Goal: Contribute content: Contribute content

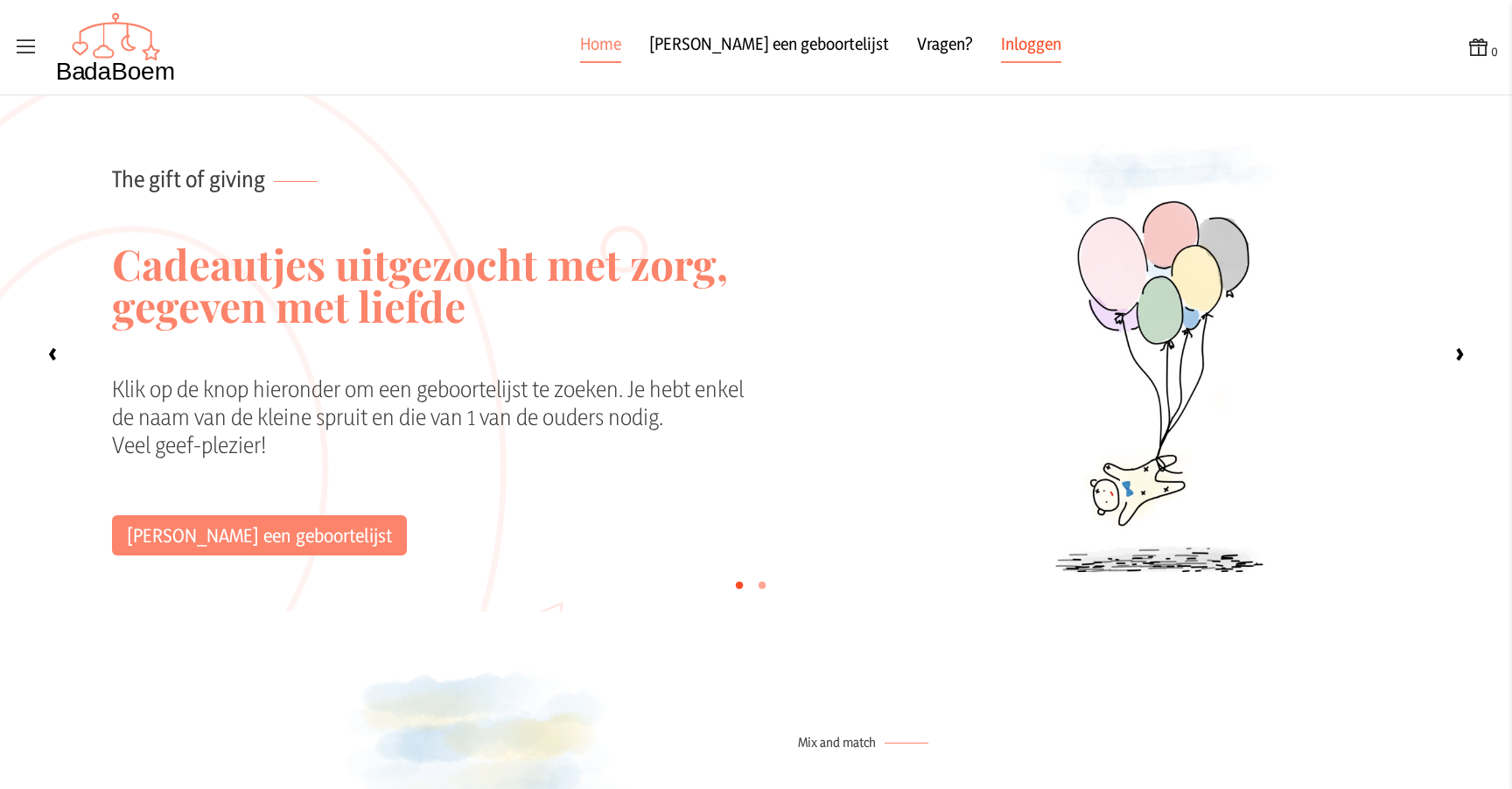
click at [1001, 39] on link "Inloggen" at bounding box center [1031, 47] width 60 height 31
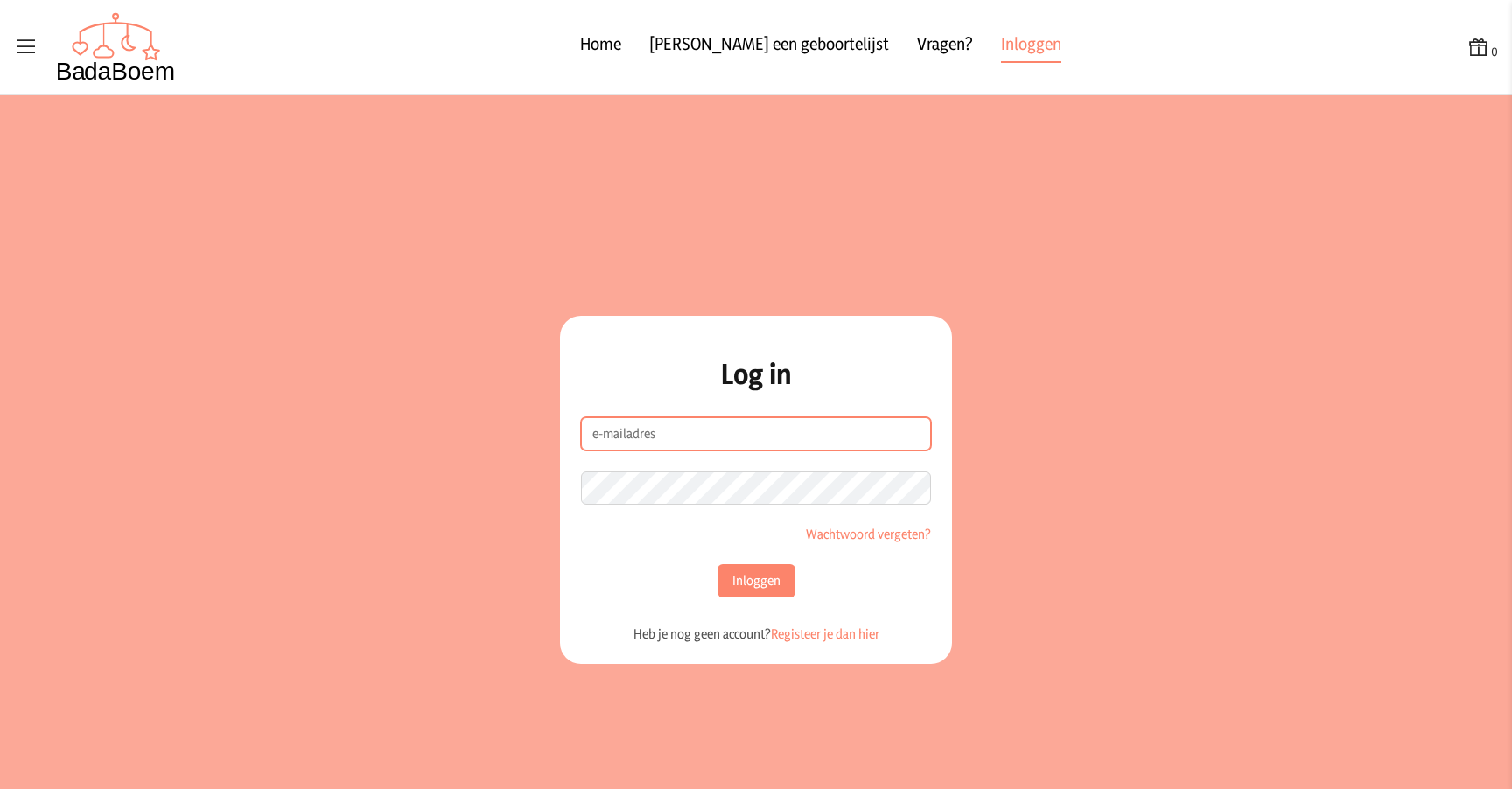
type input "[EMAIL_ADDRESS][DOMAIN_NAME]"
click at [741, 574] on button "Inloggen" at bounding box center [756, 582] width 78 height 33
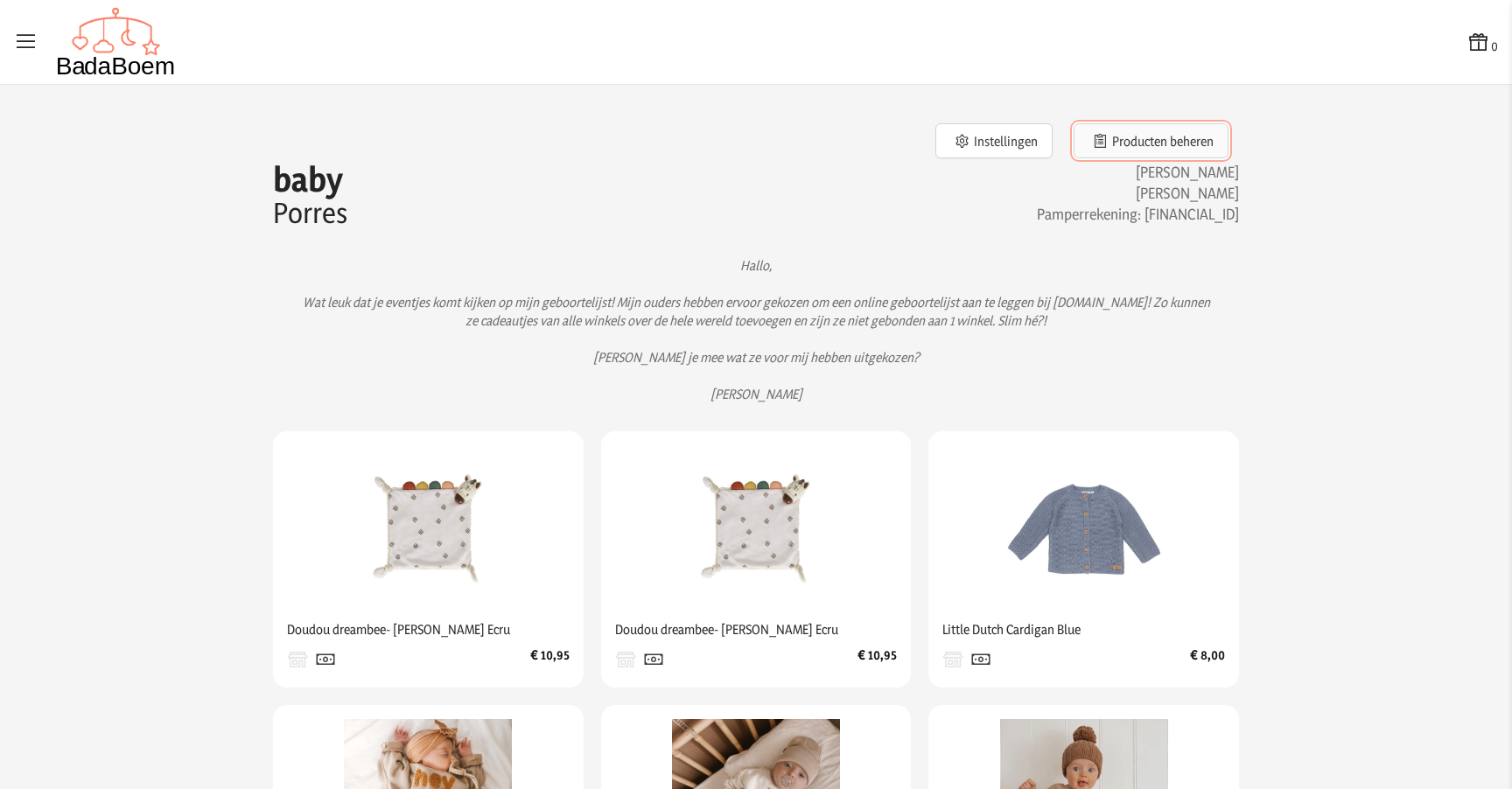
click at [1148, 141] on button "Producten beheren" at bounding box center [1151, 141] width 155 height 35
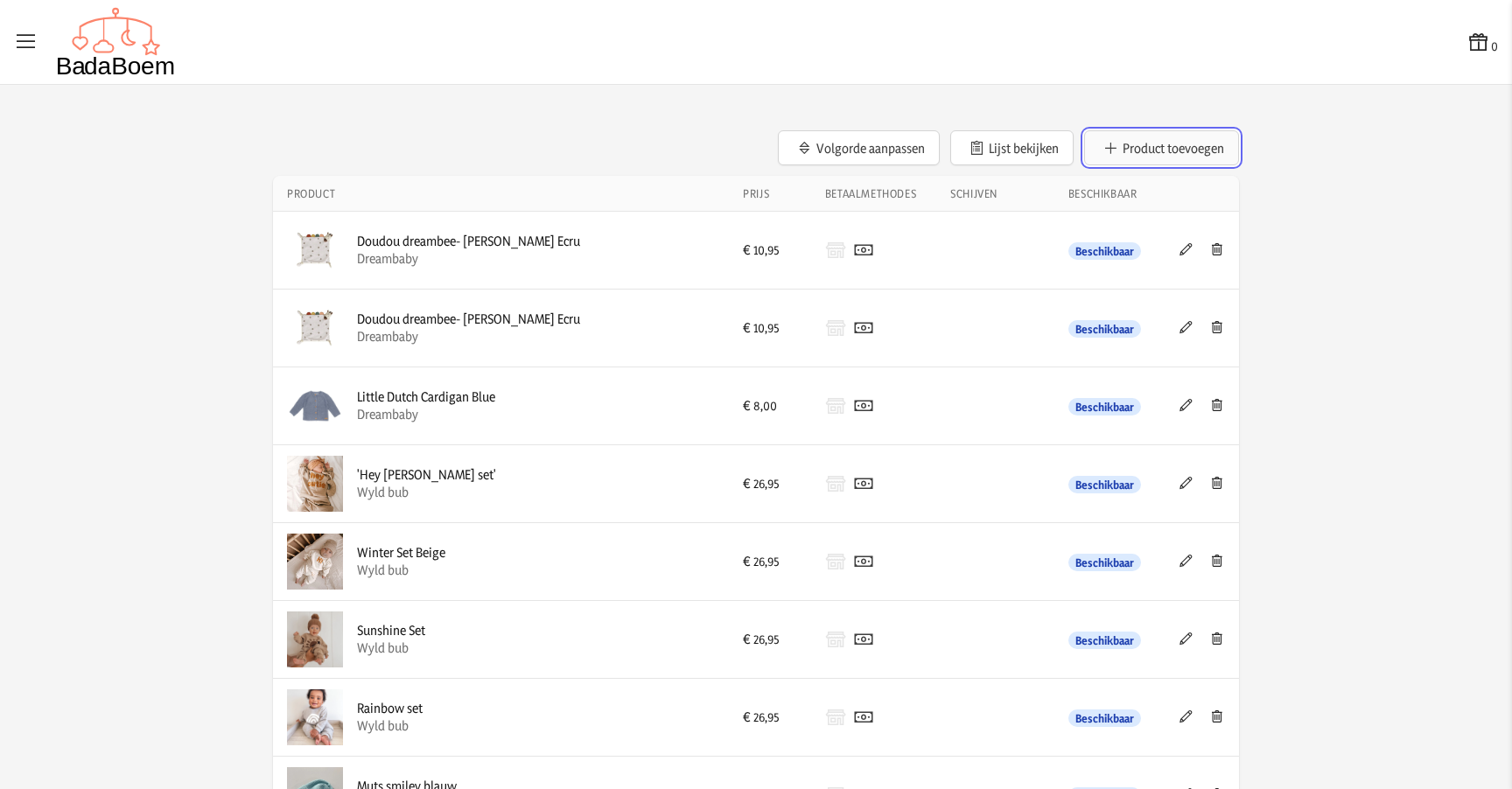
click at [1137, 142] on button "Product toevoegen" at bounding box center [1162, 148] width 155 height 35
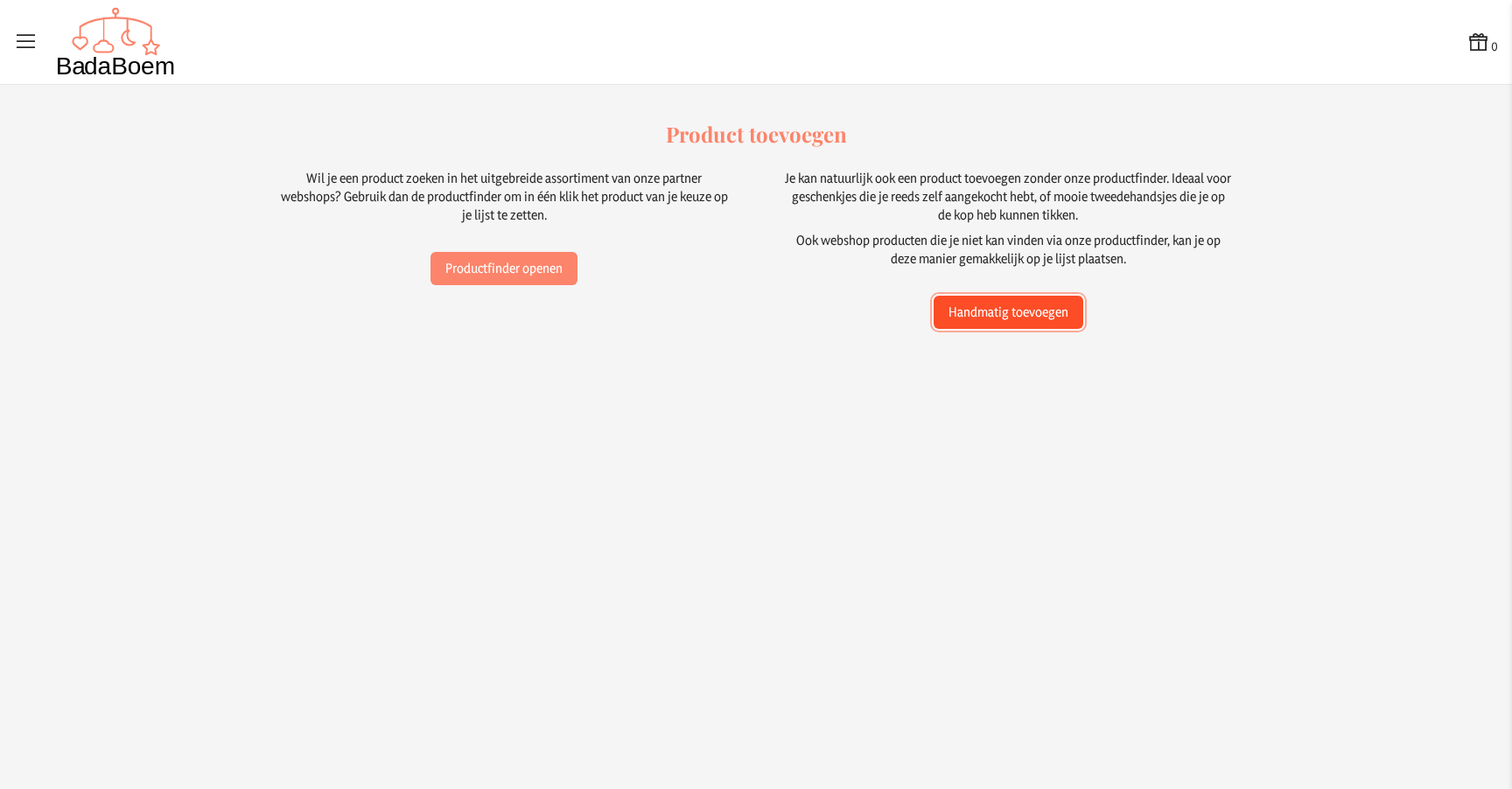
click at [980, 312] on button "Handmatig toevoegen" at bounding box center [1008, 312] width 149 height 33
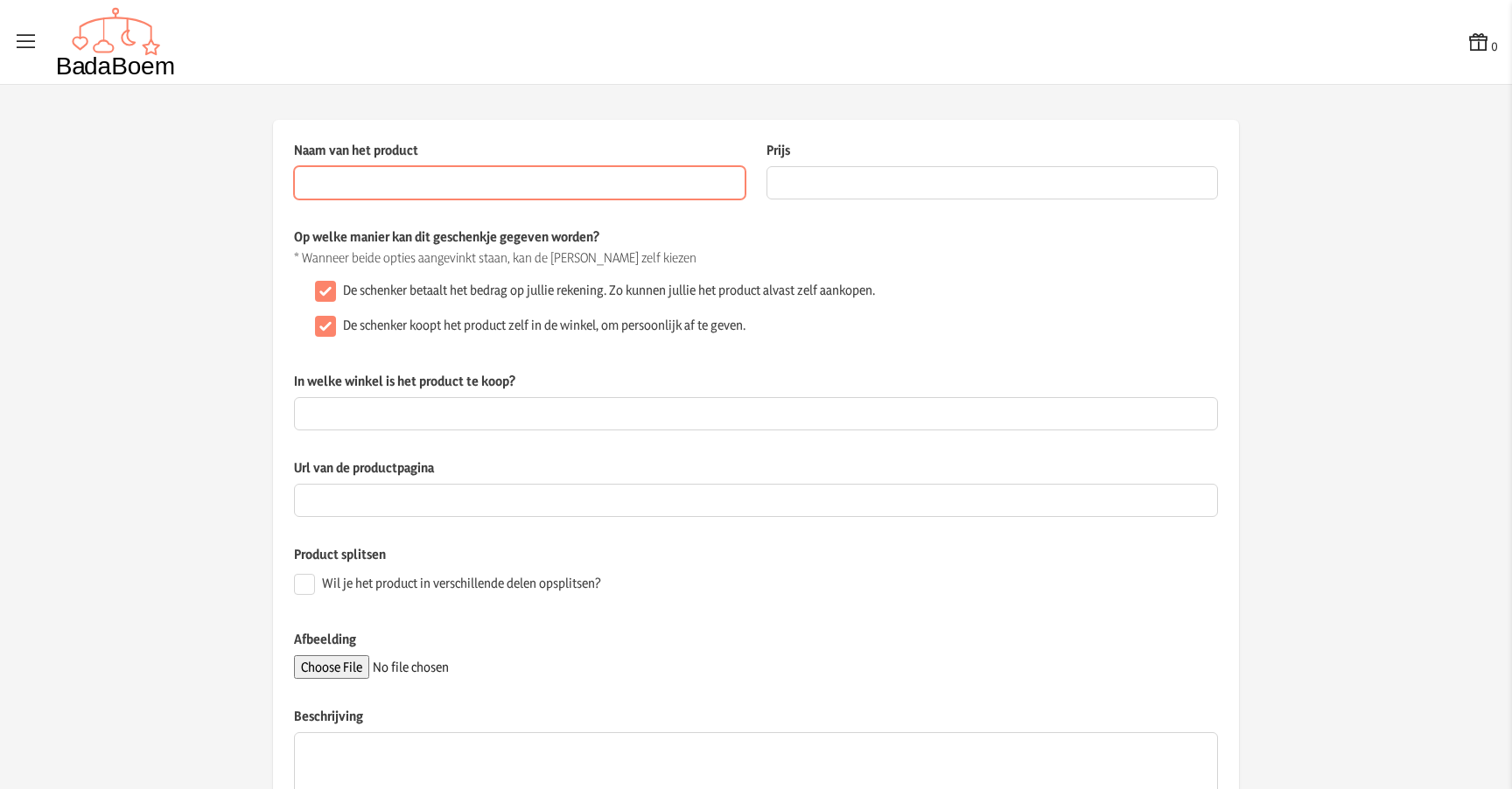
click at [489, 185] on input "Naam van het product" at bounding box center [520, 183] width 452 height 33
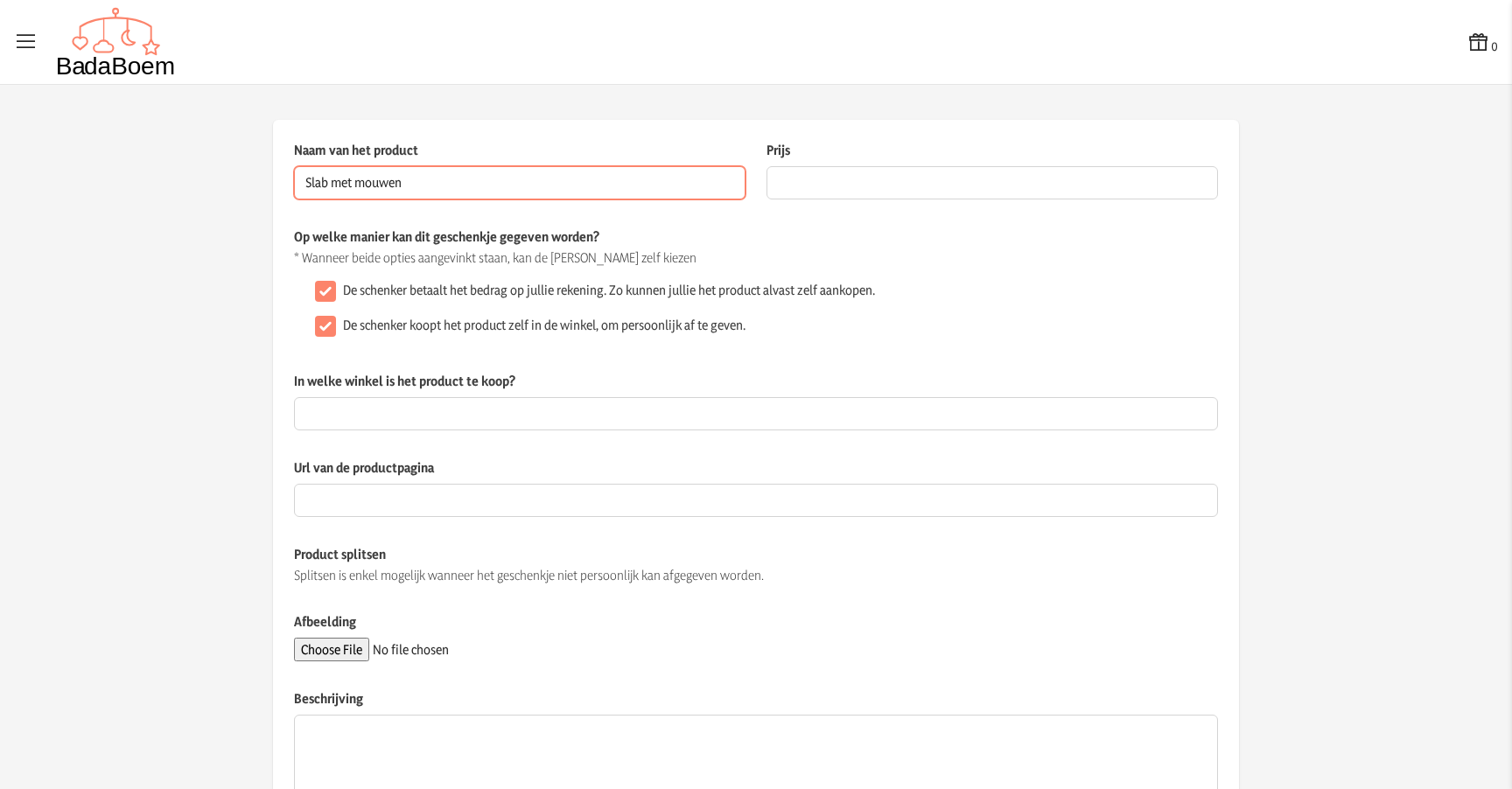
click at [319, 185] on input "Slab met mouwen" at bounding box center [520, 183] width 452 height 33
type input "Slabben met mouwen"
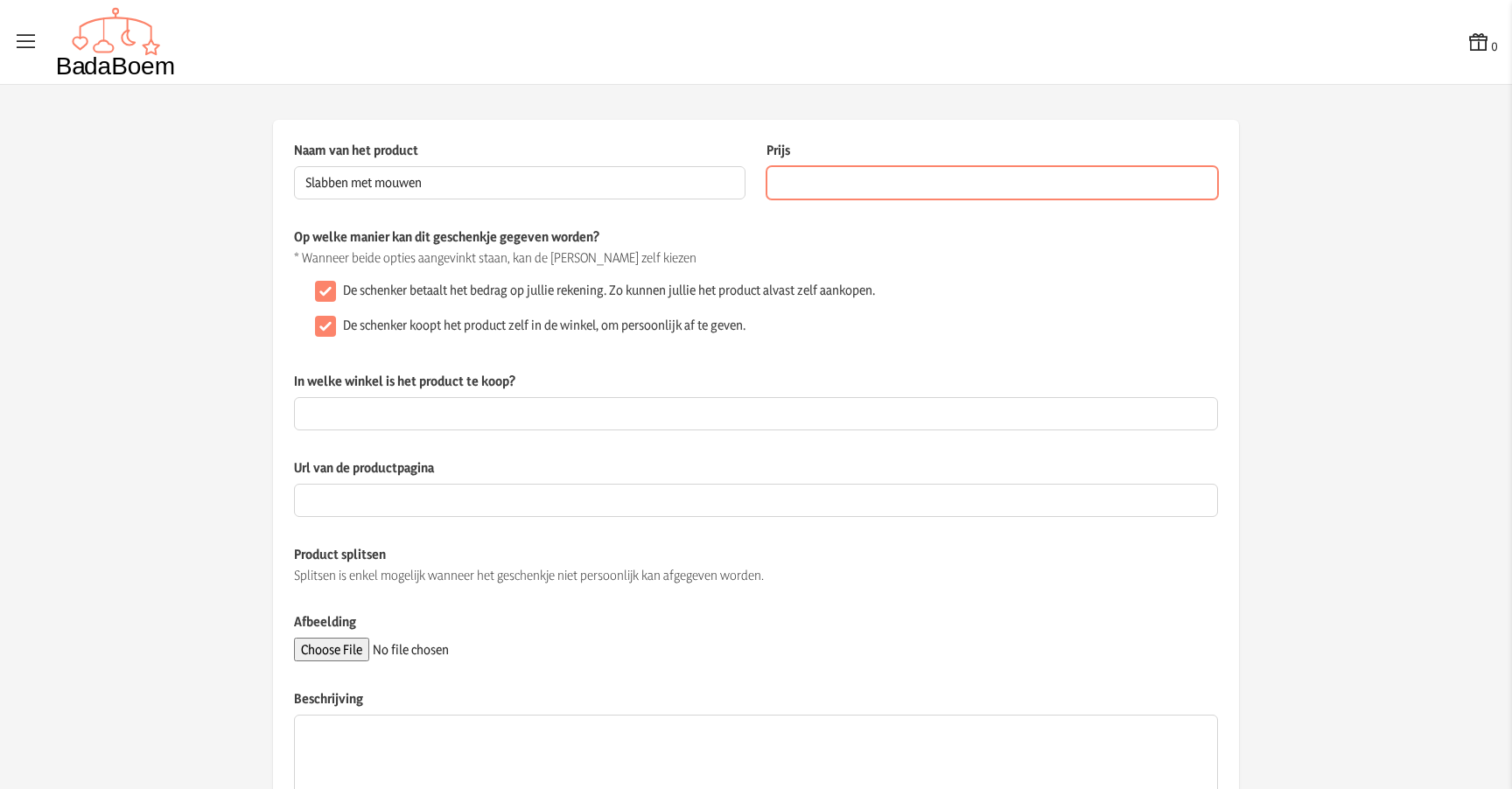
click at [868, 182] on input "Prijs" at bounding box center [992, 183] width 452 height 33
type input "26.99"
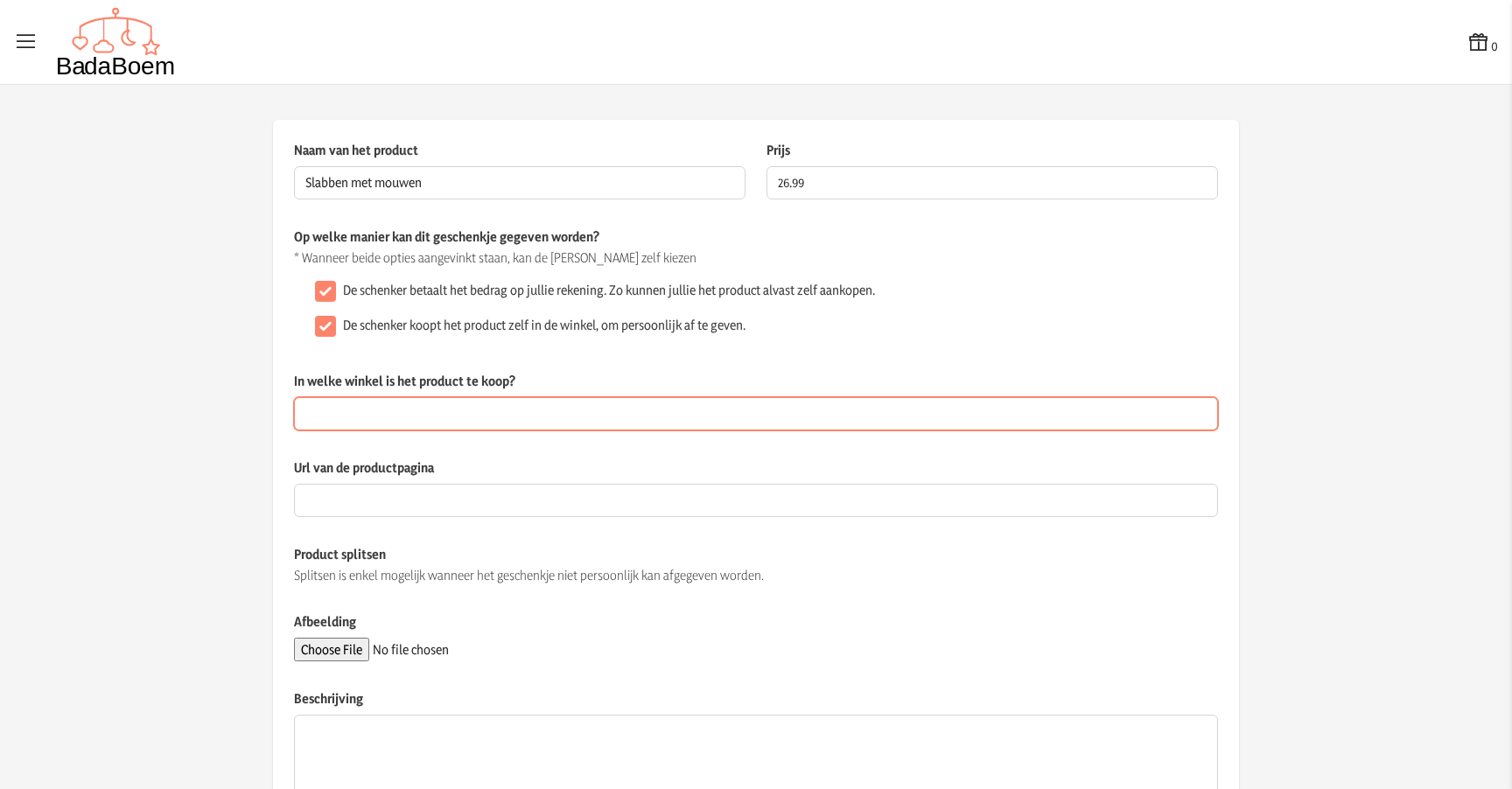
click at [452, 419] on input "In welke winkel is het product te koop?" at bounding box center [756, 414] width 924 height 33
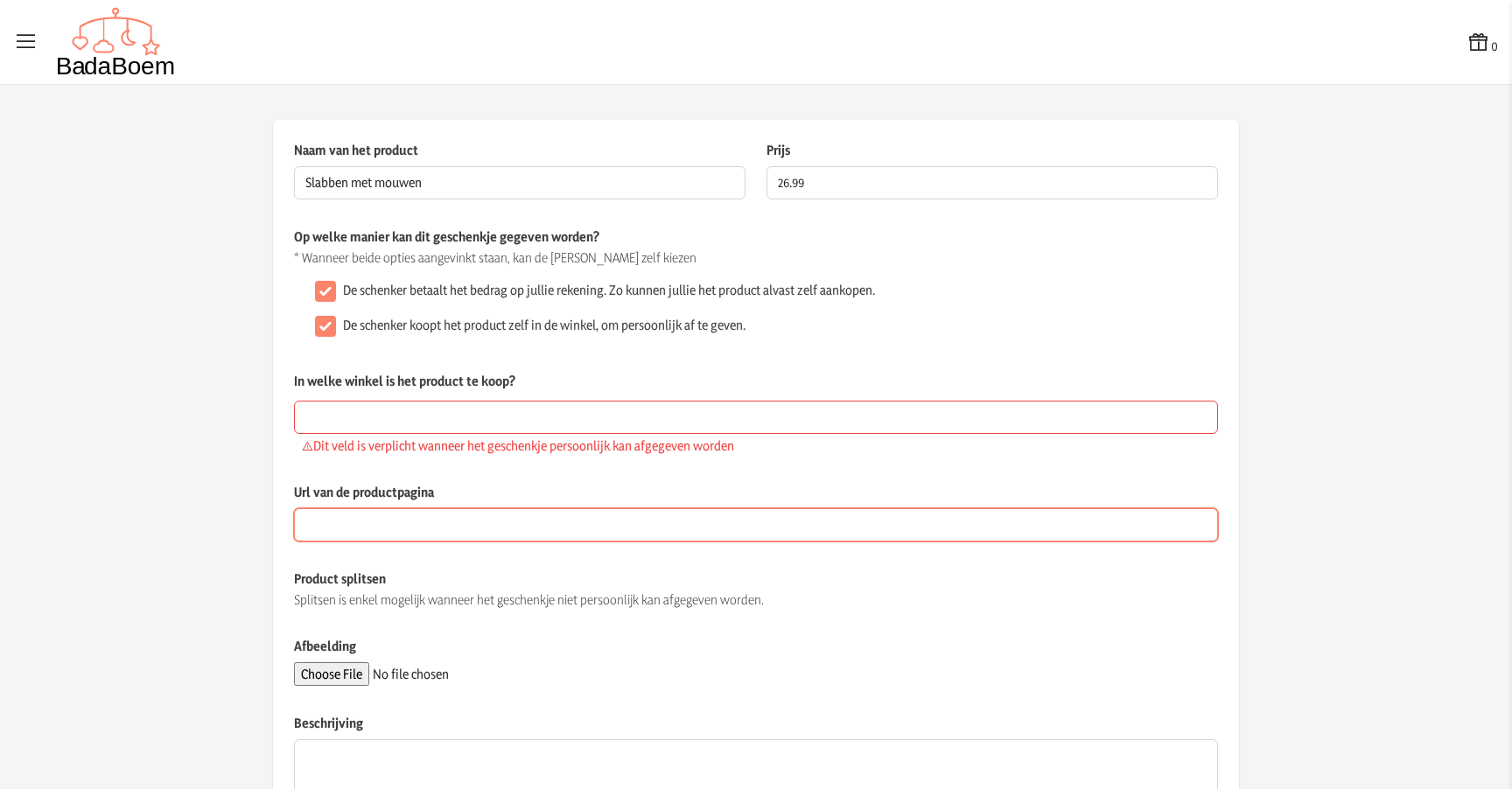
click at [426, 534] on input "Url van de productpagina" at bounding box center [756, 526] width 924 height 33
paste input "[URL][DOMAIN_NAME]"
type input "[URL][DOMAIN_NAME]"
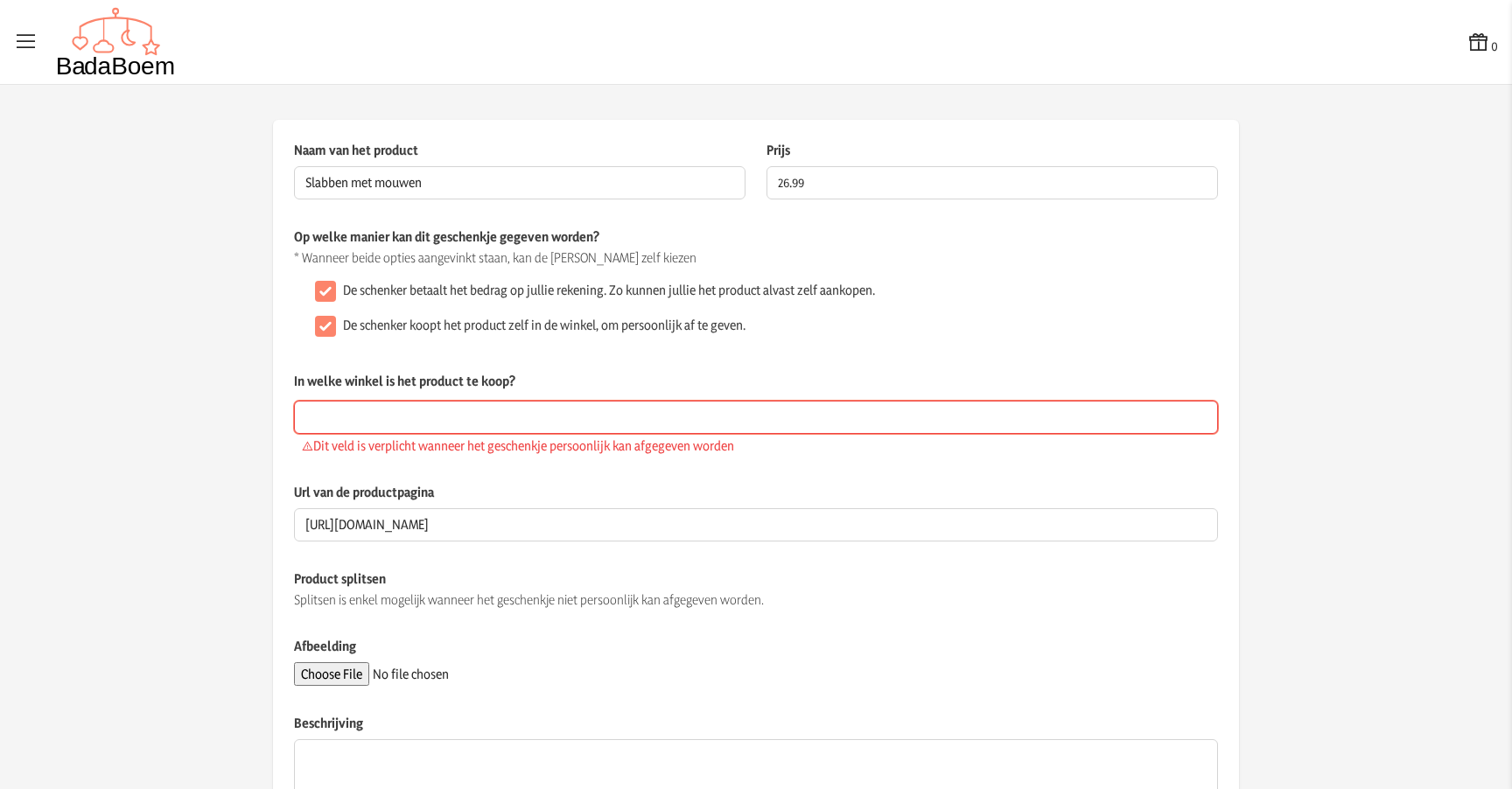
scroll to position [0, 0]
click at [519, 421] on input "In welke winkel is het product te koop?" at bounding box center [756, 418] width 924 height 33
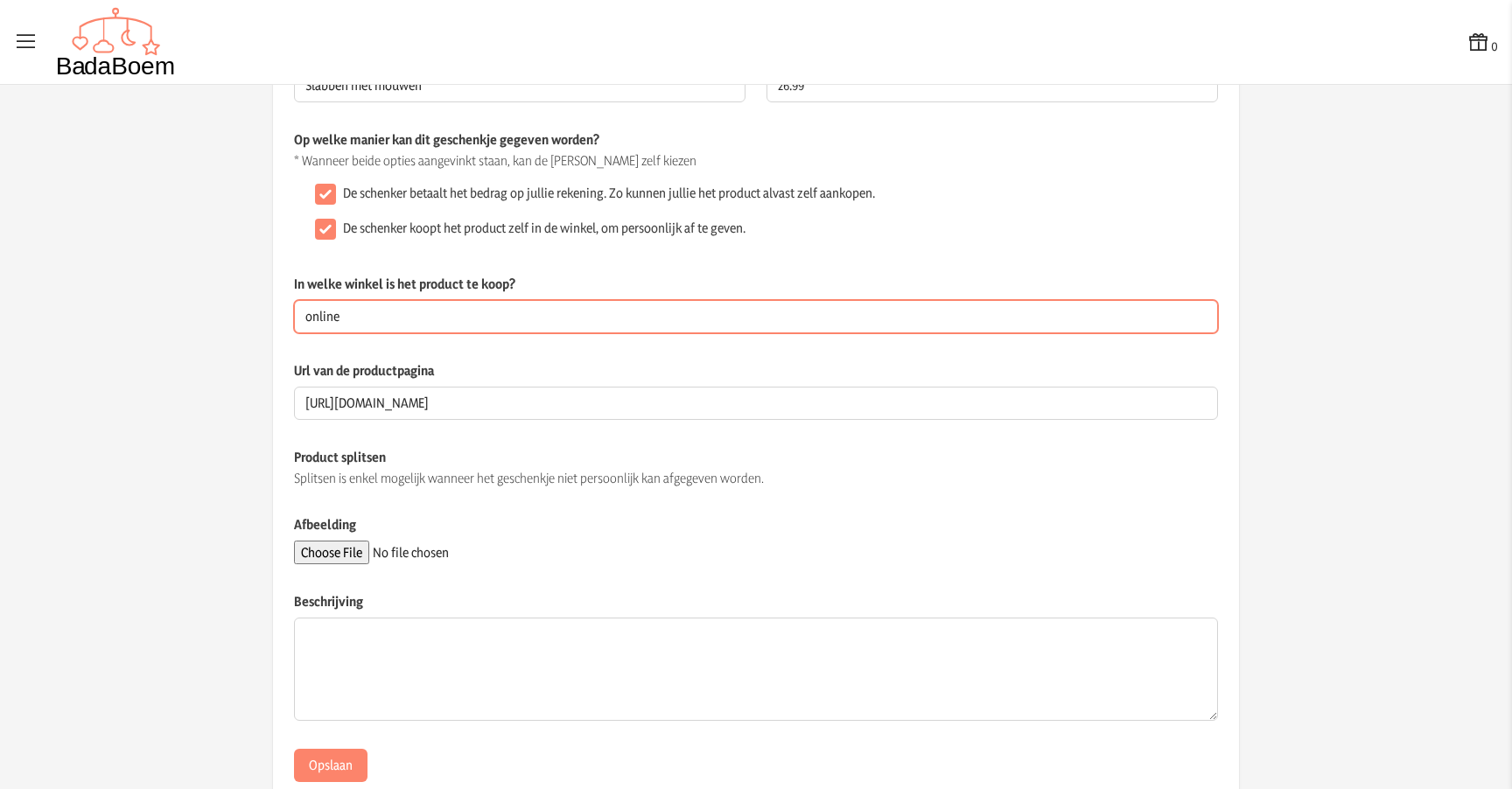
scroll to position [146, 0]
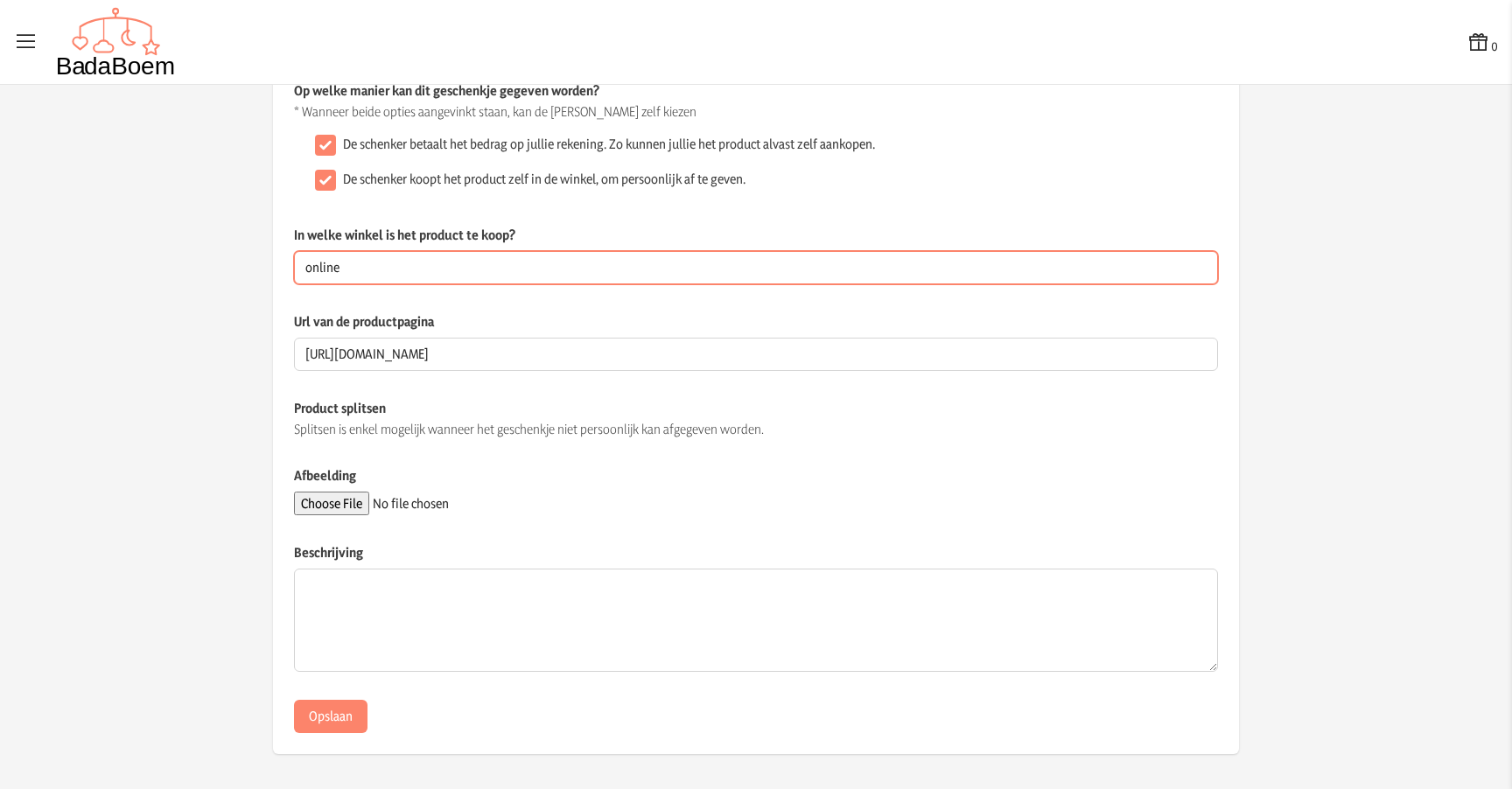
type input "online"
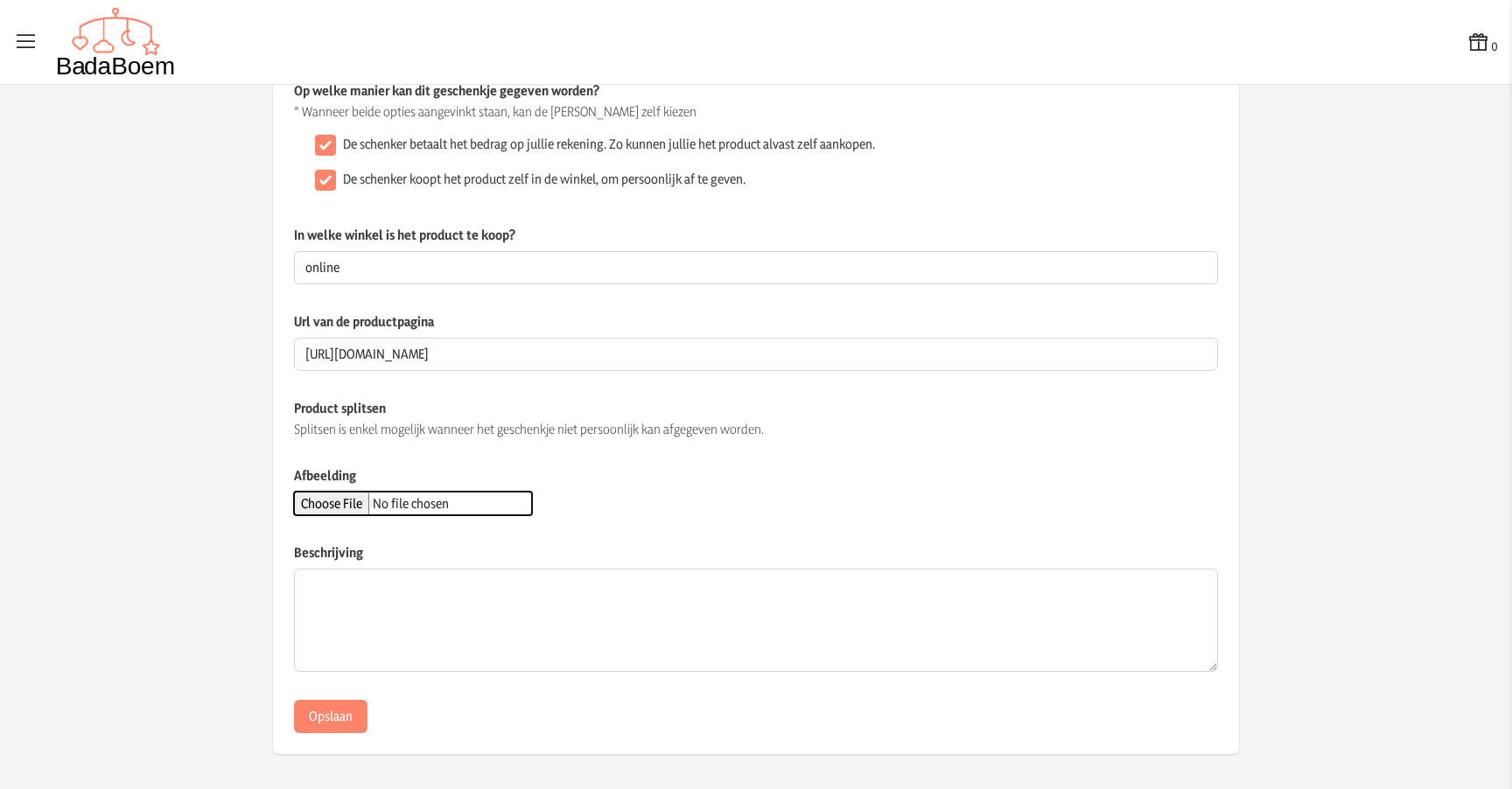
click at [370, 501] on input "Afbeelding" at bounding box center [413, 504] width 238 height 24
type input "C:\fakepath\slab met mouwen.jpg"
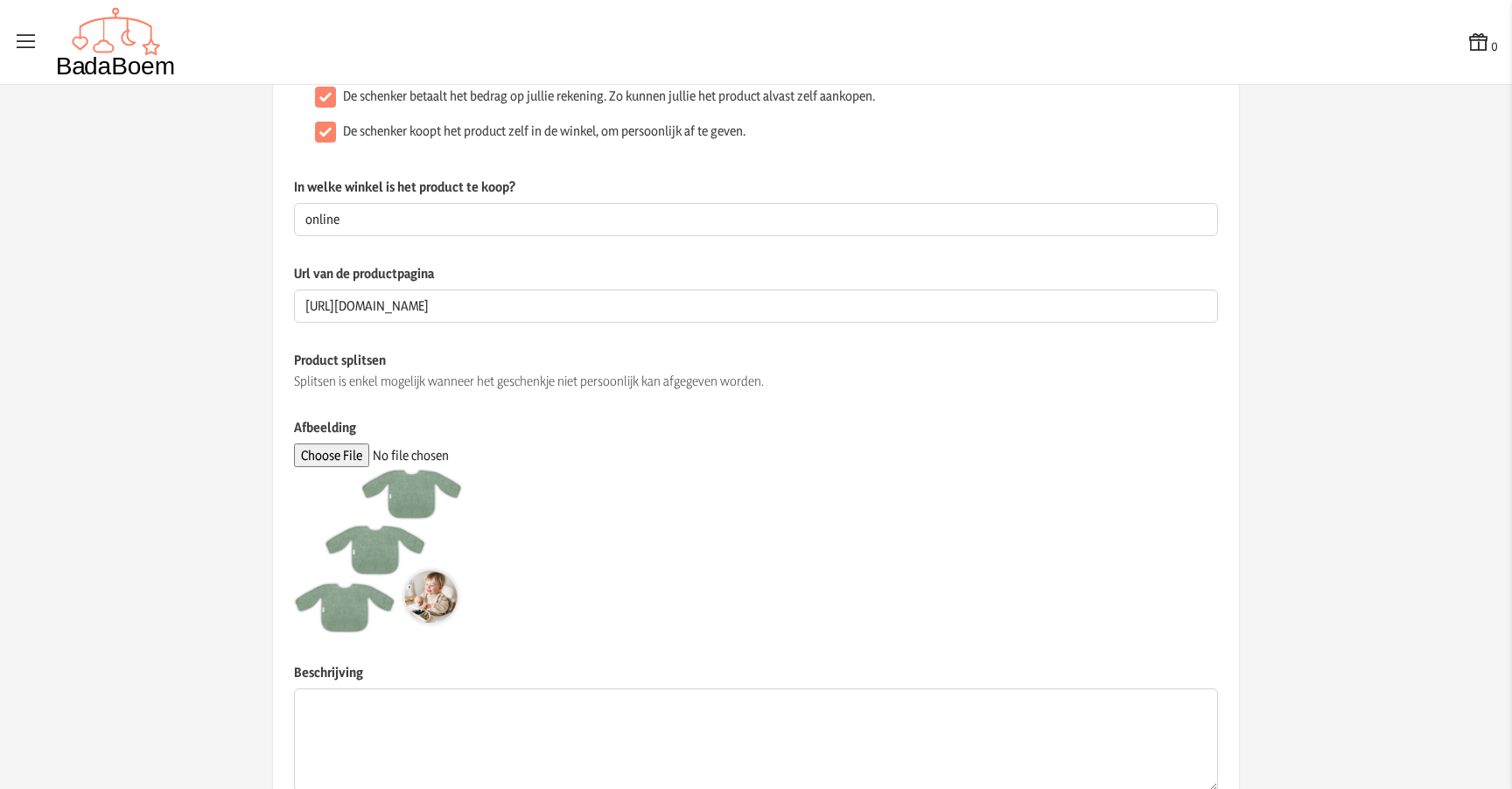
scroll to position [314, 0]
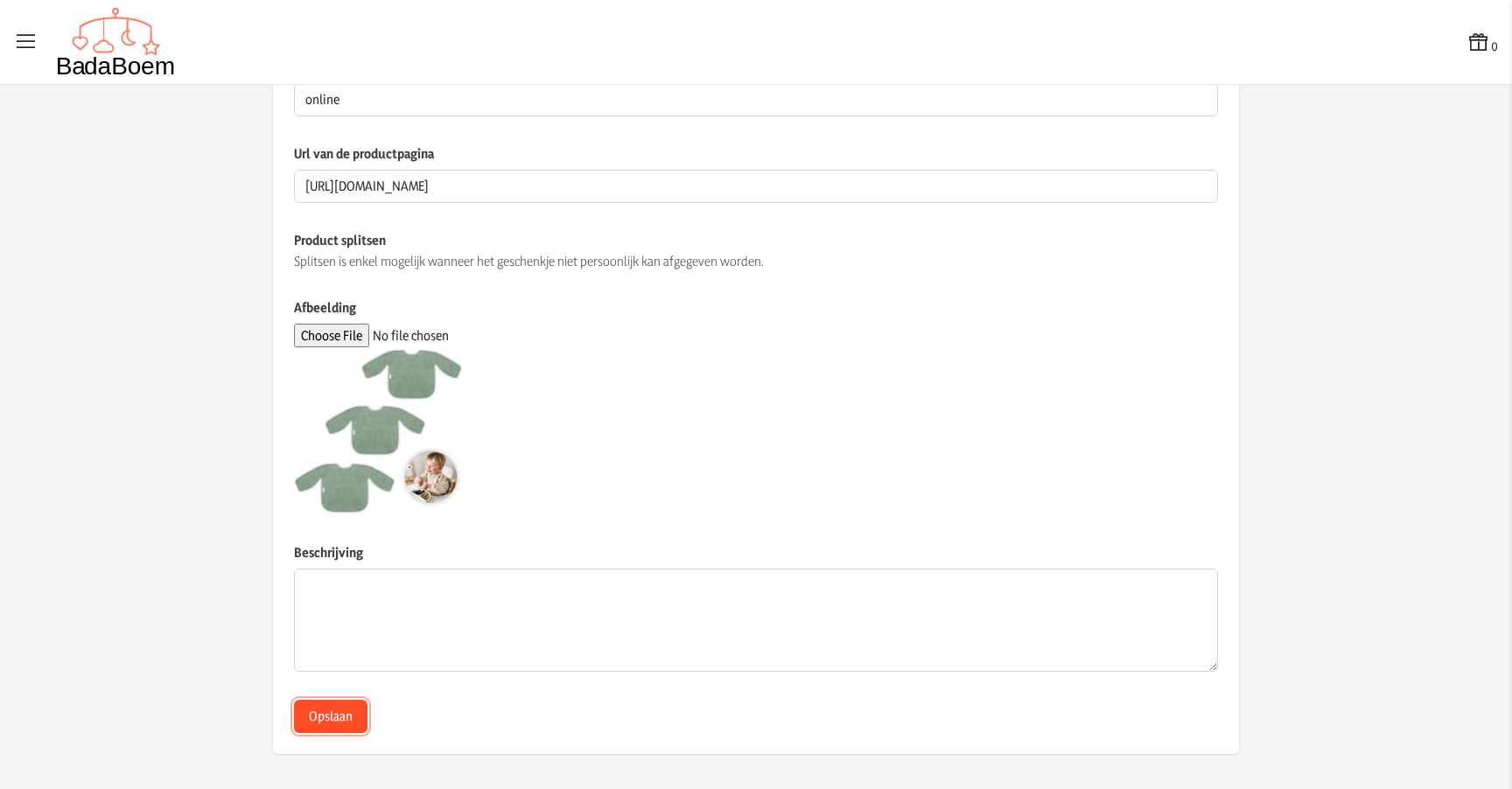
click at [314, 713] on button "Opslaan" at bounding box center [330, 717] width 74 height 33
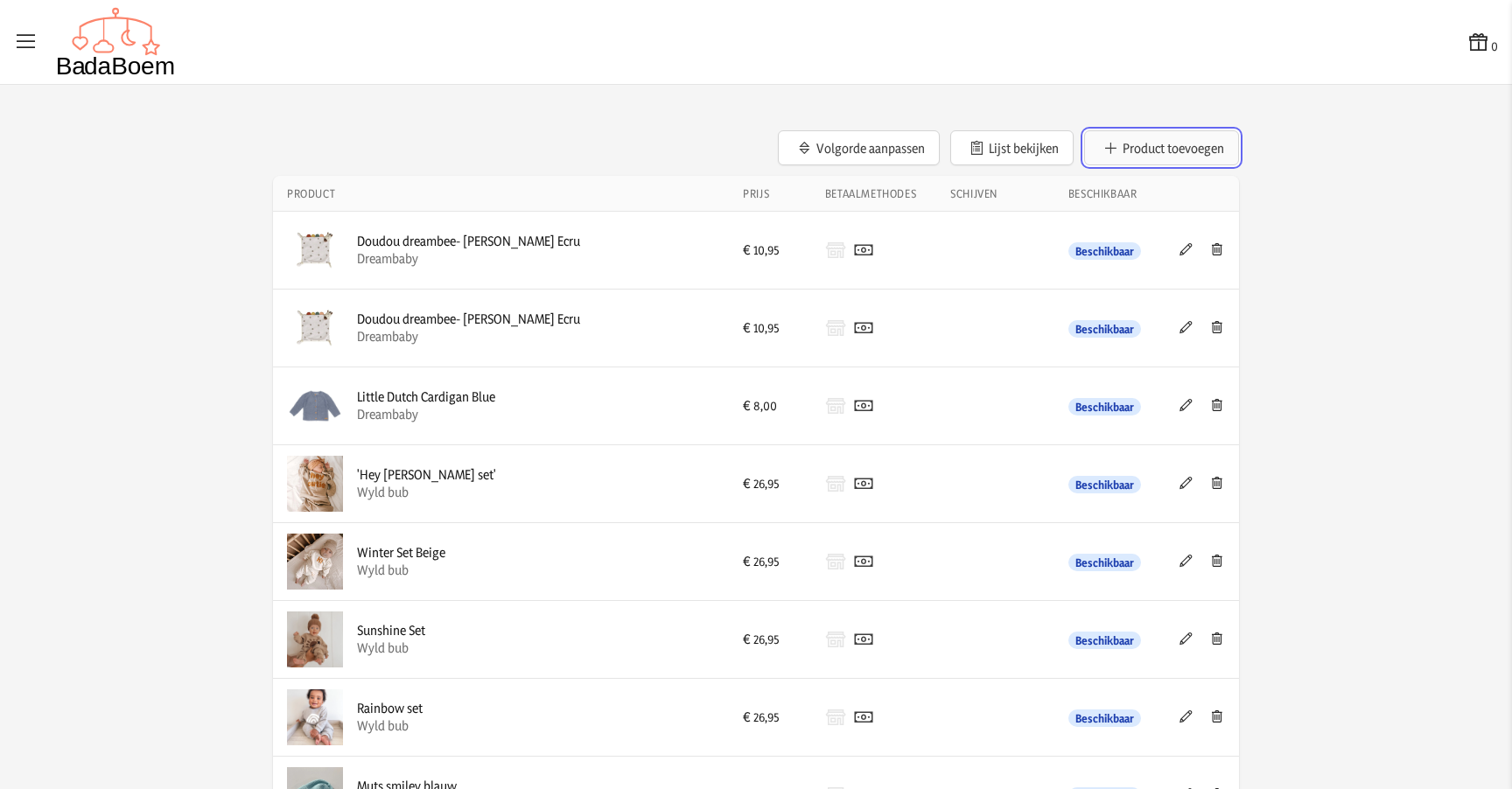
click at [1178, 149] on button "Product toevoegen" at bounding box center [1162, 148] width 155 height 35
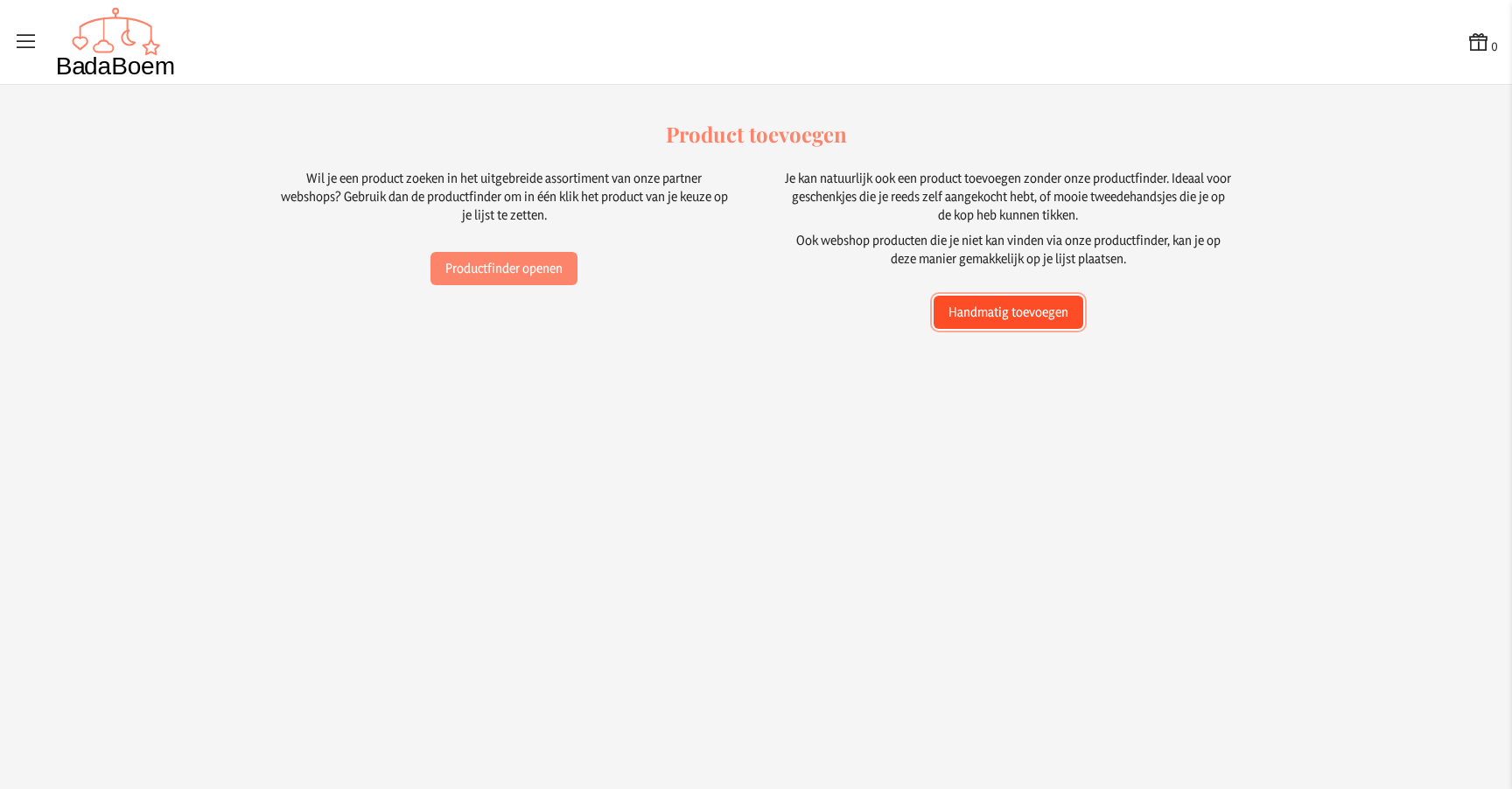
click at [1030, 313] on button "Handmatig toevoegen" at bounding box center [1008, 312] width 149 height 33
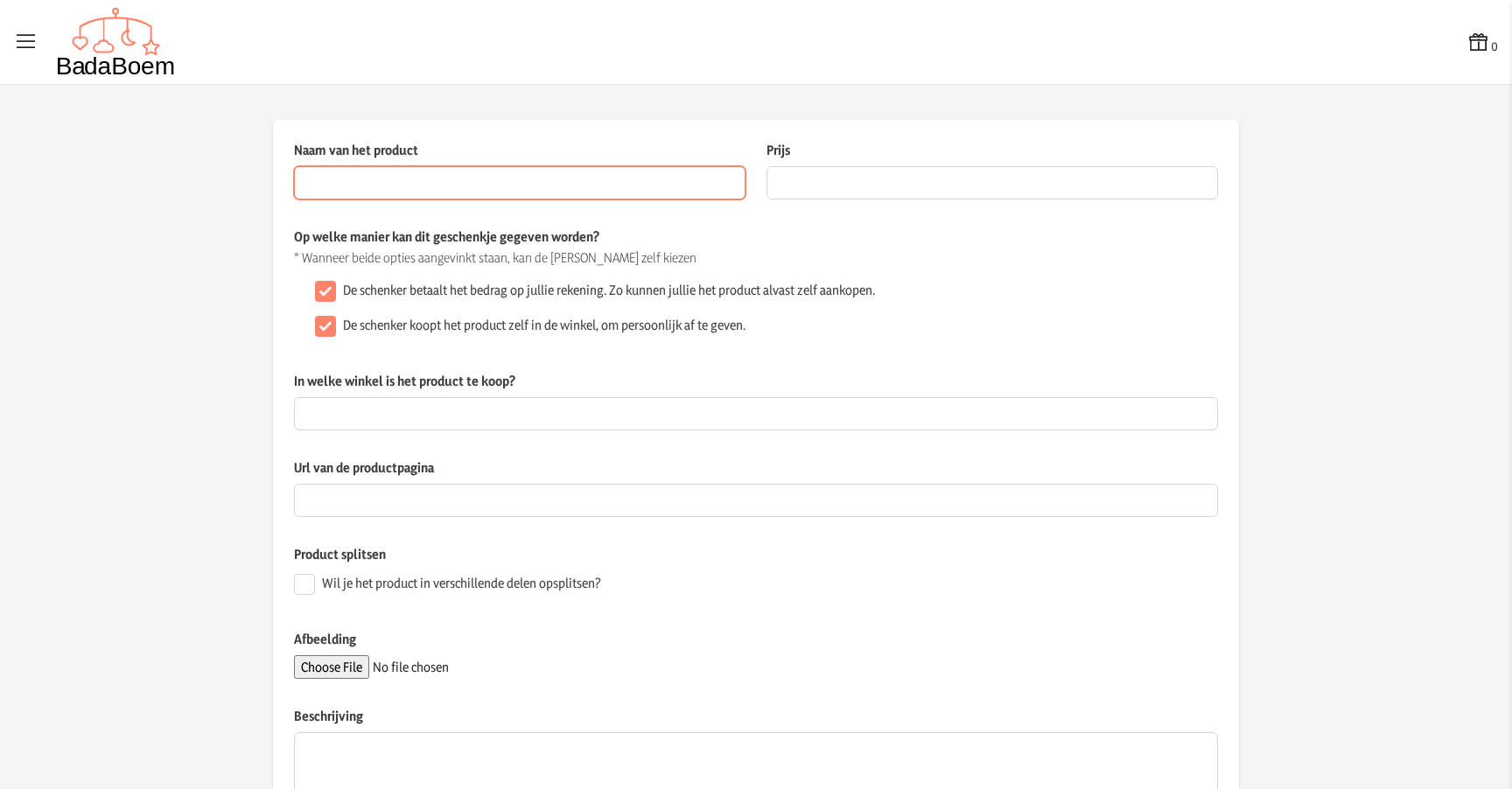
click at [469, 189] on input "Naam van het product" at bounding box center [520, 183] width 452 height 33
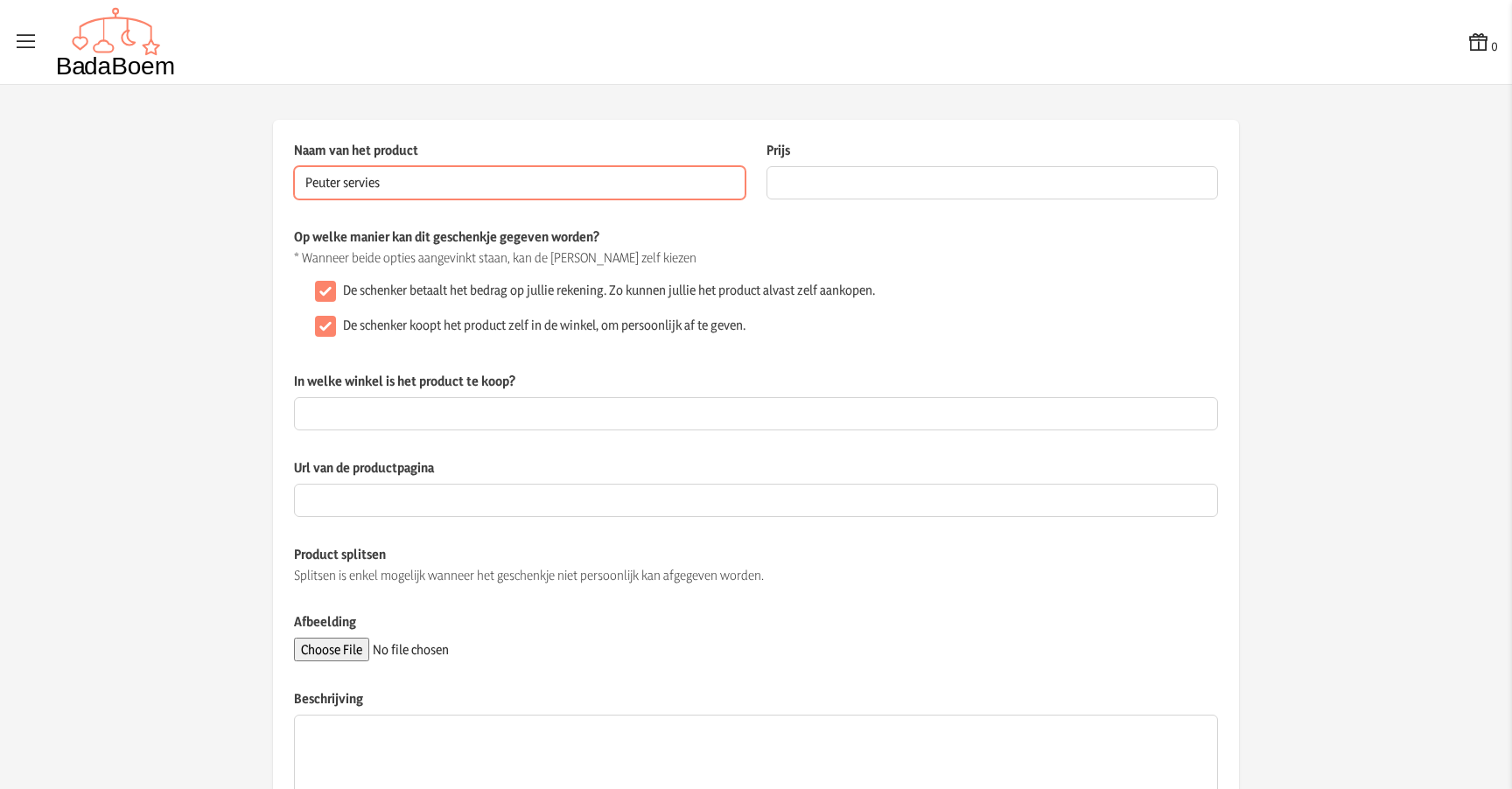
type input "Peuter servies"
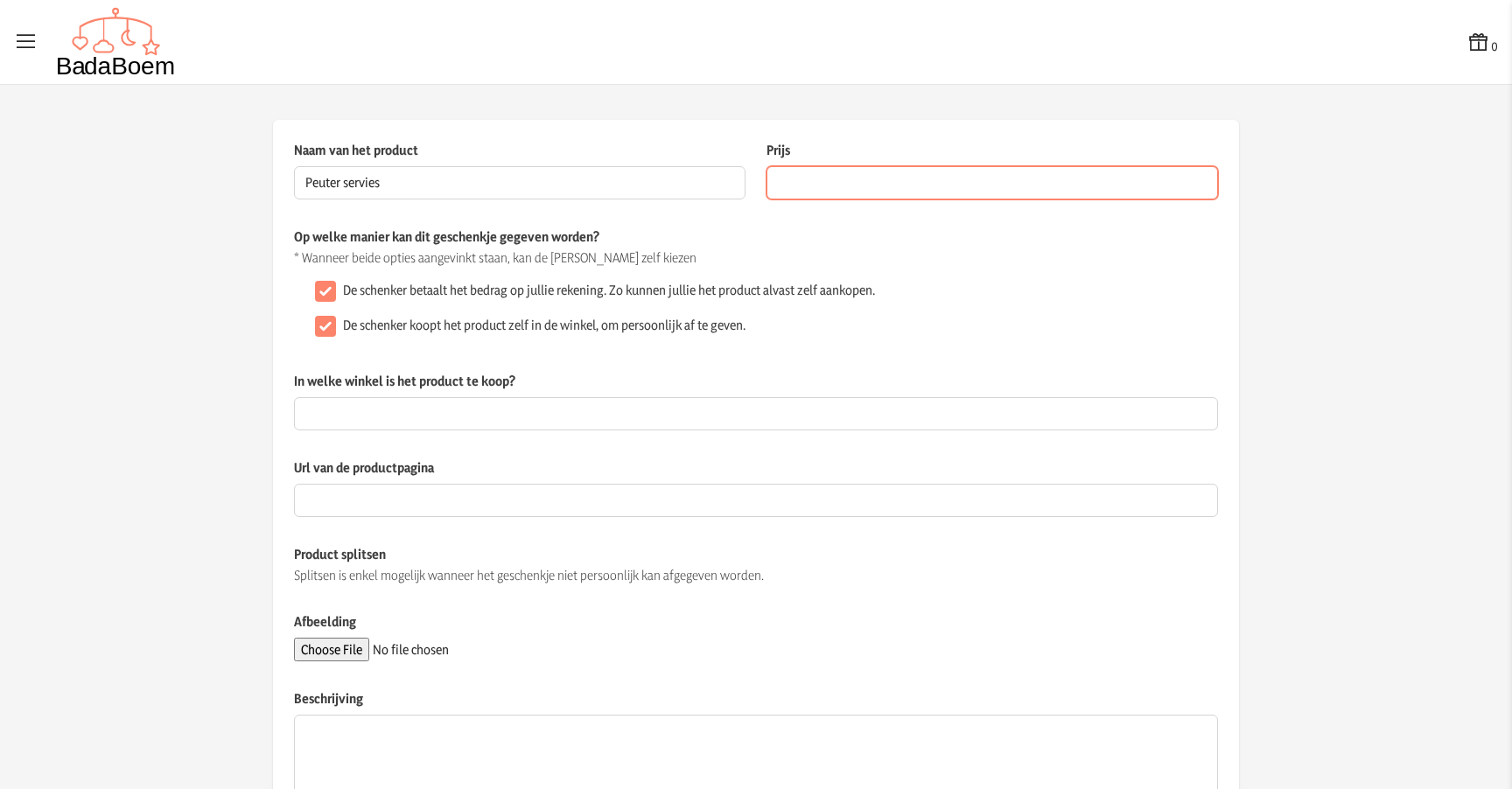
click at [860, 177] on input "Prijs" at bounding box center [992, 183] width 452 height 33
type input "6.99"
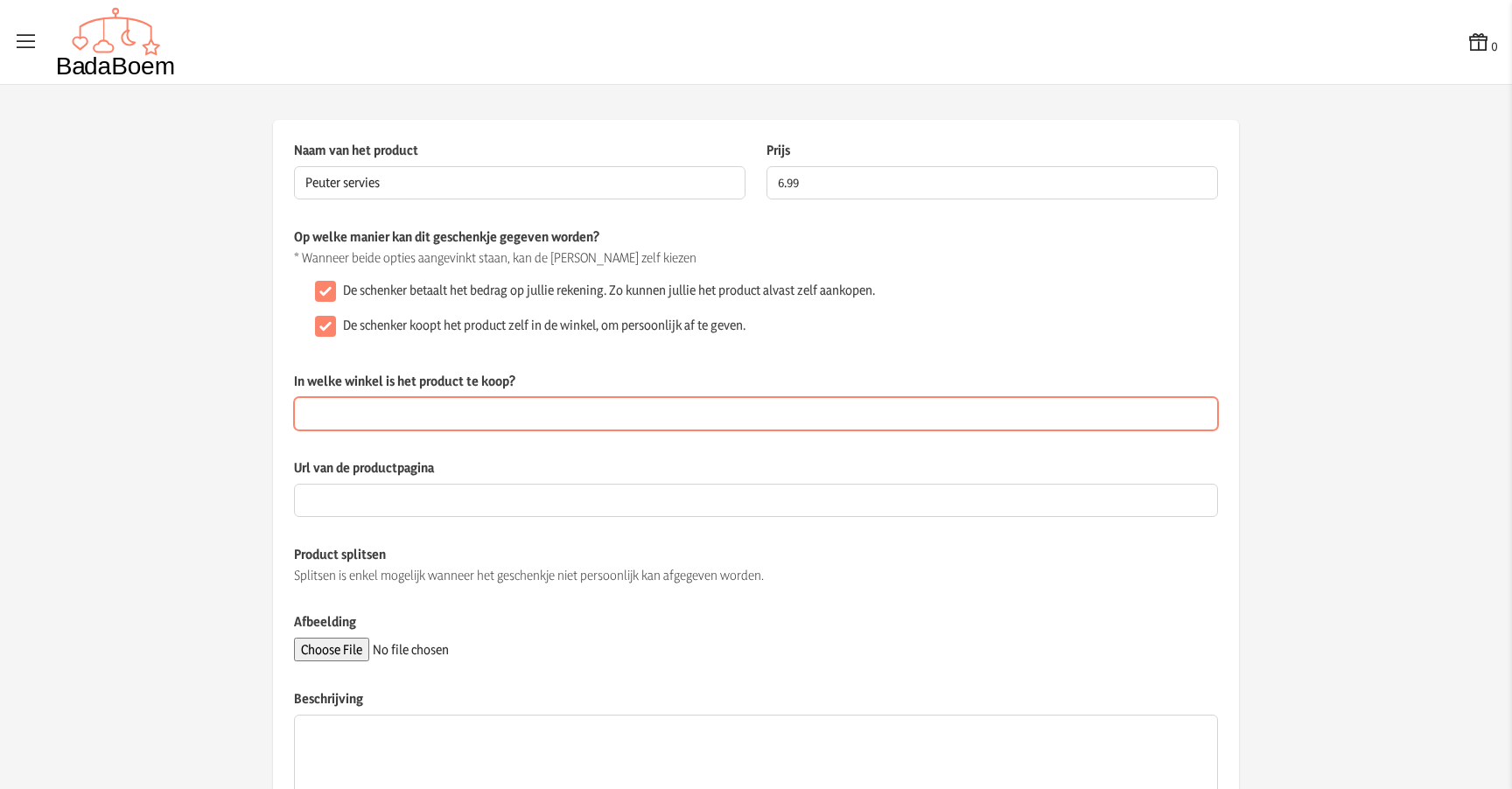
click at [411, 417] on input "In welke winkel is het product te koop?" at bounding box center [756, 414] width 924 height 33
type input "Ikea"
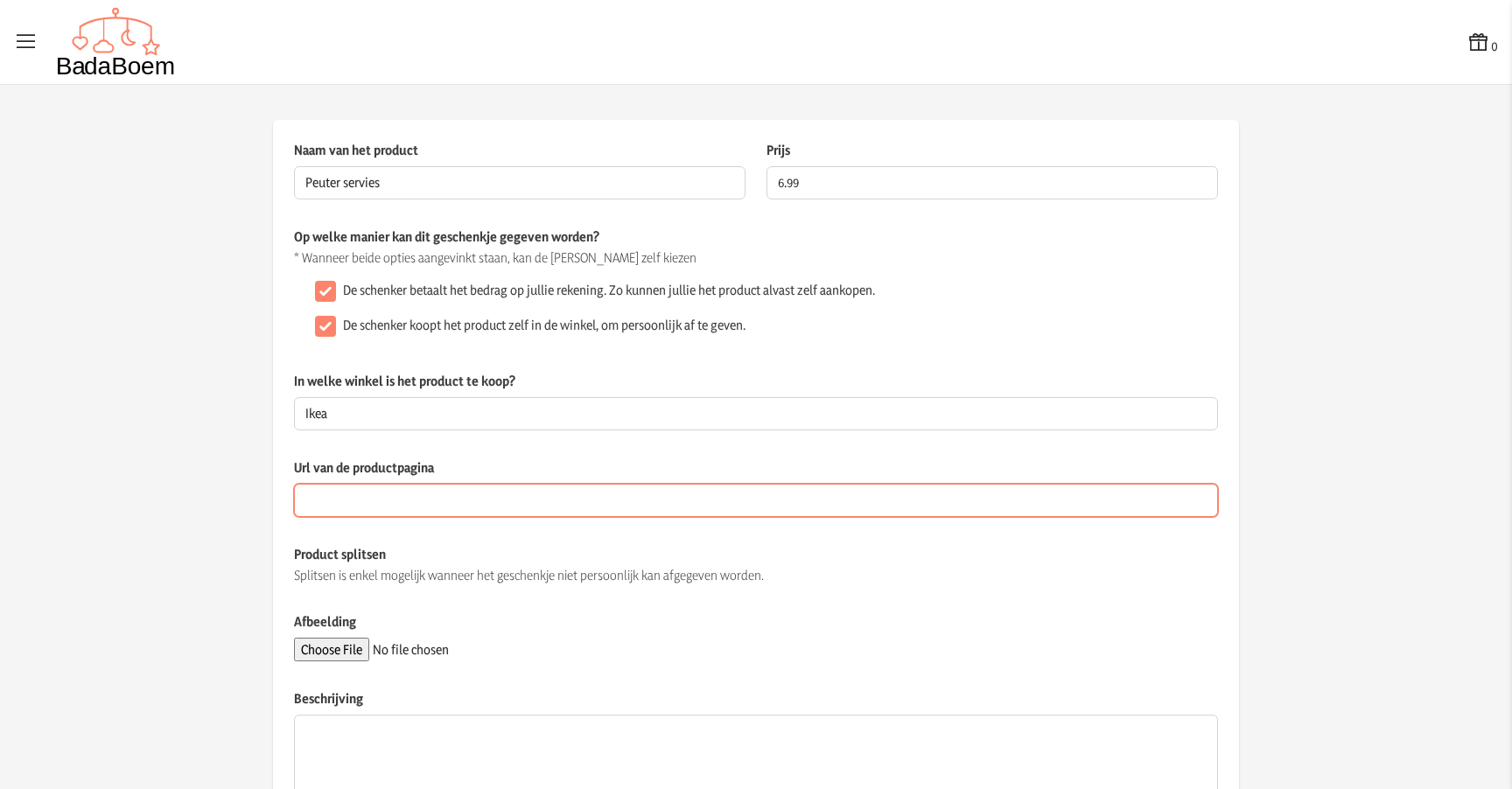
click at [357, 504] on input "Url van de productpagina" at bounding box center [756, 501] width 924 height 33
paste input "[URL][DOMAIN_NAME]"
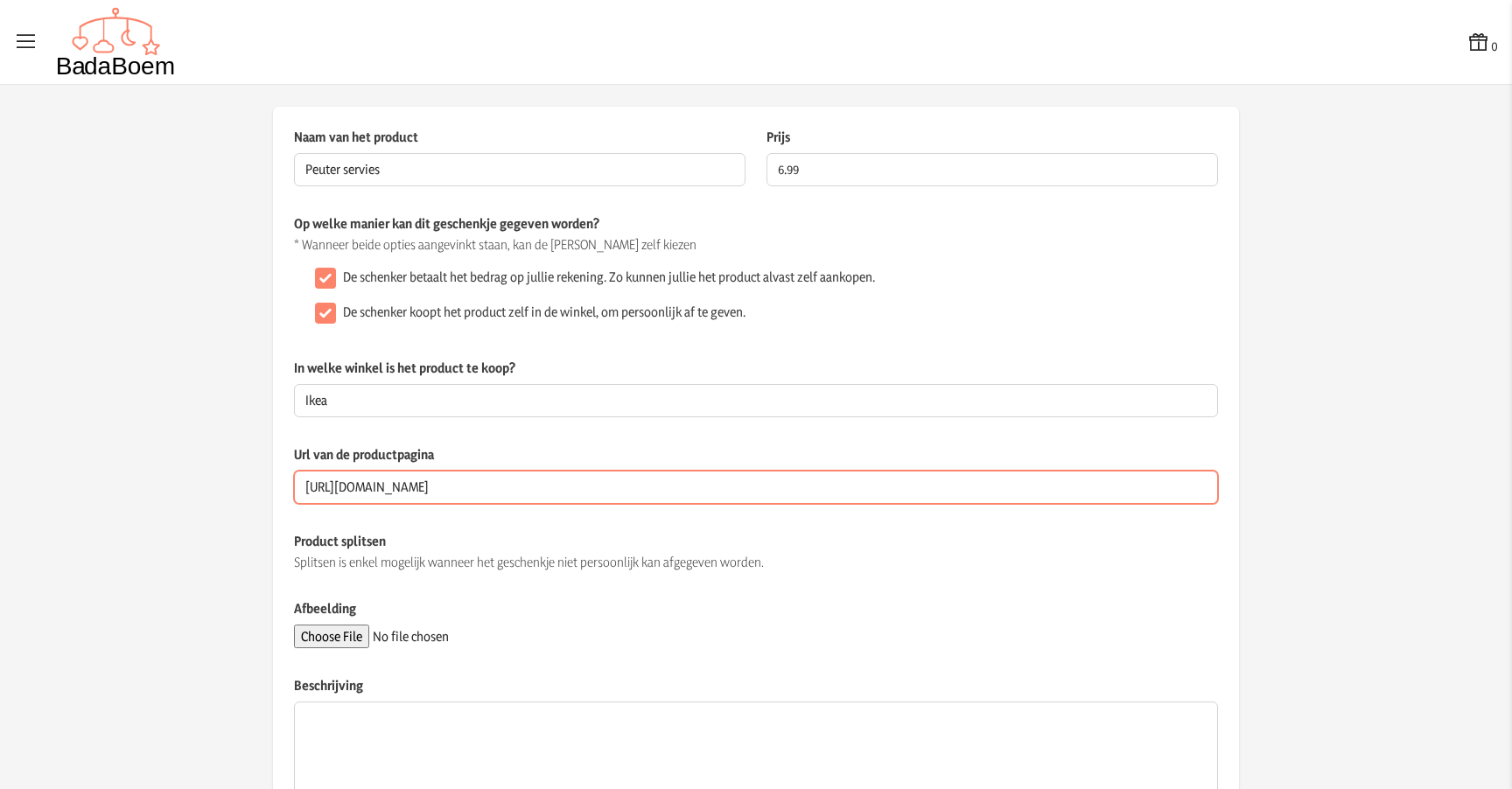
scroll to position [13, 0]
type input "[URL][DOMAIN_NAME]"
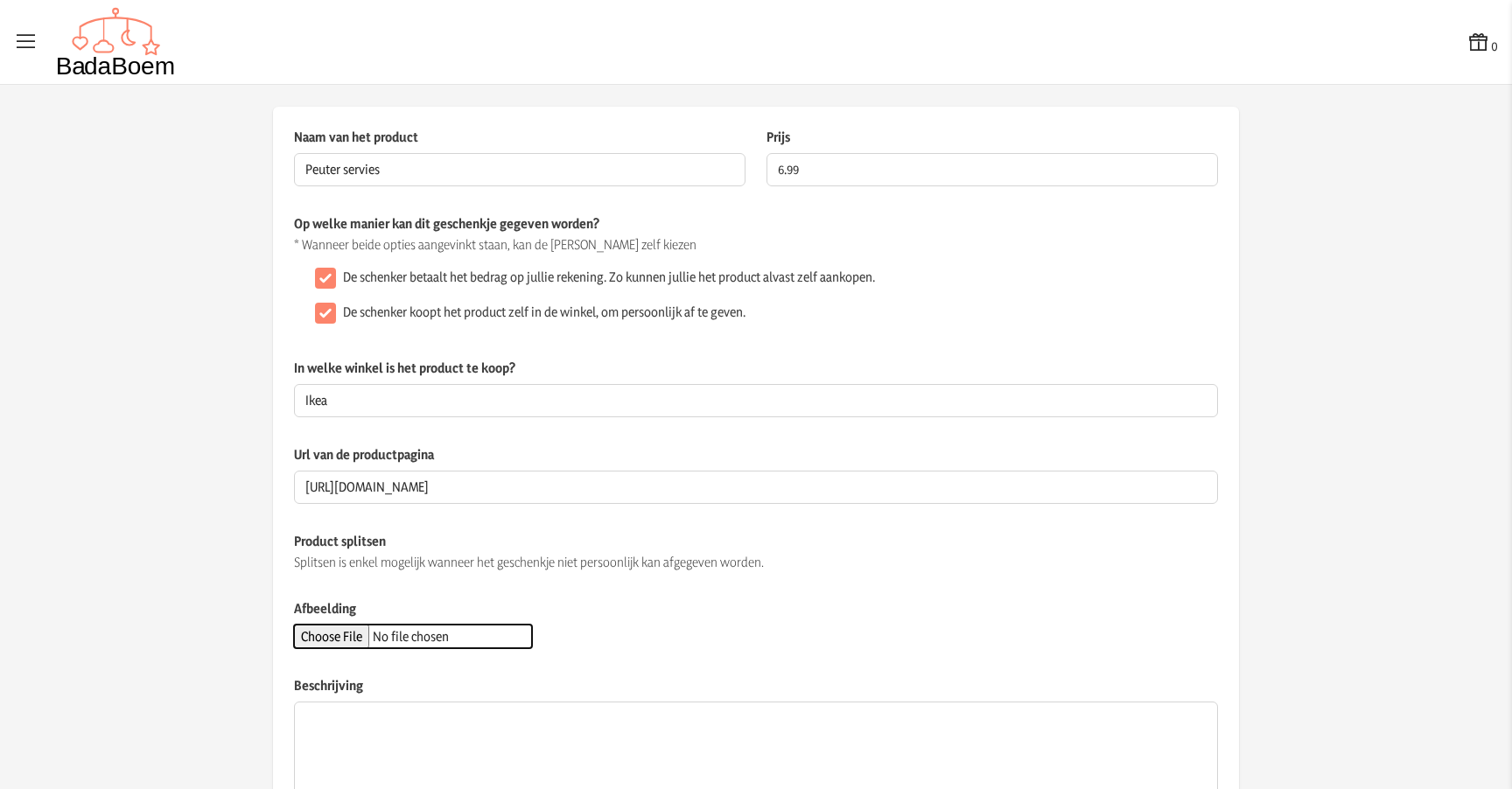
click at [355, 639] on input "Afbeelding" at bounding box center [413, 637] width 238 height 24
type input "C:\fakepath\boerja-bord-schaal-wit-blauw__1418327_pe976538_s5.avif"
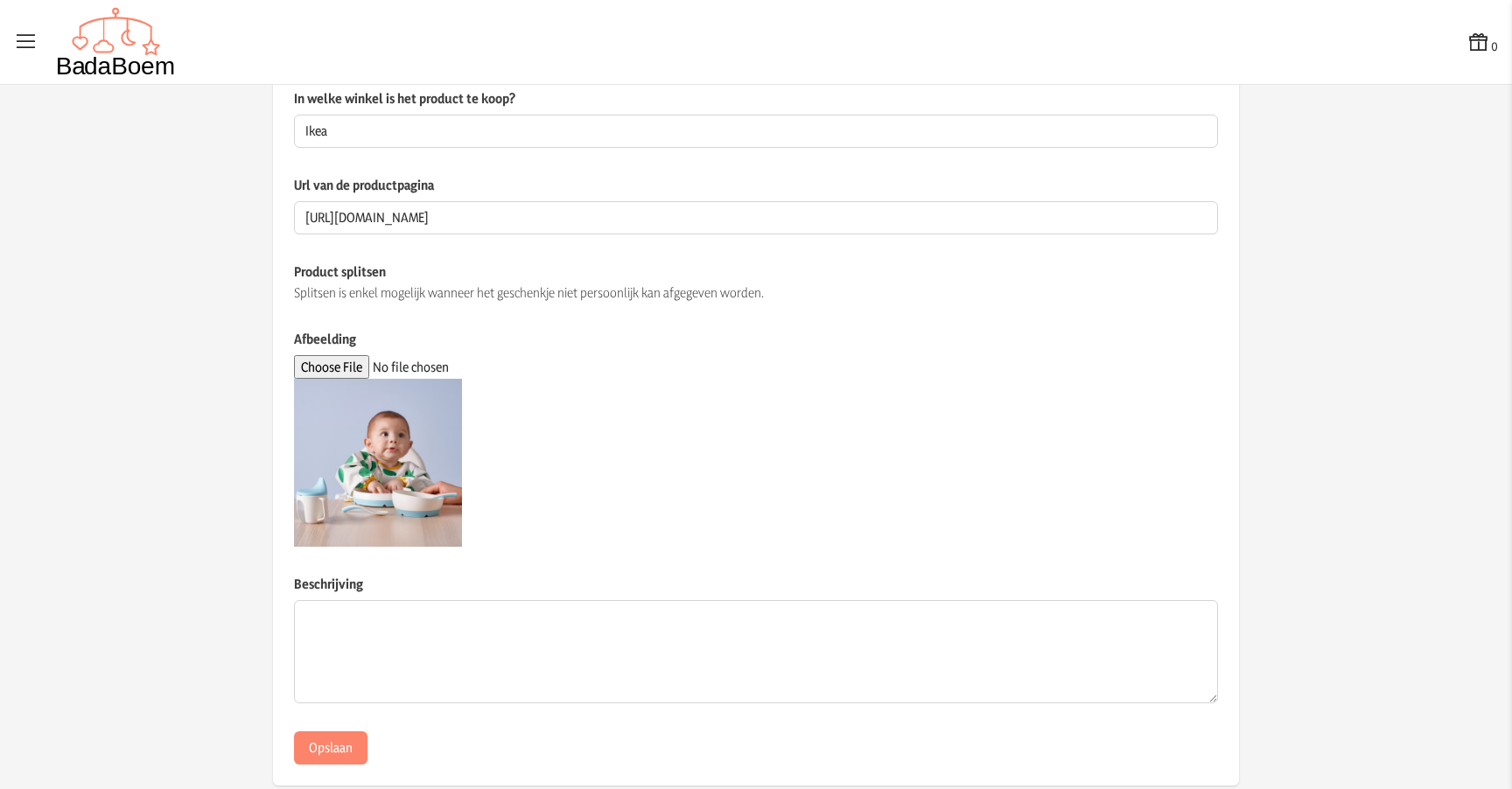
scroll to position [314, 0]
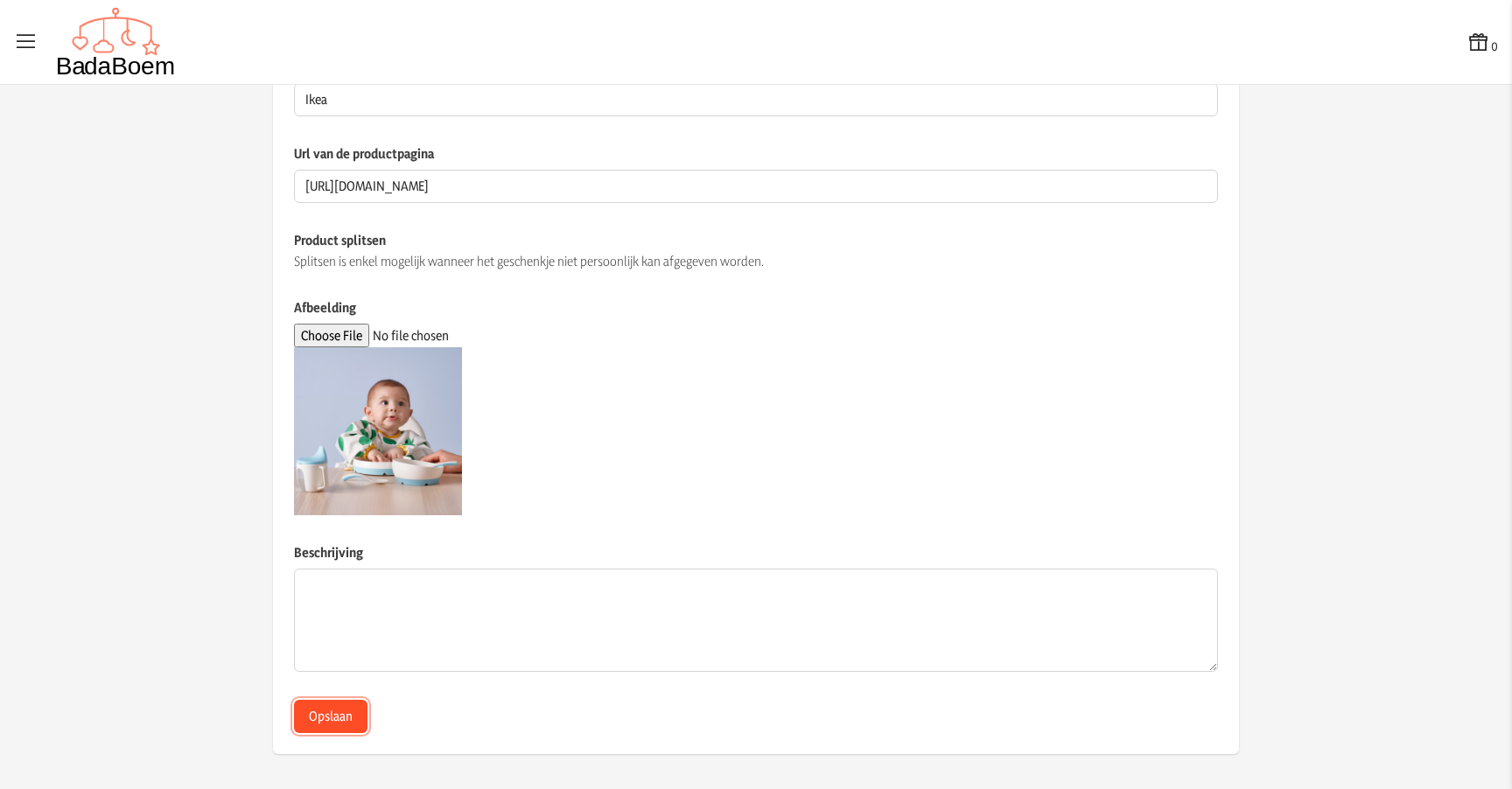
click at [332, 718] on button "Opslaan" at bounding box center [330, 717] width 74 height 33
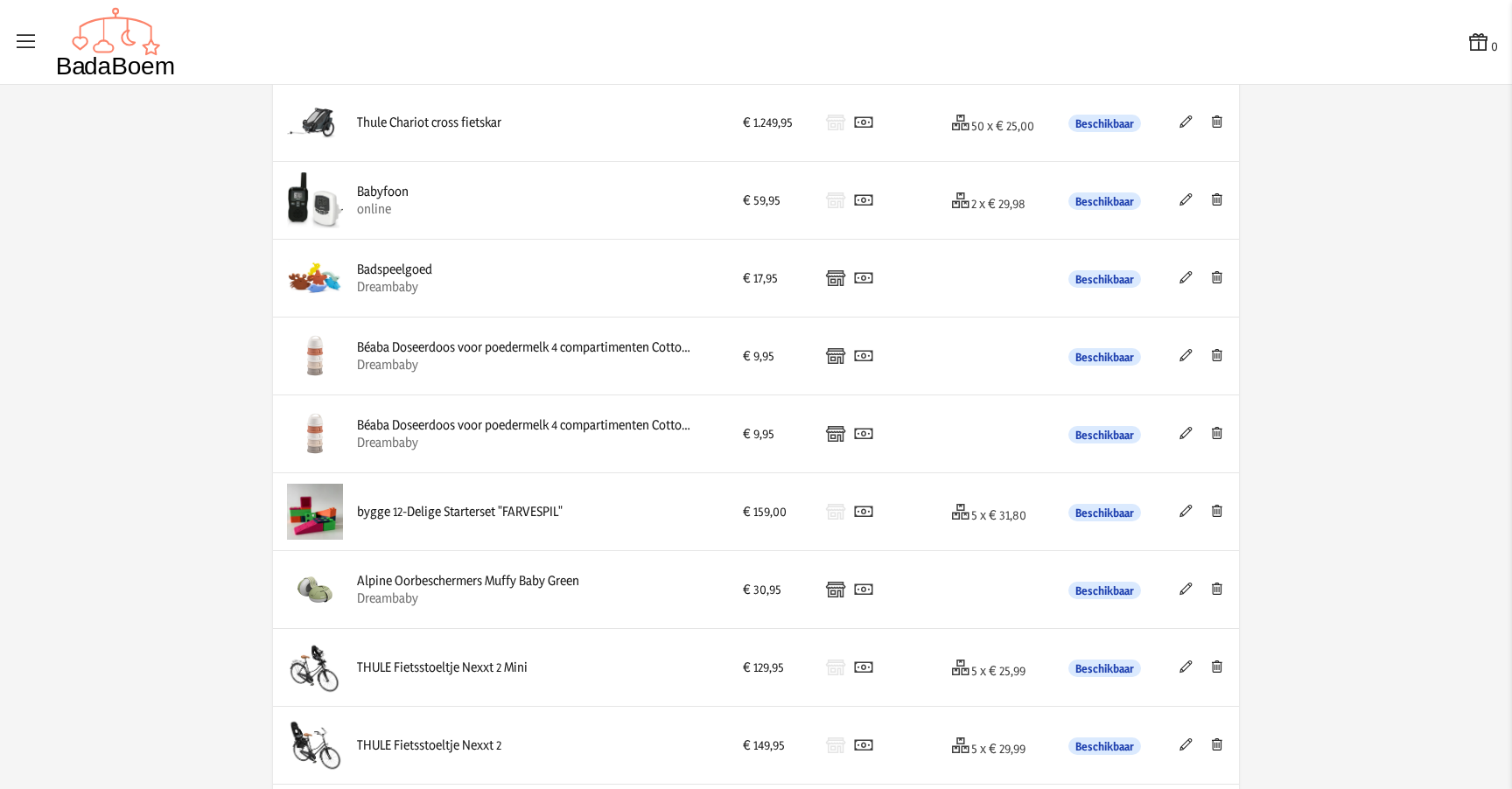
scroll to position [1767, 0]
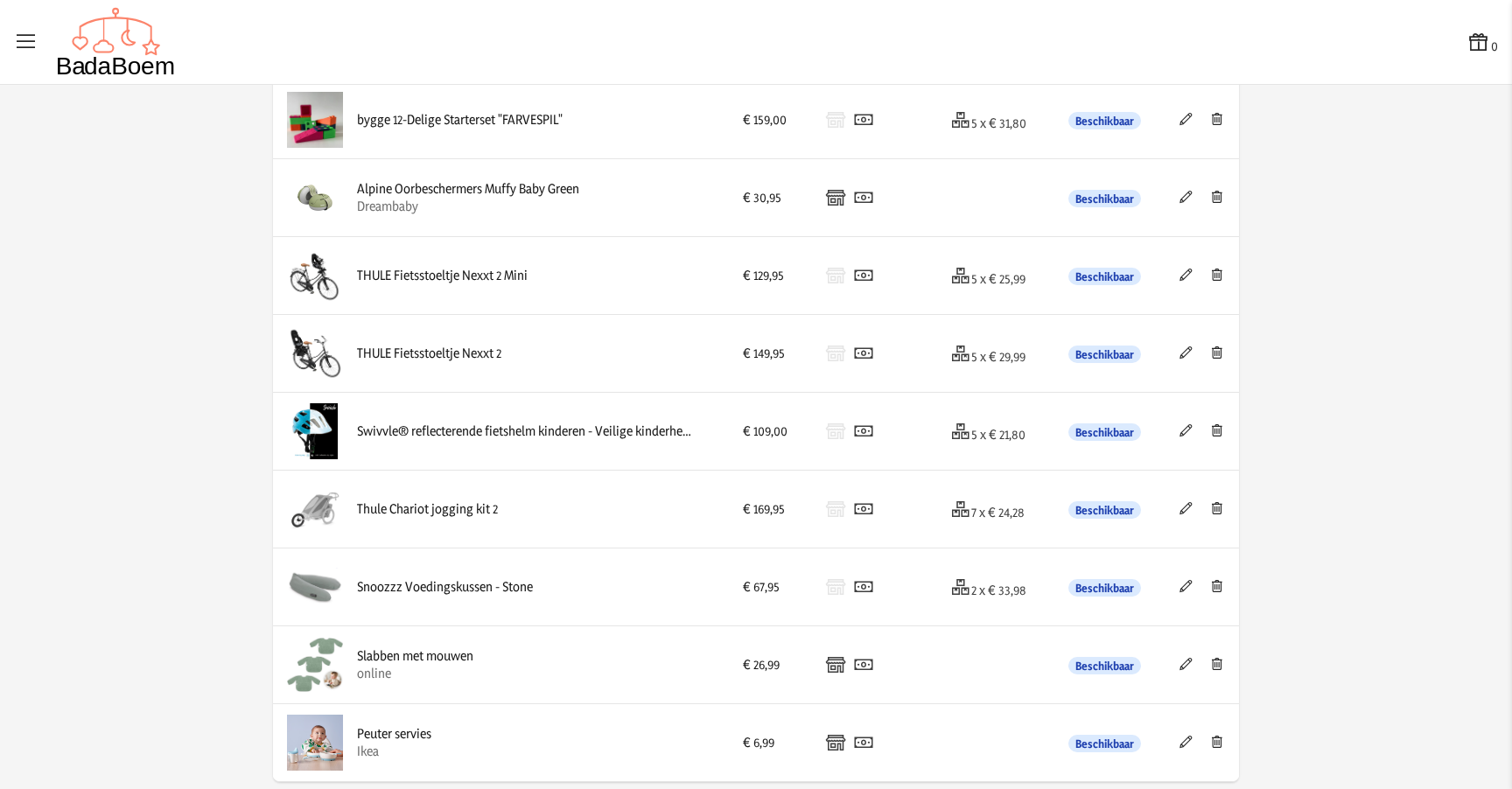
click at [476, 754] on div "Peuter servies Ikea" at bounding box center [501, 743] width 428 height 56
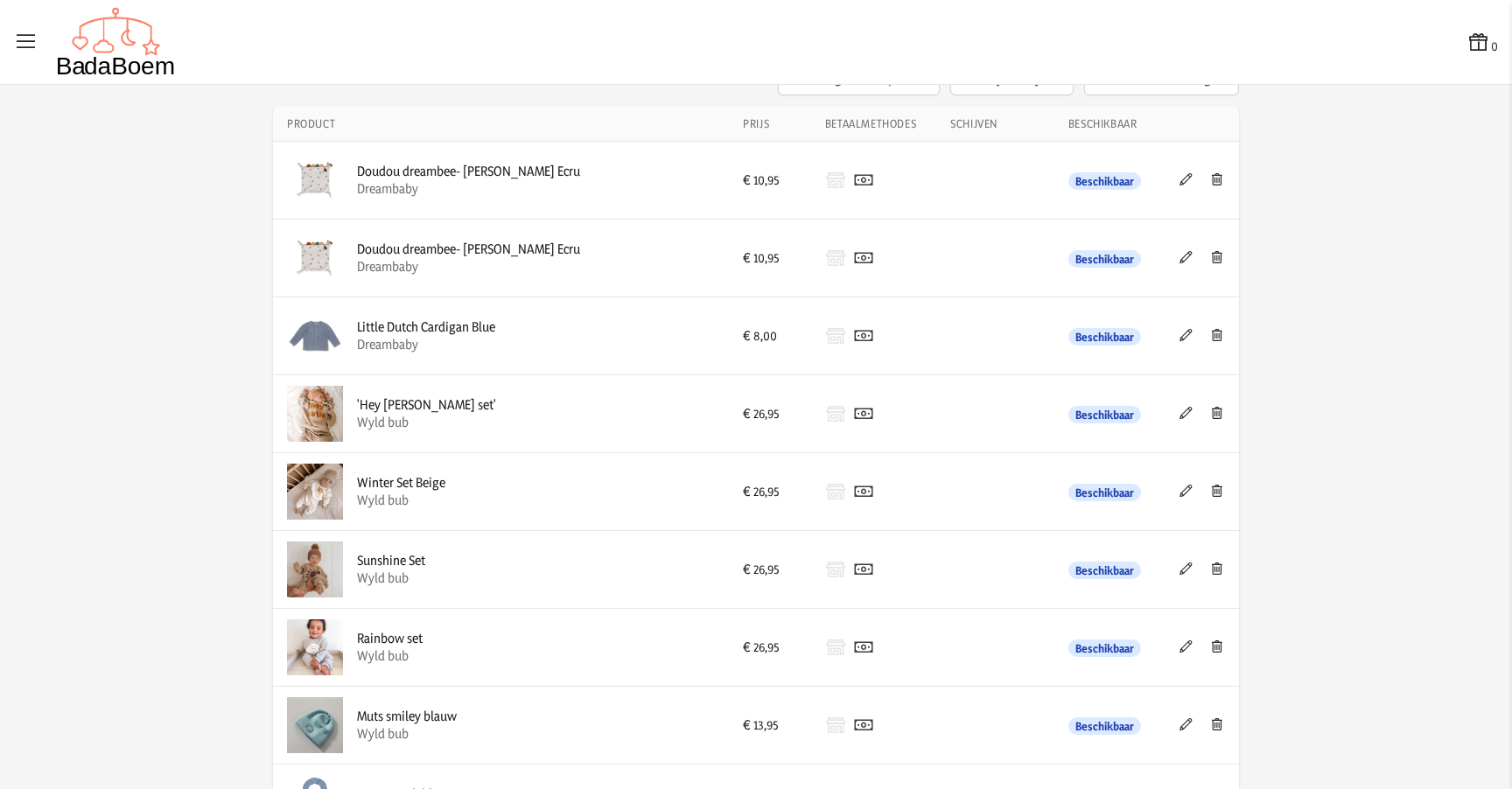
scroll to position [0, 0]
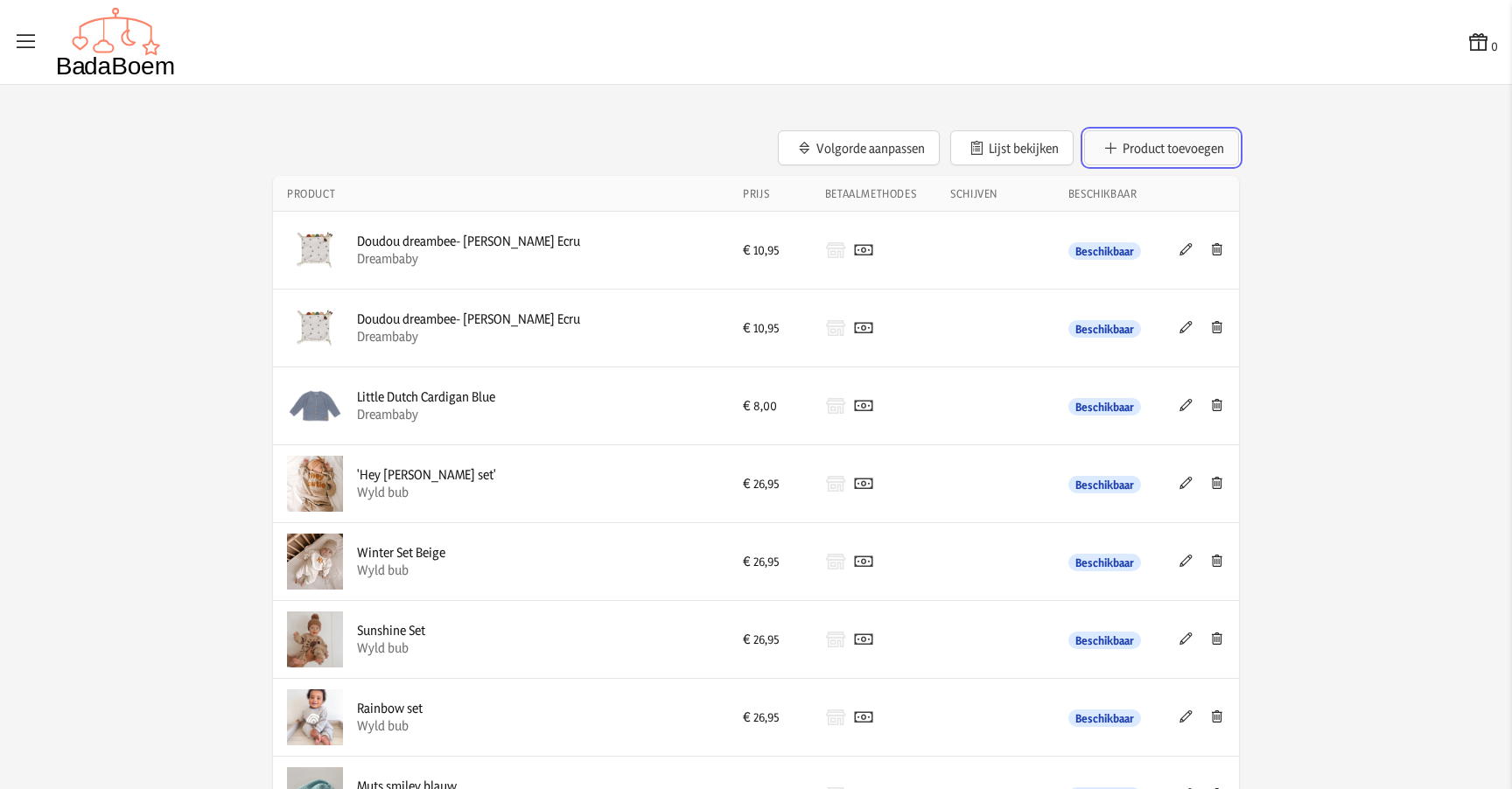
click at [1142, 154] on button "Product toevoegen" at bounding box center [1162, 148] width 155 height 35
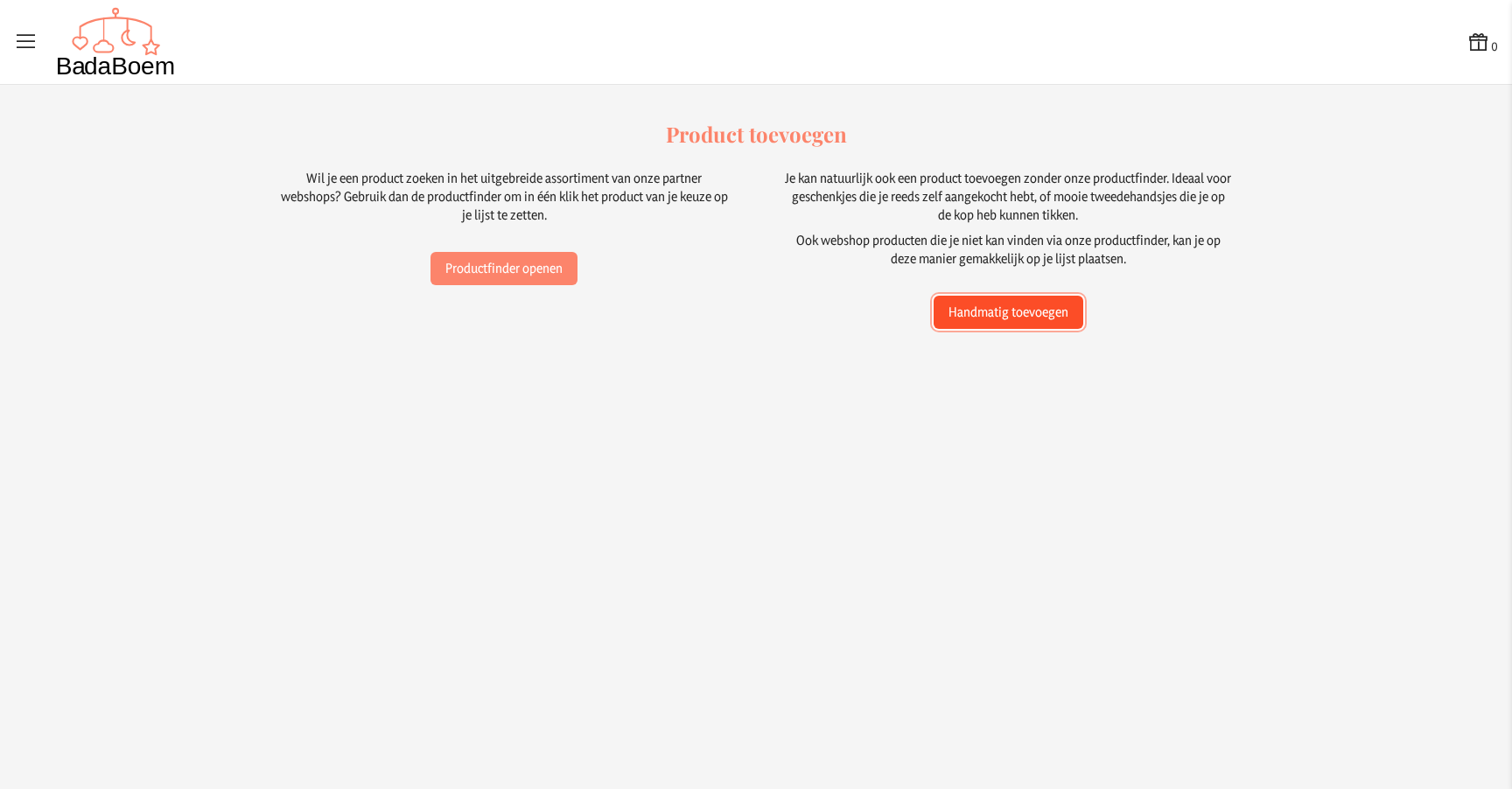
click at [1016, 316] on button "Handmatig toevoegen" at bounding box center [1008, 312] width 149 height 33
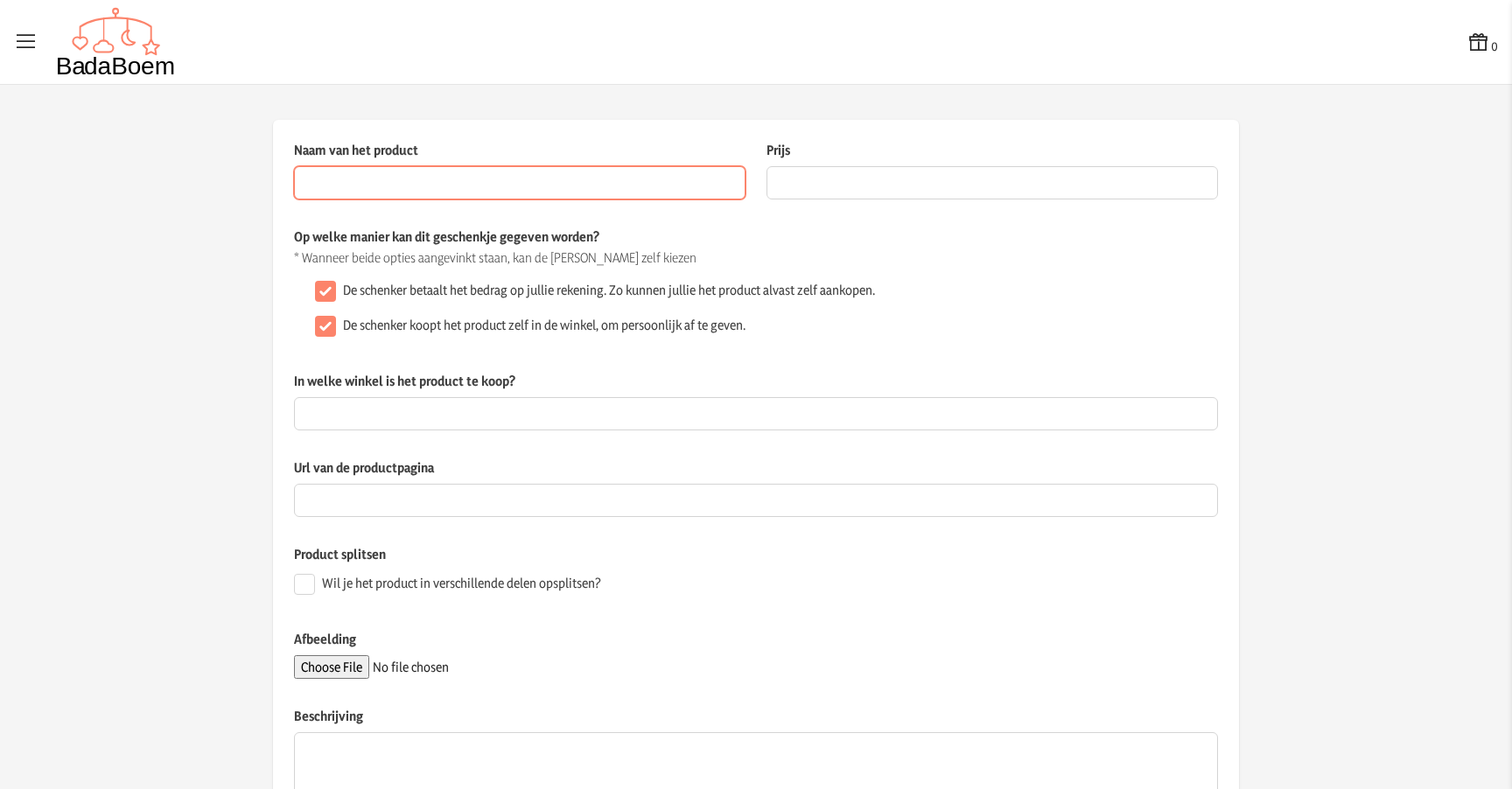
click at [490, 191] on input "Naam van het product" at bounding box center [520, 183] width 452 height 33
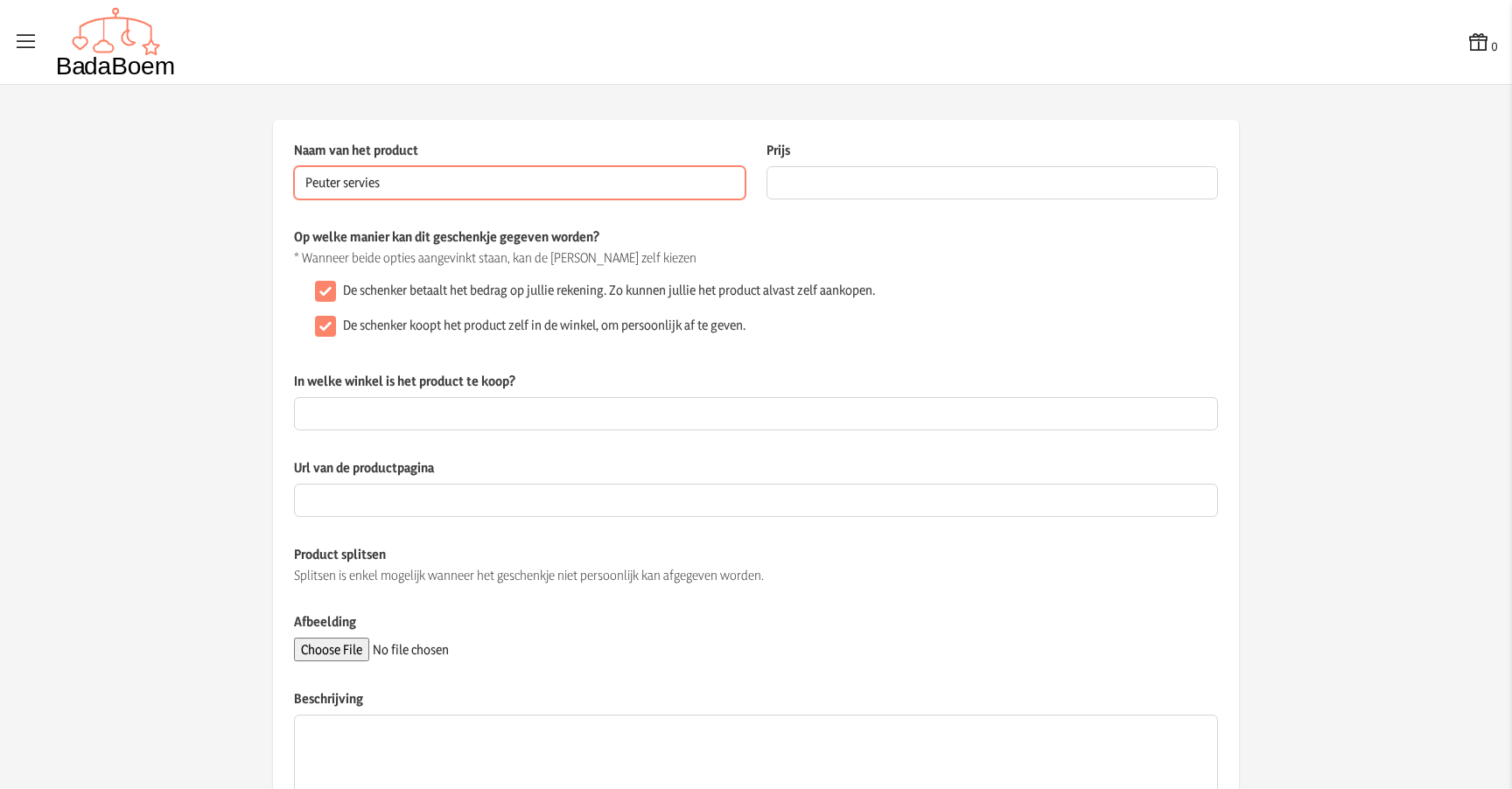
type input "Peuter servies"
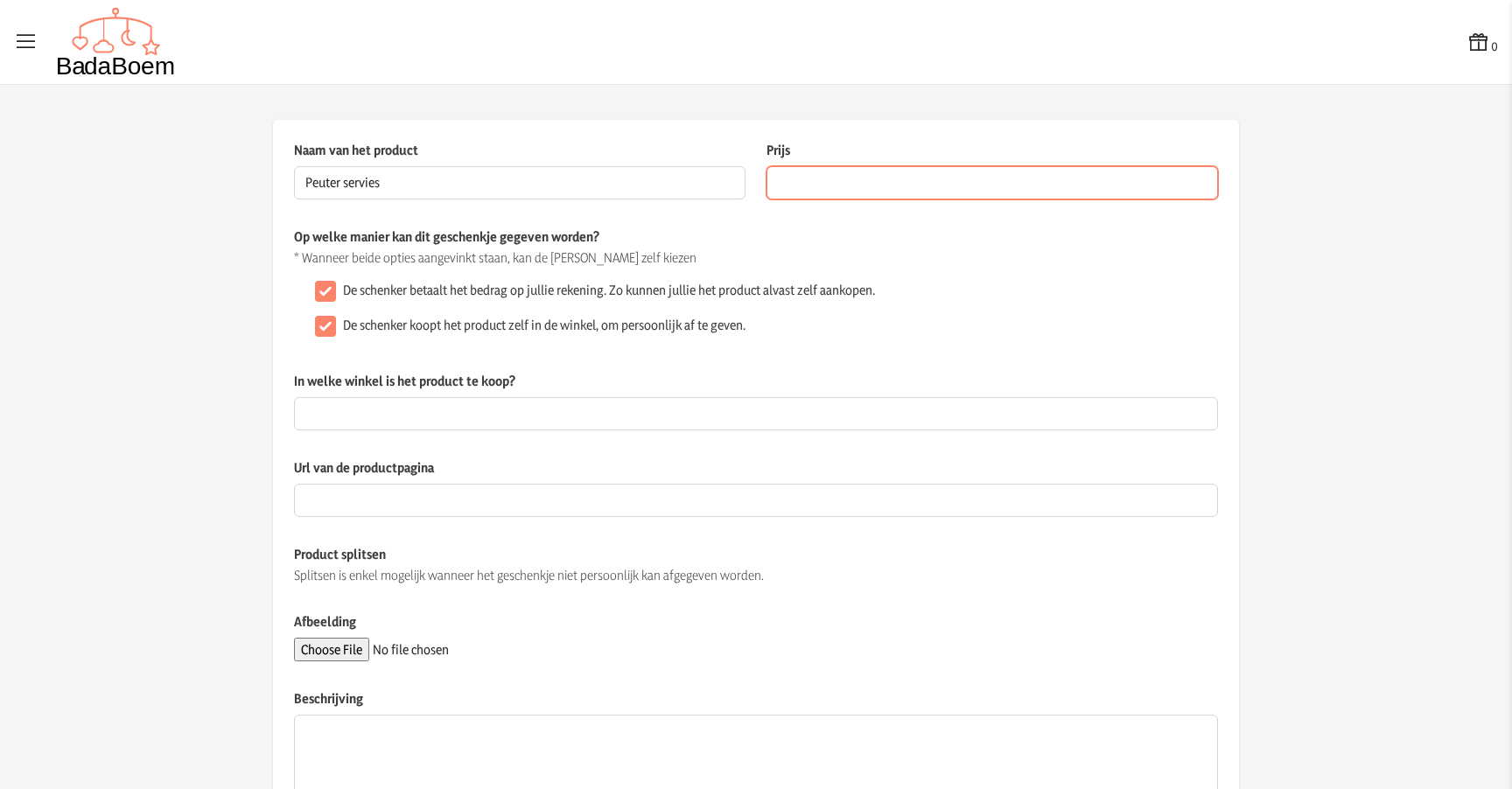
click at [885, 172] on input "Prijs" at bounding box center [992, 183] width 452 height 33
type input "6.99"
click at [416, 397] on label "In welke winkel is het product te koop?" at bounding box center [756, 385] width 924 height 26
click at [416, 397] on input "In welke winkel is het product te koop?" at bounding box center [756, 414] width 924 height 33
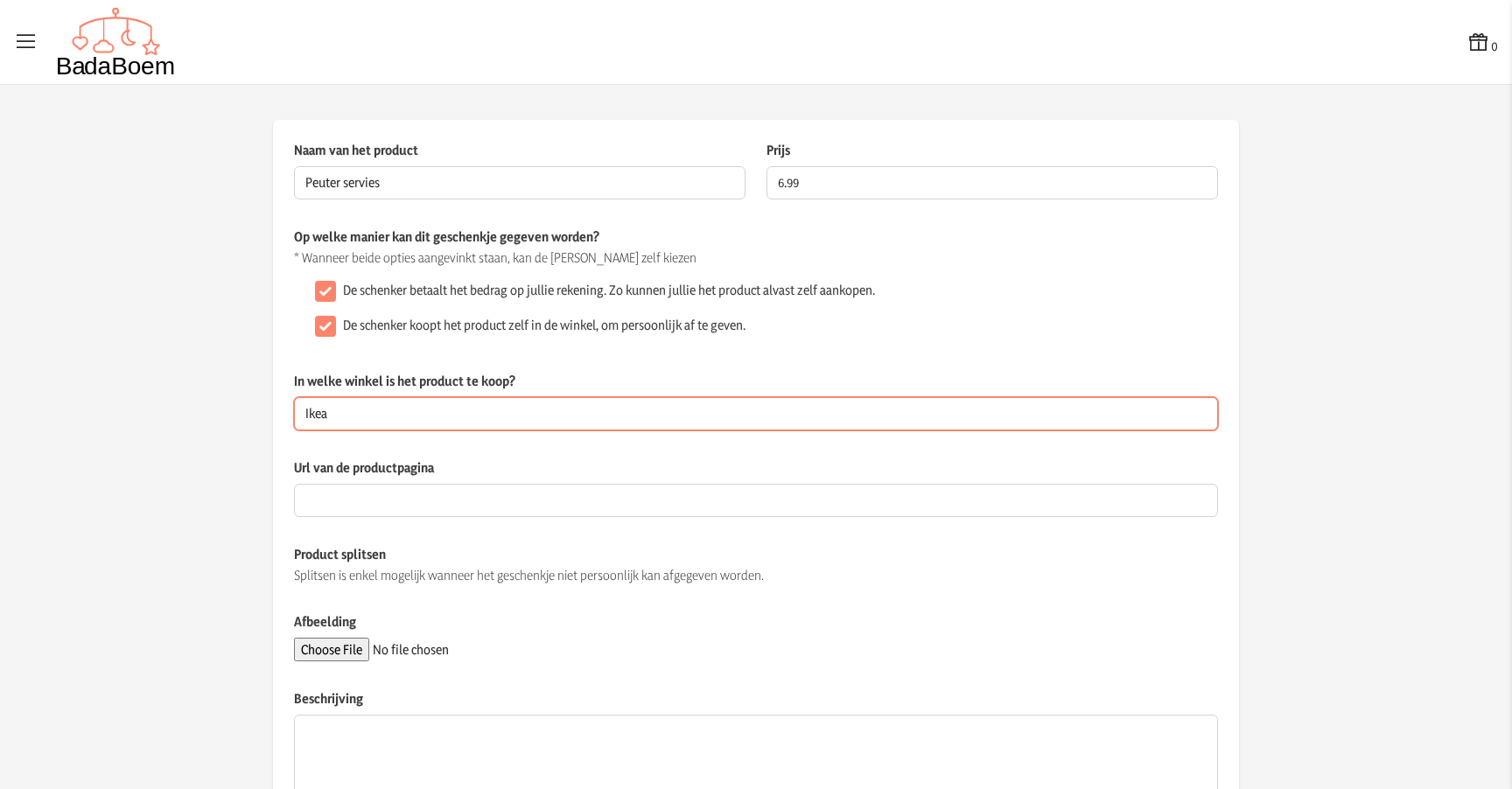
type input "Ikea"
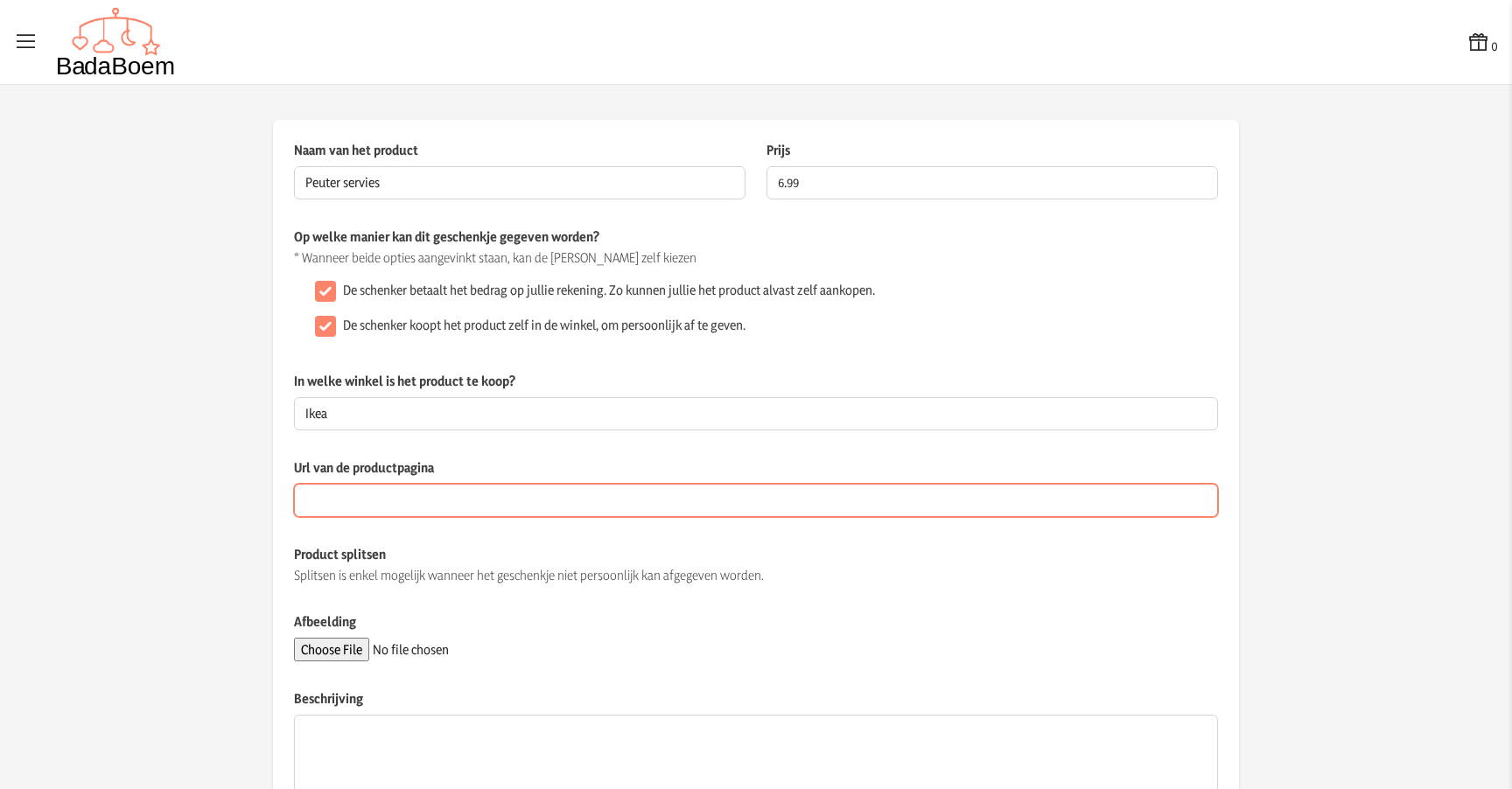
click at [377, 493] on input "Url van de productpagina" at bounding box center [756, 501] width 924 height 33
paste input "[URL][DOMAIN_NAME]"
type input "[URL][DOMAIN_NAME]"
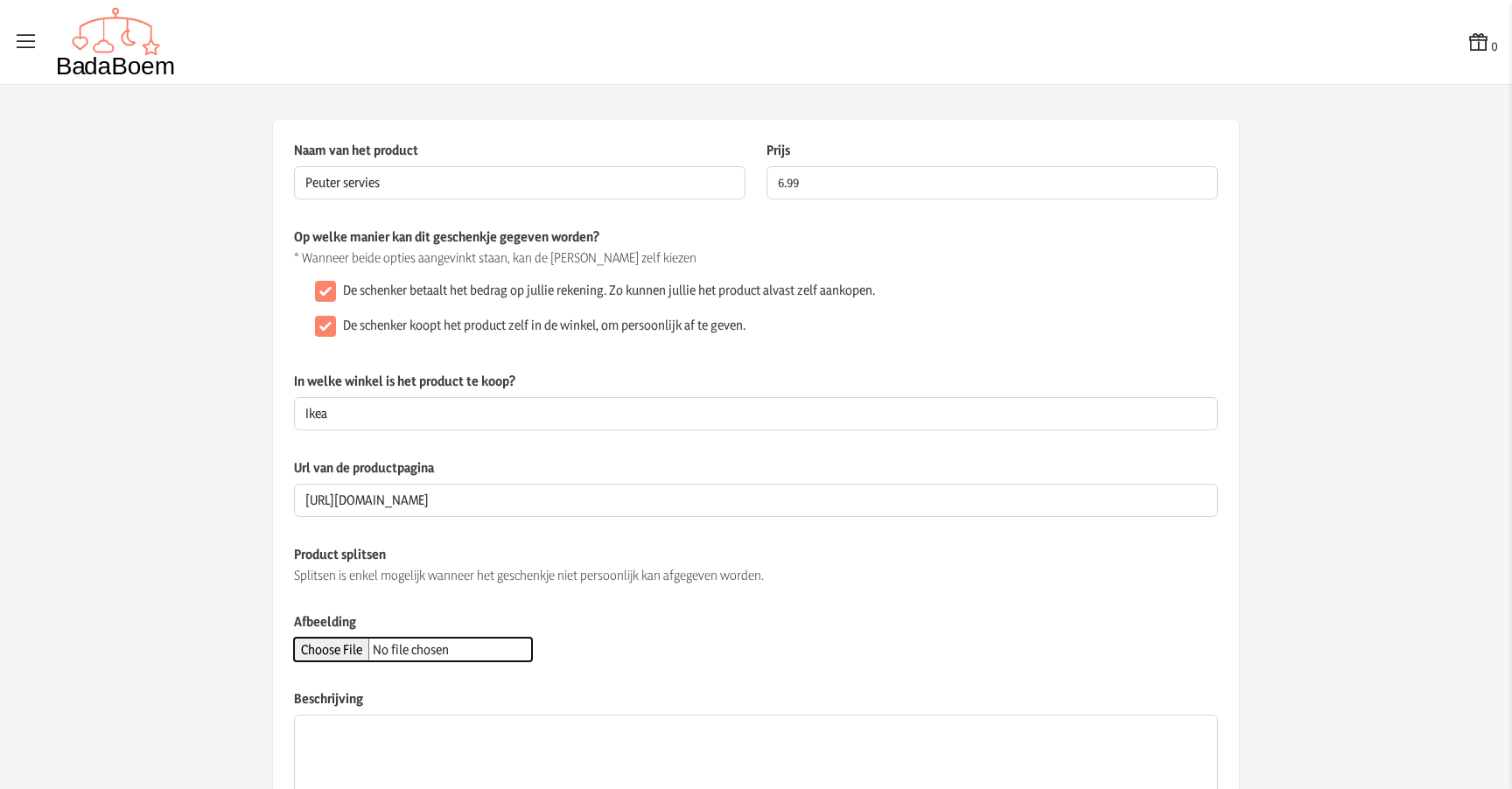
click at [357, 649] on input "Afbeelding" at bounding box center [413, 649] width 238 height 24
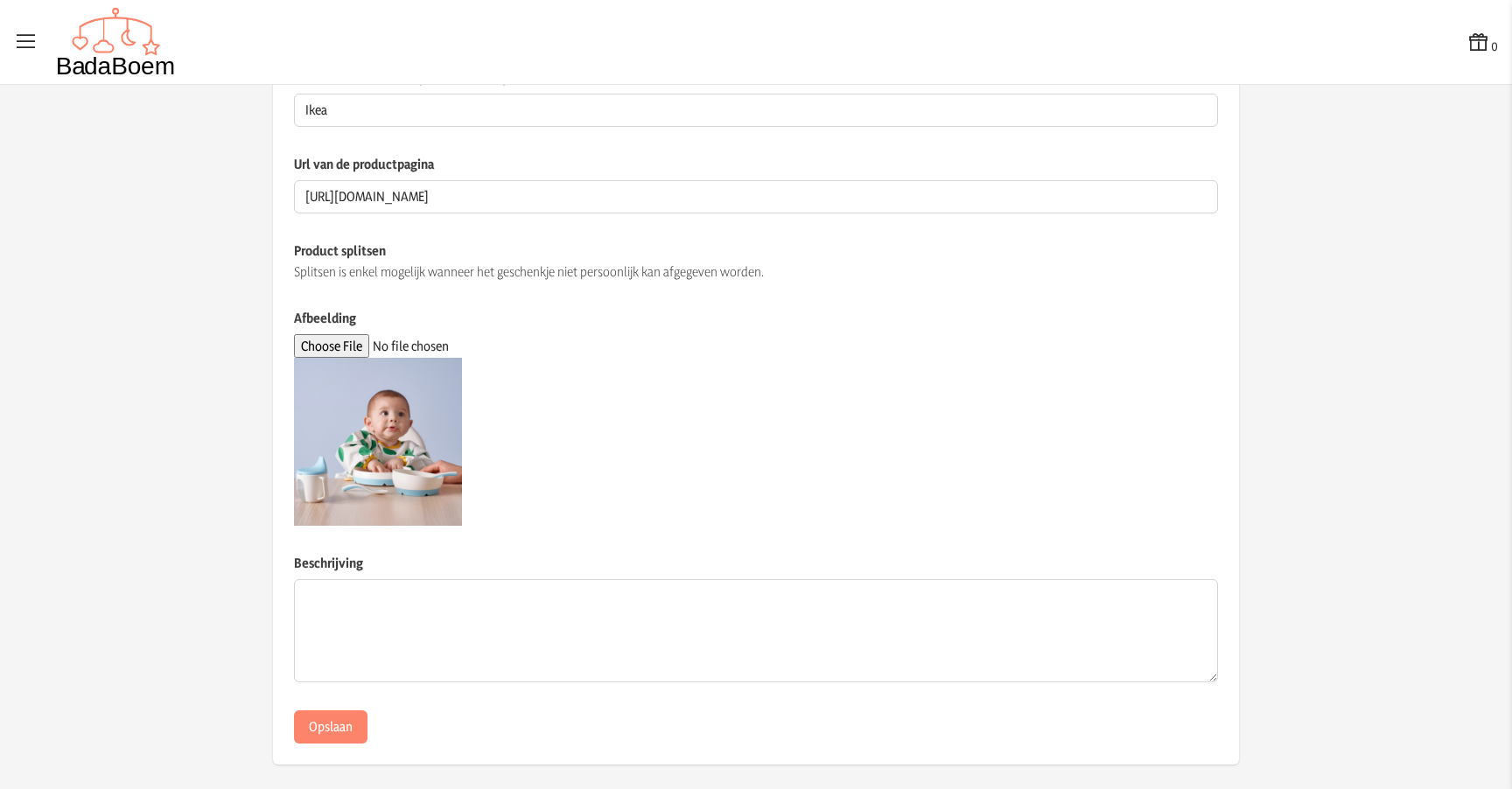
scroll to position [200, 0]
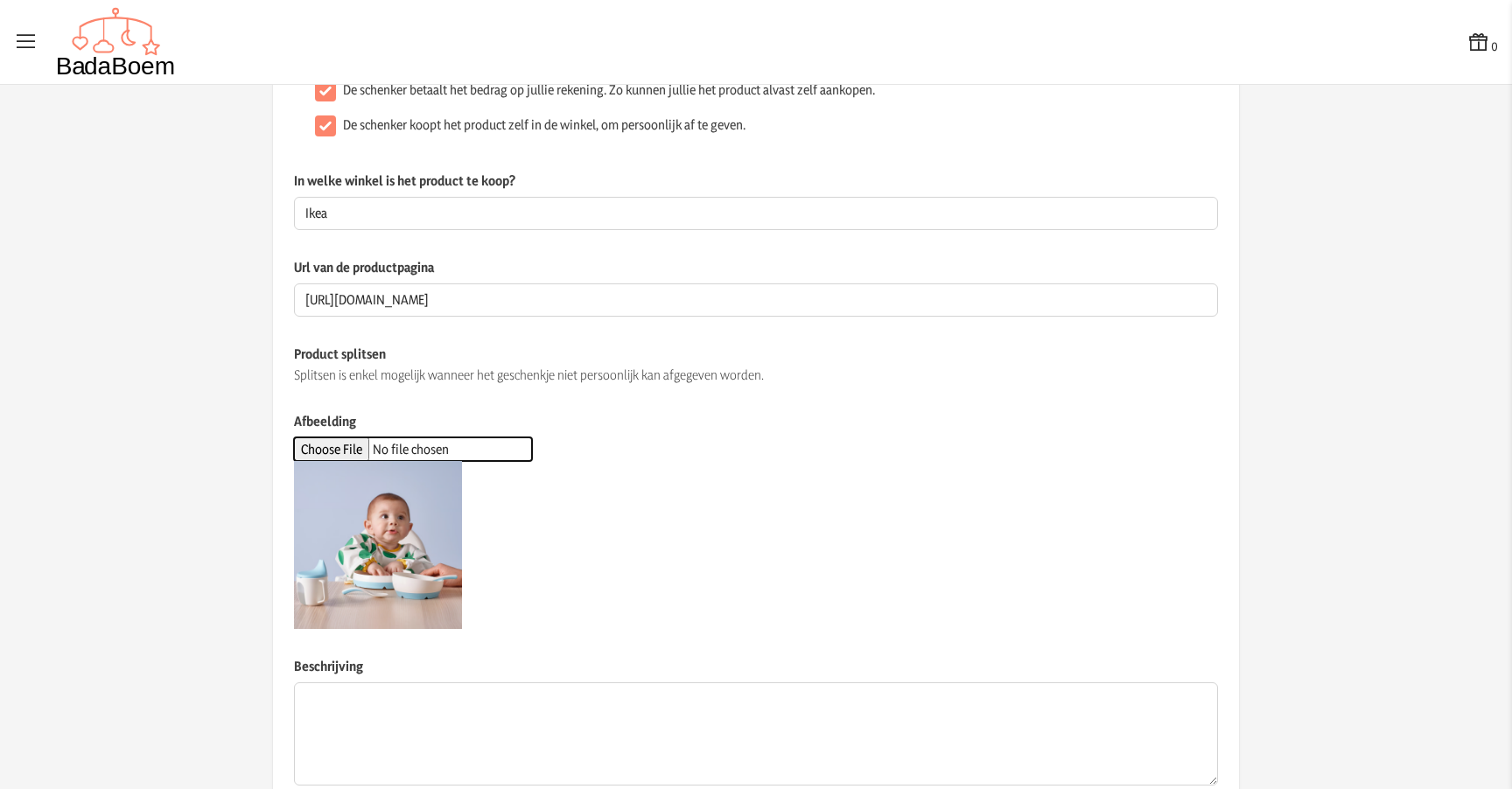
click at [356, 449] on input "Afbeelding" at bounding box center [413, 449] width 238 height 24
type input "C:\fakepath\boerja-bord-schaal-wit-blauw__1414475_pe974817_s5.avif"
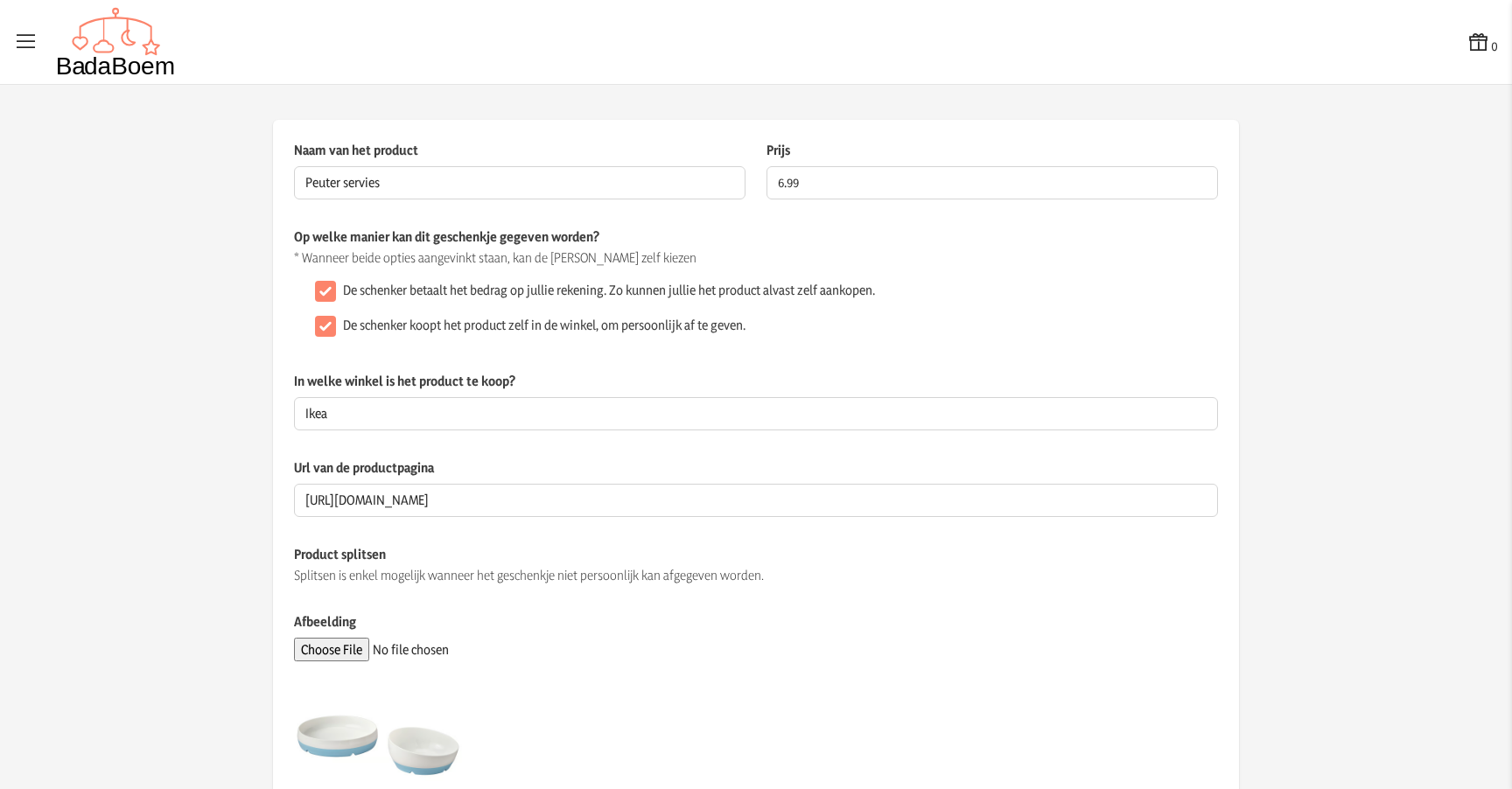
scroll to position [314, 0]
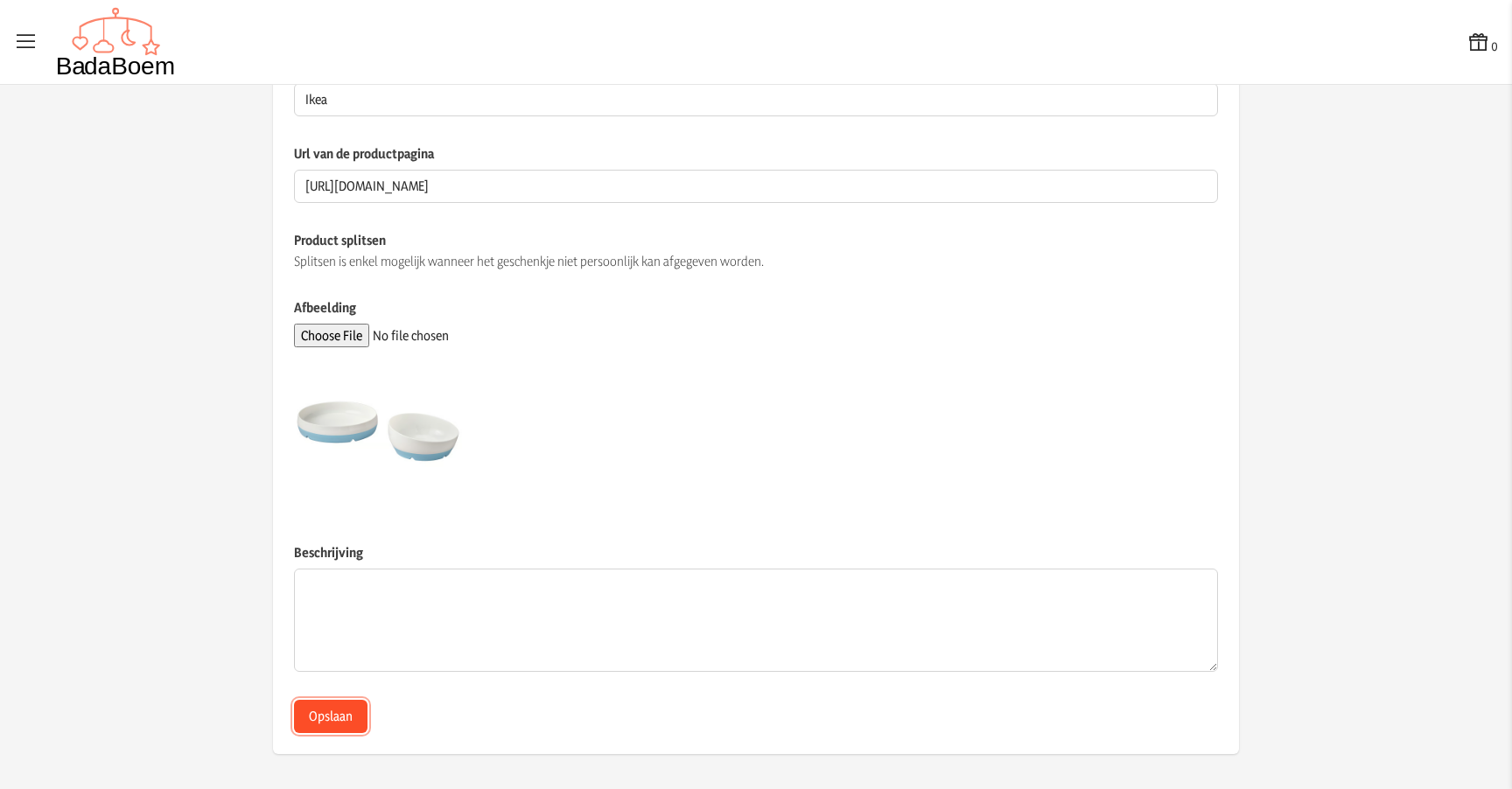
click at [312, 714] on button "Opslaan" at bounding box center [330, 717] width 74 height 33
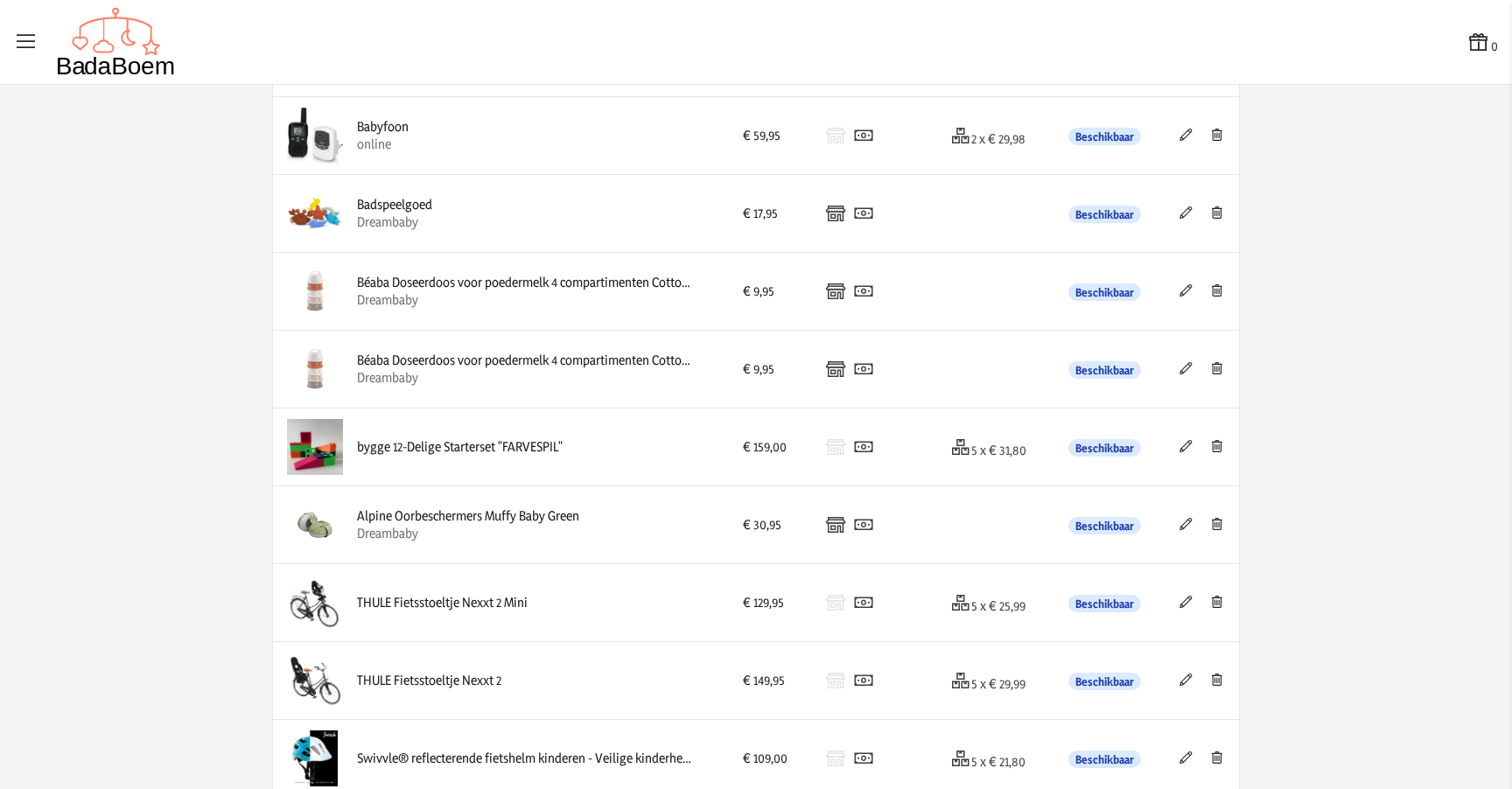
scroll to position [1844, 0]
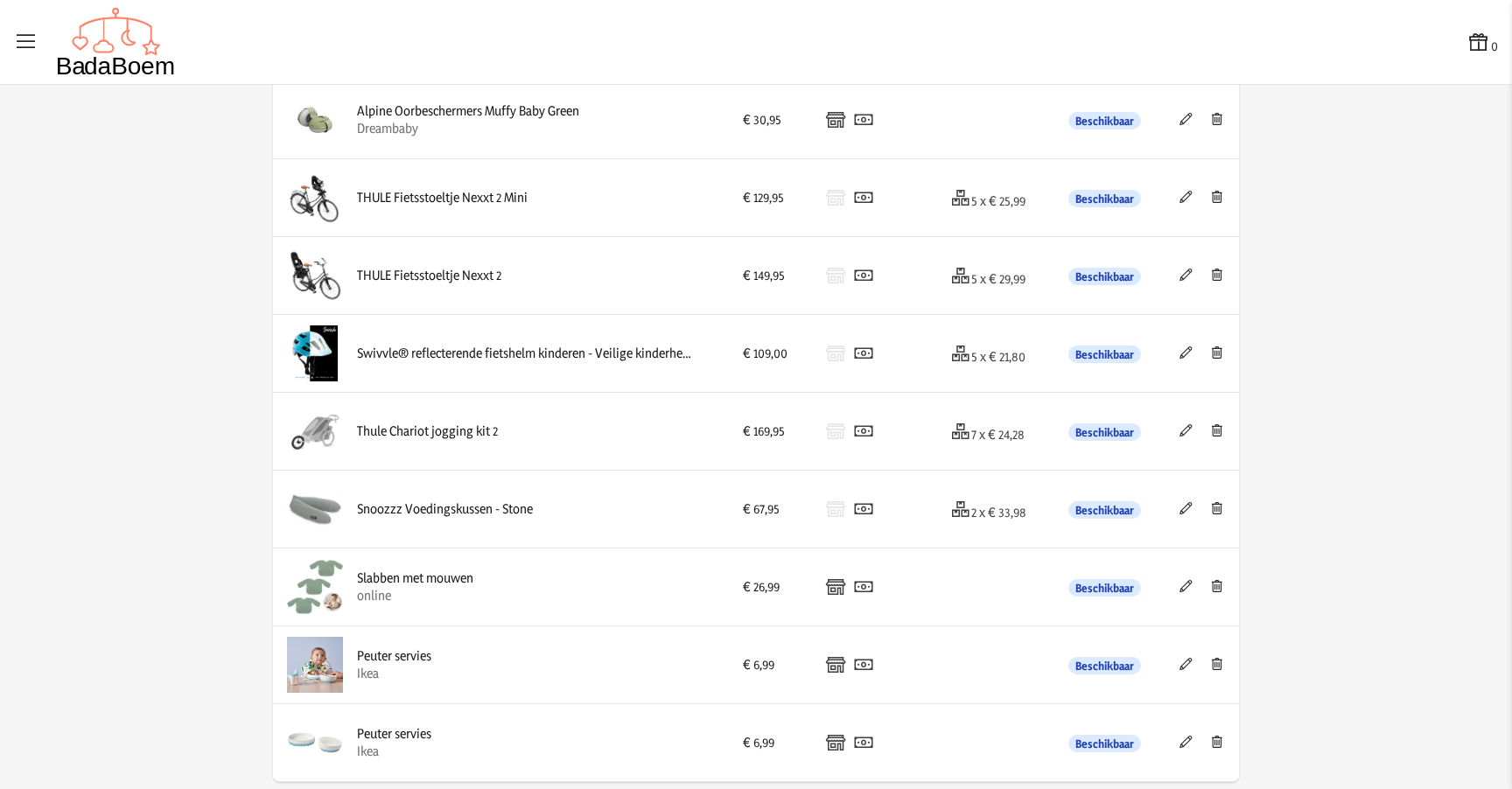
click at [308, 667] on img at bounding box center [314, 664] width 56 height 56
click at [380, 661] on div "Peuter servies" at bounding box center [394, 656] width 75 height 18
click at [1182, 664] on icon at bounding box center [1186, 664] width 17 height 12
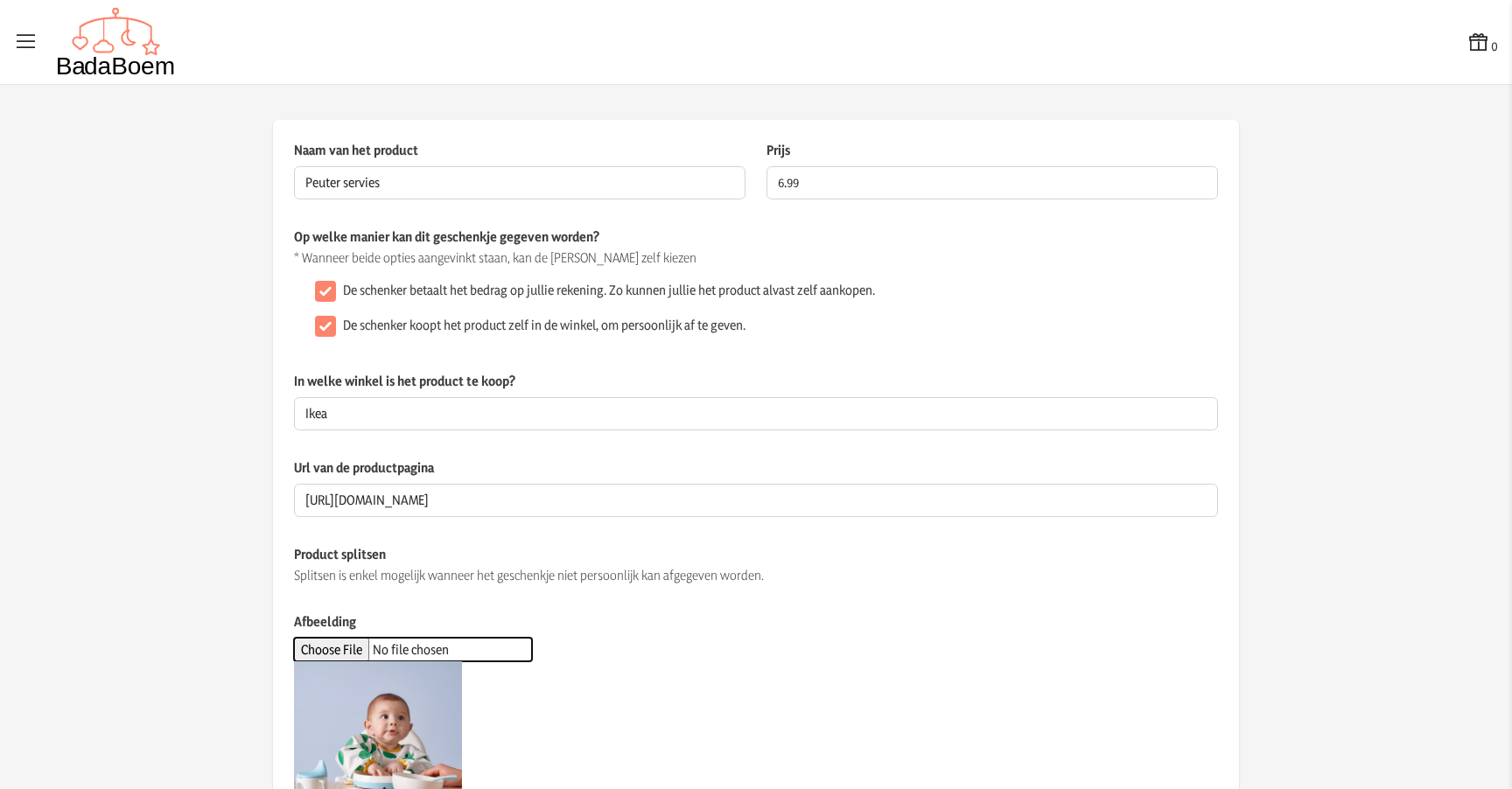
click at [341, 645] on input "Afbeelding" at bounding box center [413, 649] width 238 height 24
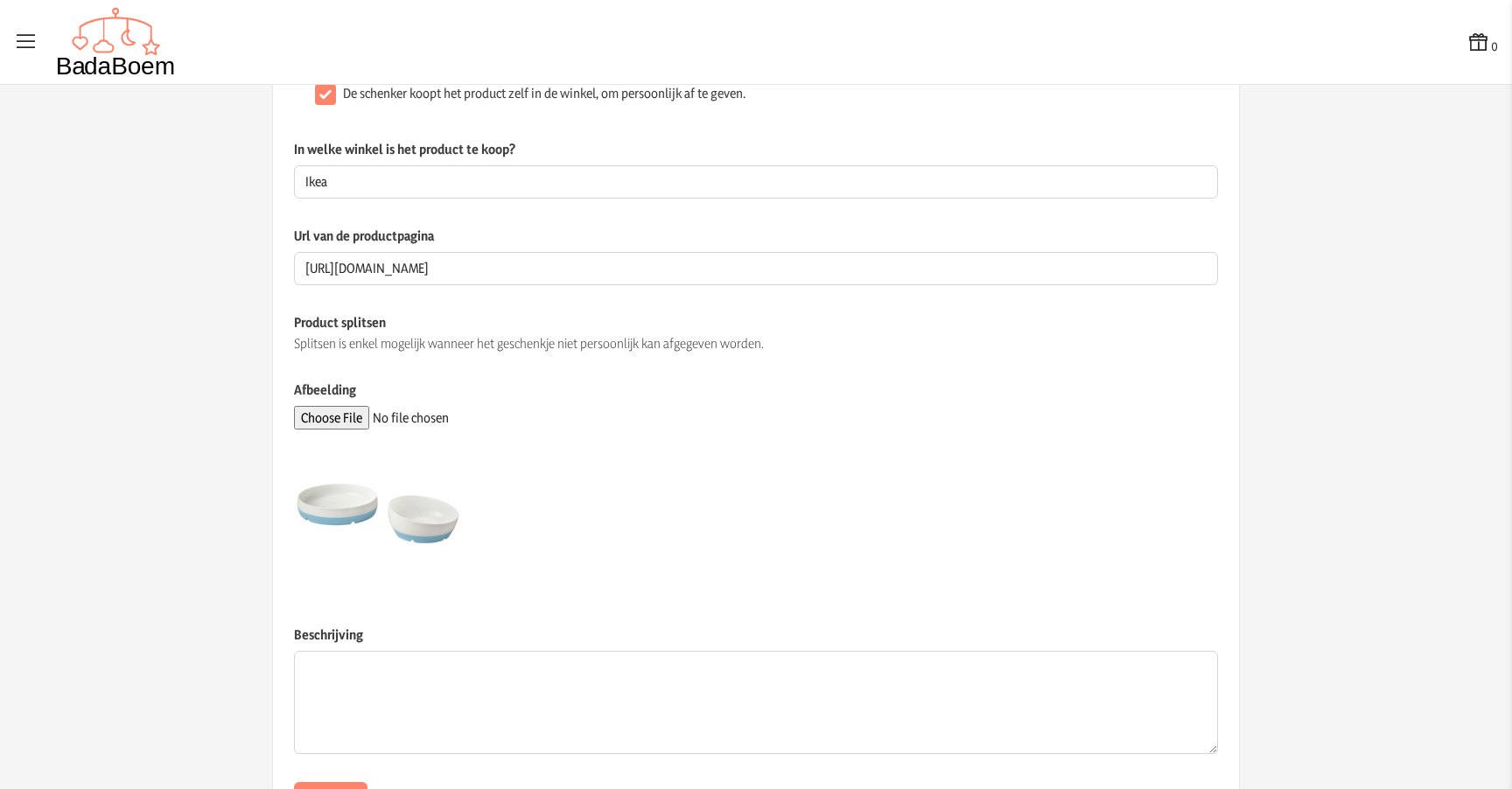
scroll to position [314, 0]
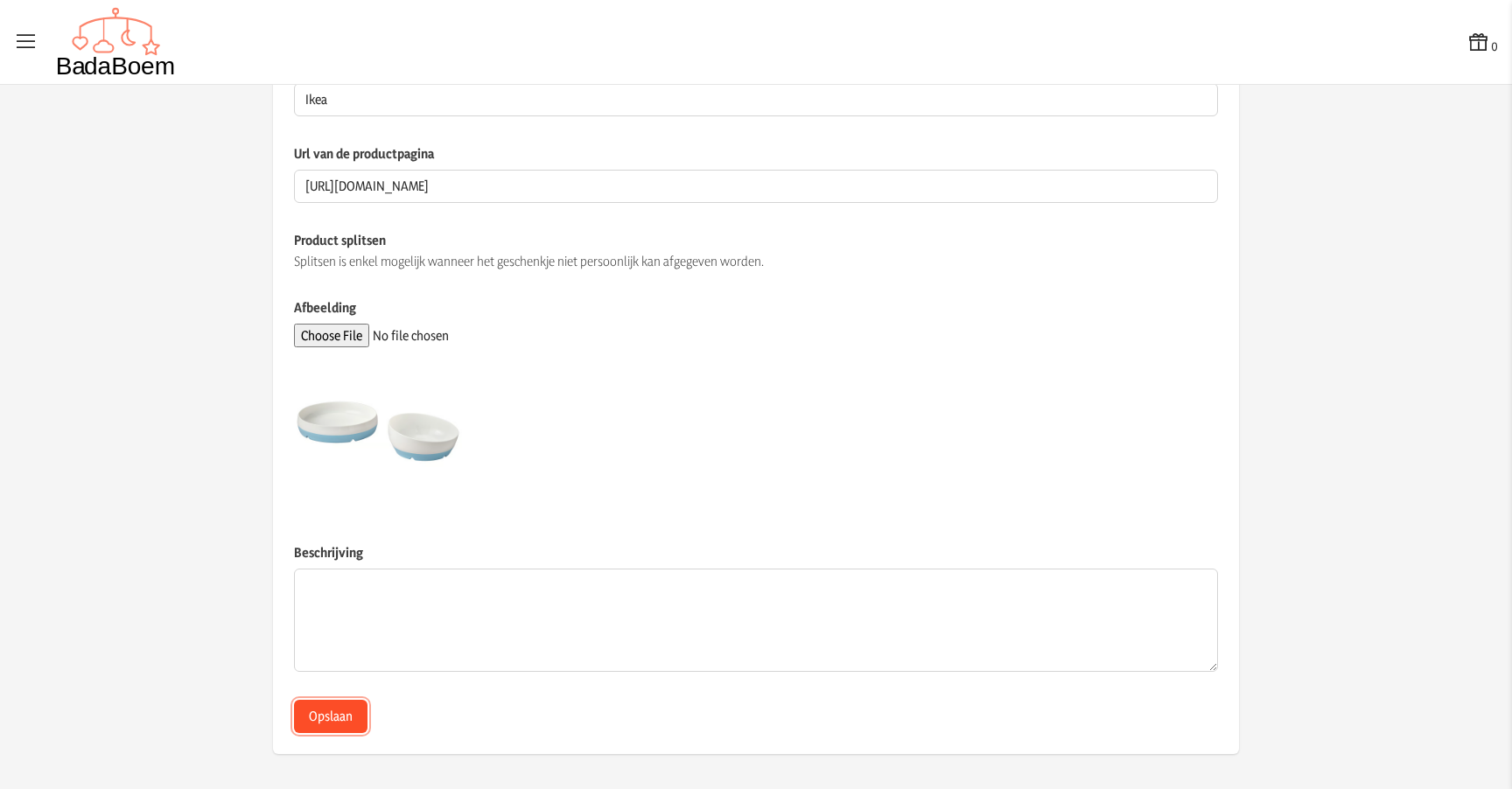
click at [342, 713] on button "Opslaan" at bounding box center [330, 717] width 74 height 33
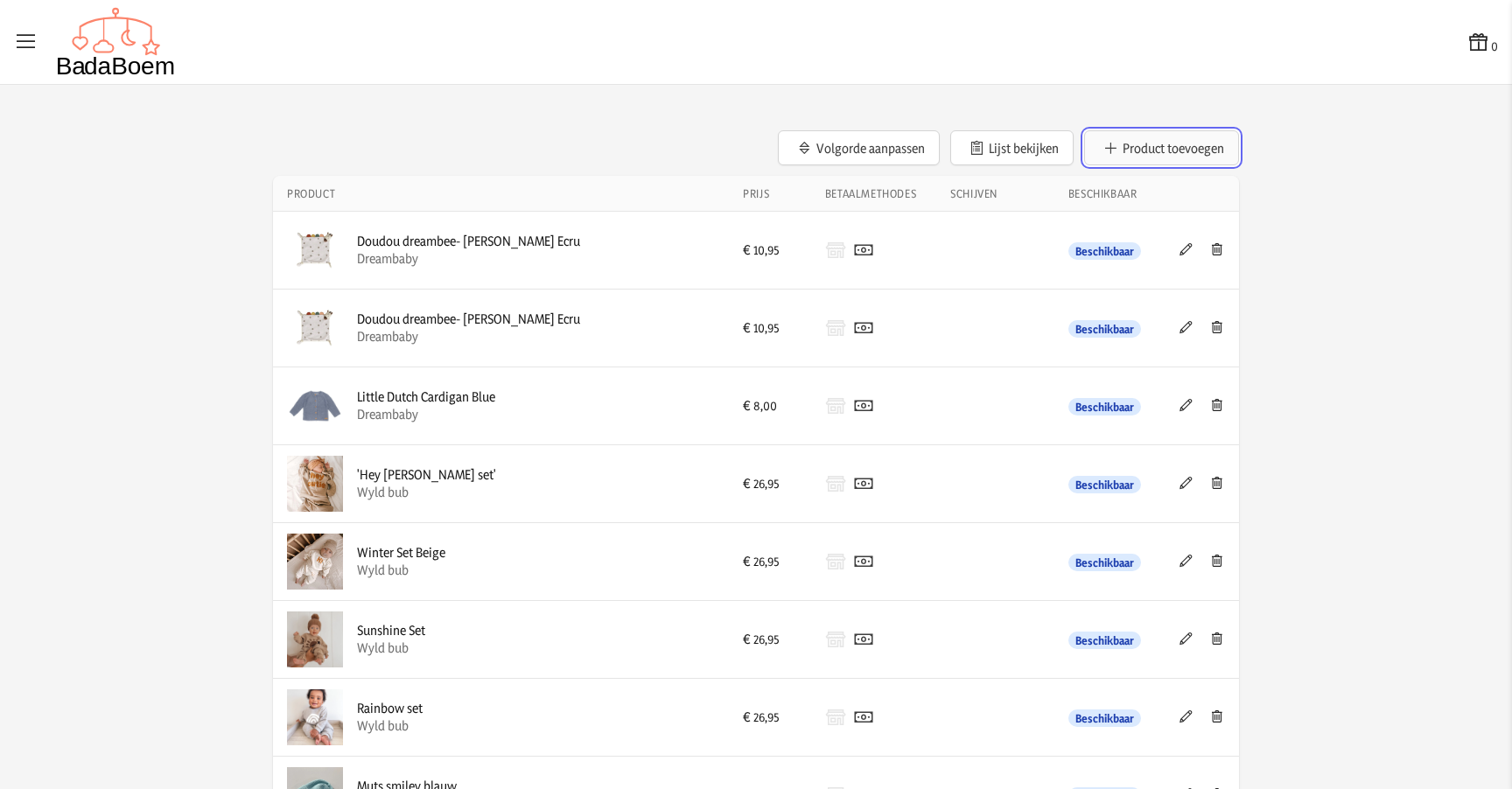
click at [1165, 142] on button "Product toevoegen" at bounding box center [1162, 148] width 155 height 35
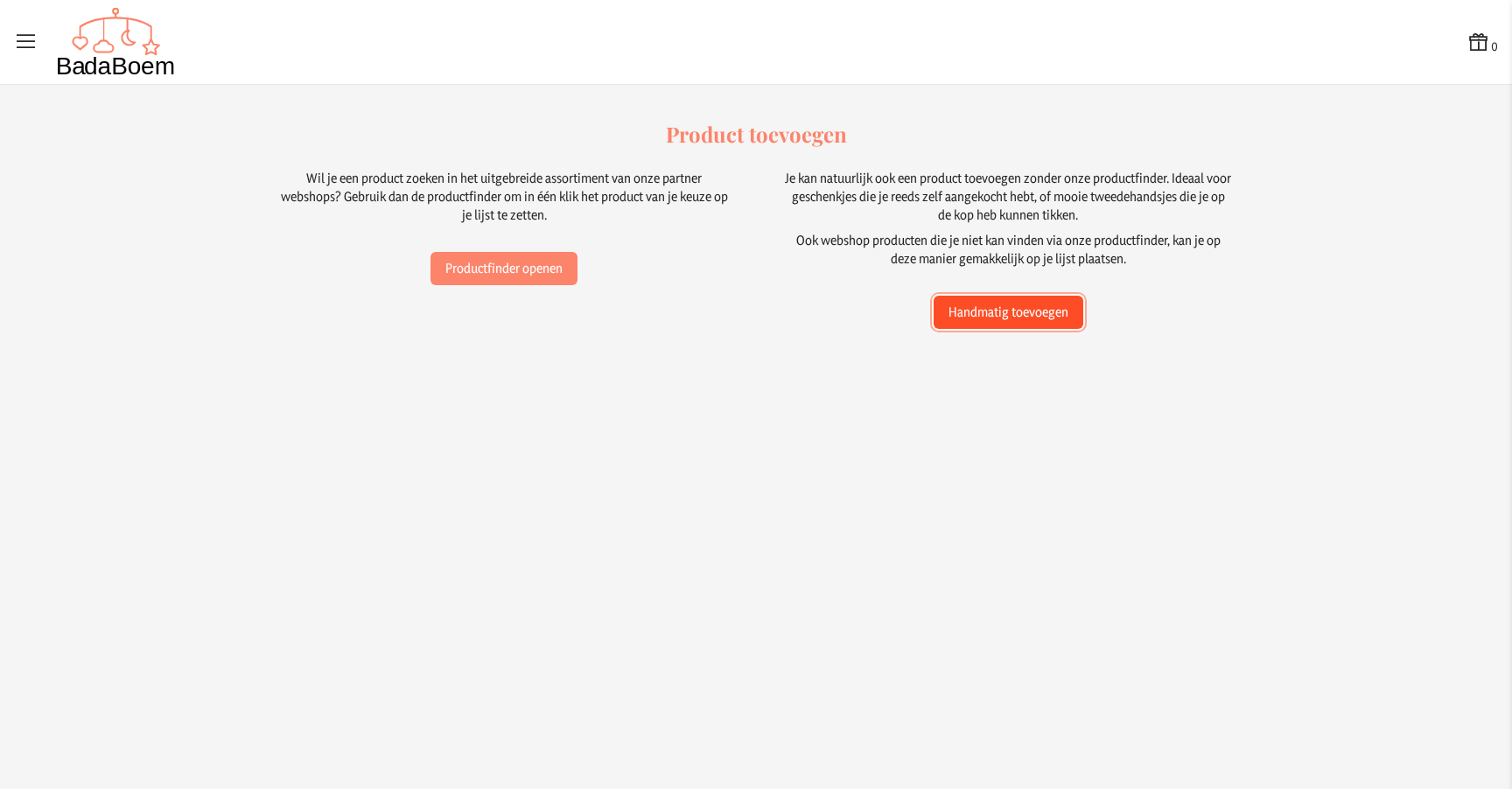
click at [1013, 309] on button "Handmatig toevoegen" at bounding box center [1008, 312] width 149 height 33
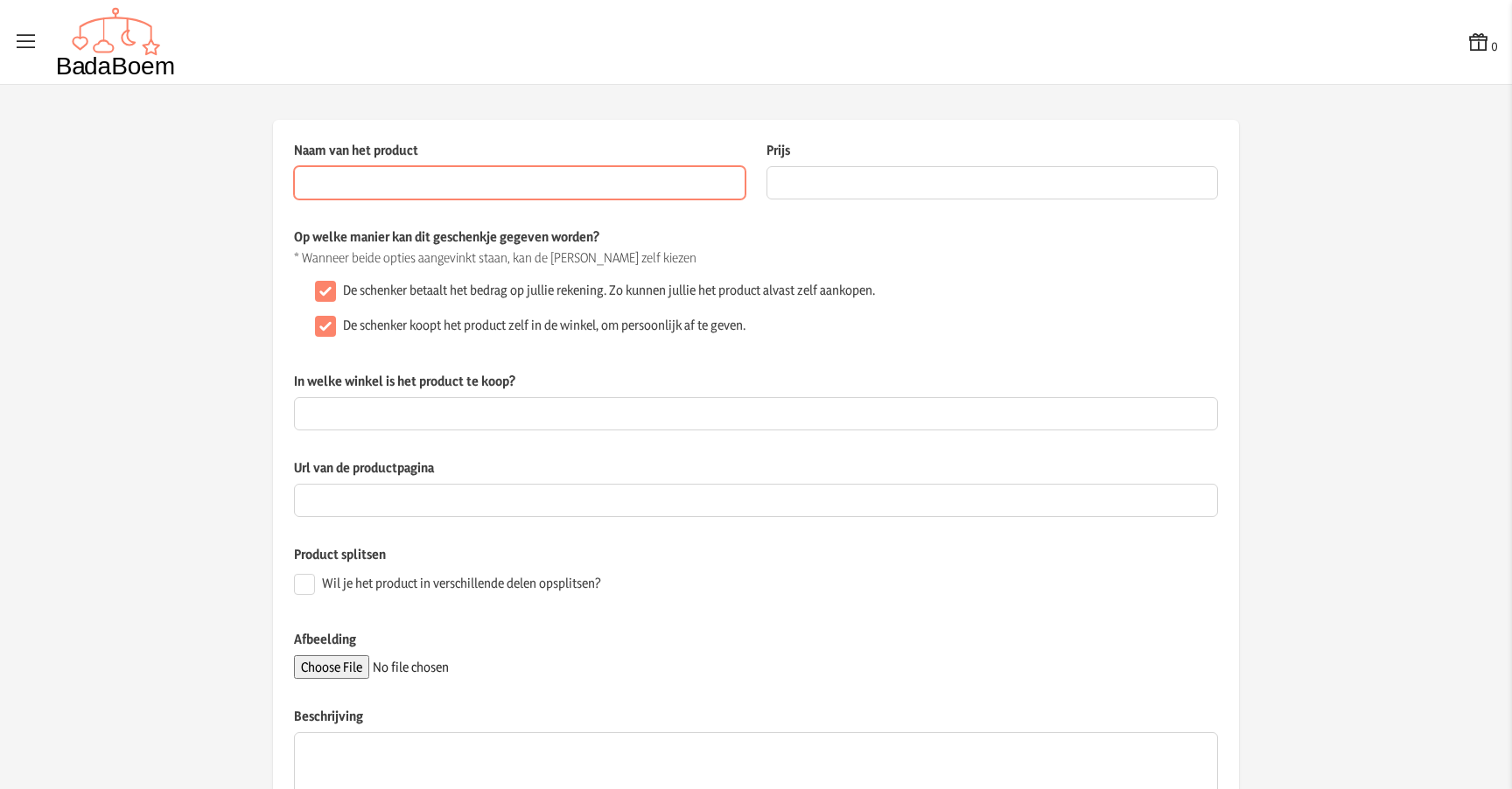
click at [430, 179] on input "Naam van het product" at bounding box center [520, 183] width 452 height 33
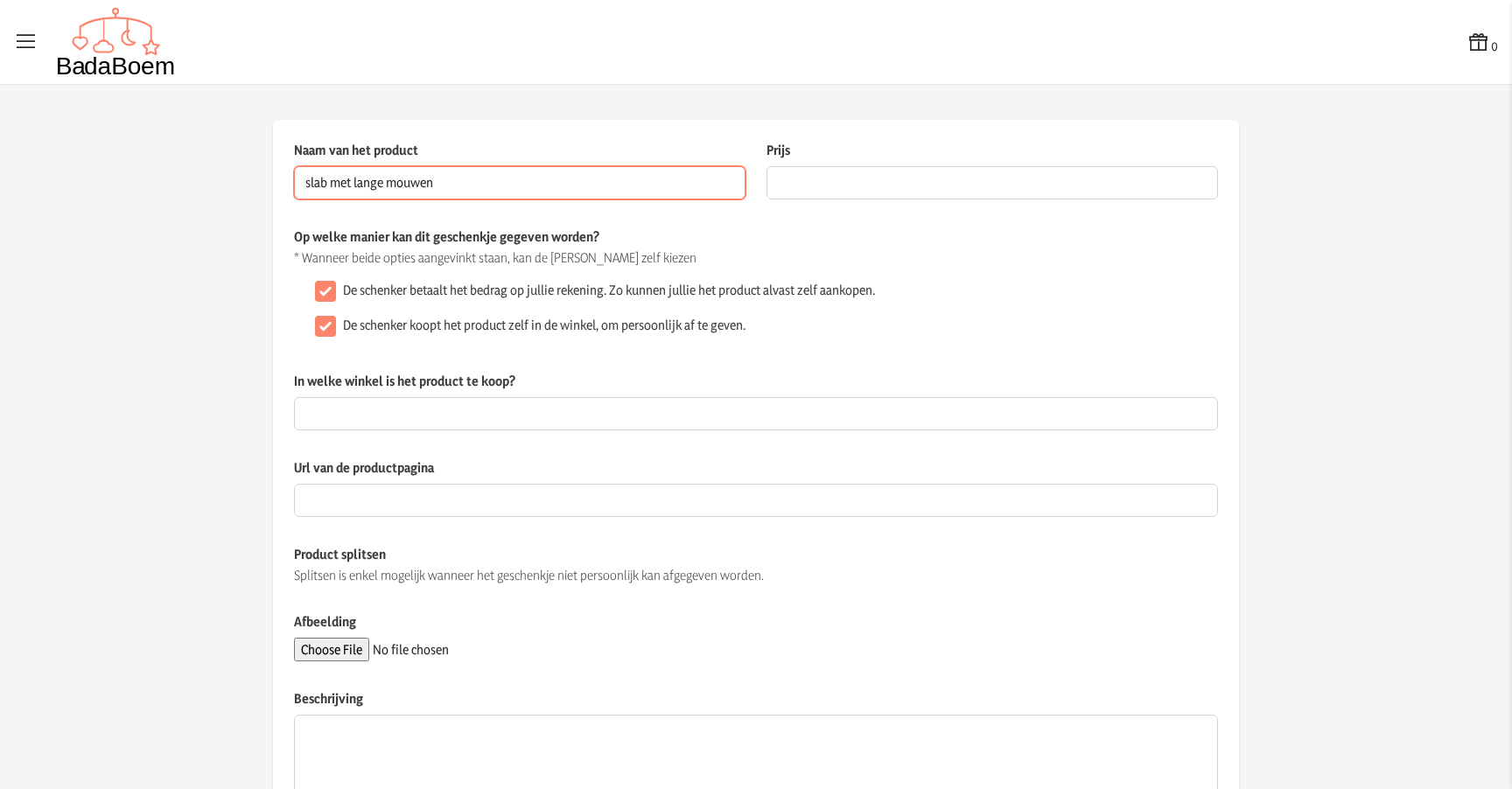
type input "slab met lange mouwen"
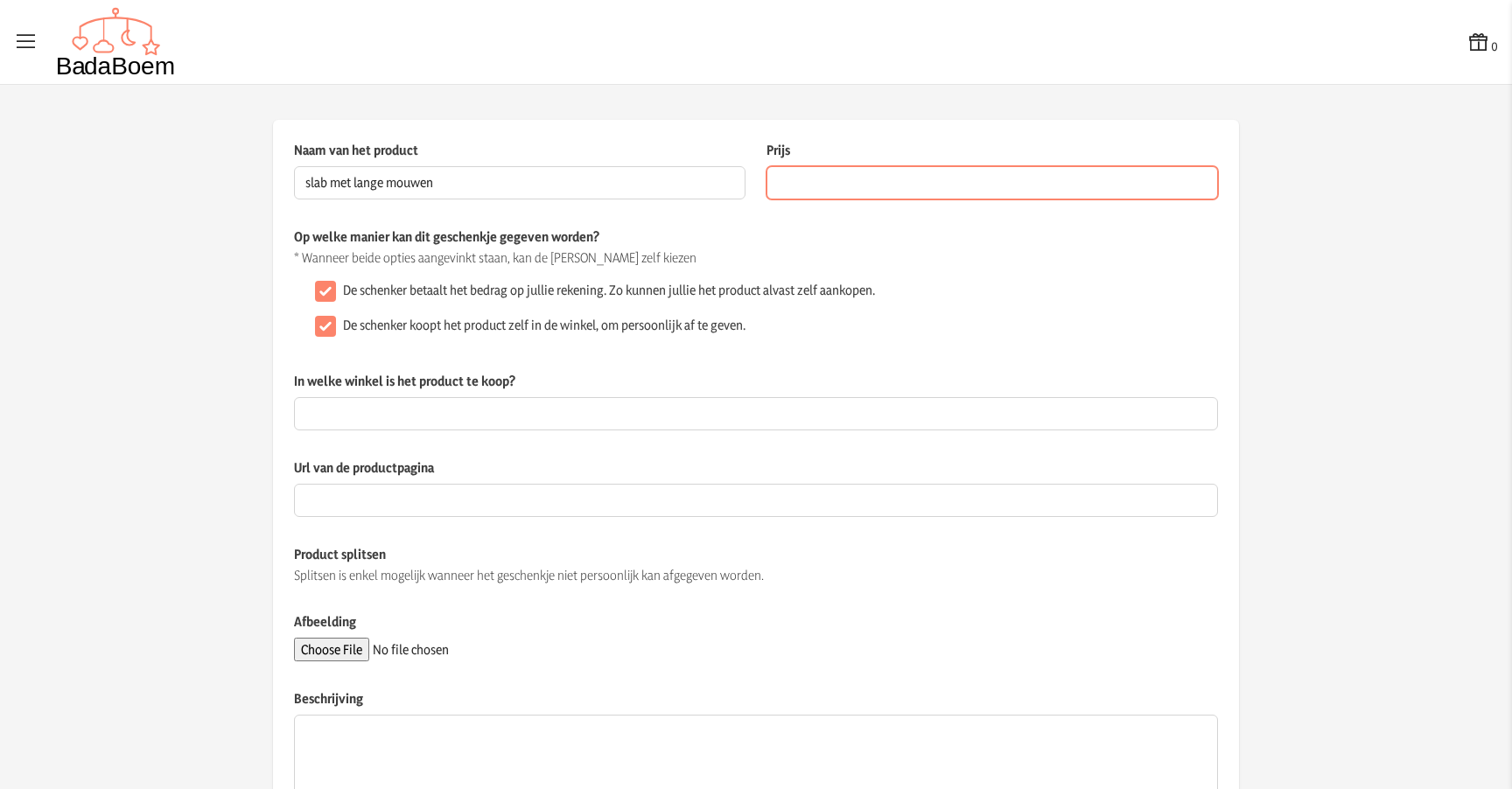
click at [836, 187] on input "Prijs" at bounding box center [992, 183] width 452 height 33
type input "6.99"
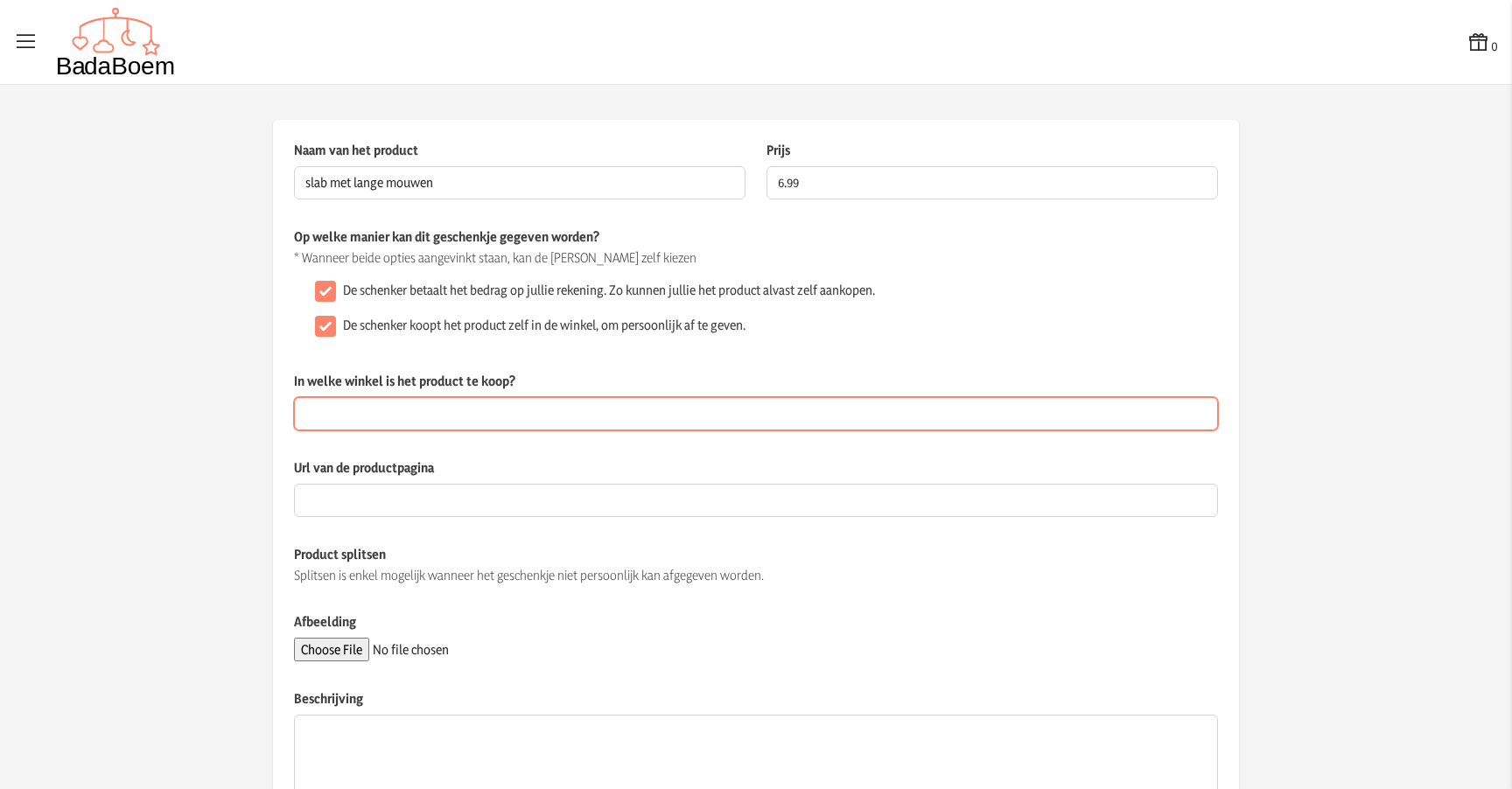
click at [370, 419] on input "In welke winkel is het product te koop?" at bounding box center [756, 414] width 924 height 33
type input "Ikea"
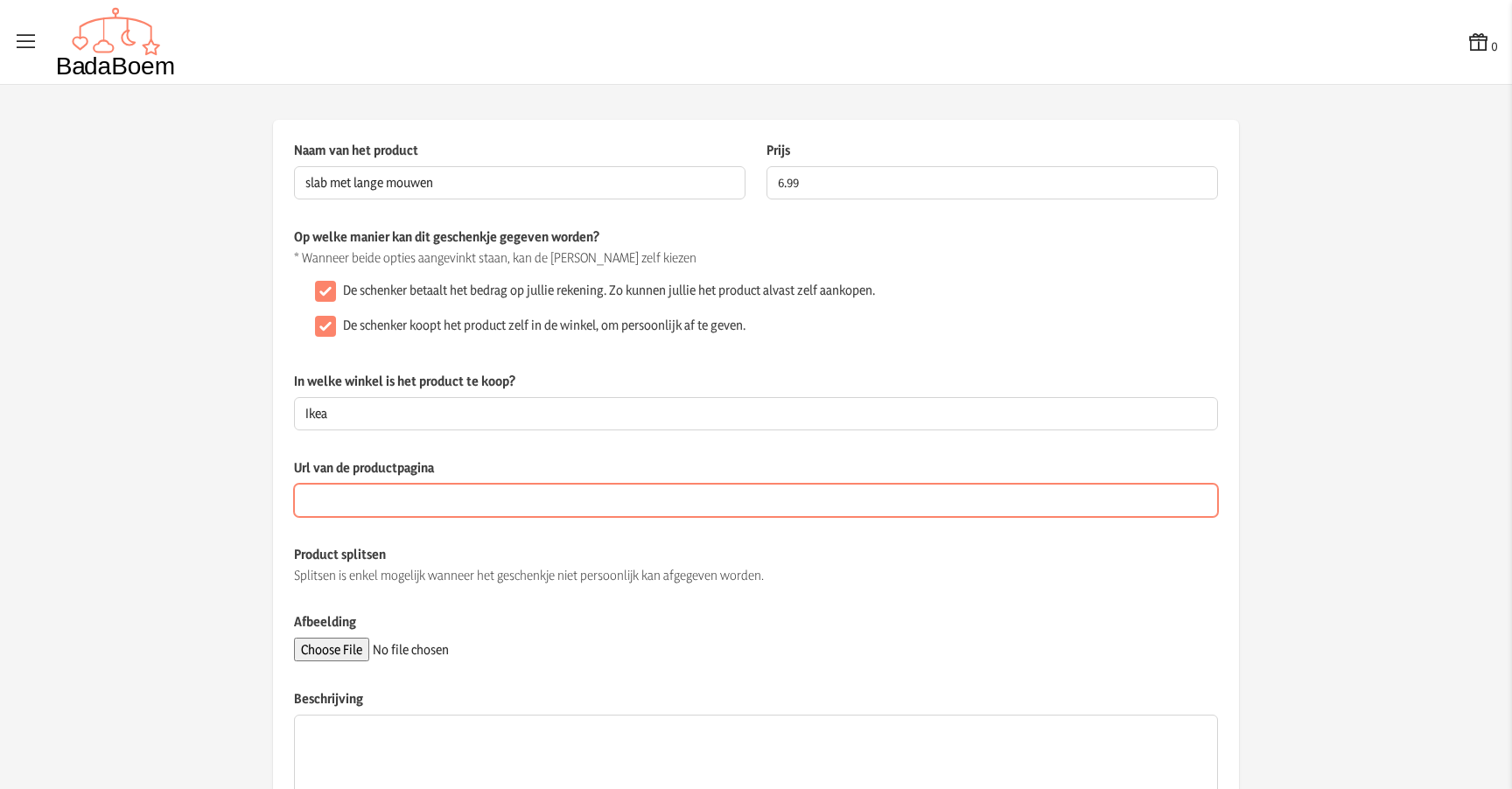
click at [368, 499] on input "Url van de productpagina" at bounding box center [756, 501] width 924 height 33
click at [487, 501] on input "Url van de productpagina" at bounding box center [756, 501] width 924 height 33
paste input "[URL][DOMAIN_NAME]"
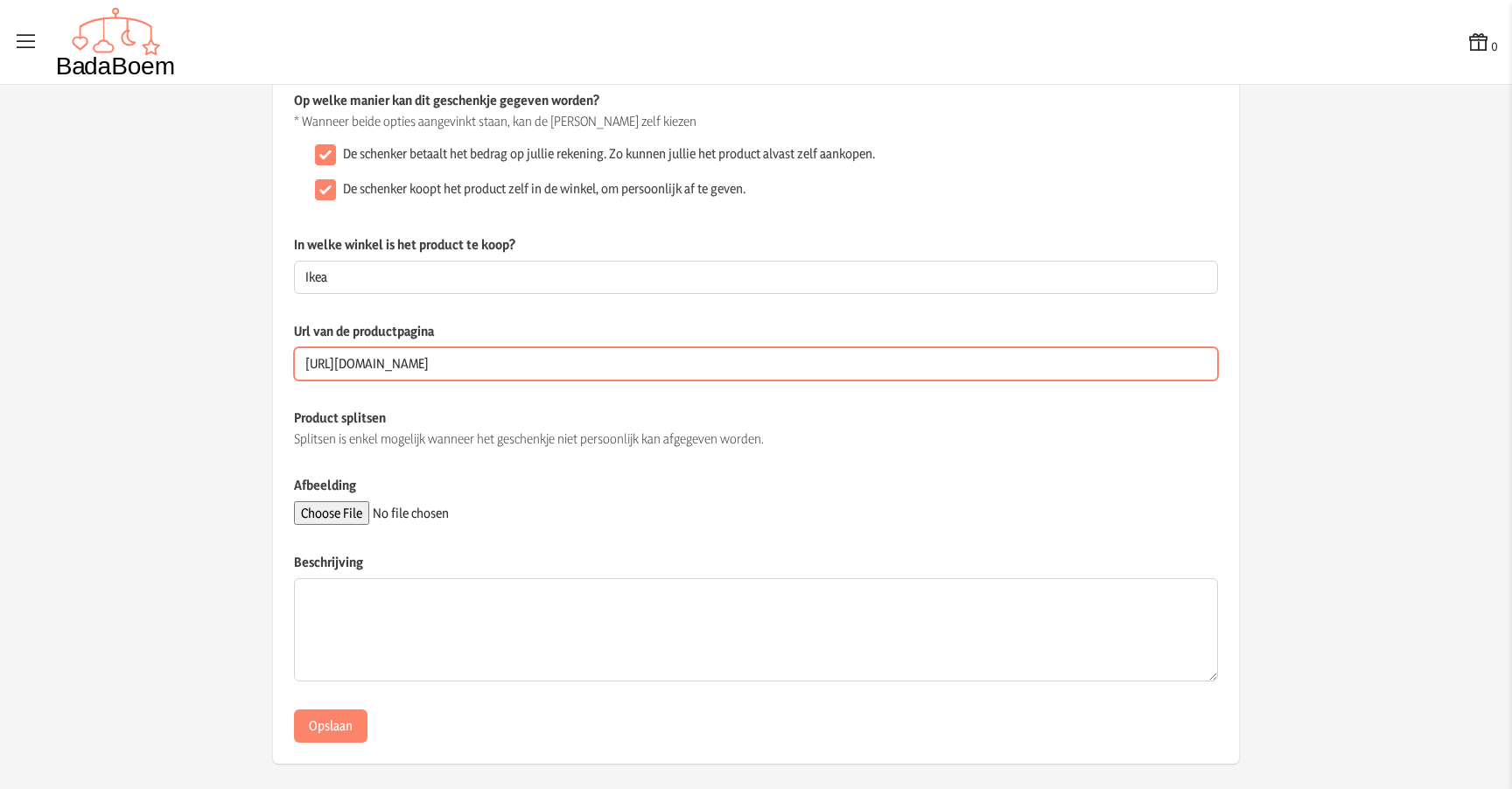
scroll to position [146, 0]
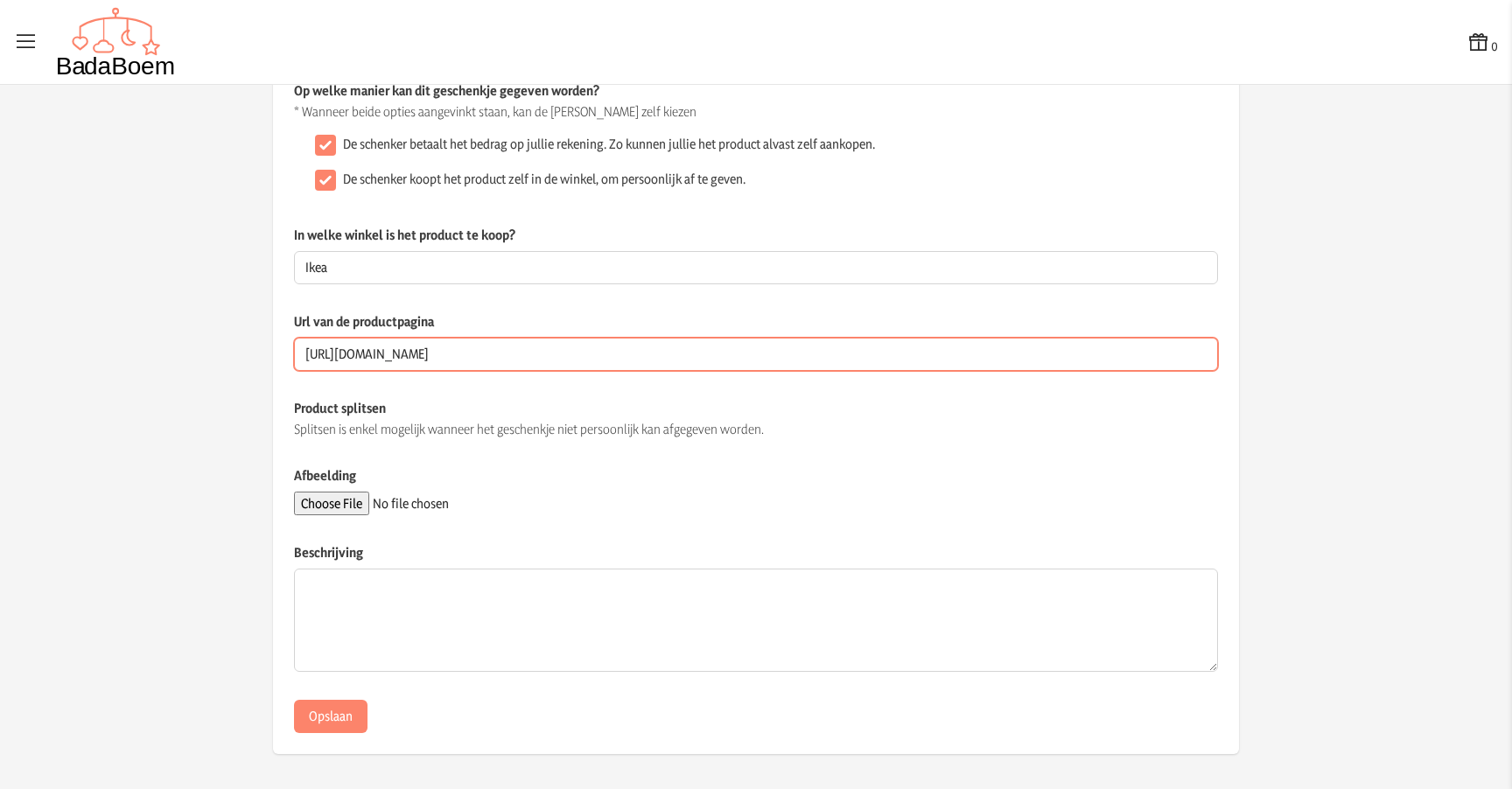
type input "[URL][DOMAIN_NAME]"
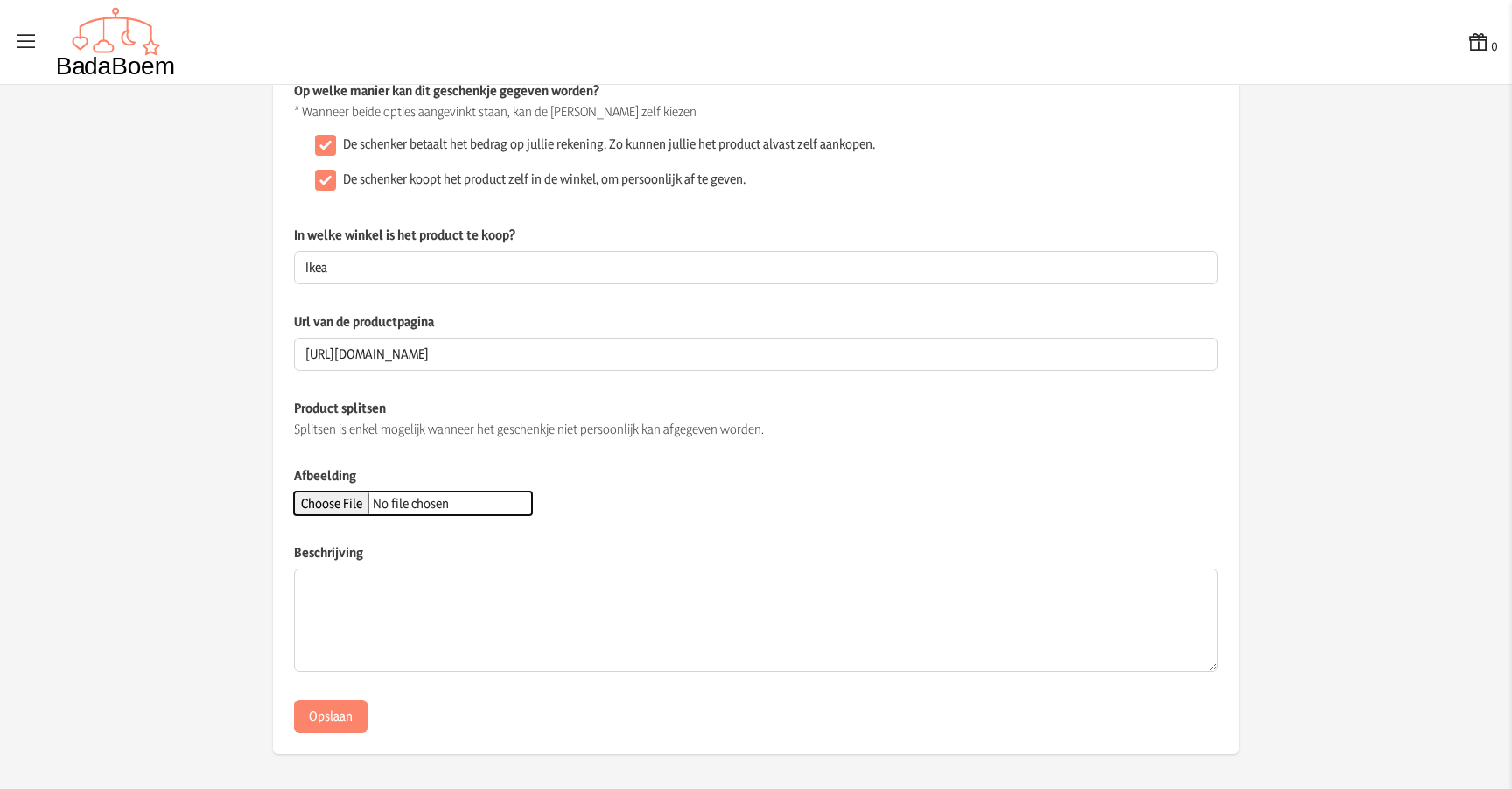
click at [348, 501] on input "Afbeelding" at bounding box center [413, 504] width 238 height 24
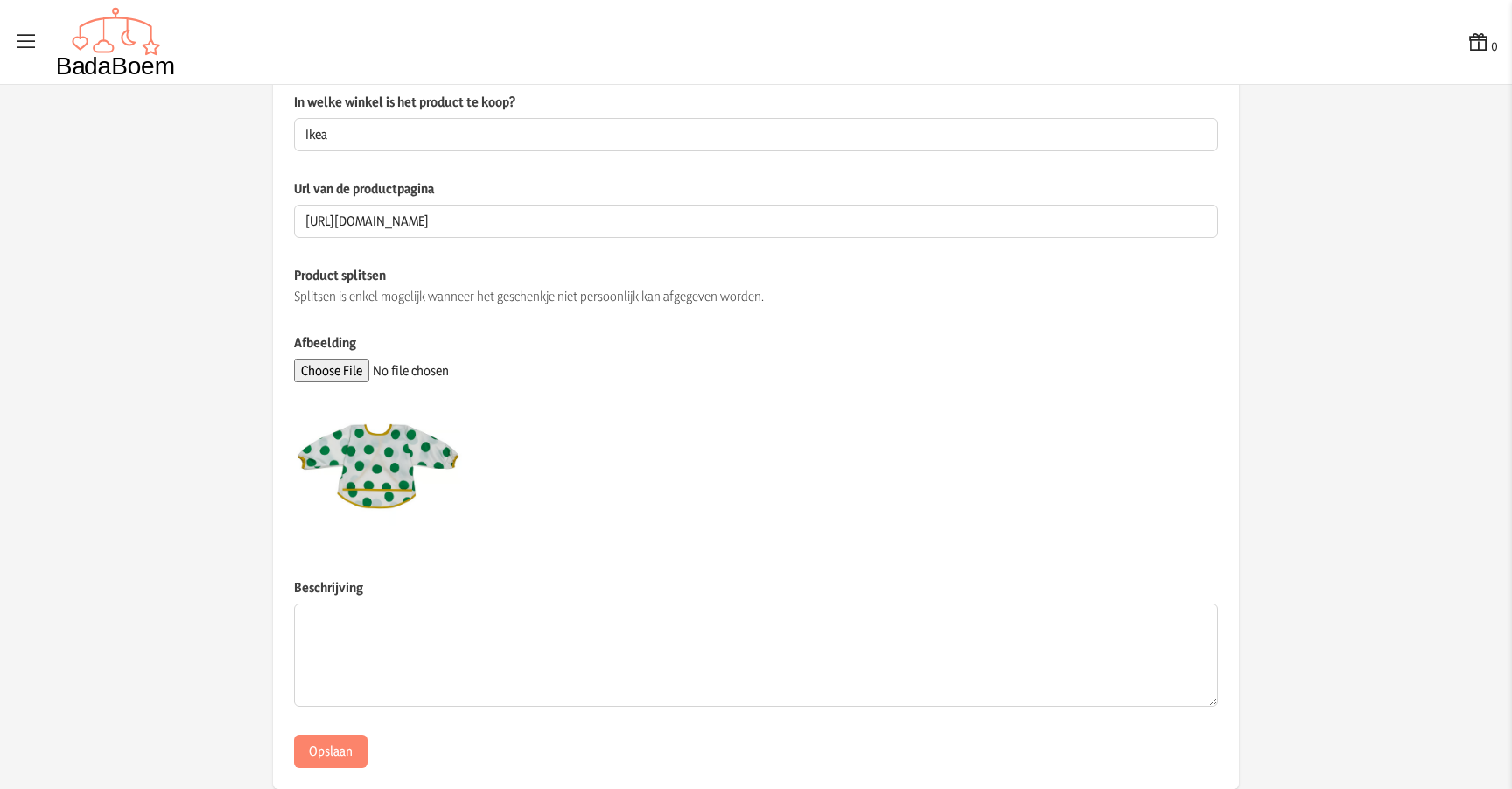
scroll to position [314, 0]
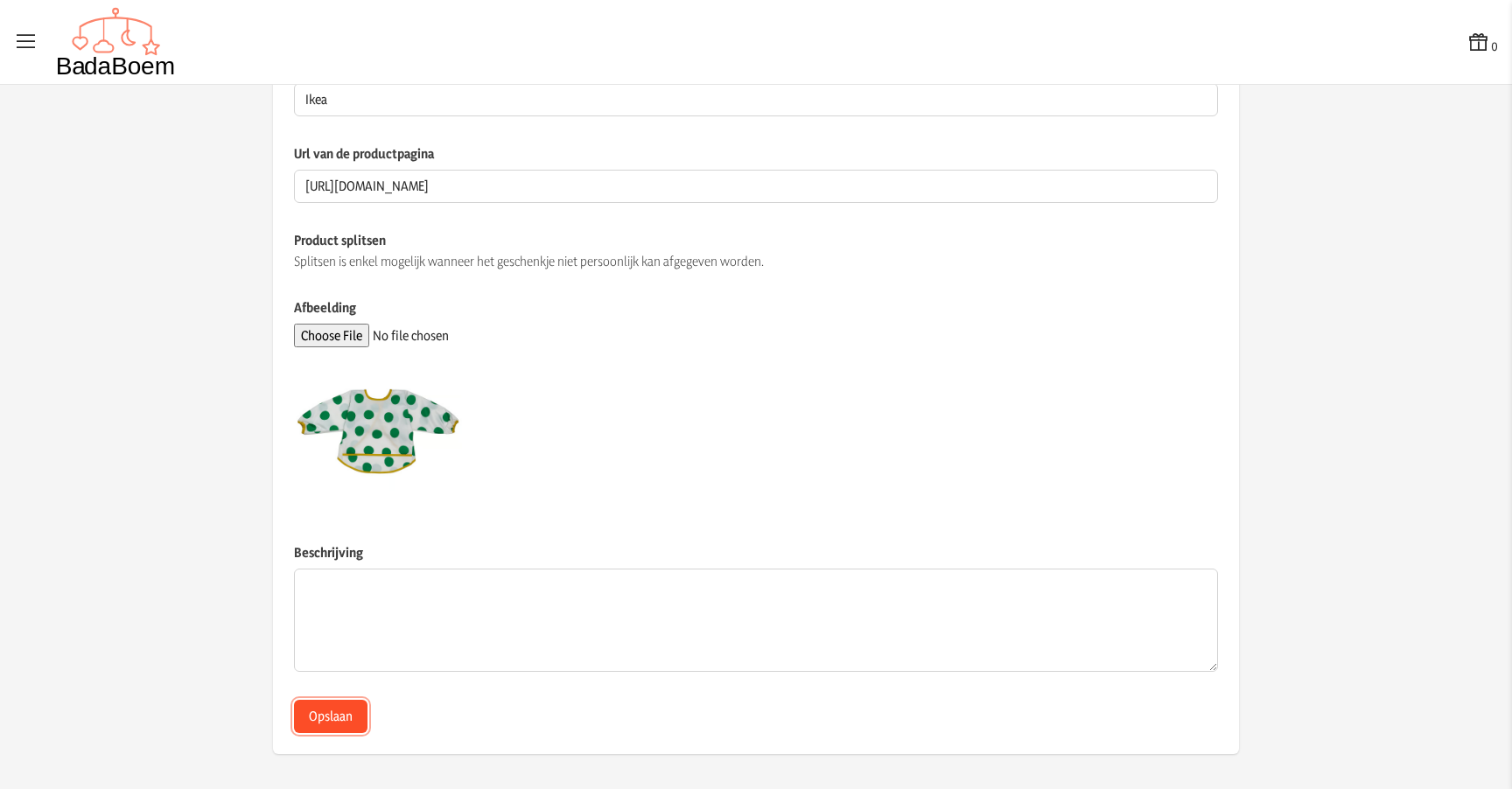
click at [329, 717] on button "Opslaan" at bounding box center [330, 717] width 74 height 33
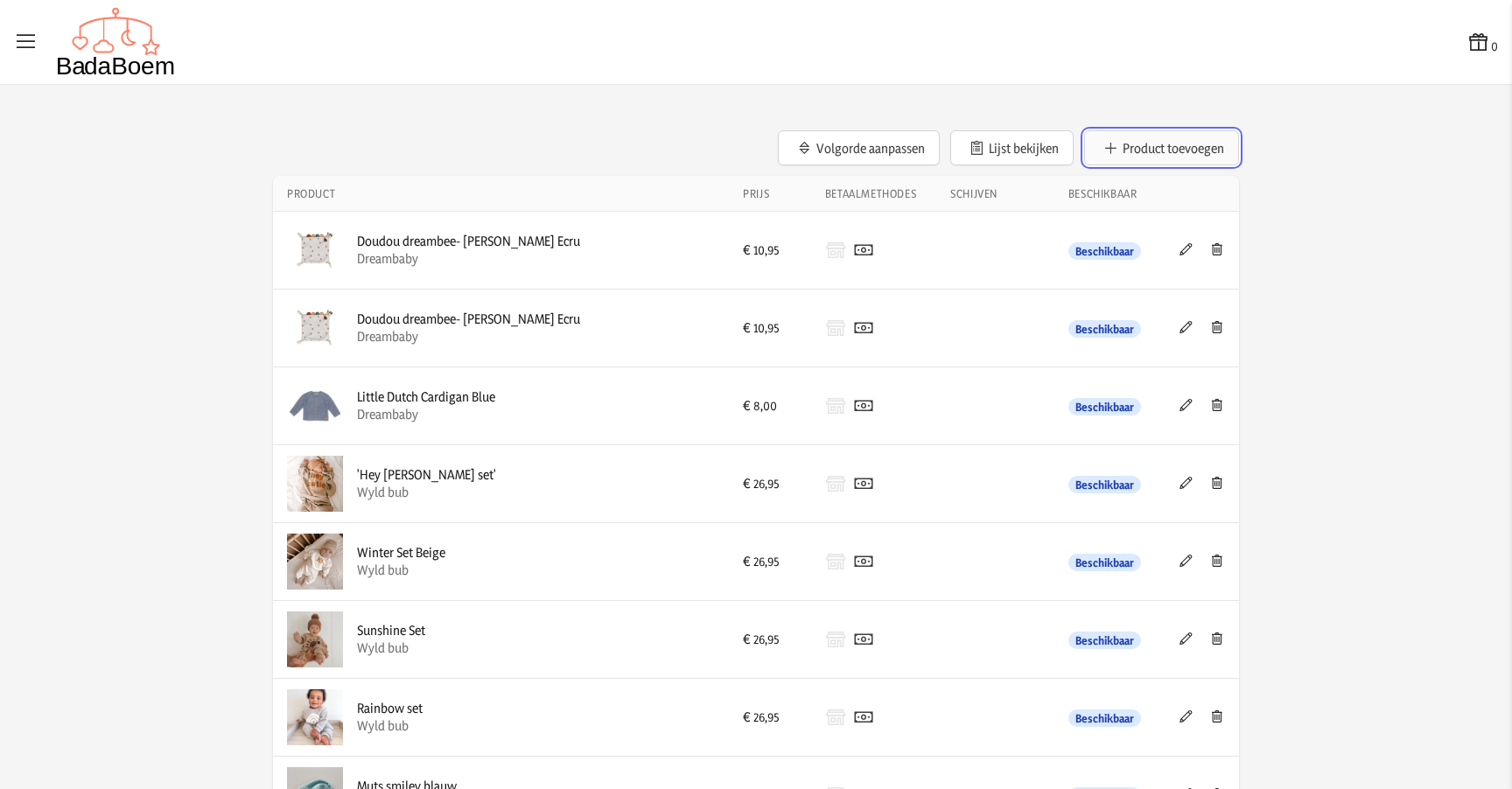
click at [1163, 150] on button "Product toevoegen" at bounding box center [1162, 148] width 155 height 35
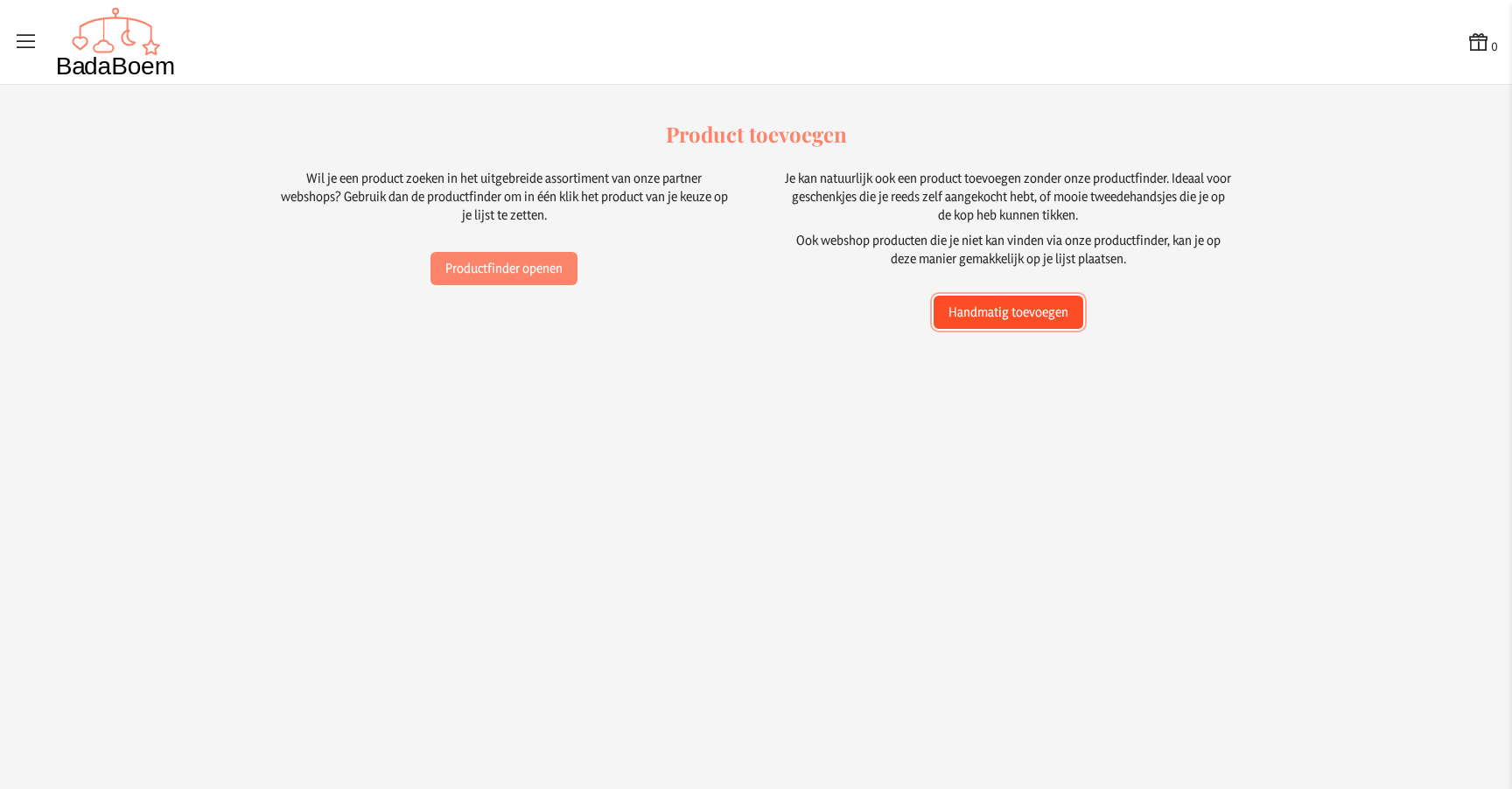
click at [986, 313] on button "Handmatig toevoegen" at bounding box center [1008, 312] width 149 height 33
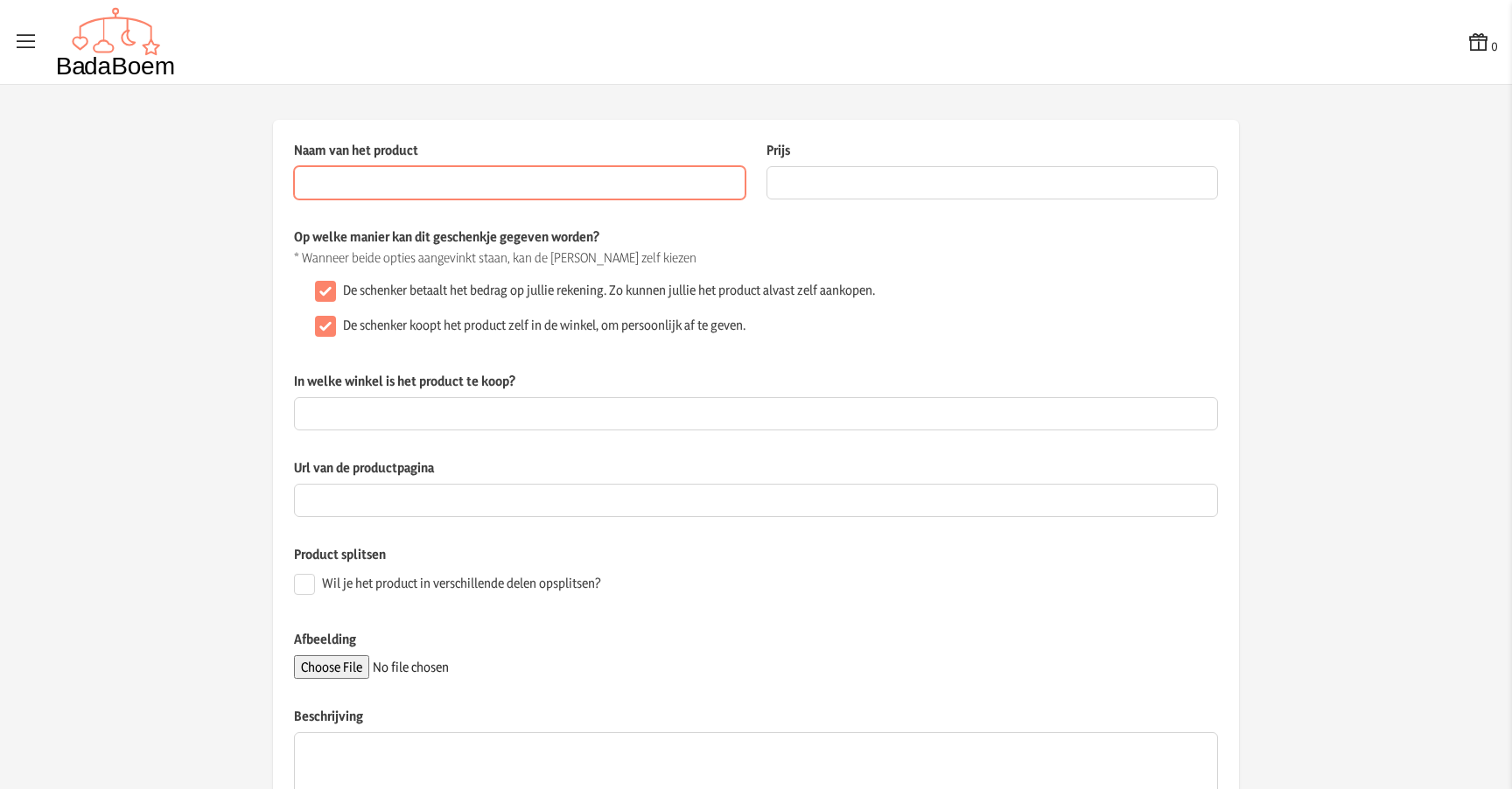
click at [474, 180] on input "Naam van het product" at bounding box center [520, 183] width 452 height 33
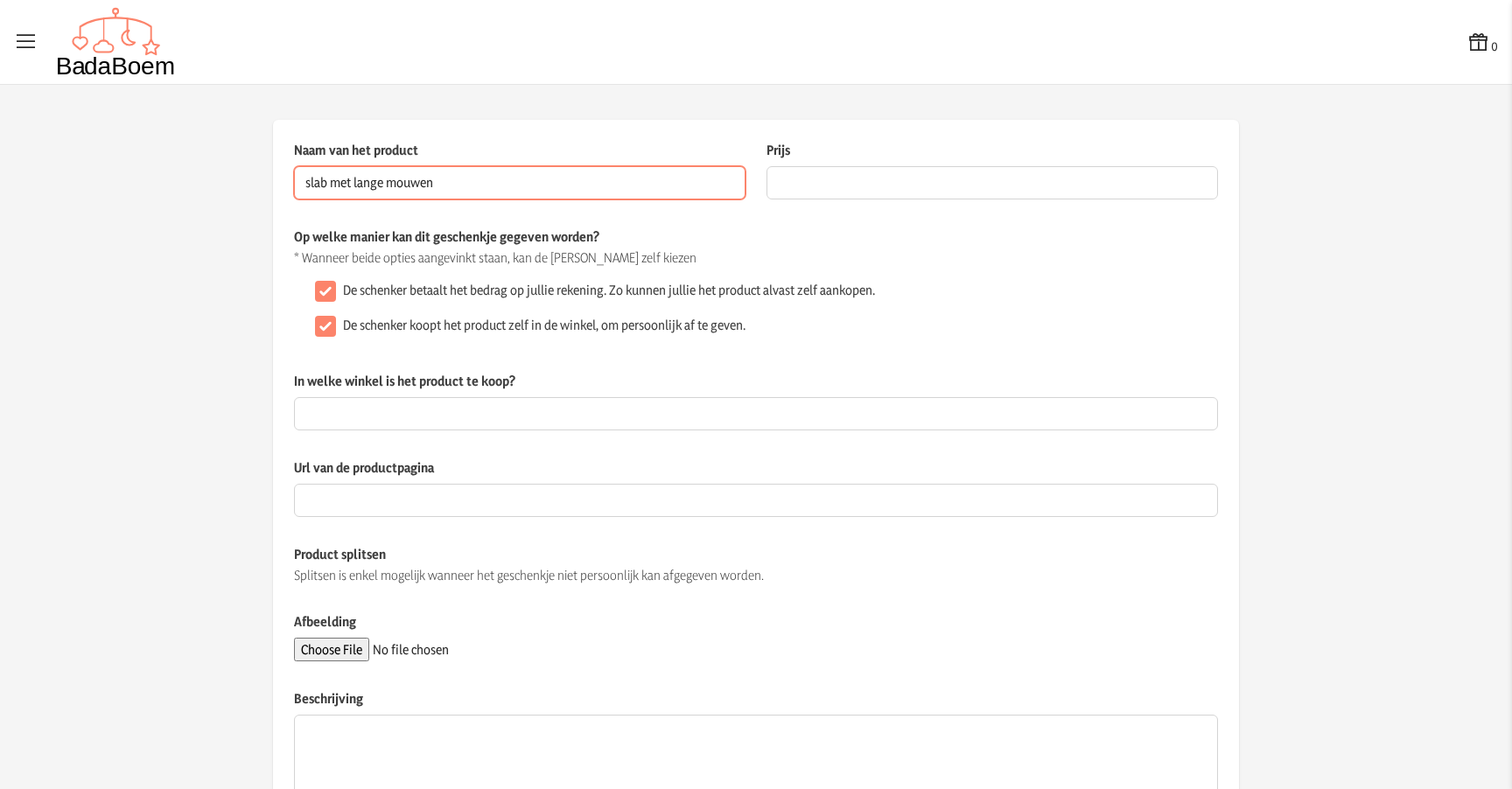
type input "slab met lange mouwen"
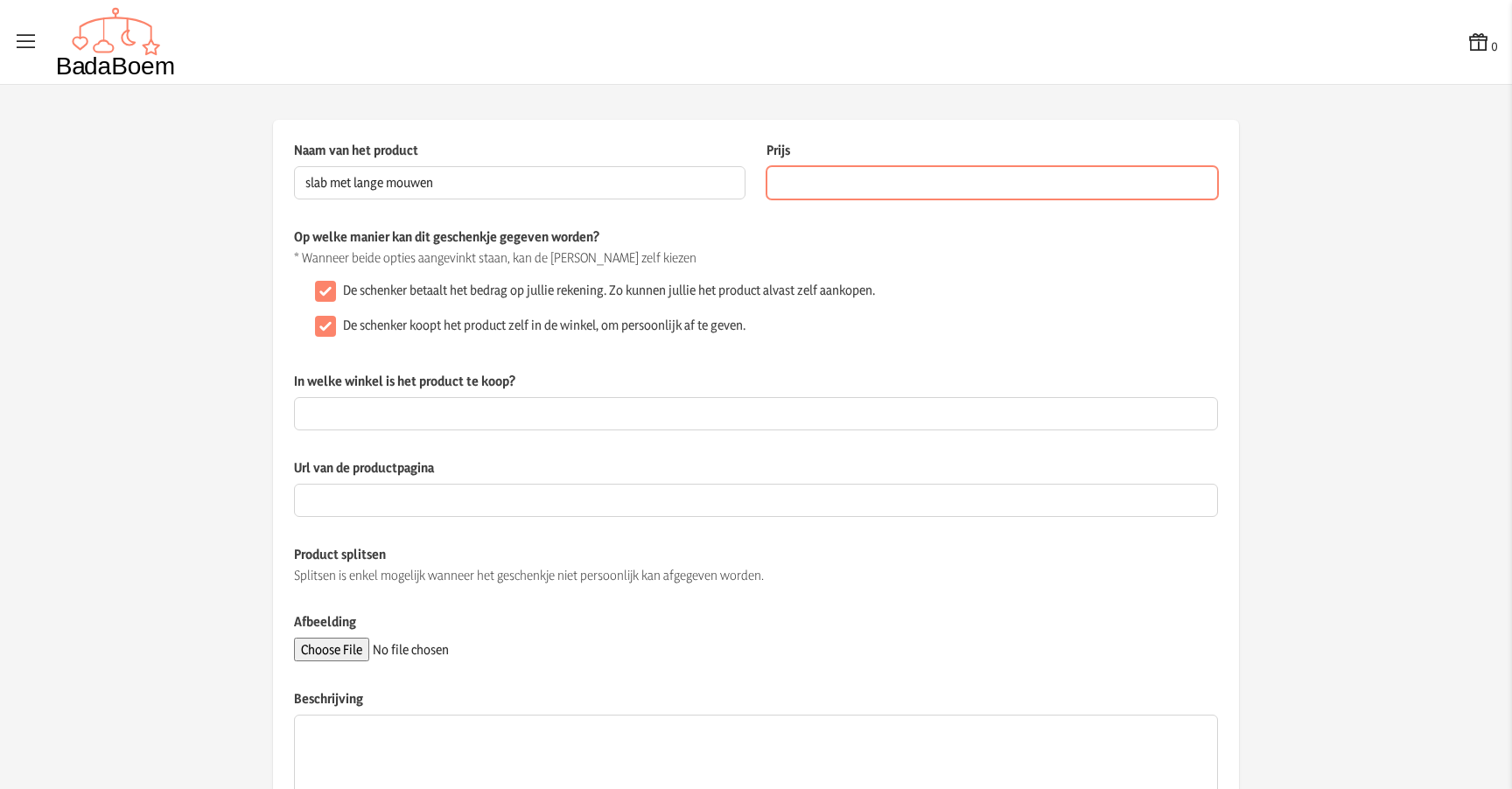
click at [846, 178] on input "Prijs" at bounding box center [992, 183] width 452 height 33
type input "6.99"
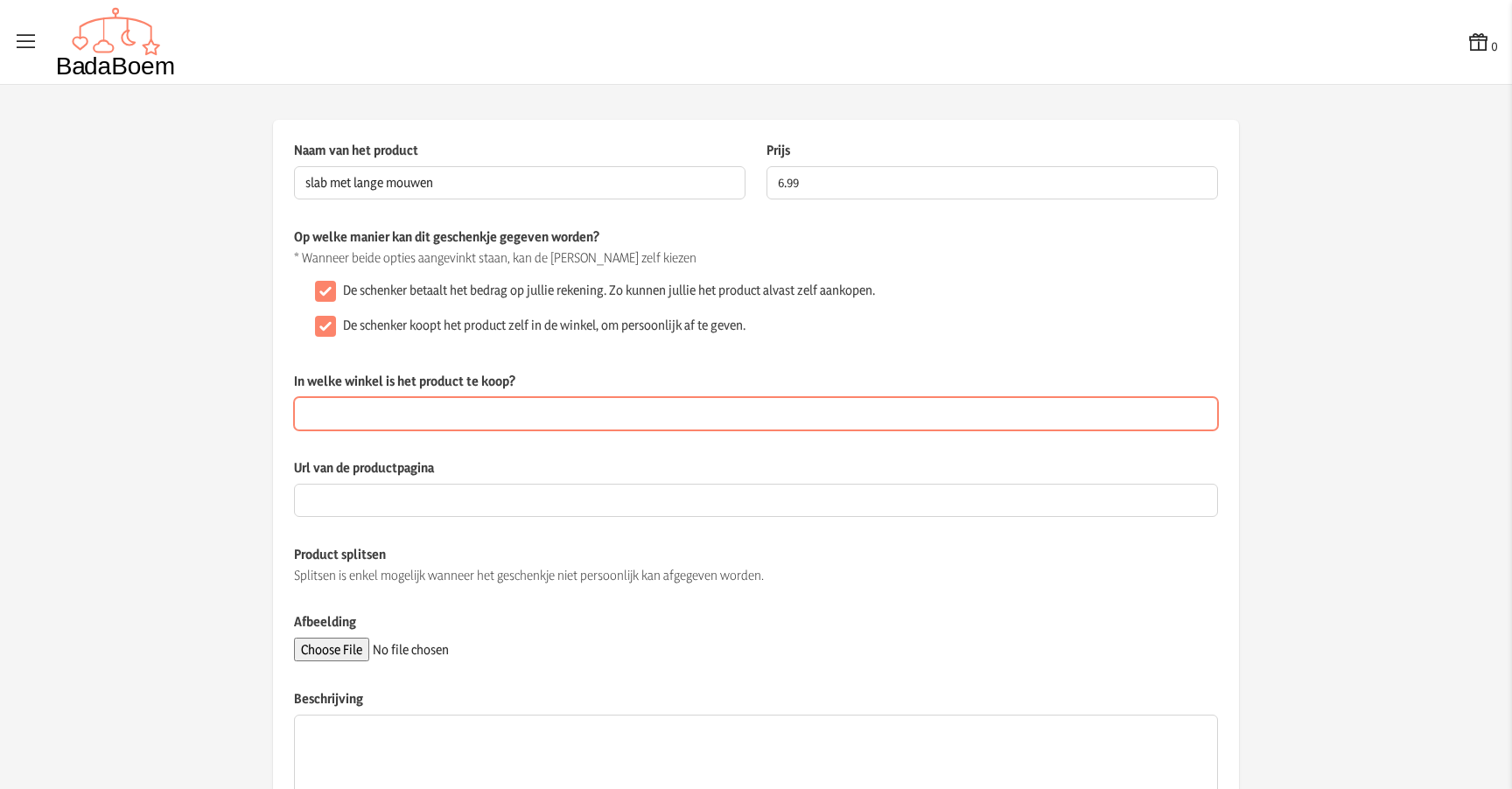
click at [390, 417] on input "In welke winkel is het product te koop?" at bounding box center [756, 414] width 924 height 33
type input "Ikea"
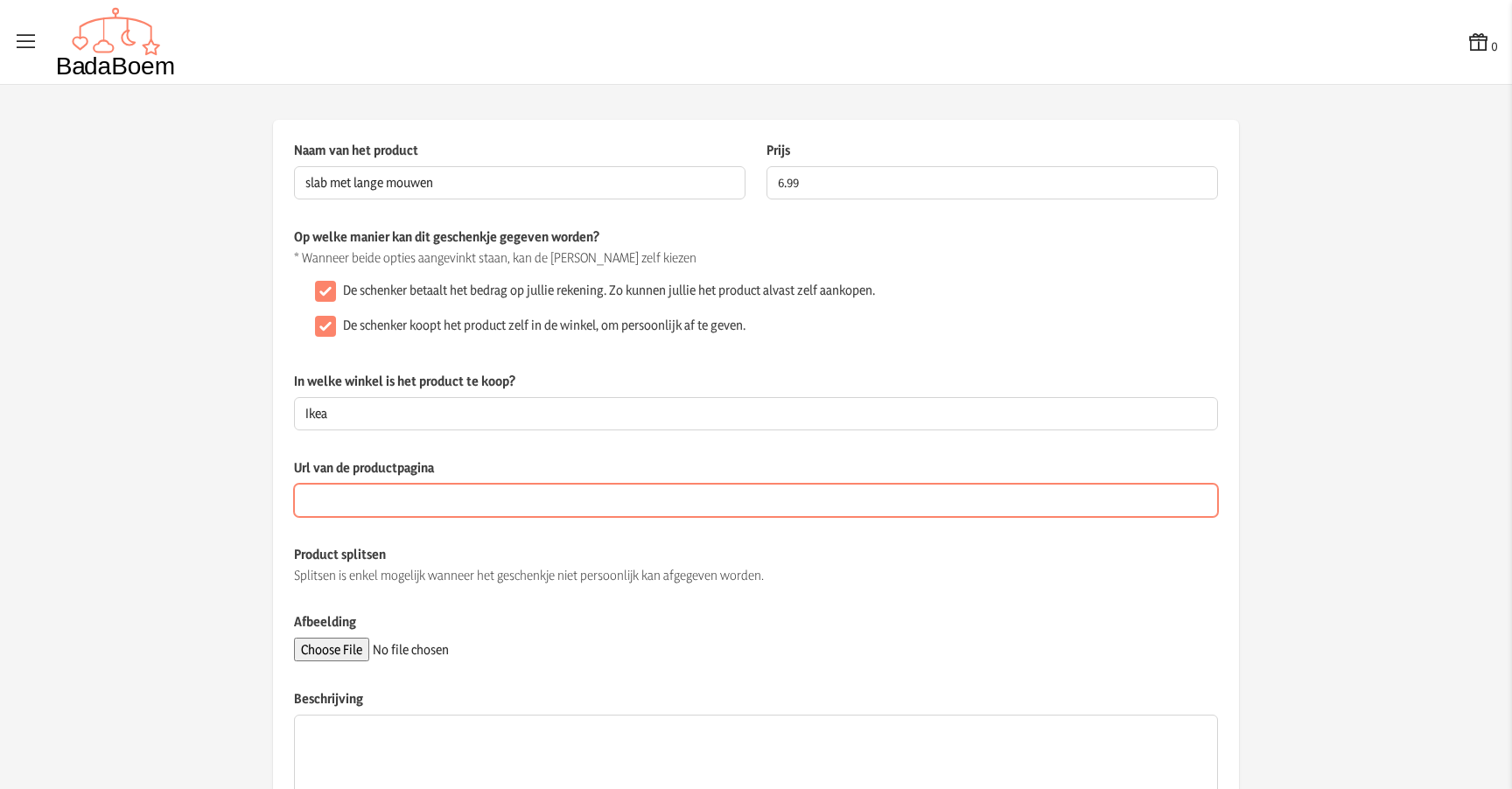
click at [392, 496] on input "Url van de productpagina" at bounding box center [756, 501] width 924 height 33
paste input "[URL][DOMAIN_NAME]"
type input "[URL][DOMAIN_NAME]"
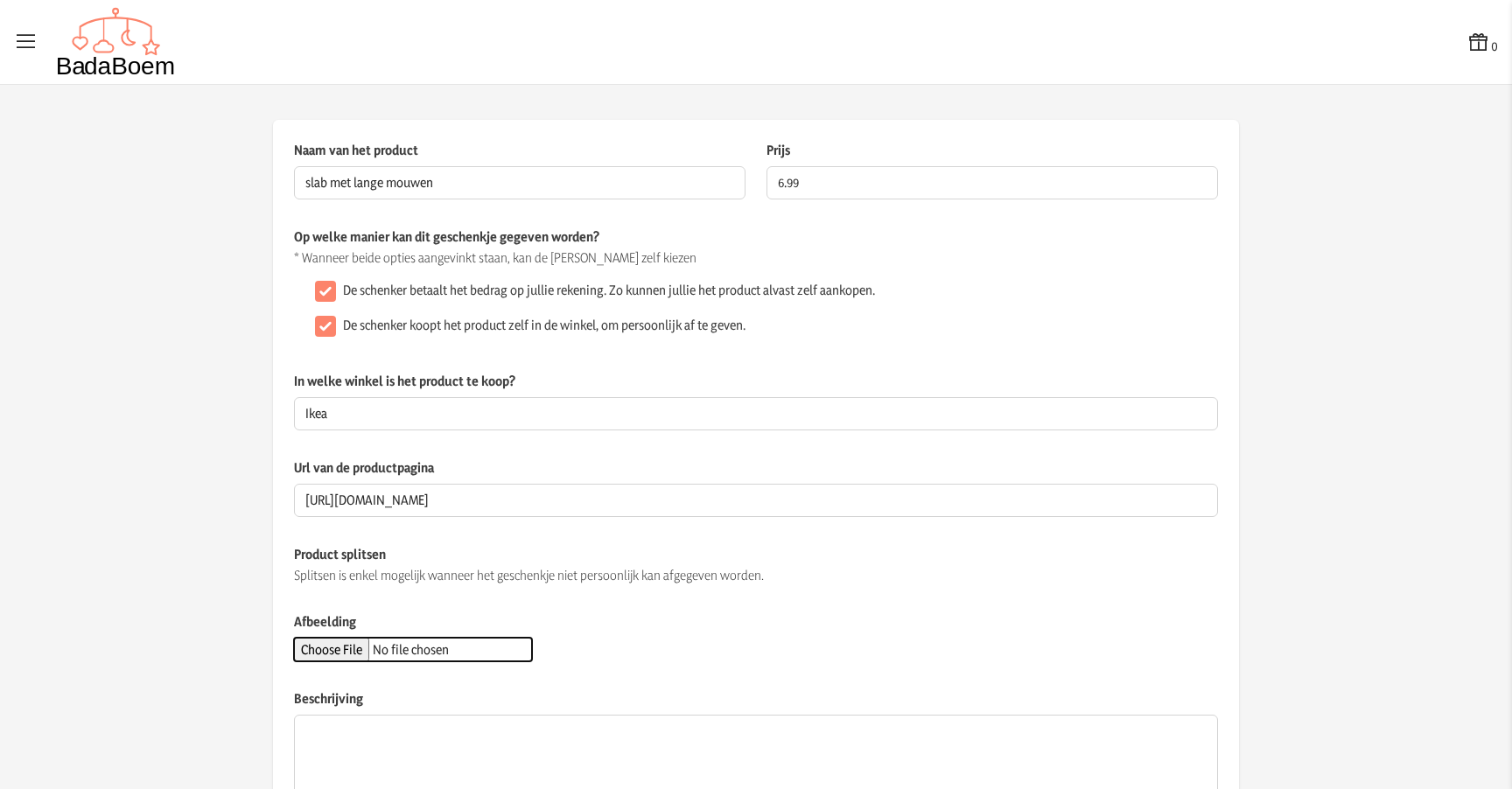
click at [362, 648] on input "Afbeelding" at bounding box center [413, 649] width 238 height 24
type input "C:\fakepath\kladdig-slab-wit-groen__1390188_pe965382_s5.avif"
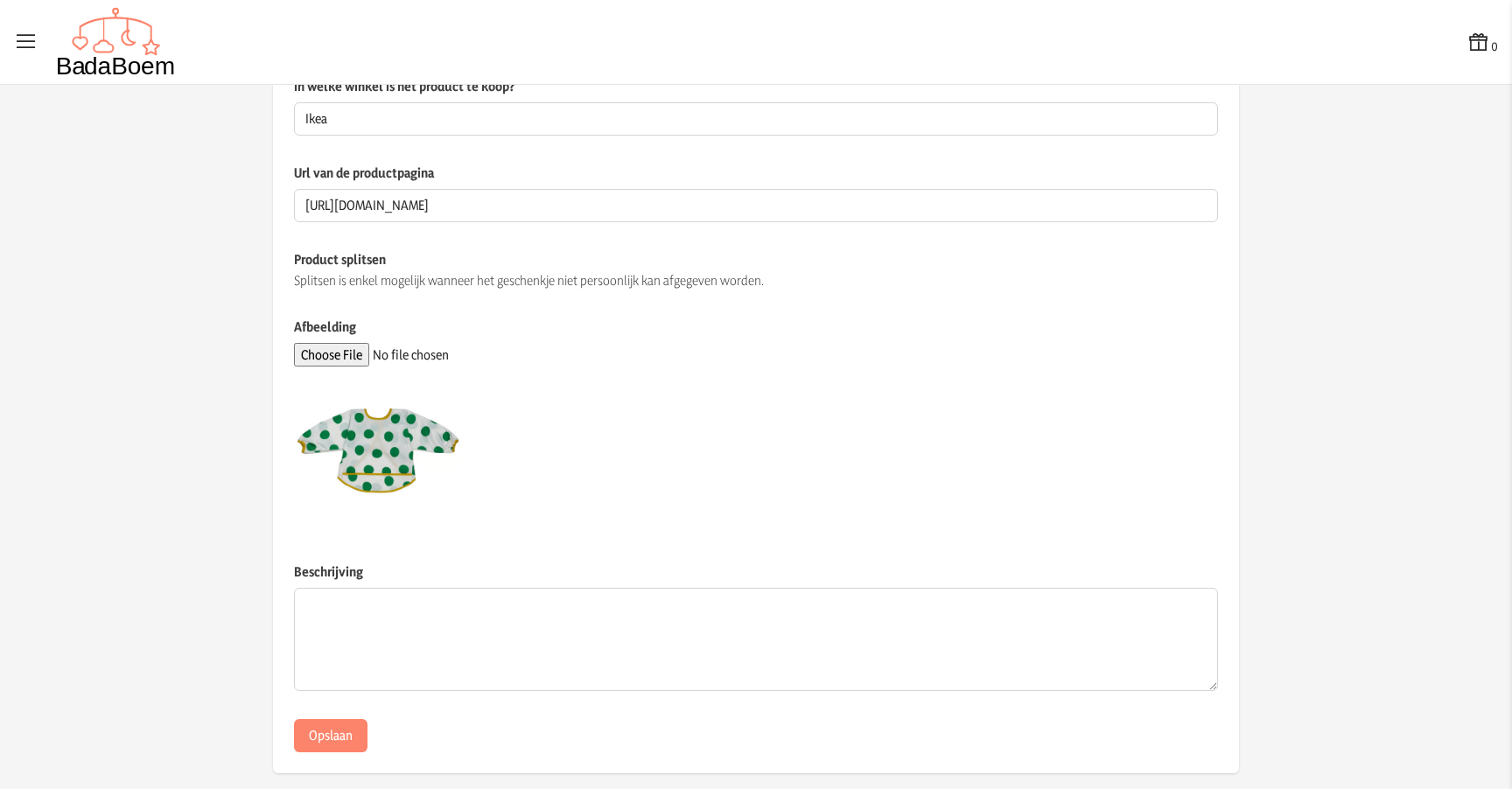
scroll to position [314, 0]
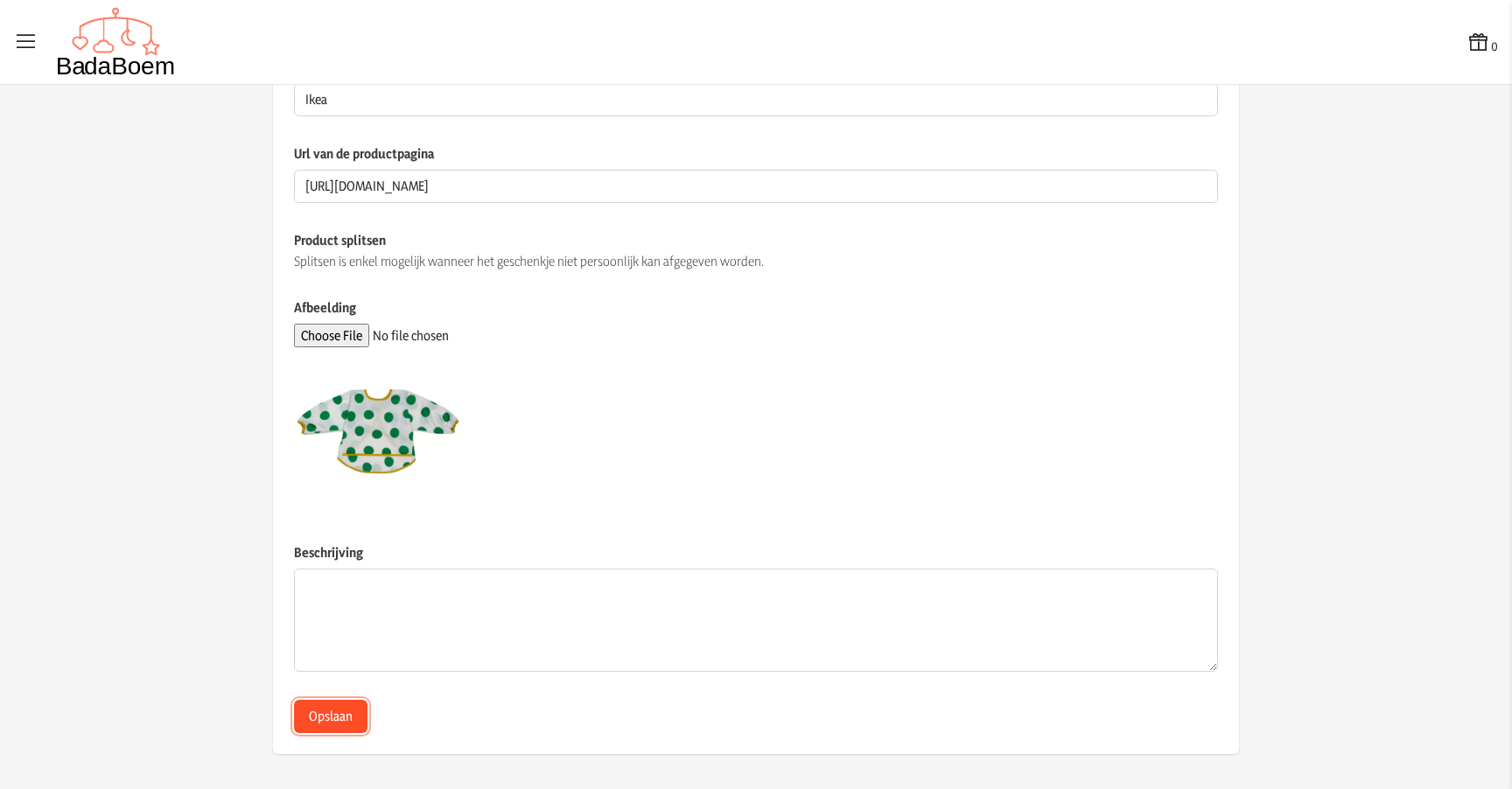
click at [318, 713] on button "Opslaan" at bounding box center [330, 717] width 74 height 33
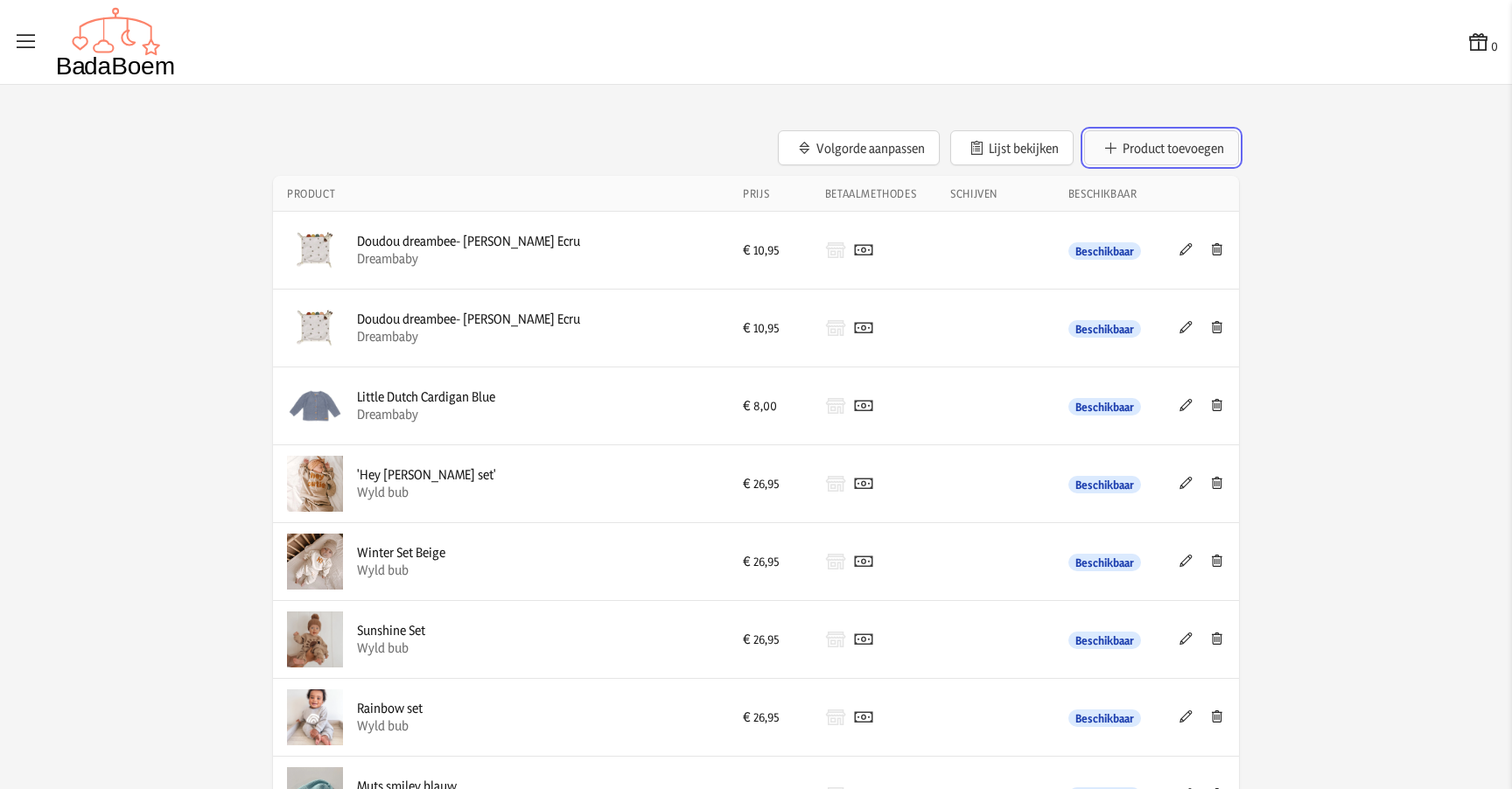
click at [1145, 145] on button "Product toevoegen" at bounding box center [1162, 148] width 155 height 35
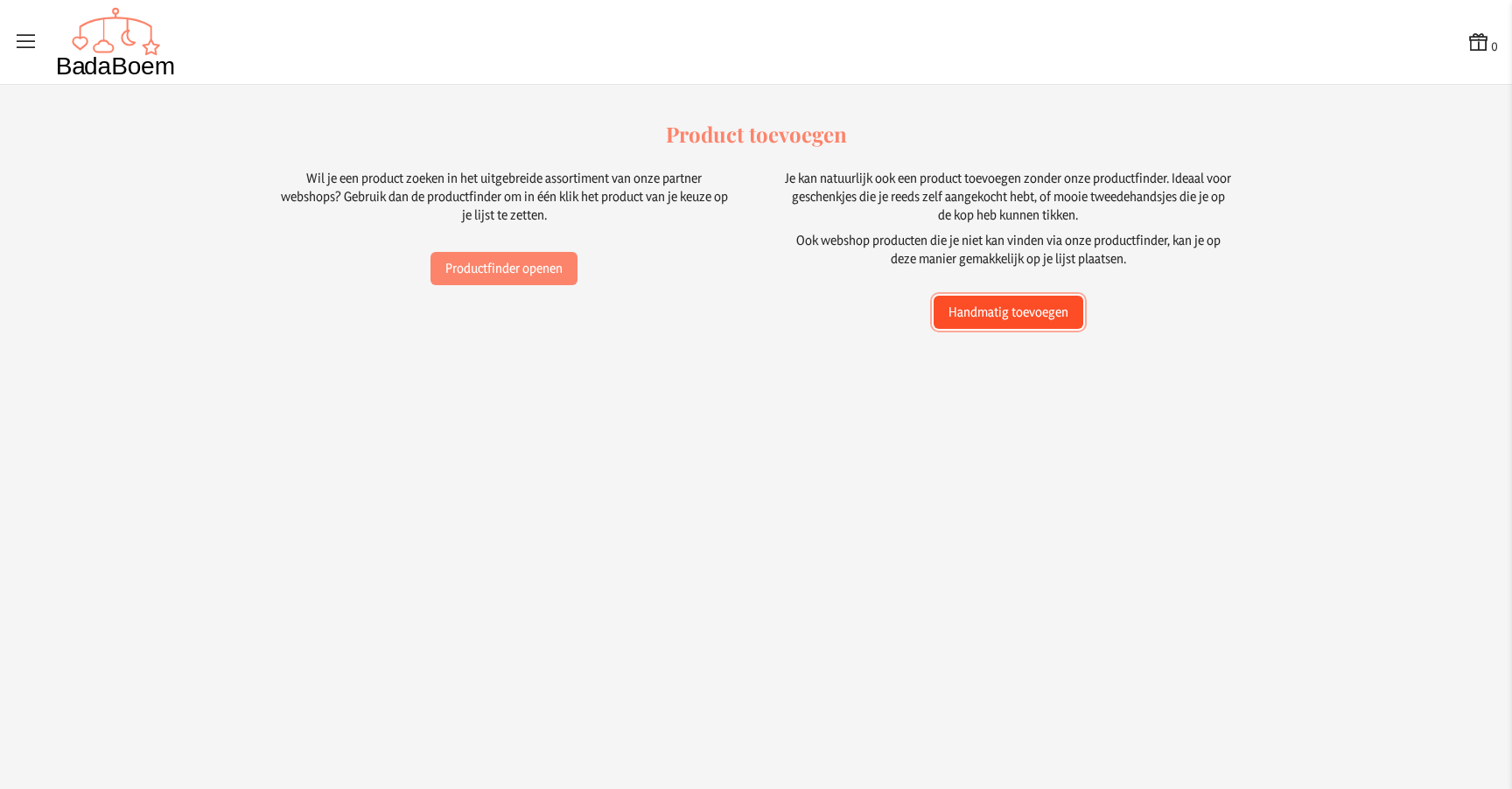
click at [990, 306] on button "Handmatig toevoegen" at bounding box center [1008, 312] width 149 height 33
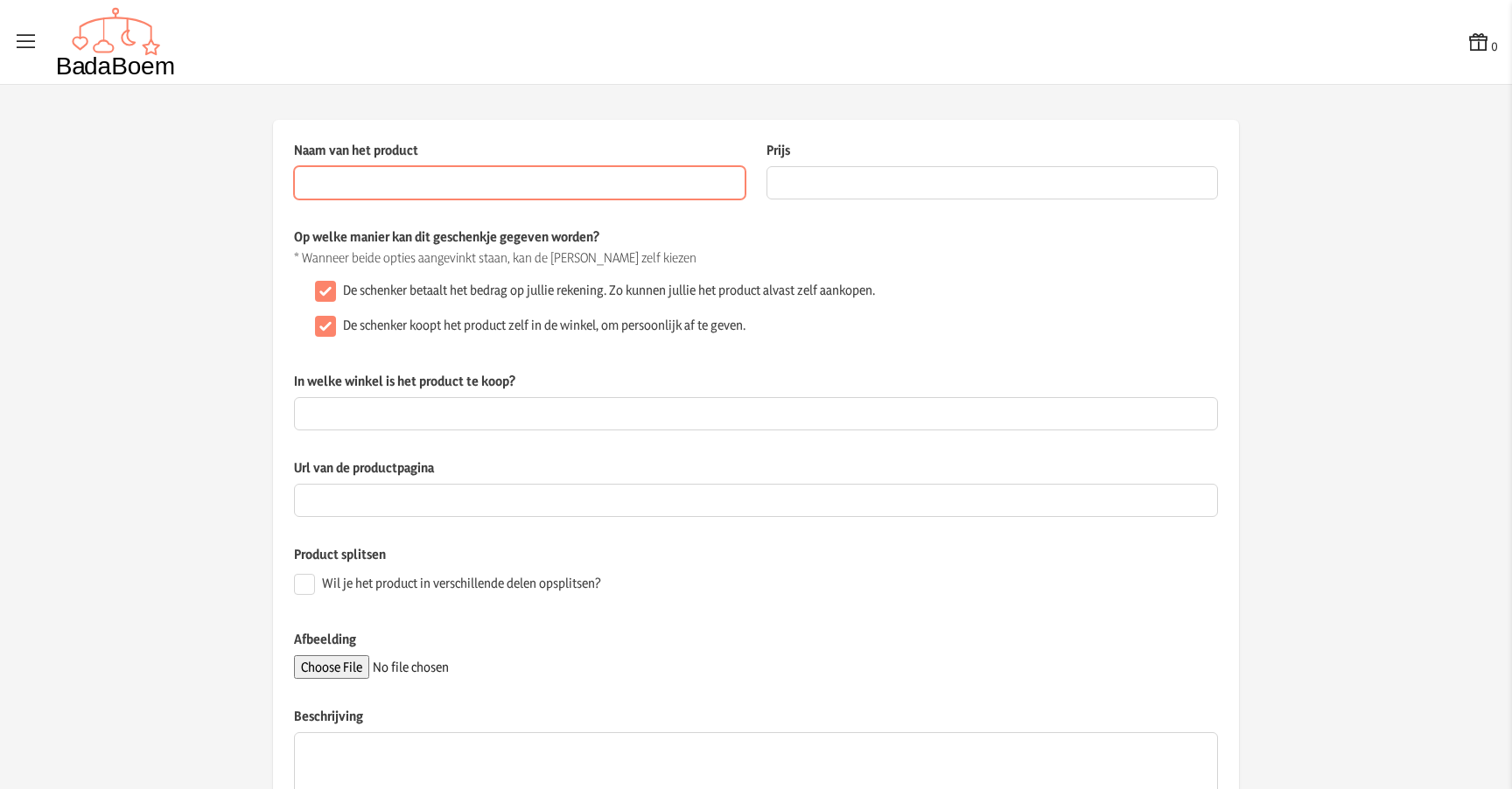
click at [525, 192] on input "Naam van het product" at bounding box center [520, 183] width 452 height 33
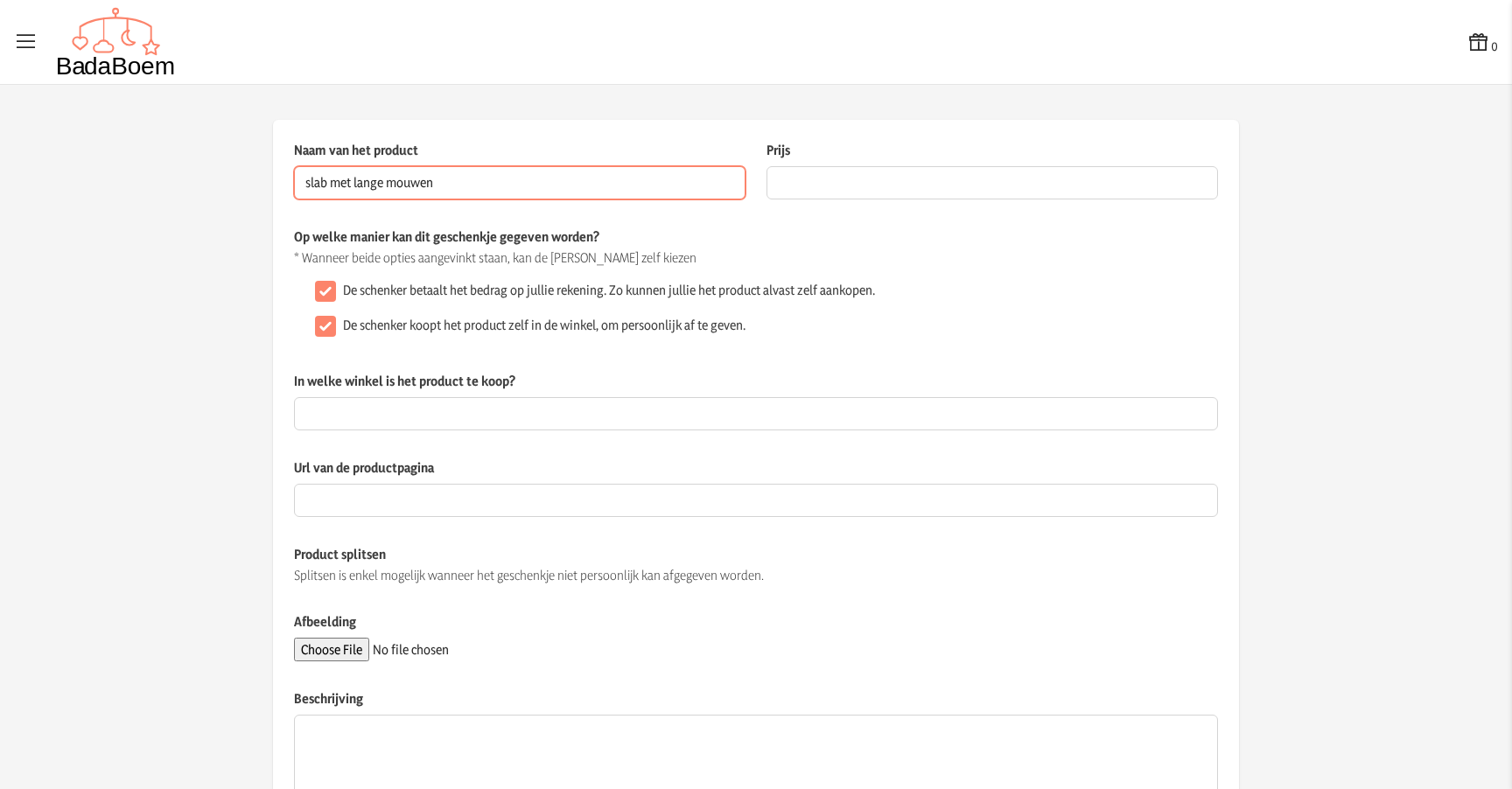
type input "slab met lange mouwen"
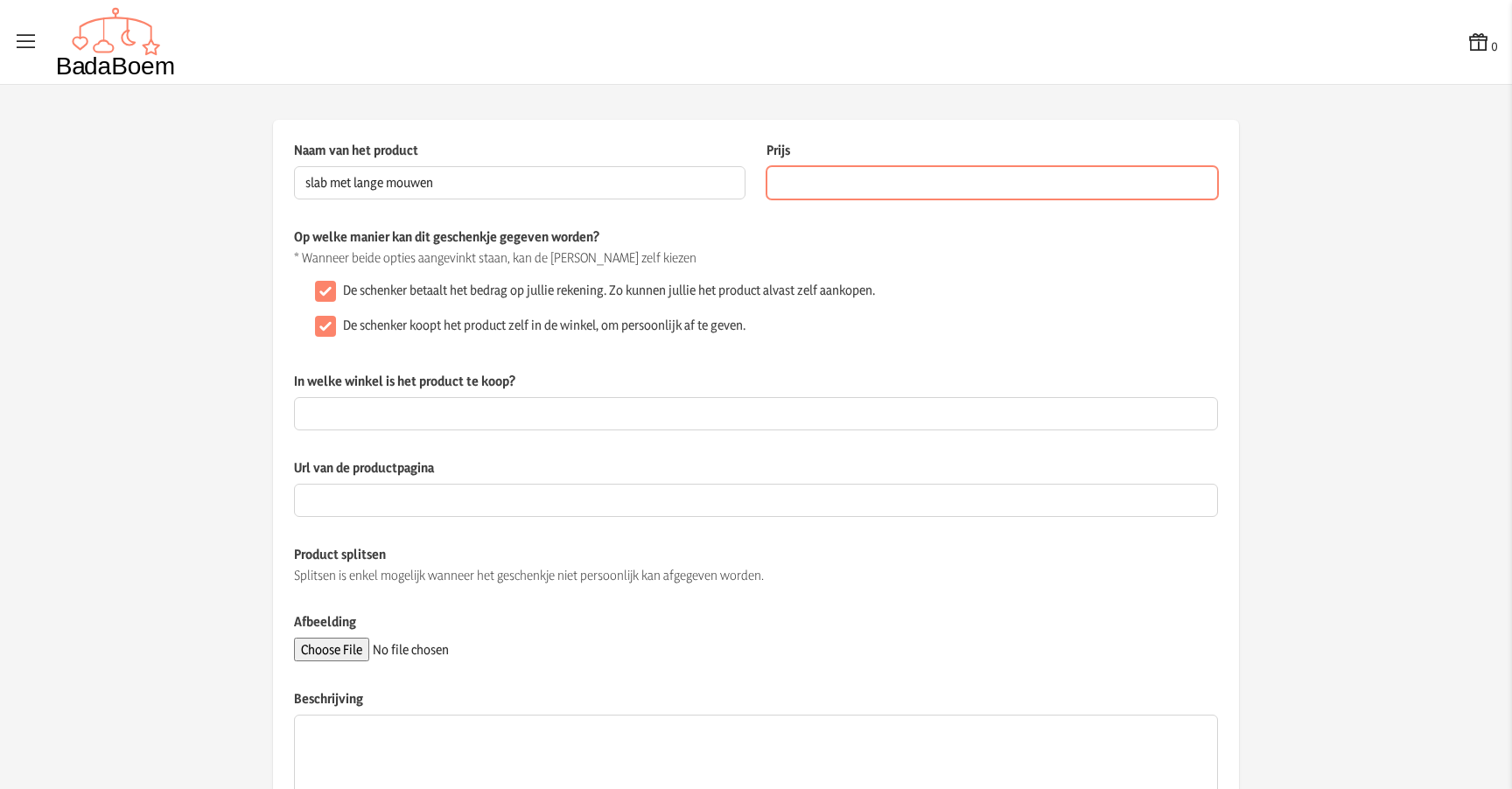
click at [864, 174] on input "Prijs" at bounding box center [992, 183] width 452 height 33
type input "6.99"
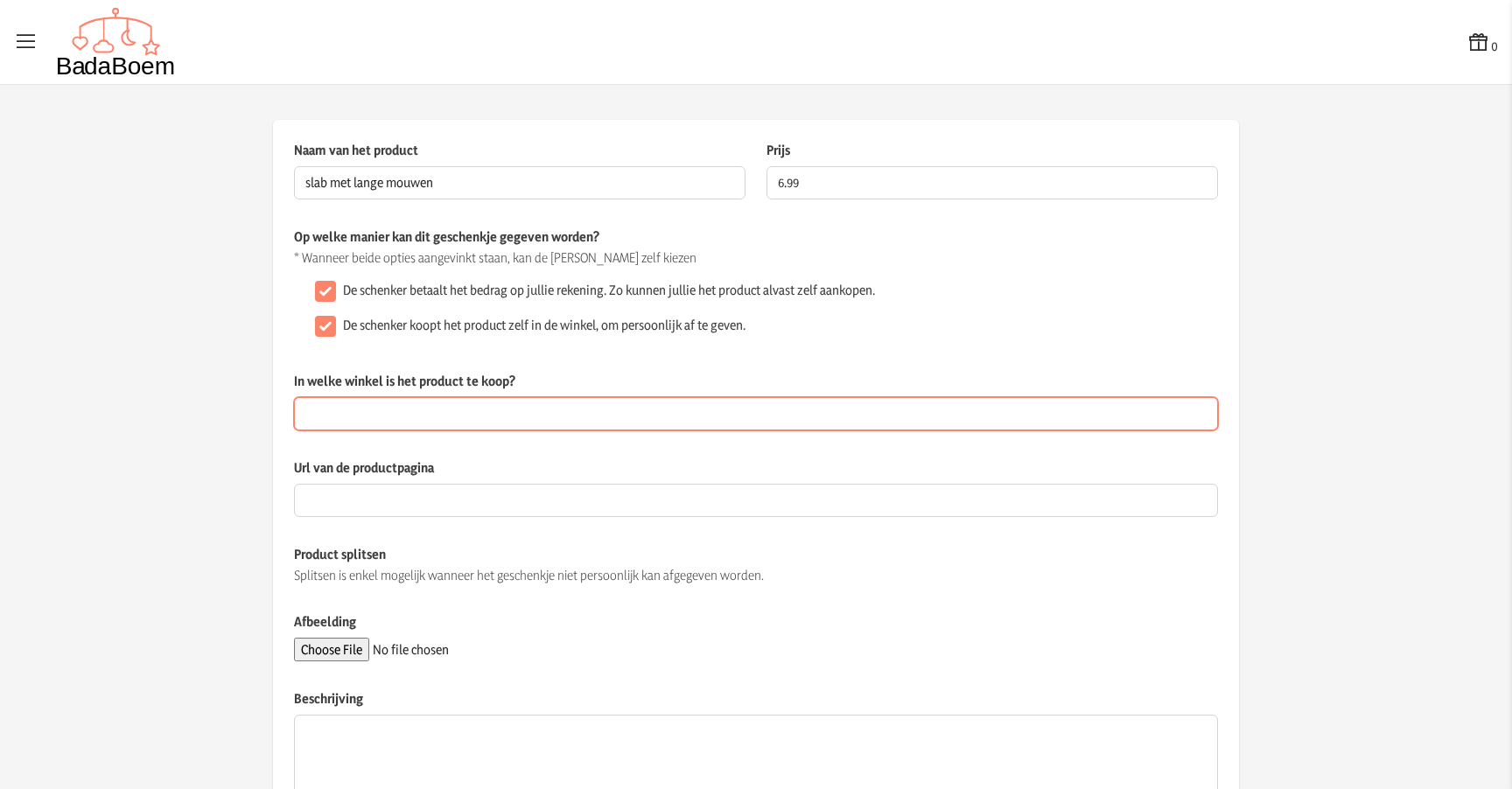
click at [390, 410] on input "In welke winkel is het product te koop?" at bounding box center [756, 414] width 924 height 33
type input "Ikea"
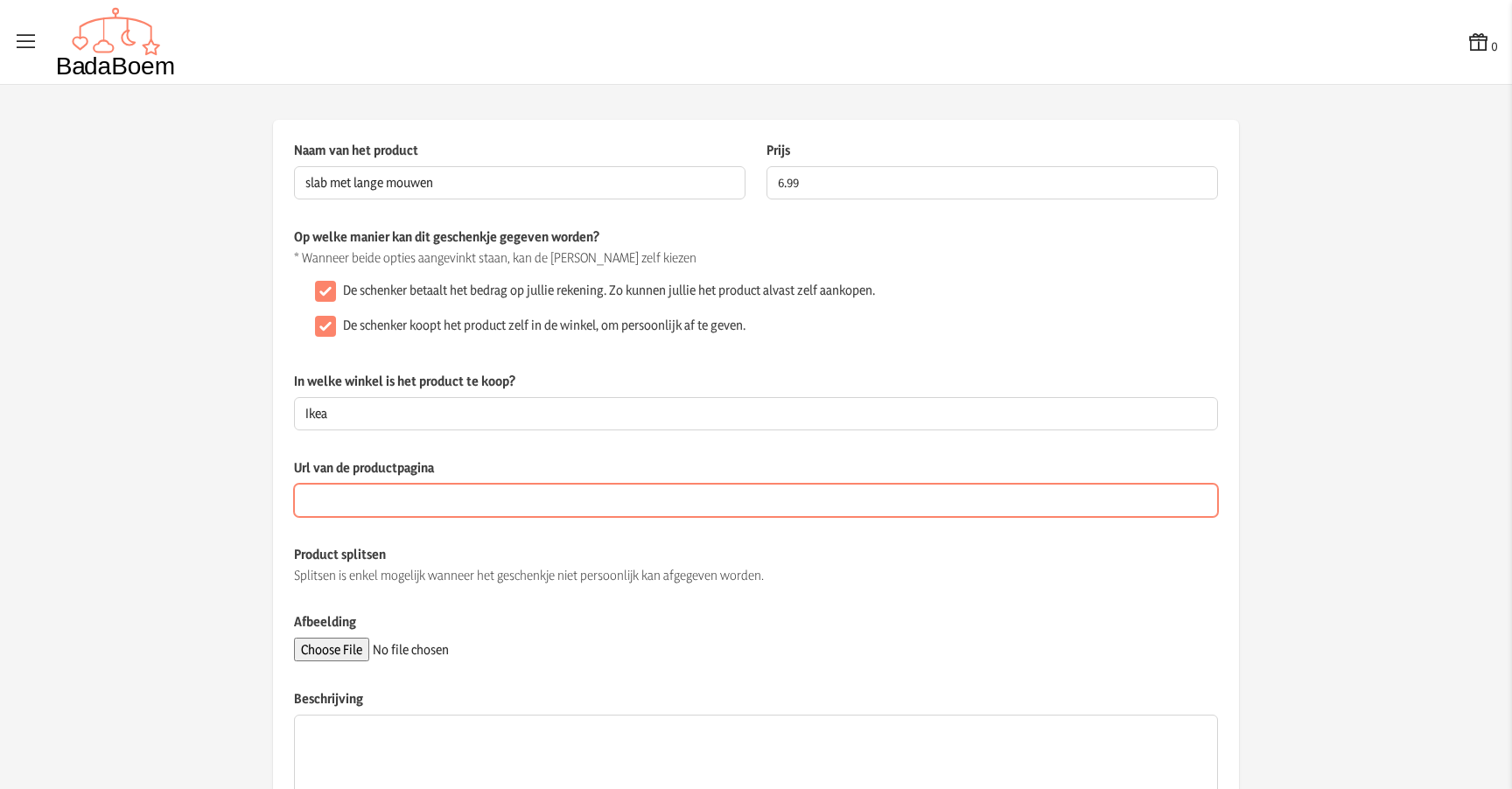
click at [379, 491] on input "Url van de productpagina" at bounding box center [756, 501] width 924 height 33
paste input "[URL][DOMAIN_NAME]"
type input "[URL][DOMAIN_NAME]"
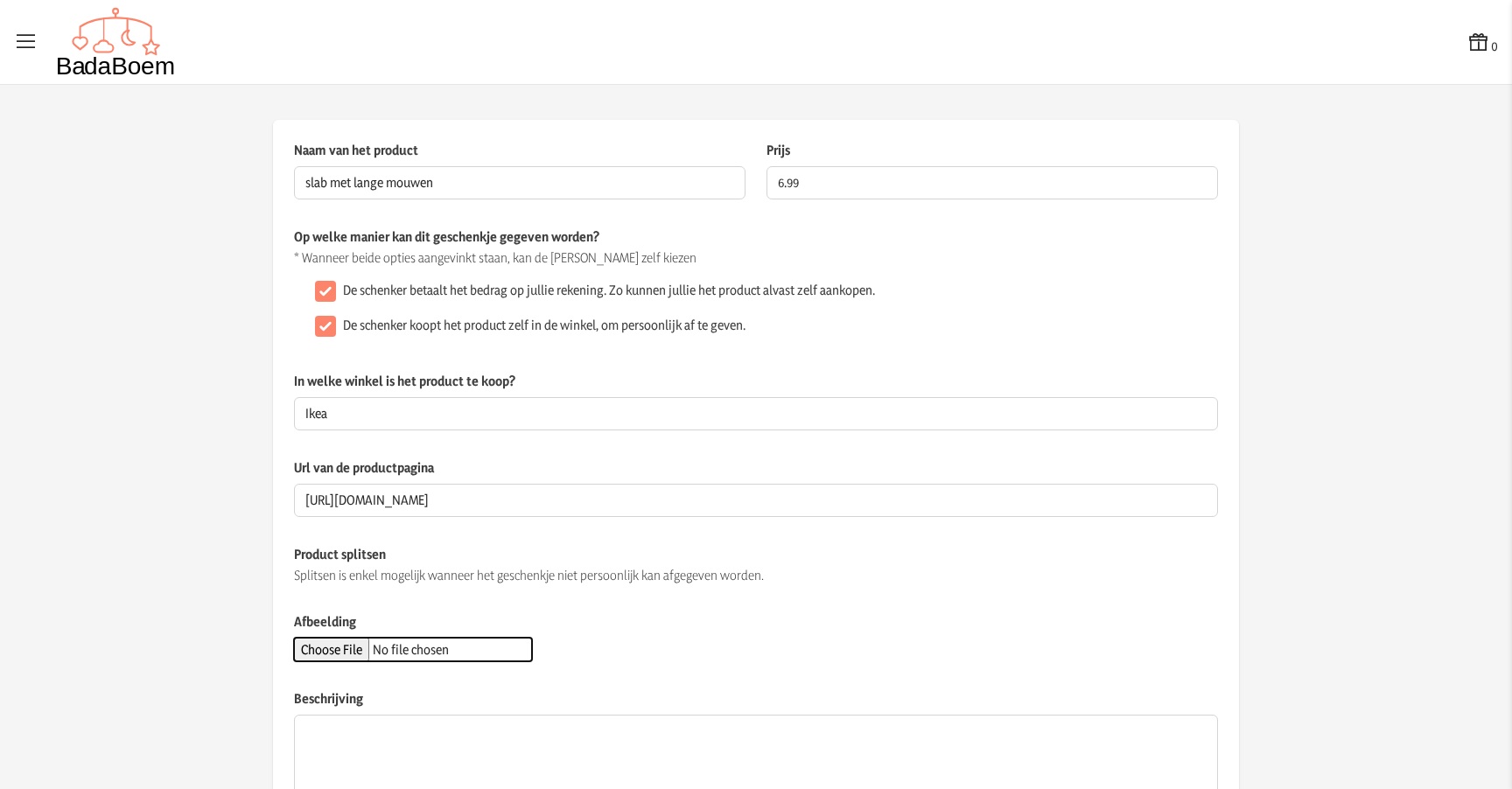
click at [351, 652] on input "Afbeelding" at bounding box center [413, 649] width 238 height 24
type input "C:\fakepath\kladdig-slab-wit-groen__1390188_pe965382_s5.avif"
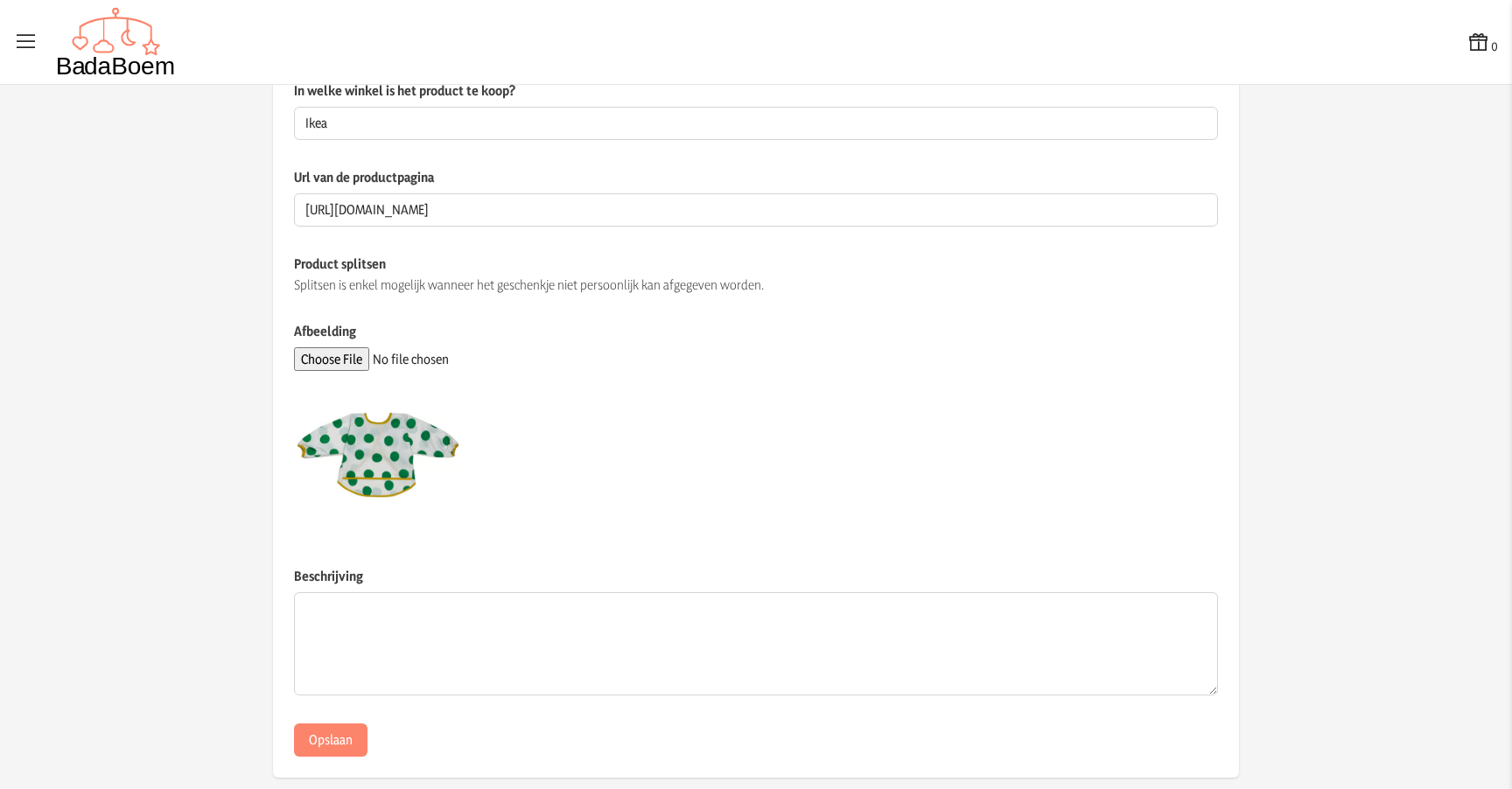
scroll to position [314, 0]
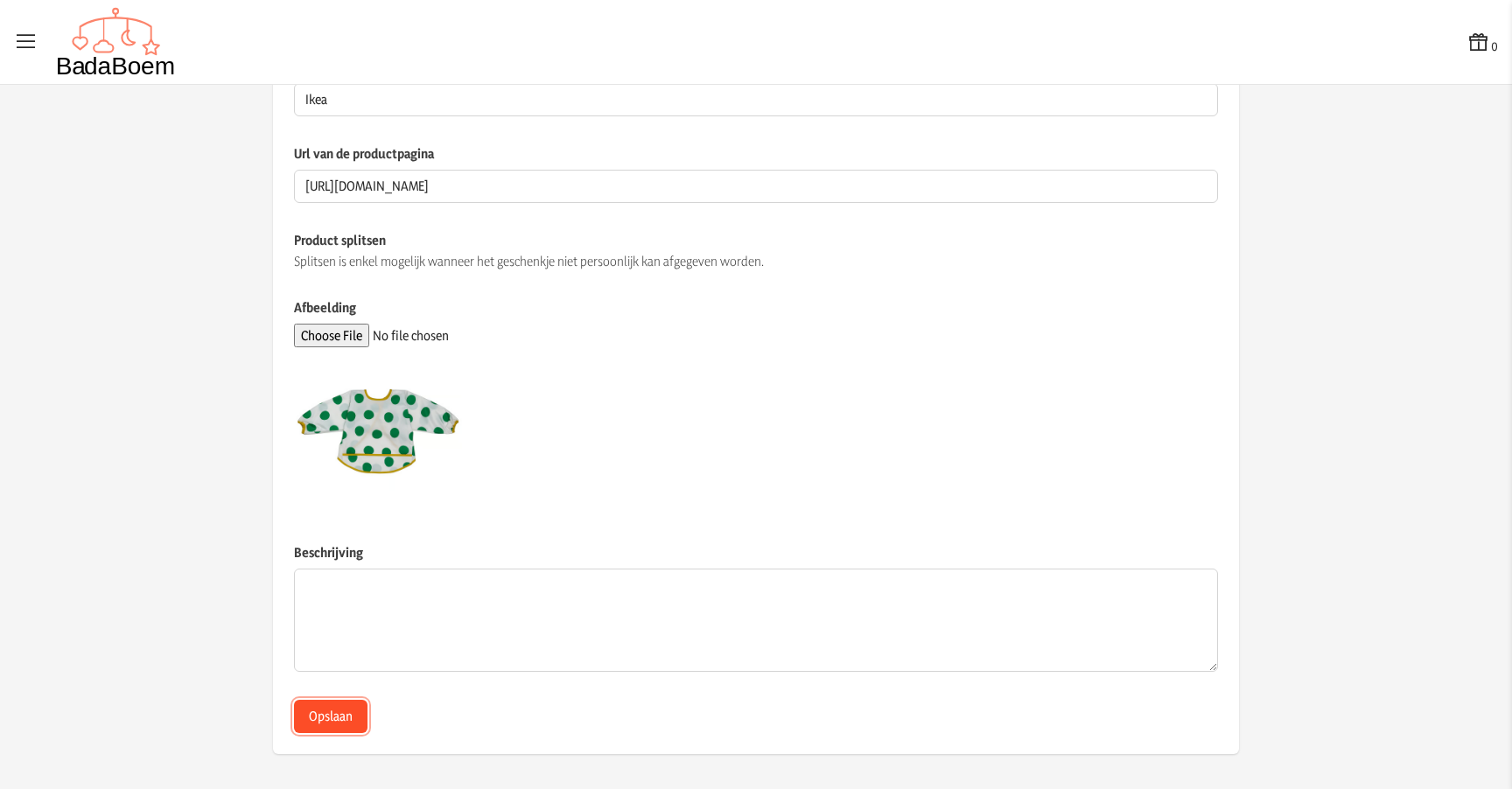
click at [344, 711] on button "Opslaan" at bounding box center [330, 717] width 74 height 33
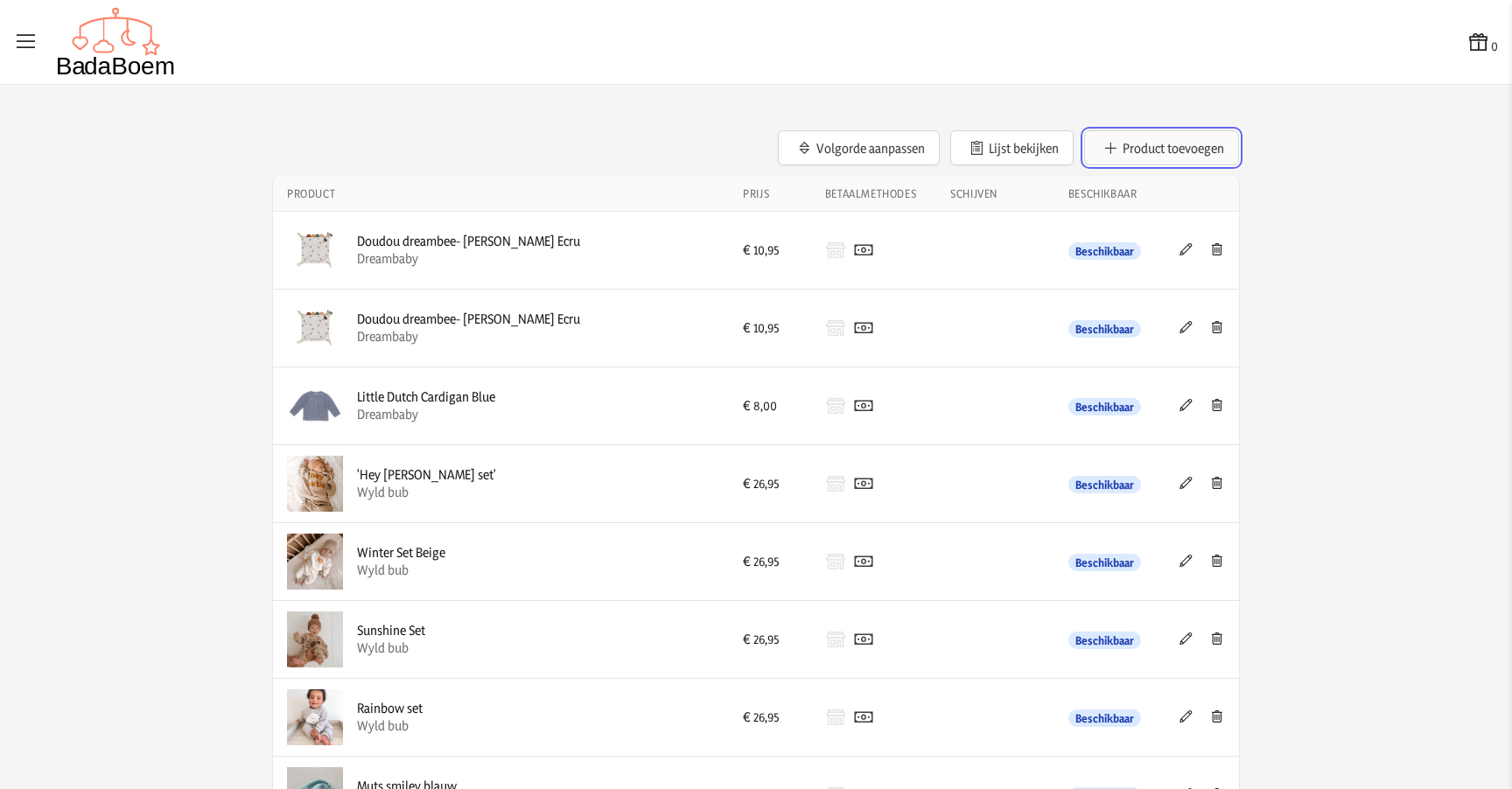
click at [1162, 148] on button "Product toevoegen" at bounding box center [1162, 148] width 155 height 35
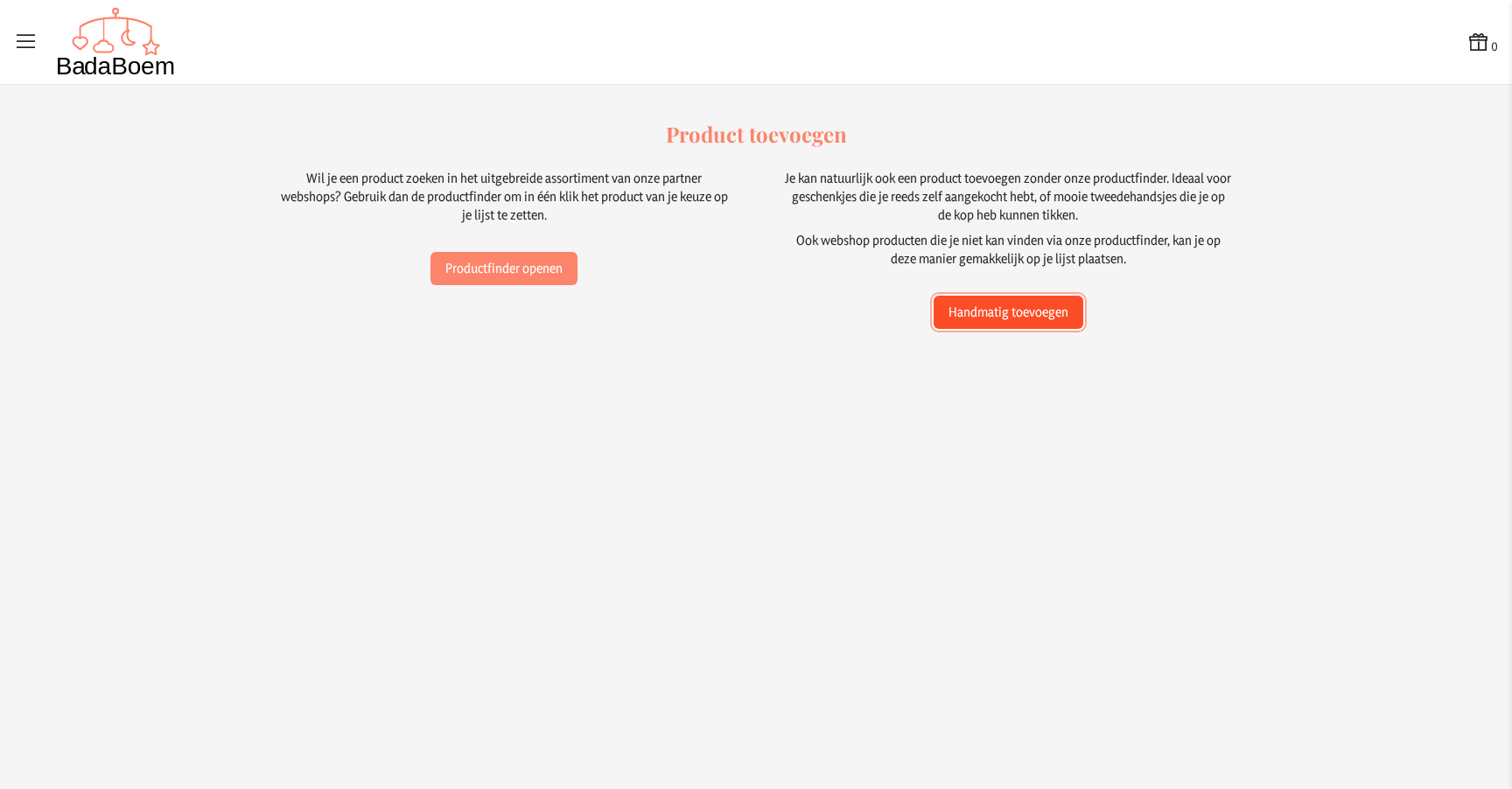
click at [1002, 314] on button "Handmatig toevoegen" at bounding box center [1008, 312] width 149 height 33
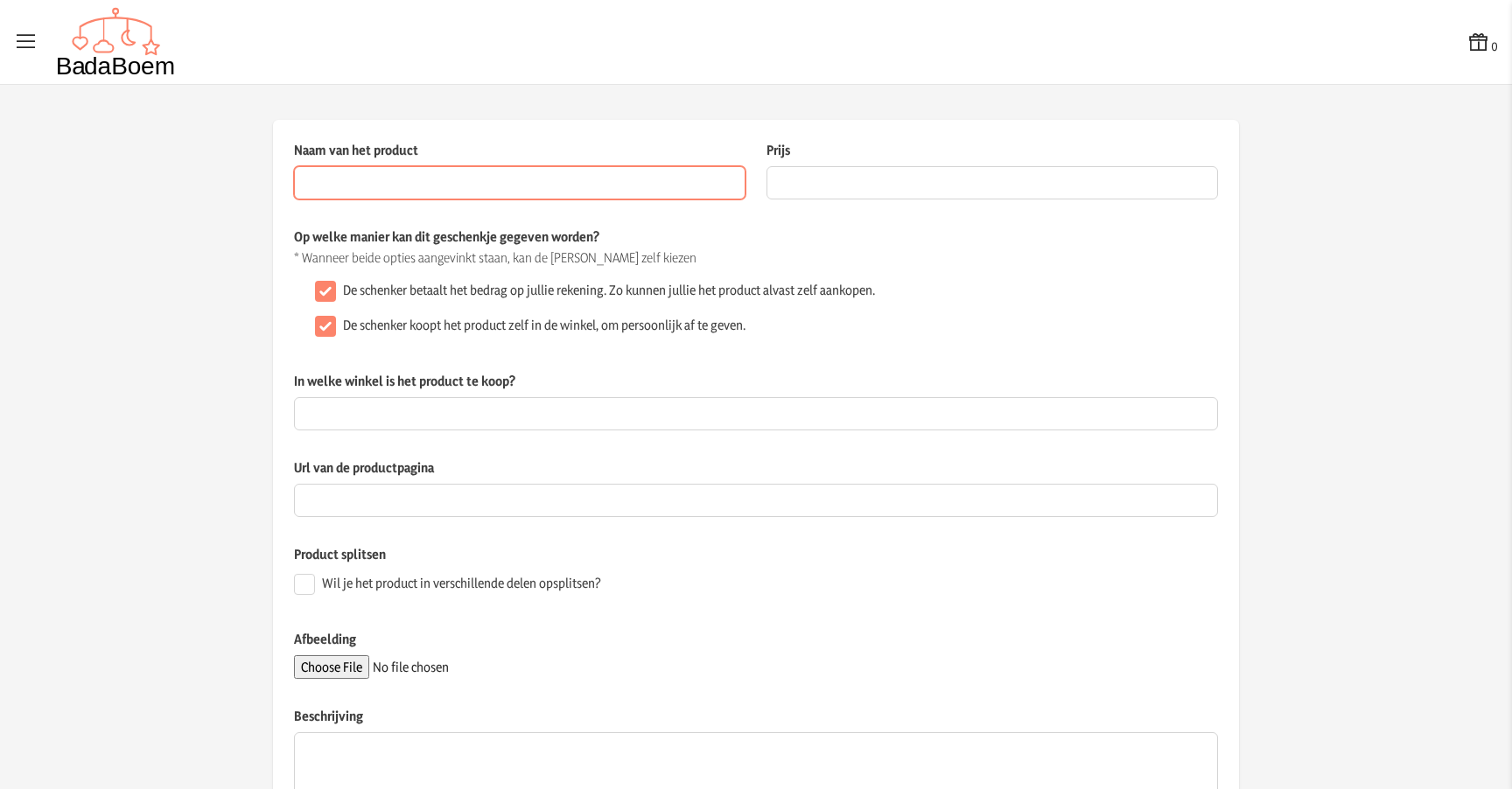
click at [434, 194] on input "Naam van het product" at bounding box center [520, 183] width 452 height 33
paste input "Nûby Lepelset - 4 stuks"
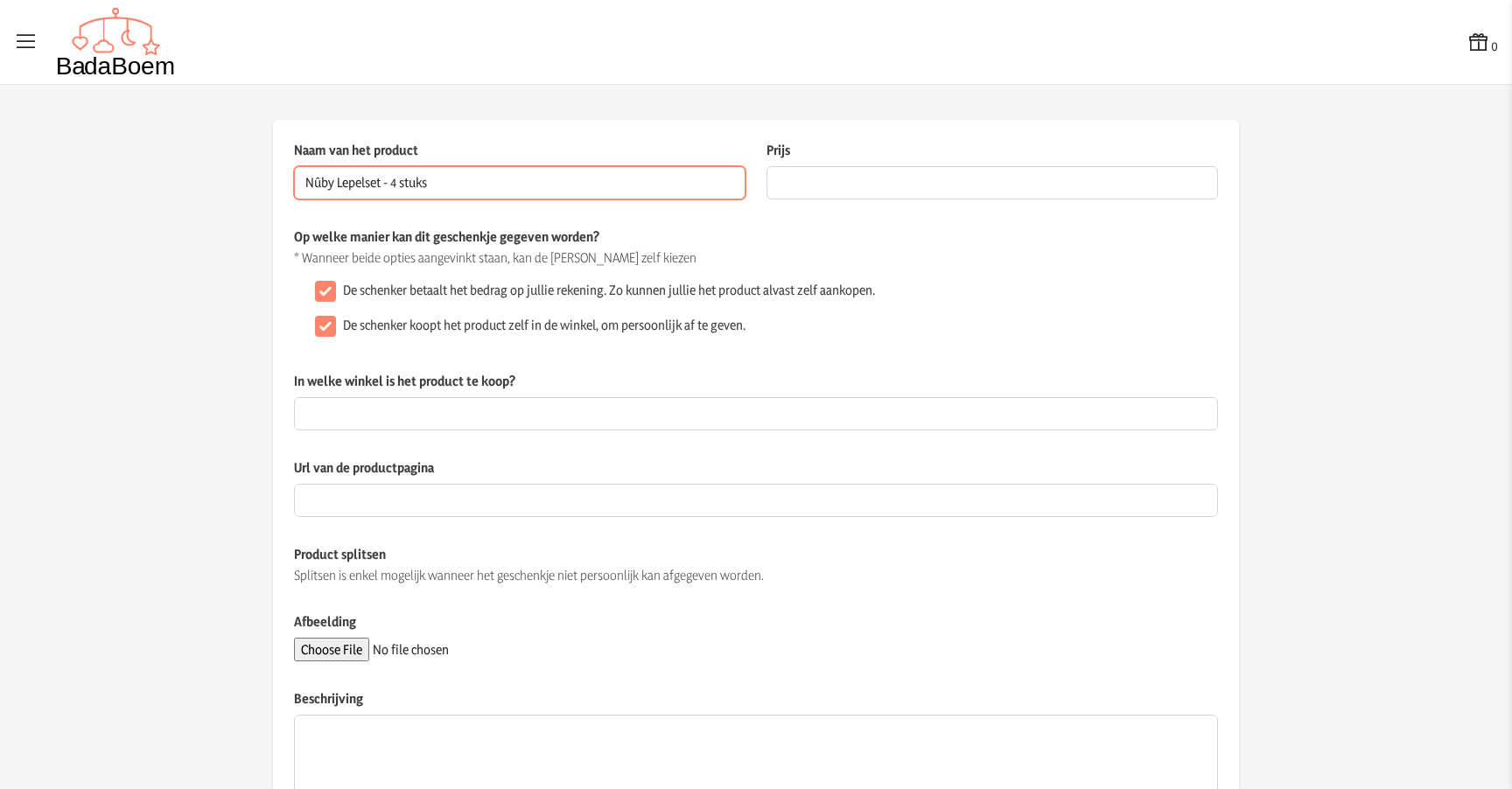
type input "Nûby Lepelset - 4 stuks"
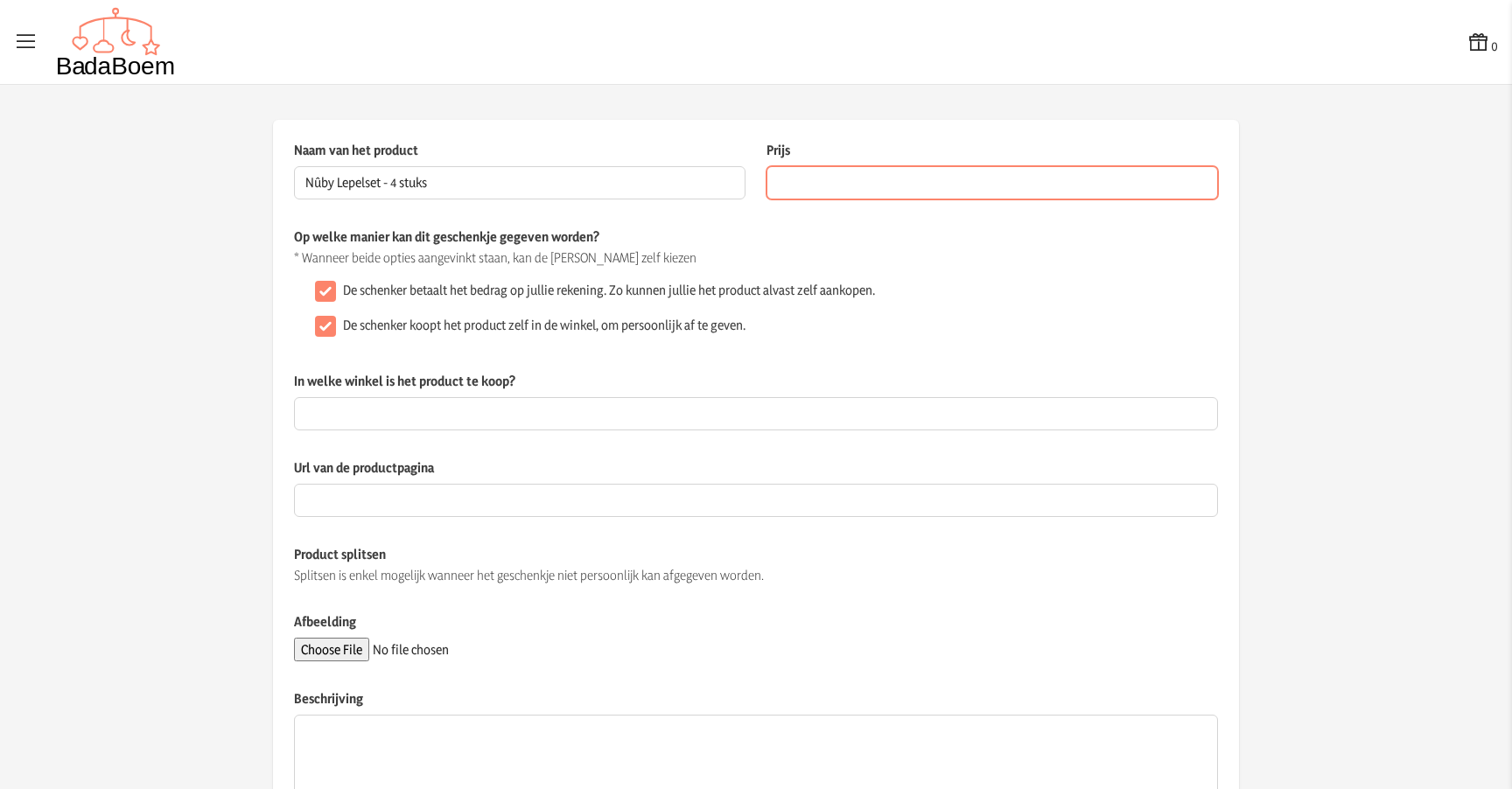
click at [947, 179] on input "Prijs" at bounding box center [992, 183] width 452 height 33
type input "4.68"
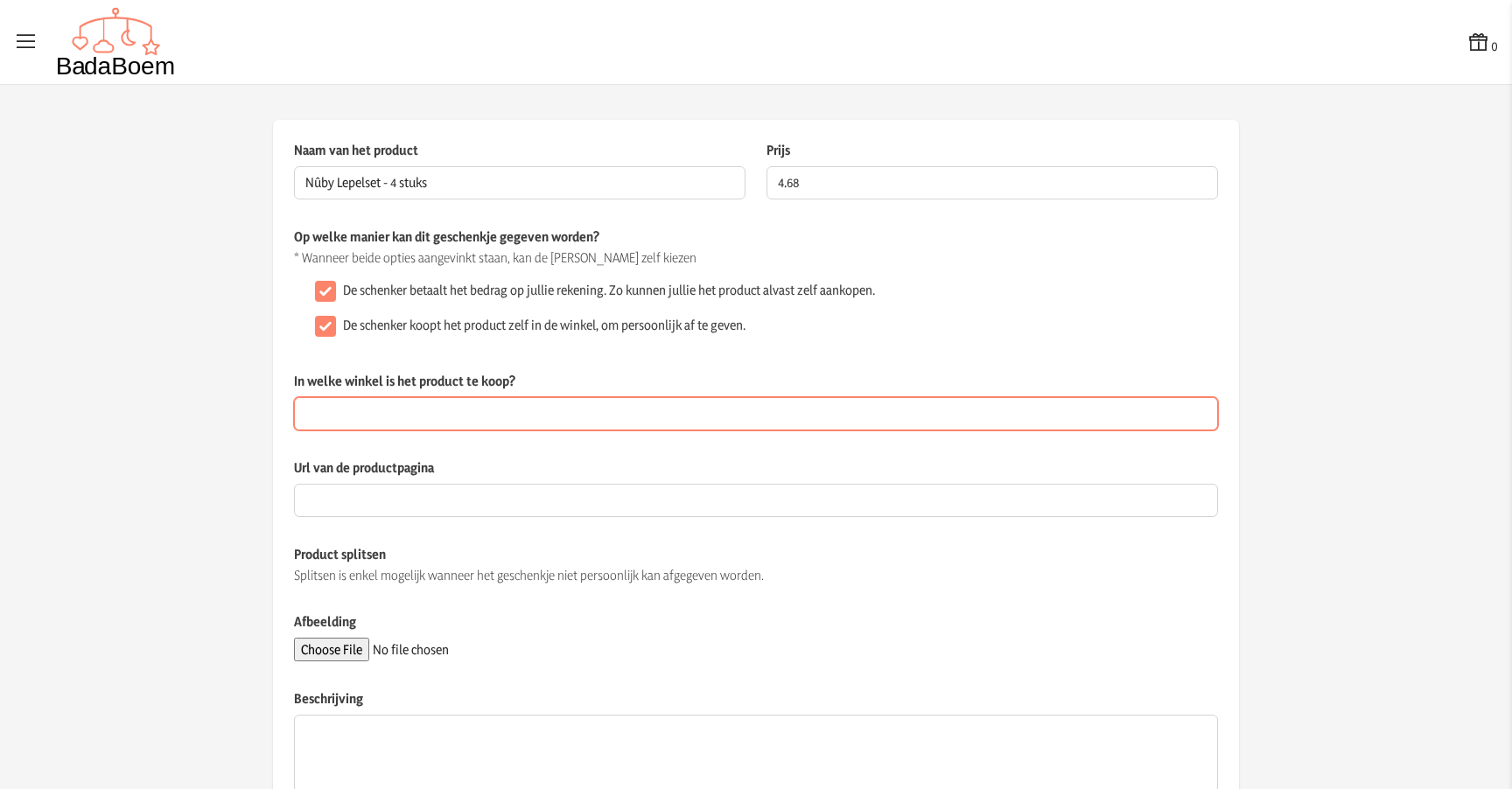
click at [445, 418] on input "In welke winkel is het product te koop?" at bounding box center [756, 414] width 924 height 33
type input "Dreambaby"
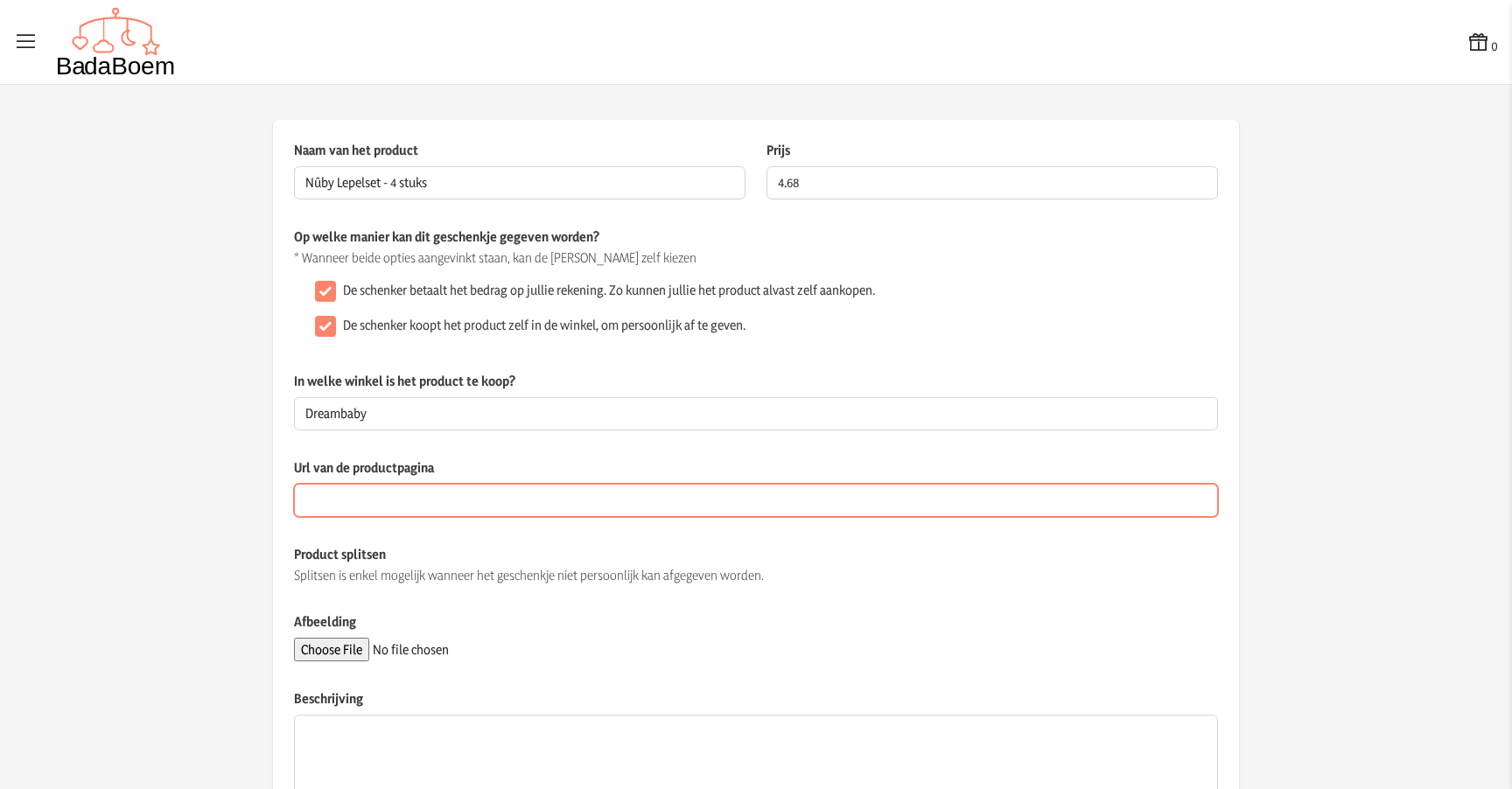
click at [428, 502] on input "Url van de productpagina" at bounding box center [756, 501] width 924 height 33
paste input "[URL][DOMAIN_NAME]"
type input "[URL][DOMAIN_NAME]"
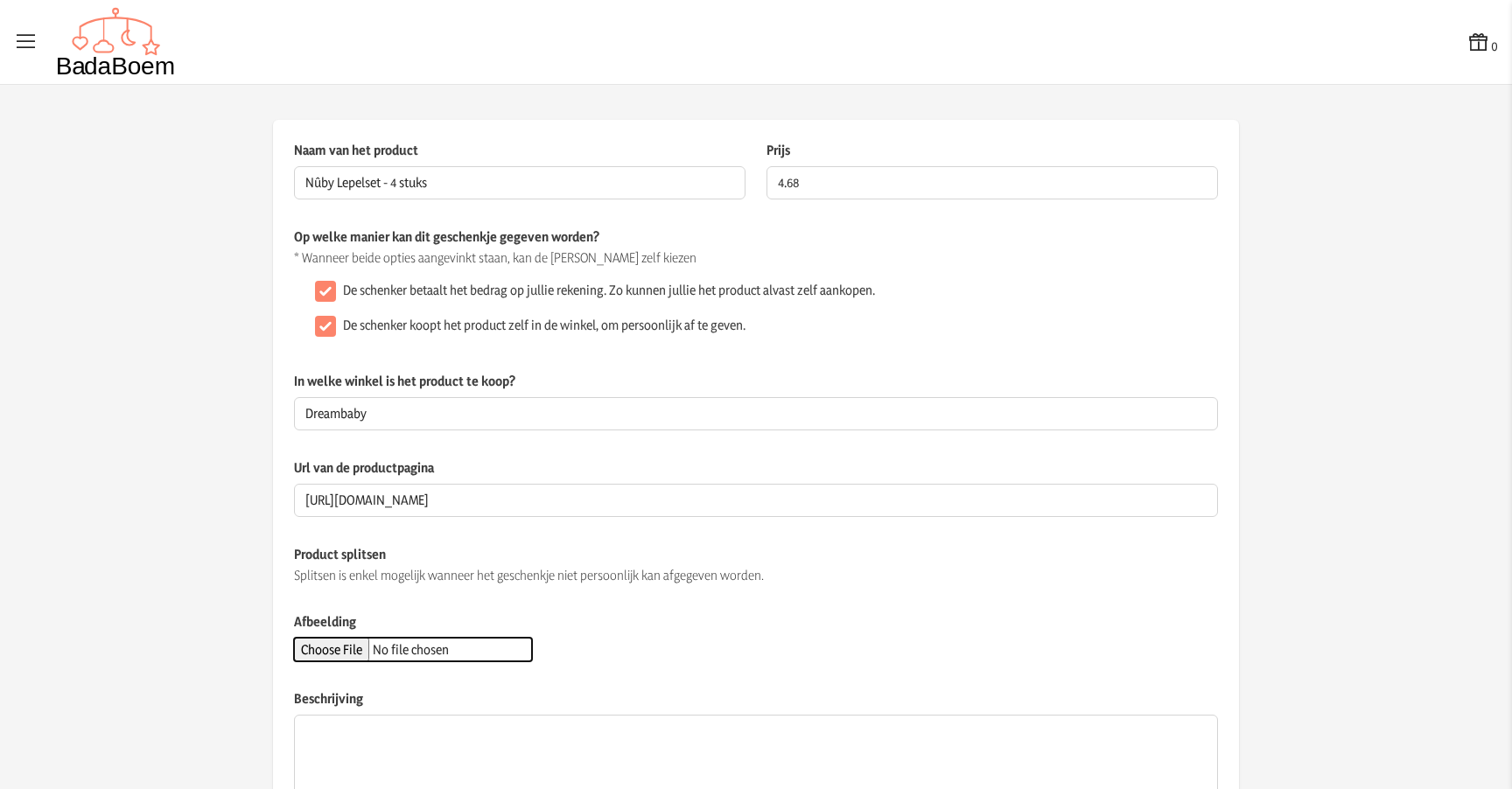
scroll to position [0, 0]
click at [355, 649] on input "Afbeelding" at bounding box center [413, 649] width 238 height 24
type input "C:\fakepath\lepels.webp"
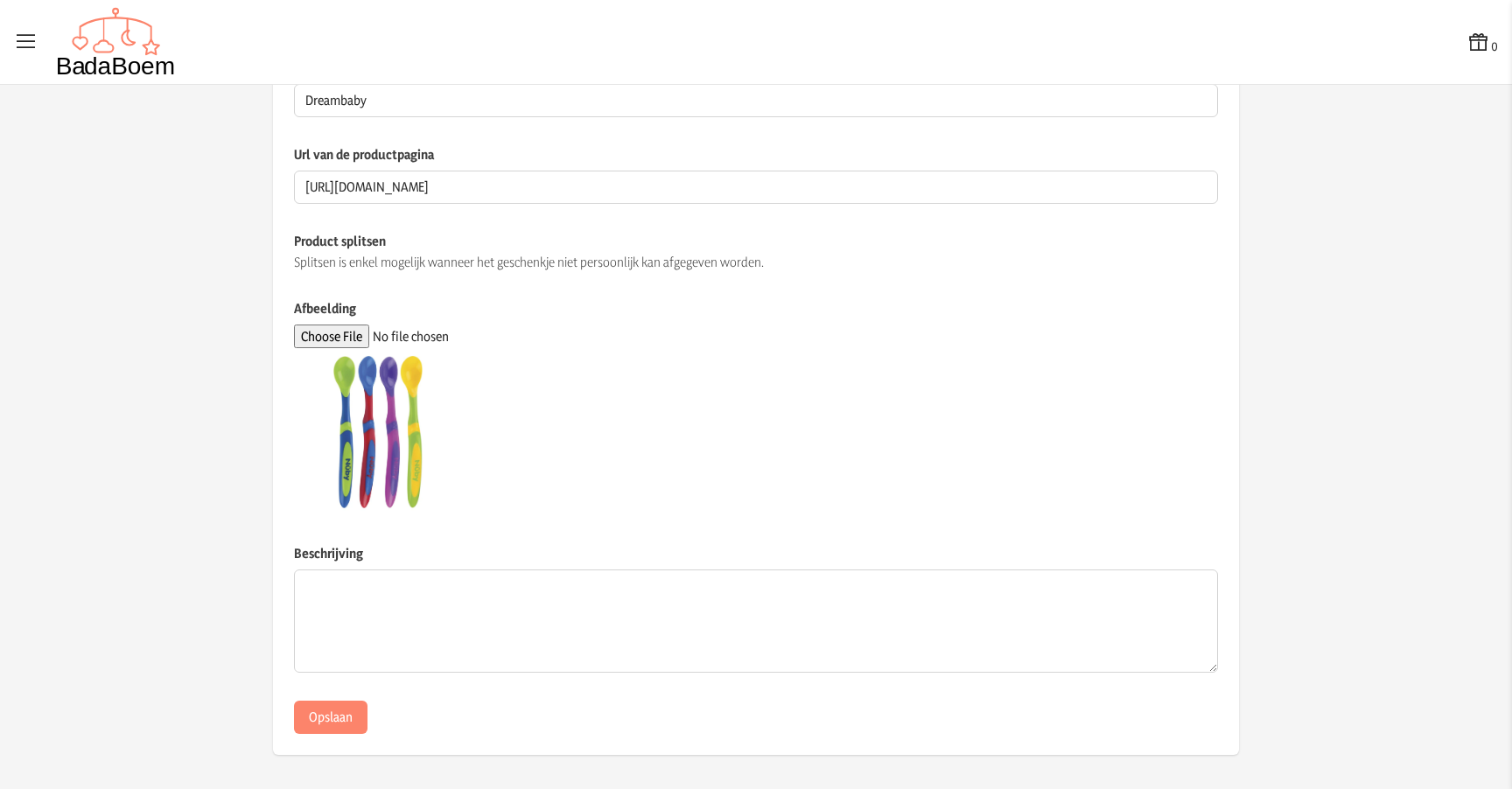
scroll to position [314, 0]
click at [341, 713] on button "Opslaan" at bounding box center [330, 717] width 74 height 33
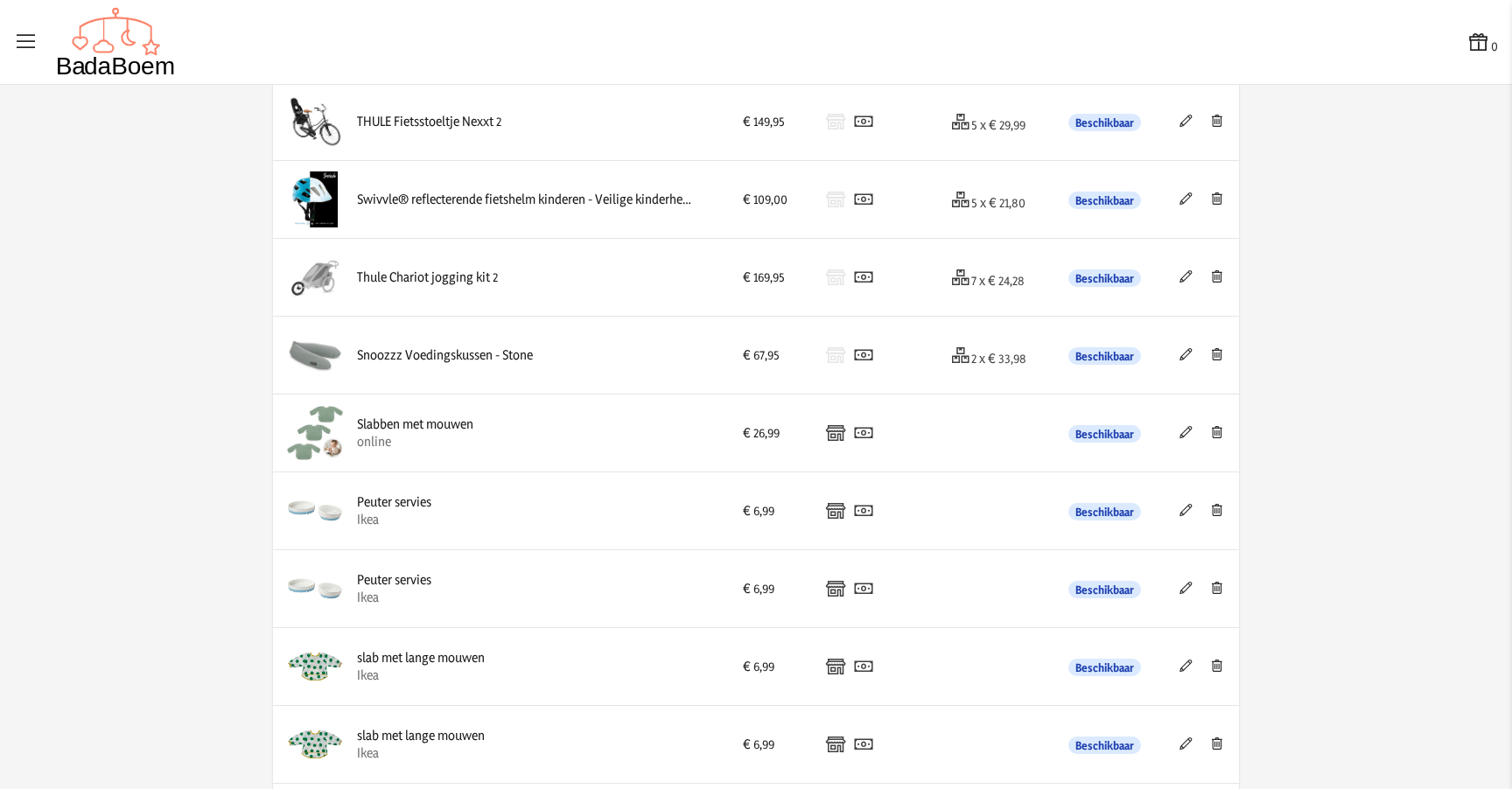
scroll to position [2156, 0]
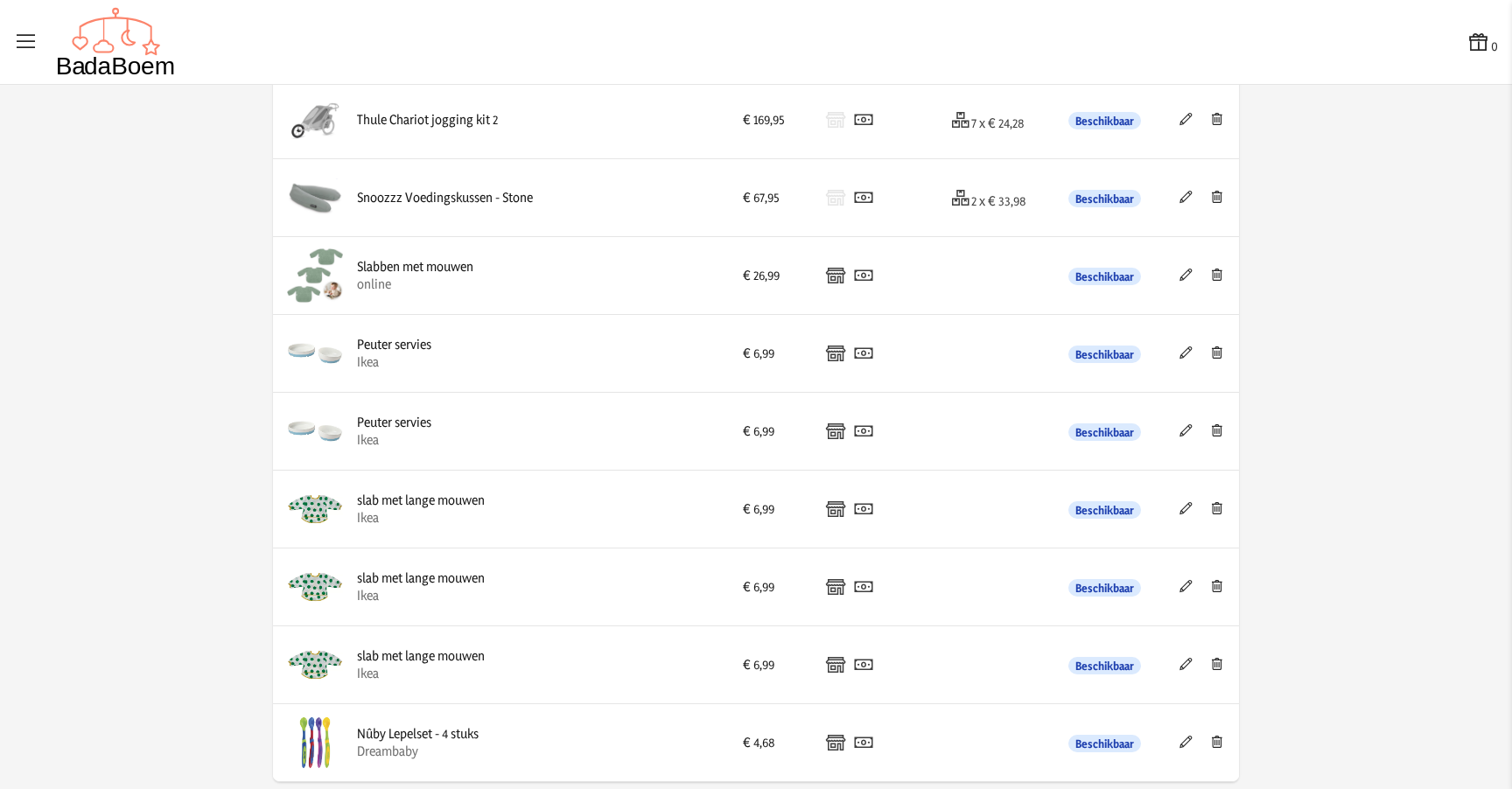
click at [1210, 275] on icon at bounding box center [1216, 274] width 17 height 12
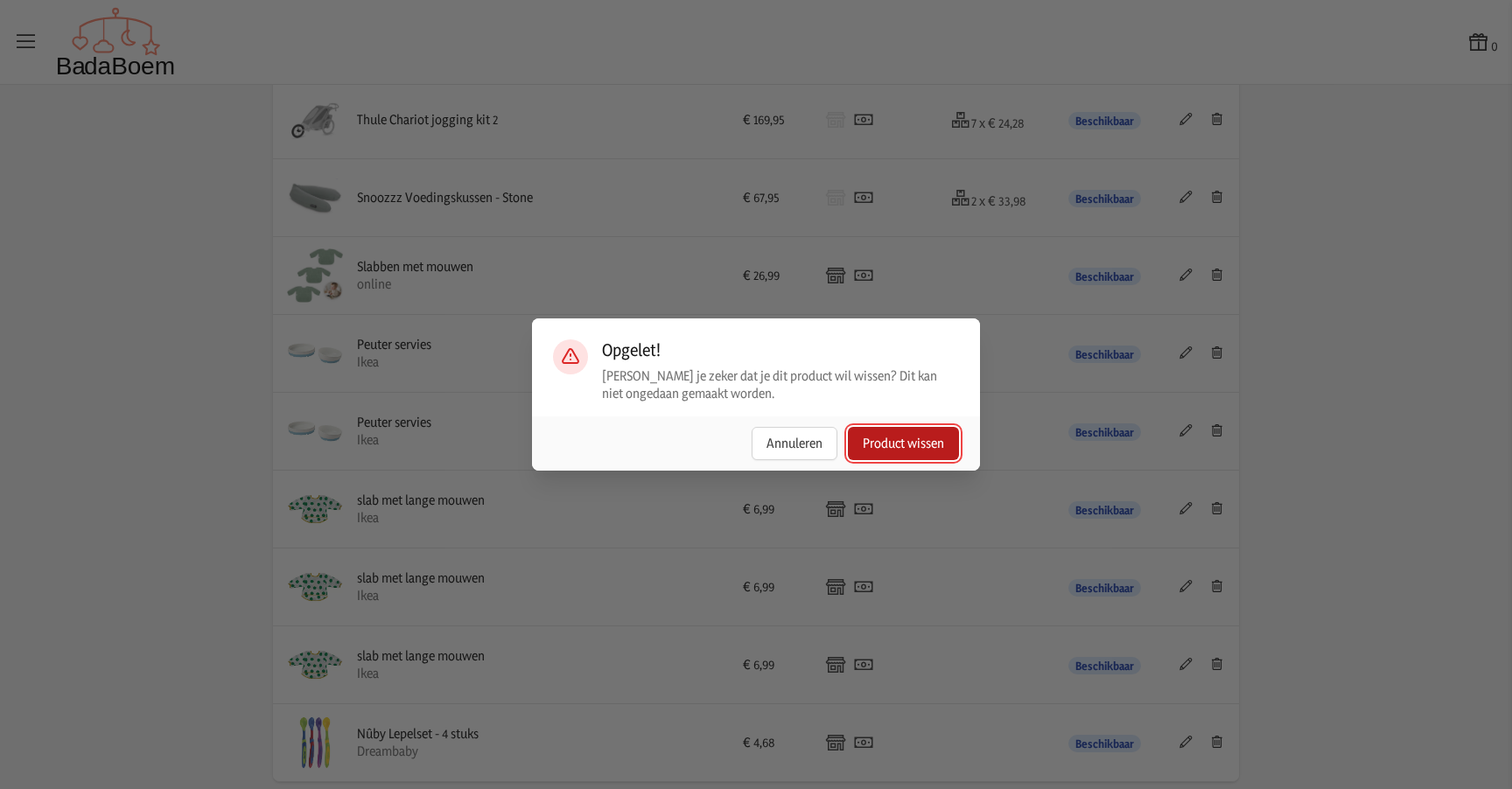
click at [897, 445] on button "Product wissen" at bounding box center [903, 444] width 111 height 33
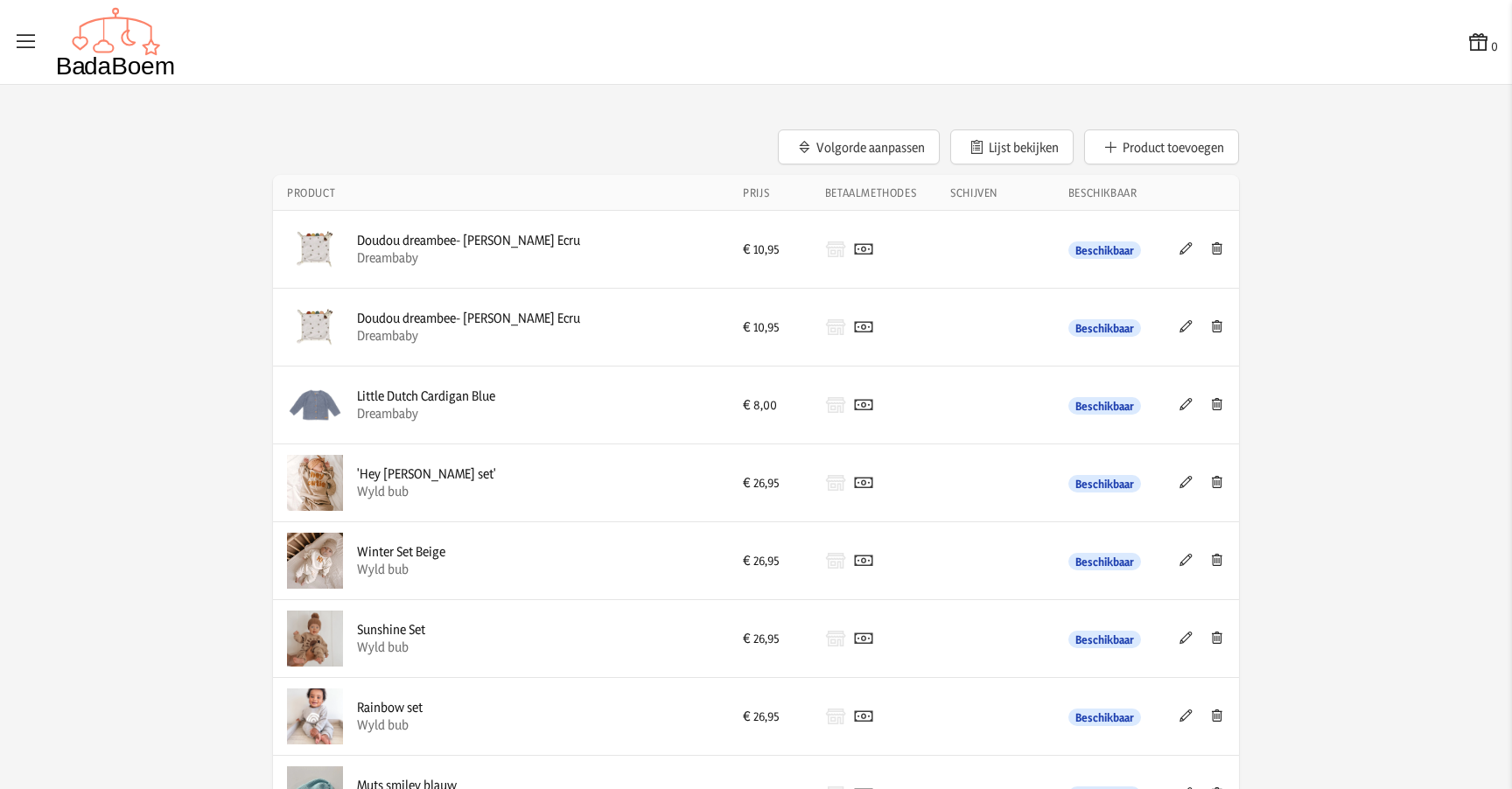
scroll to position [0, 0]
click at [1128, 152] on button "Product toevoegen" at bounding box center [1162, 148] width 155 height 35
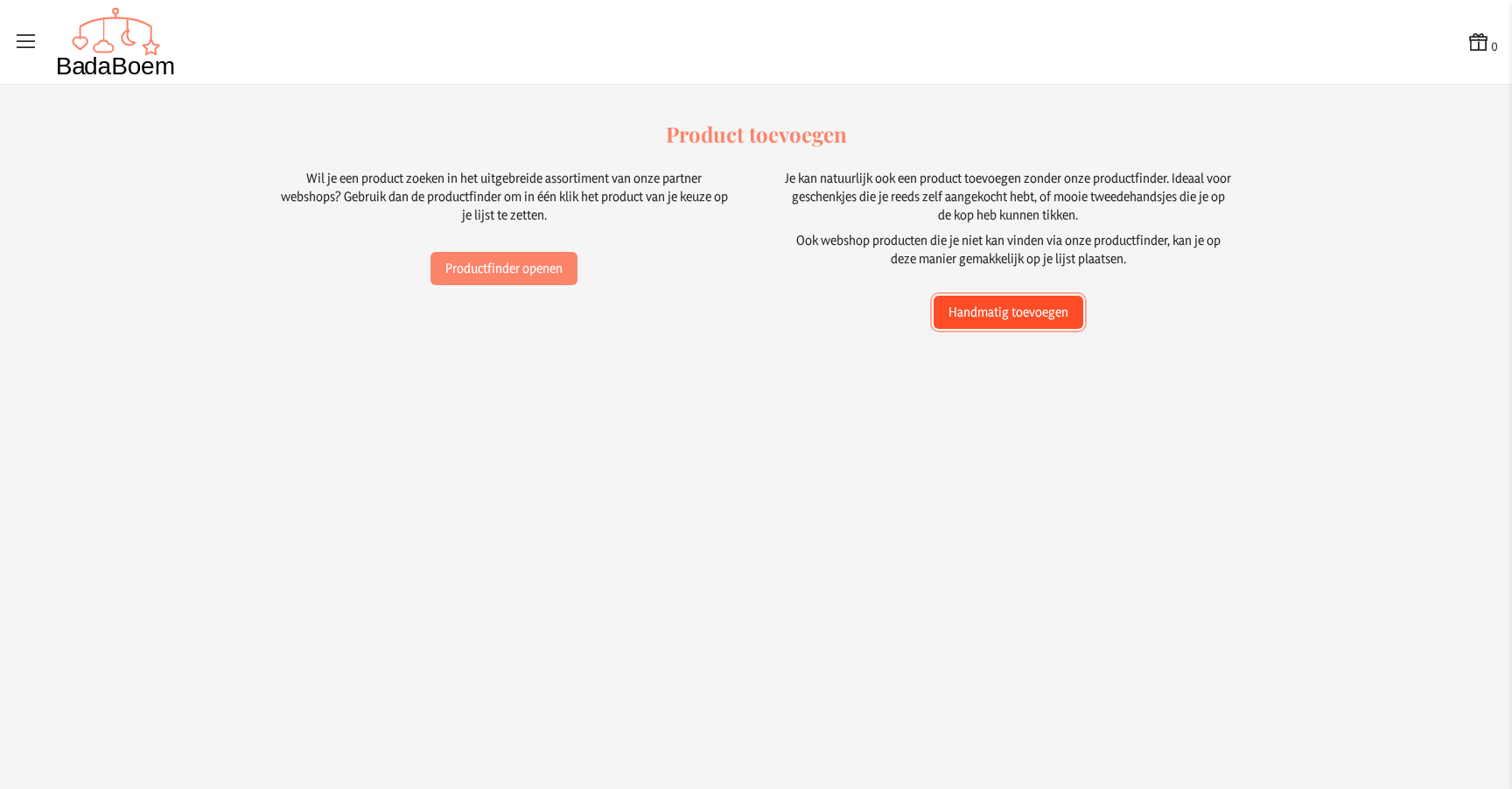
click at [1007, 314] on button "Handmatig toevoegen" at bounding box center [1008, 312] width 149 height 33
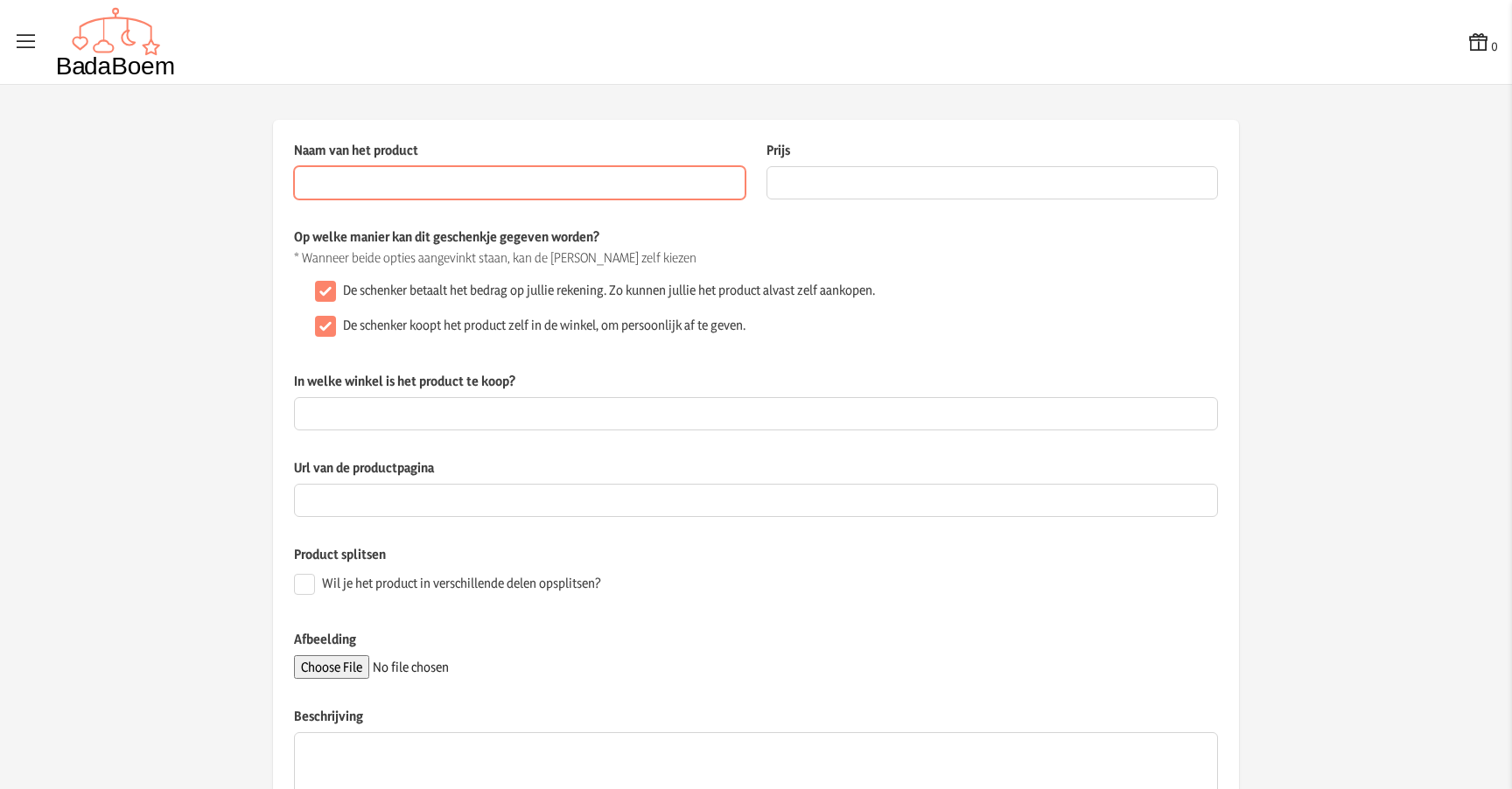
click at [549, 189] on input "Naam van het product" at bounding box center [520, 183] width 452 height 33
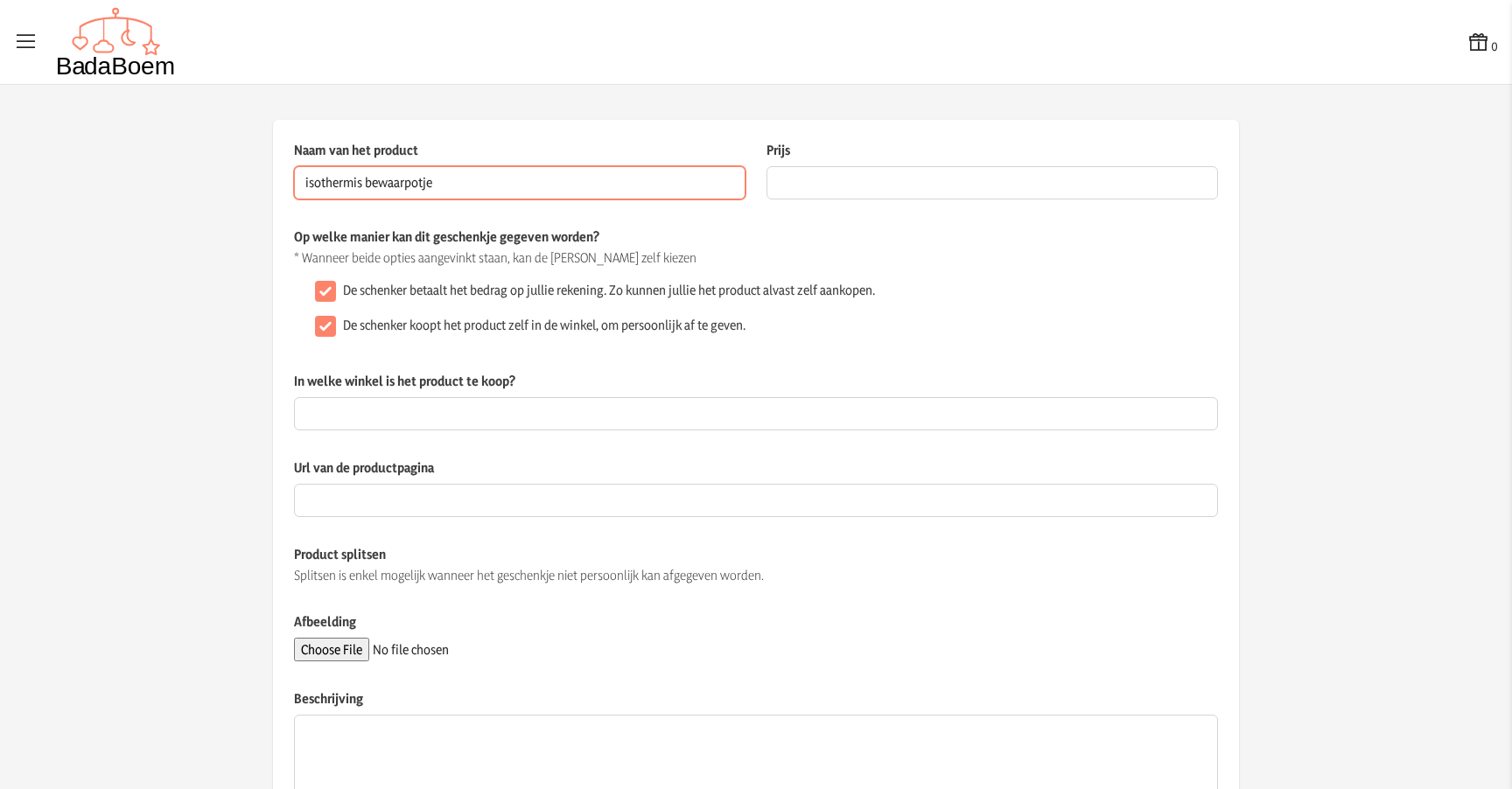
type input "isothermis bewaarpotje"
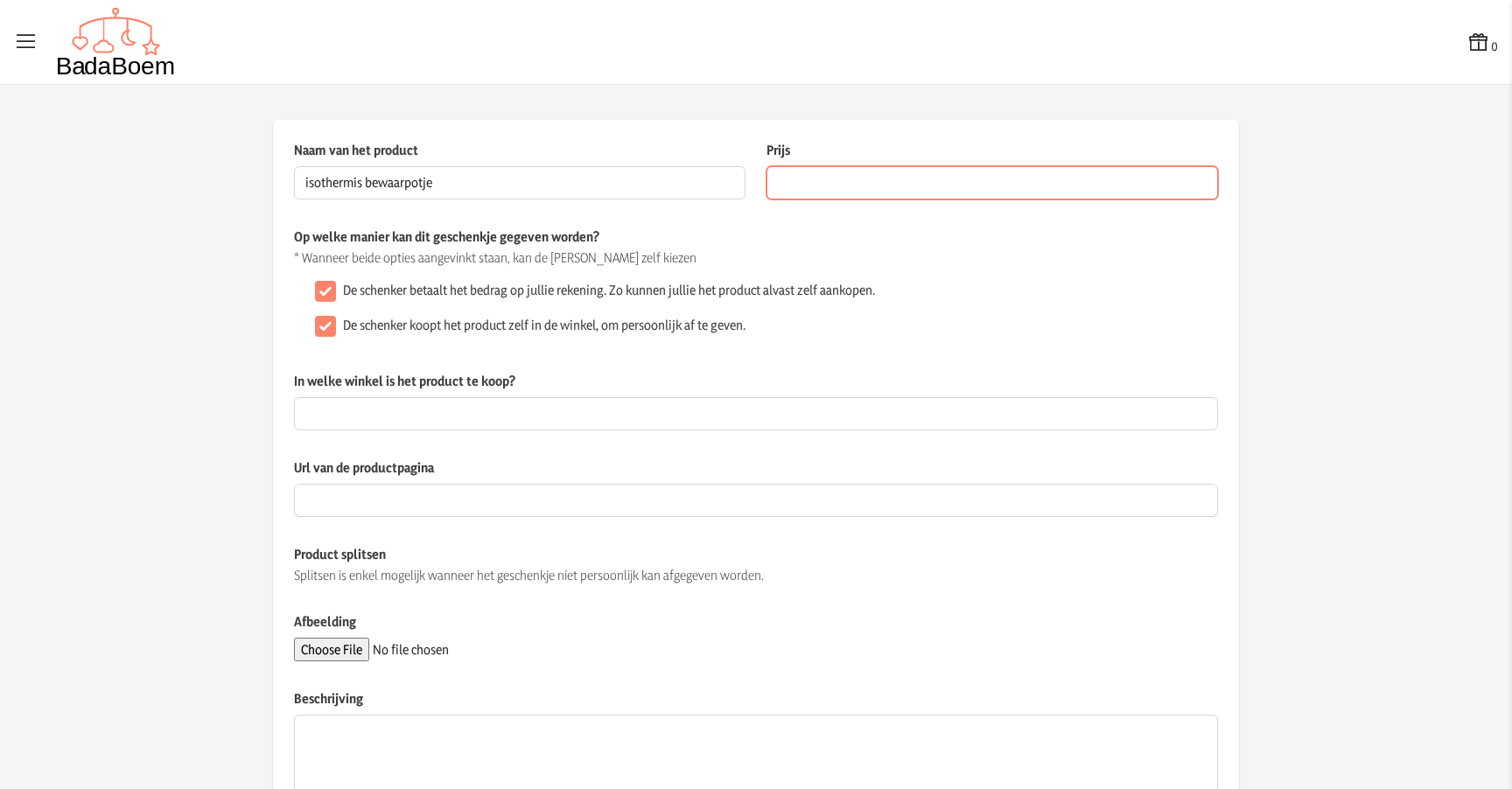
click at [856, 188] on input "Prijs" at bounding box center [992, 183] width 452 height 33
type input "26.45"
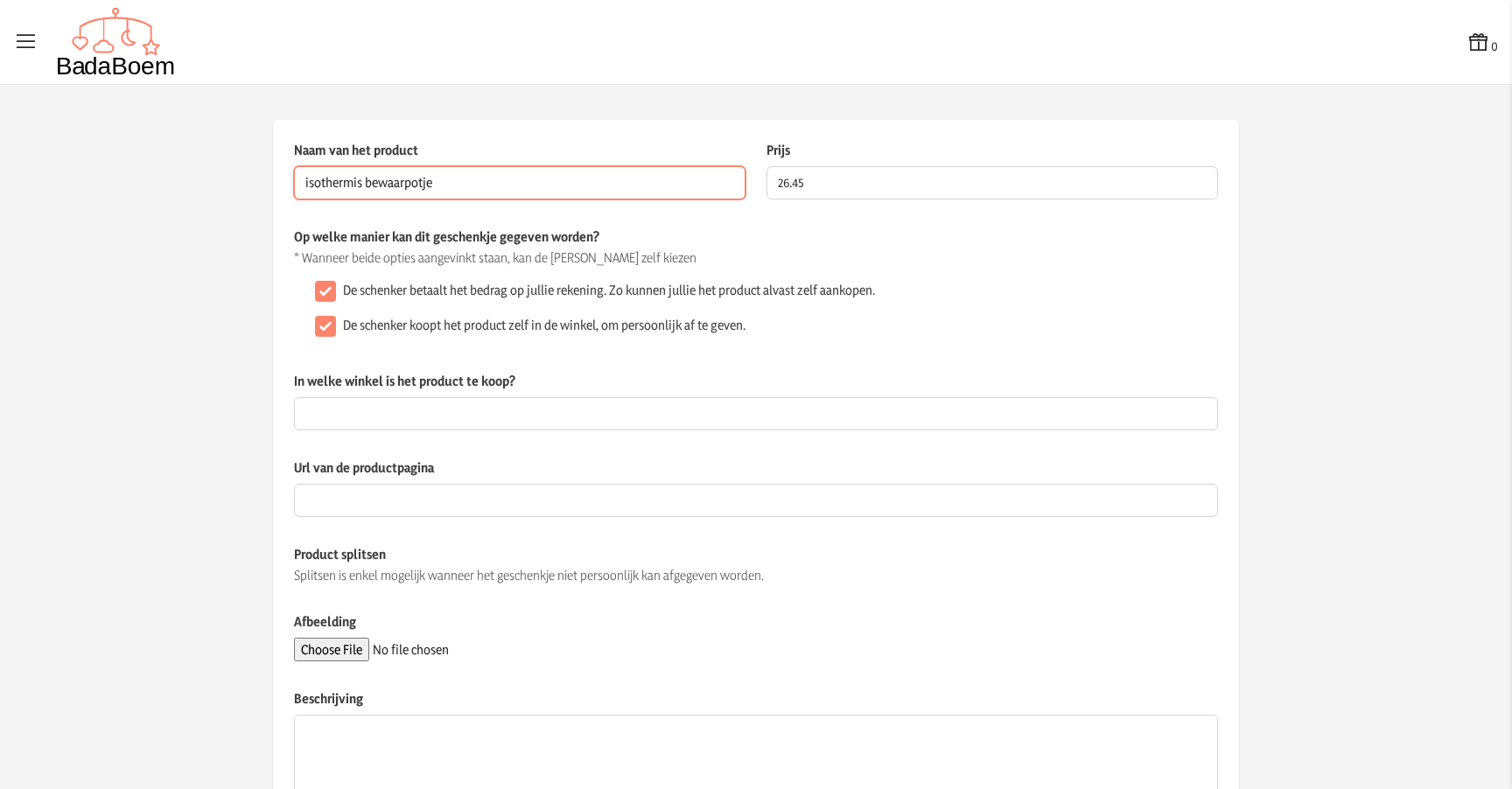
click at [356, 184] on input "isothermis bewaarpotje" at bounding box center [520, 183] width 452 height 33
type input "isothermisch bewaarpotje"
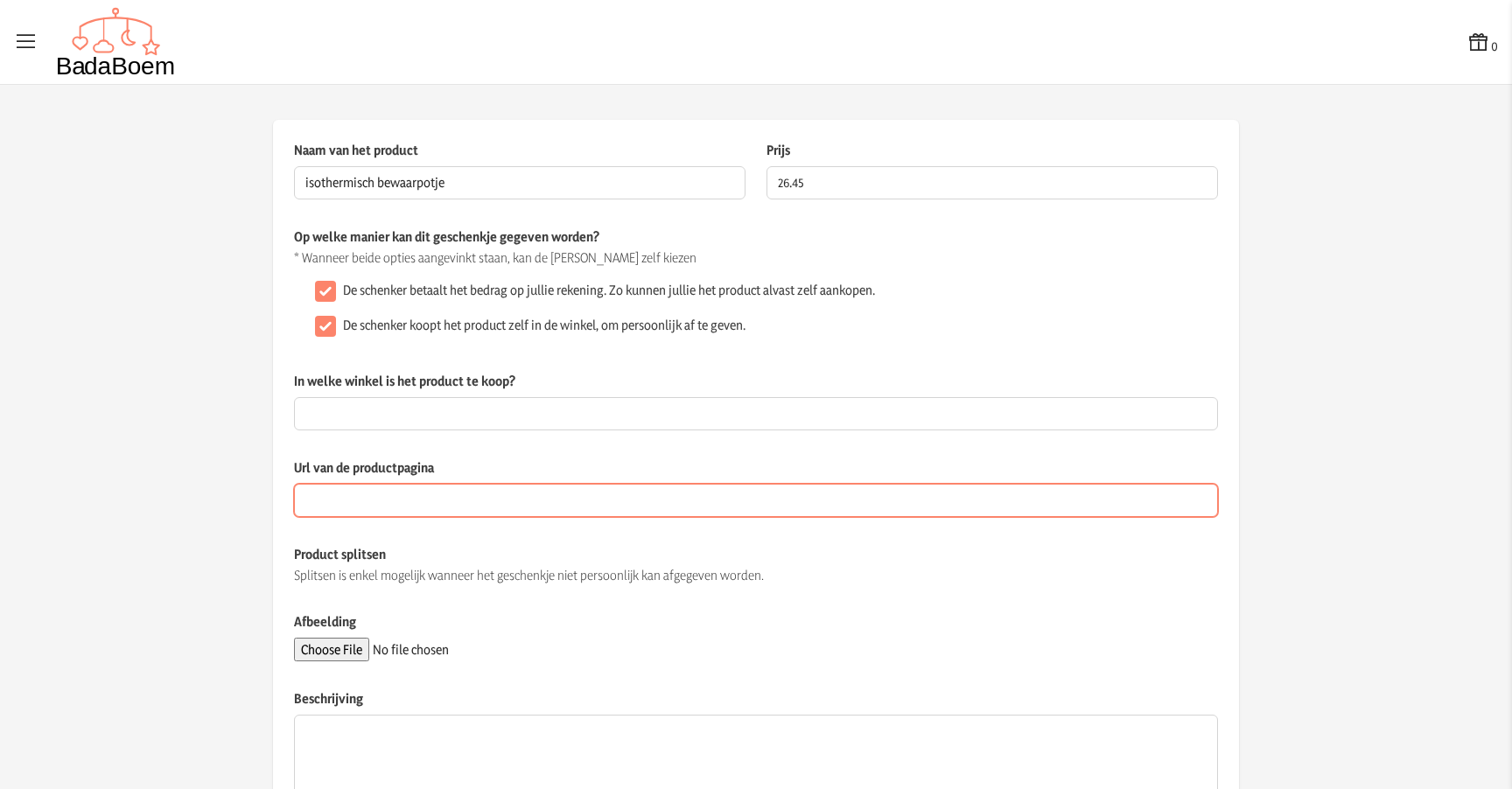
click at [397, 495] on input "Url van de productpagina" at bounding box center [756, 501] width 924 height 33
paste input "isothermisch bewaarpotje"
type input "isothermisch bewaarpotje"
drag, startPoint x: 448, startPoint y: 501, endPoint x: 291, endPoint y: 497, distance: 157.1
click at [294, 497] on input "isothermisch bewaarpotje" at bounding box center [756, 501] width 924 height 33
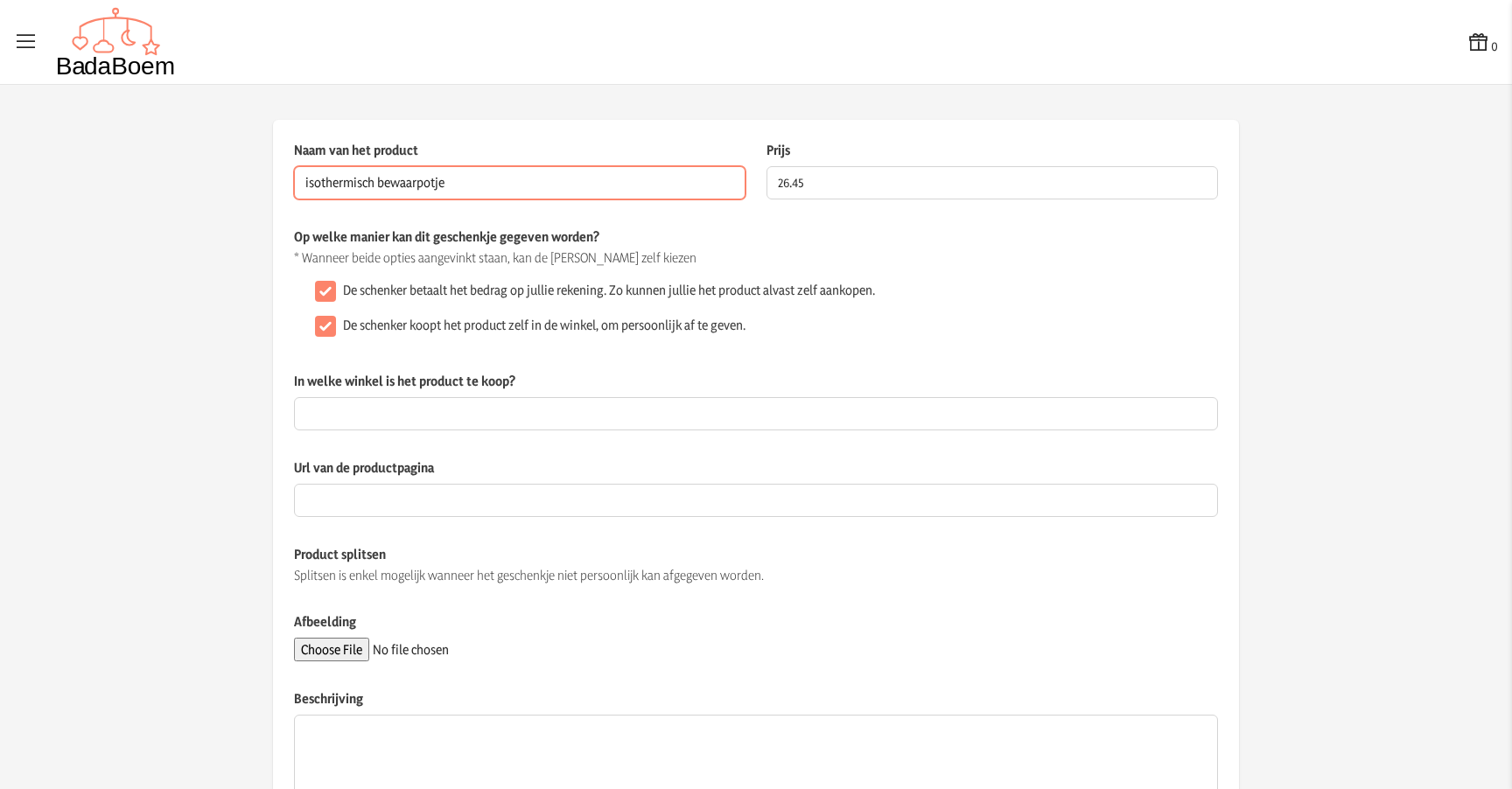
click at [474, 184] on input "isothermisch bewaarpotje" at bounding box center [520, 183] width 452 height 33
type input "isothermisch bewaarpotje lässig"
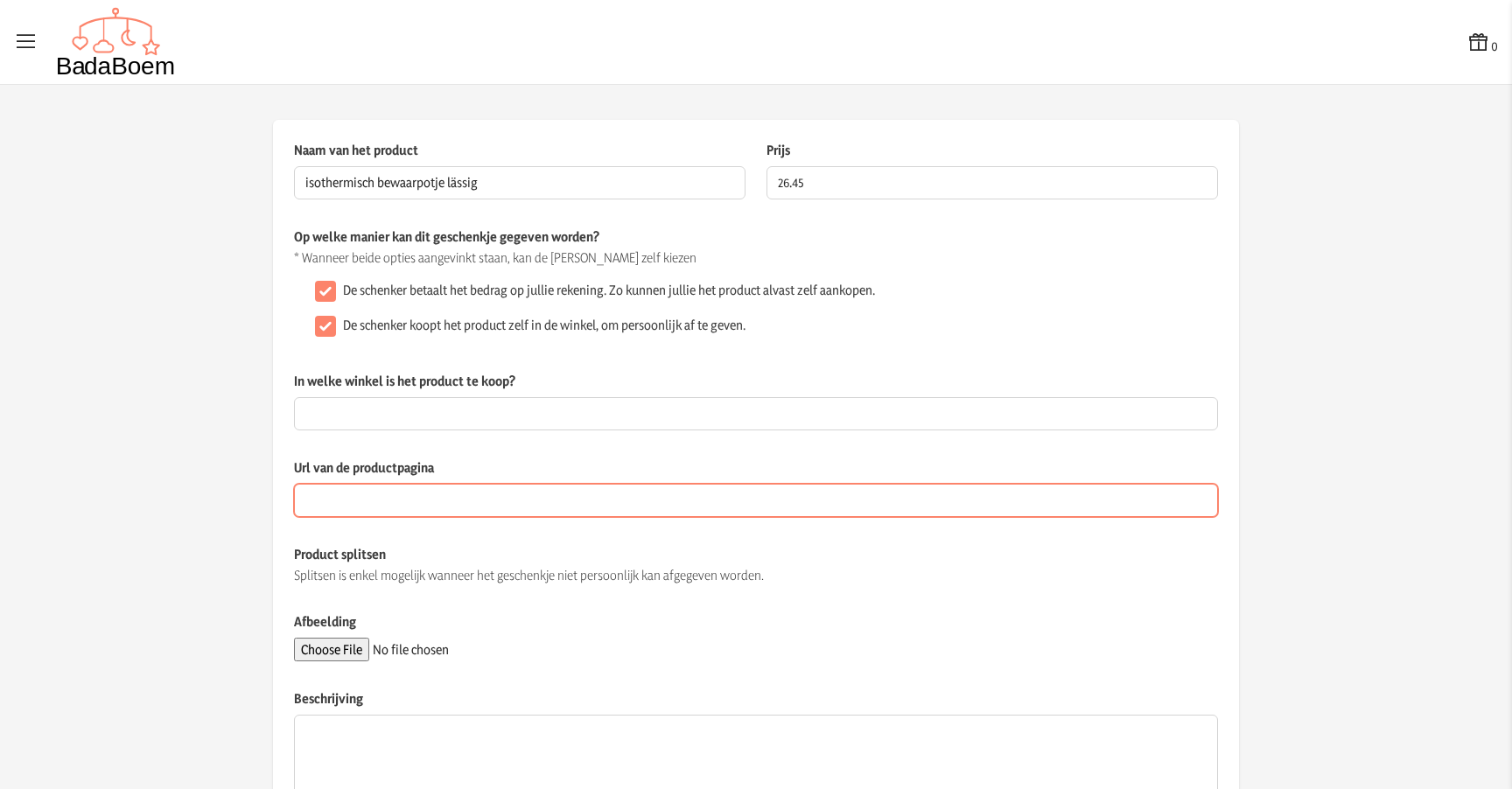
click at [412, 501] on input "Url van de productpagina" at bounding box center [756, 501] width 924 height 33
paste input "[URL][DOMAIN_NAME]"
type input "[URL][DOMAIN_NAME]"
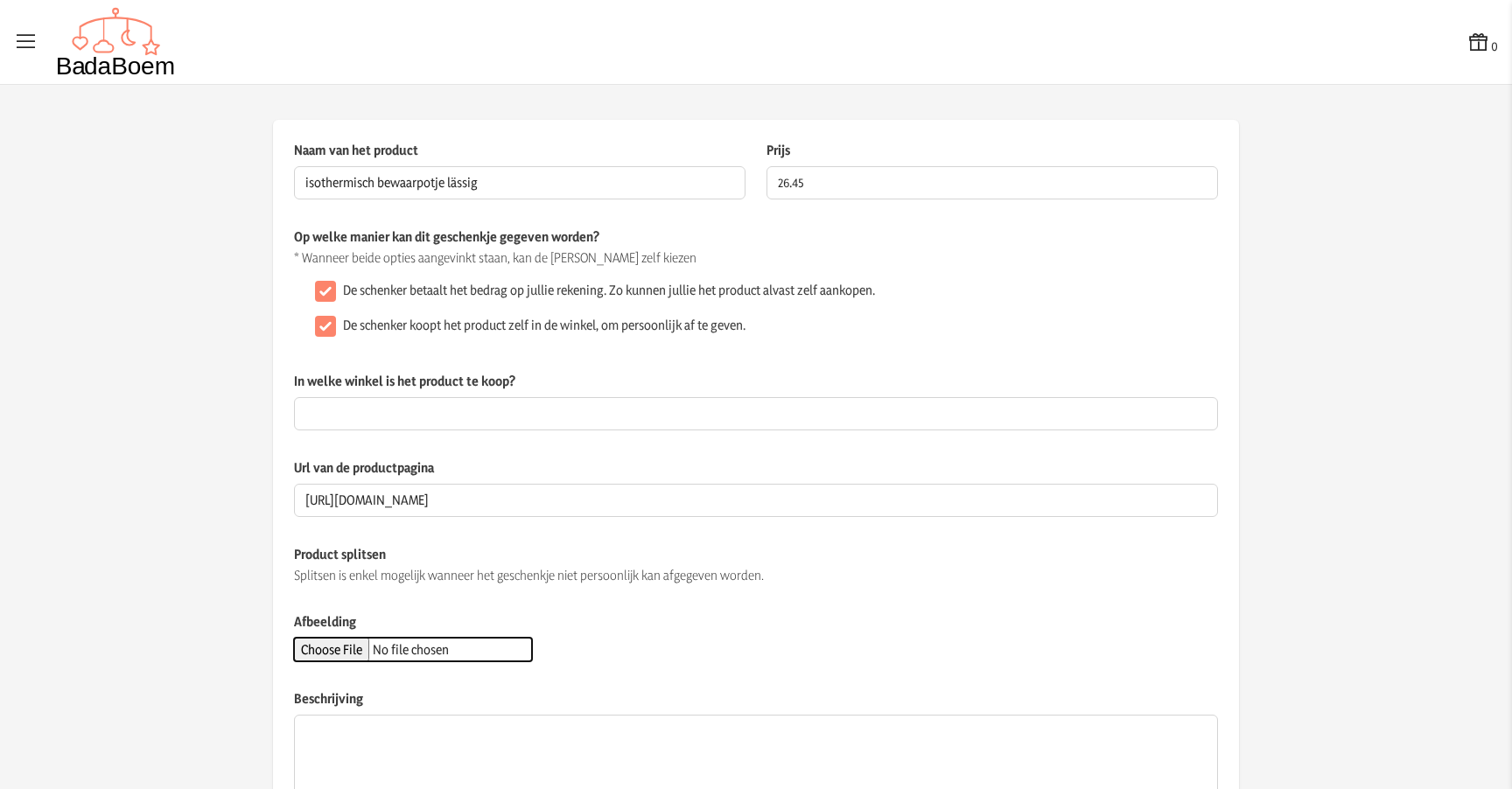
click at [354, 651] on input "Afbeelding" at bounding box center [413, 649] width 238 height 24
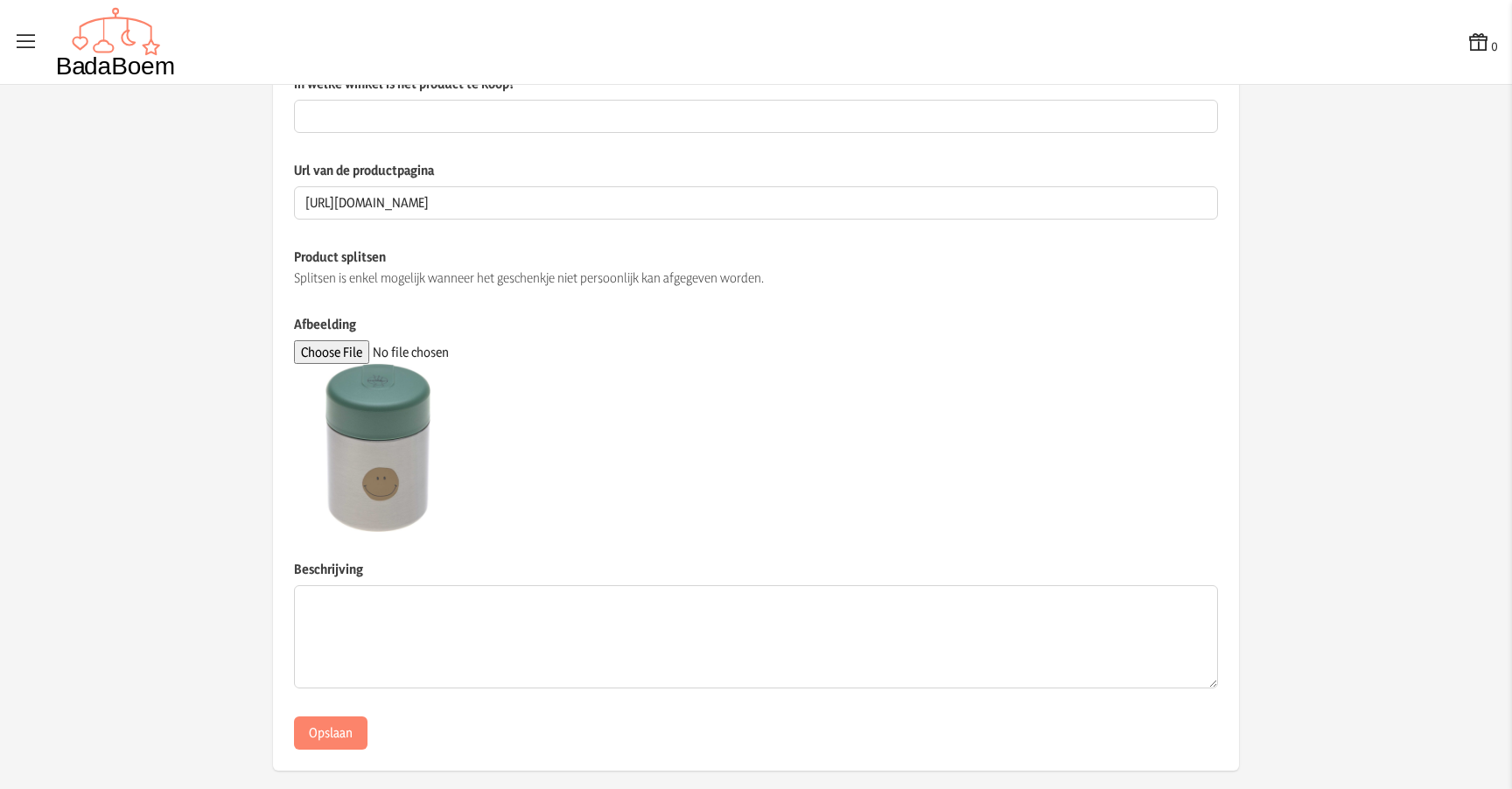
scroll to position [314, 0]
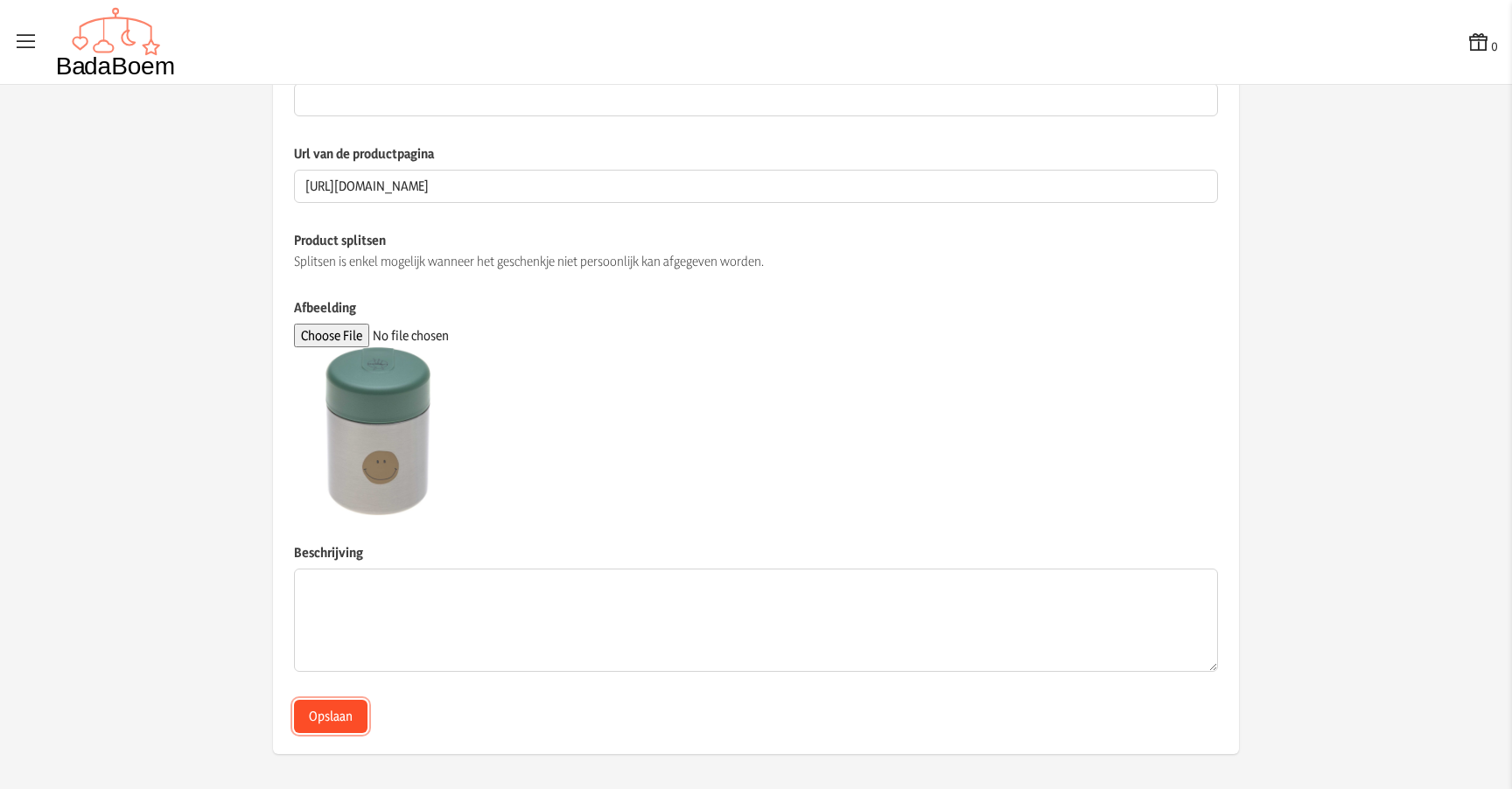
click at [329, 709] on button "Opslaan" at bounding box center [330, 717] width 74 height 33
click at [343, 713] on button "Opslaan" at bounding box center [330, 717] width 74 height 33
click at [696, 366] on div at bounding box center [756, 431] width 924 height 168
click at [313, 719] on button "Opslaan" at bounding box center [330, 717] width 74 height 33
click at [340, 711] on button "Opslaan" at bounding box center [330, 717] width 74 height 33
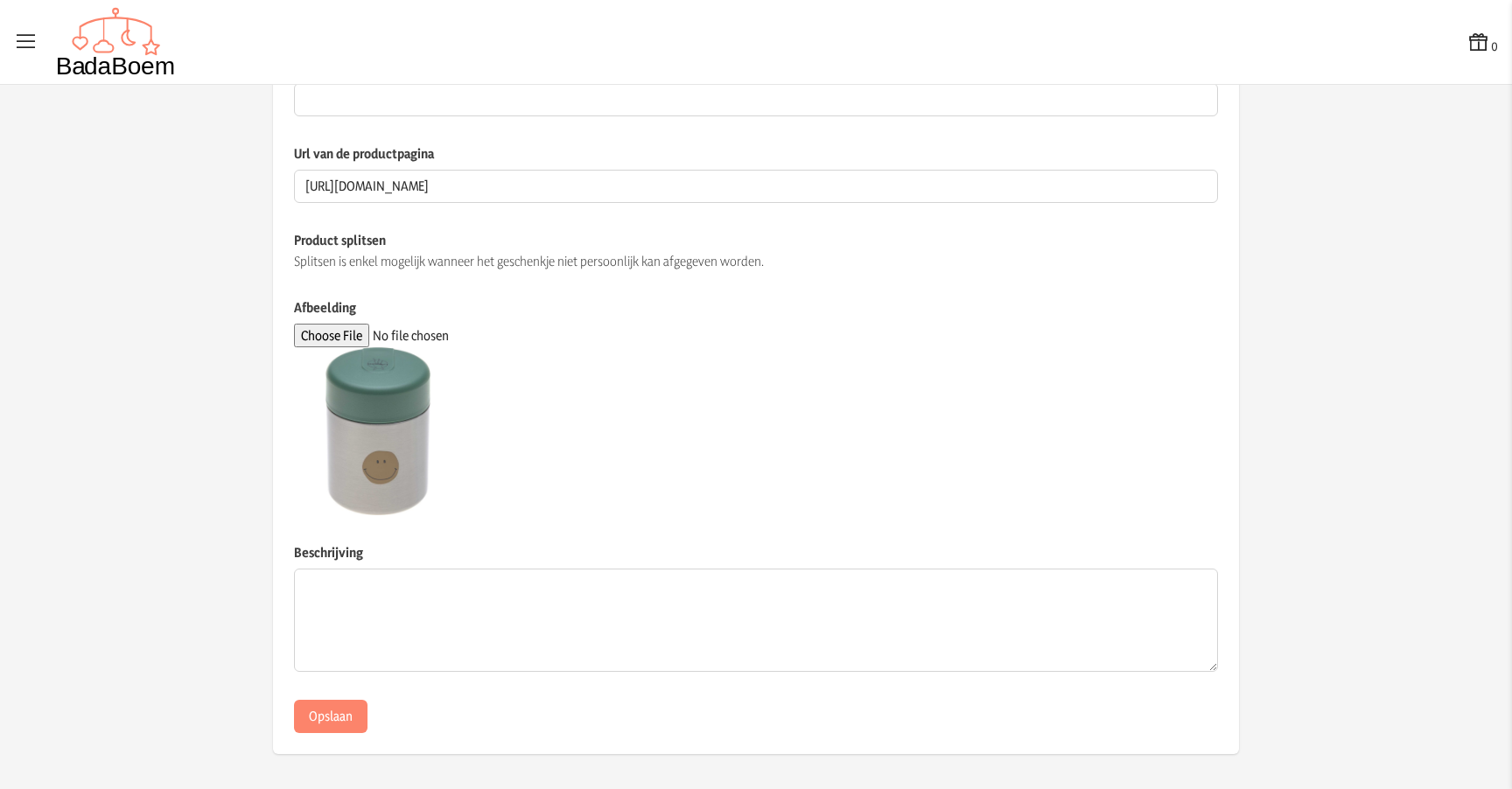
click at [696, 308] on label "Afbeelding" at bounding box center [756, 311] width 924 height 26
click at [532, 324] on input "Afbeelding" at bounding box center [413, 336] width 238 height 24
click at [627, 289] on div "Product splitsen Splitsen is enkel mogelijk wanneer het geschenkje niet persoon…" at bounding box center [756, 264] width 924 height 68
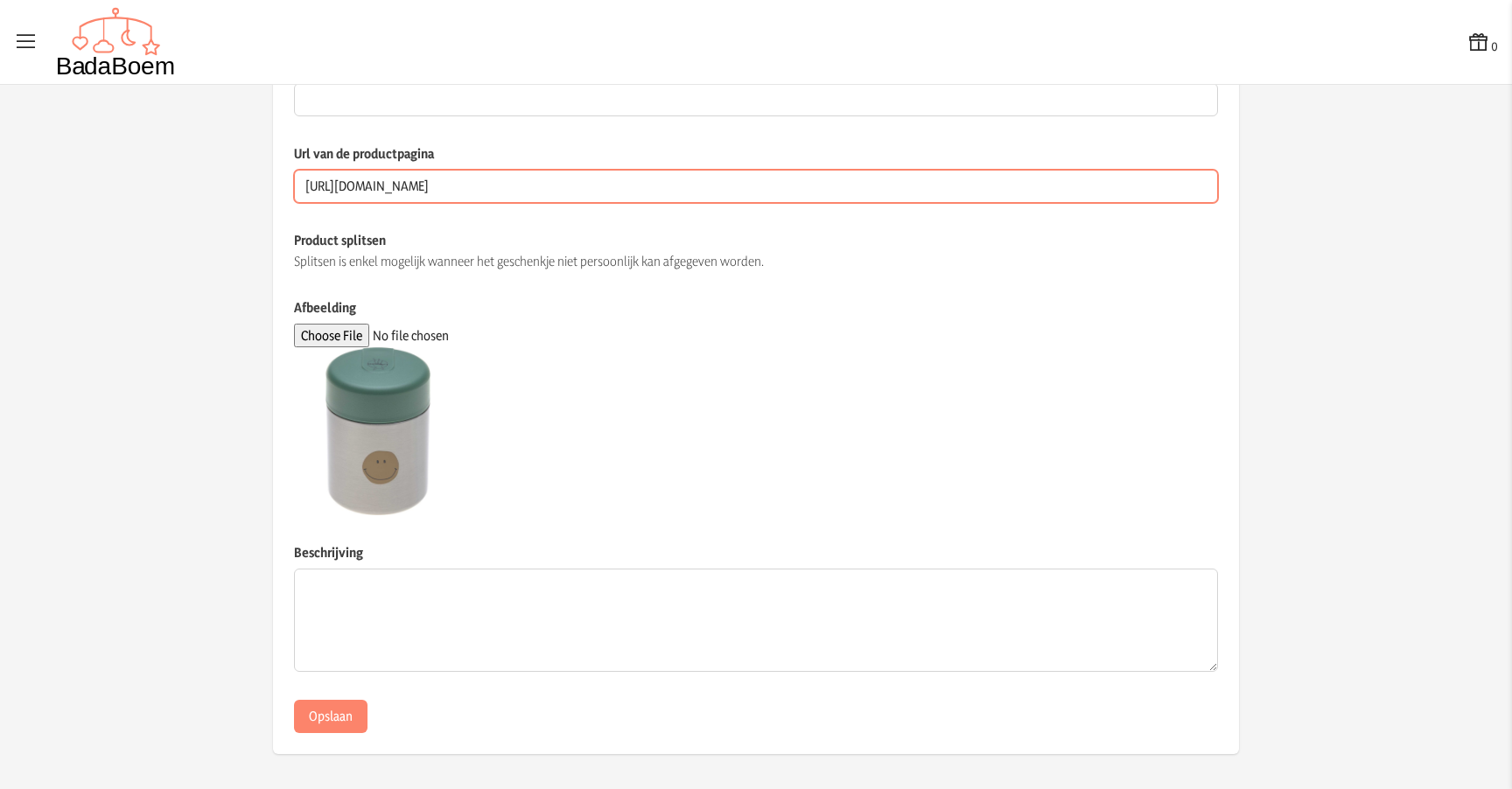
click at [625, 189] on input "[URL][DOMAIN_NAME]" at bounding box center [756, 187] width 924 height 33
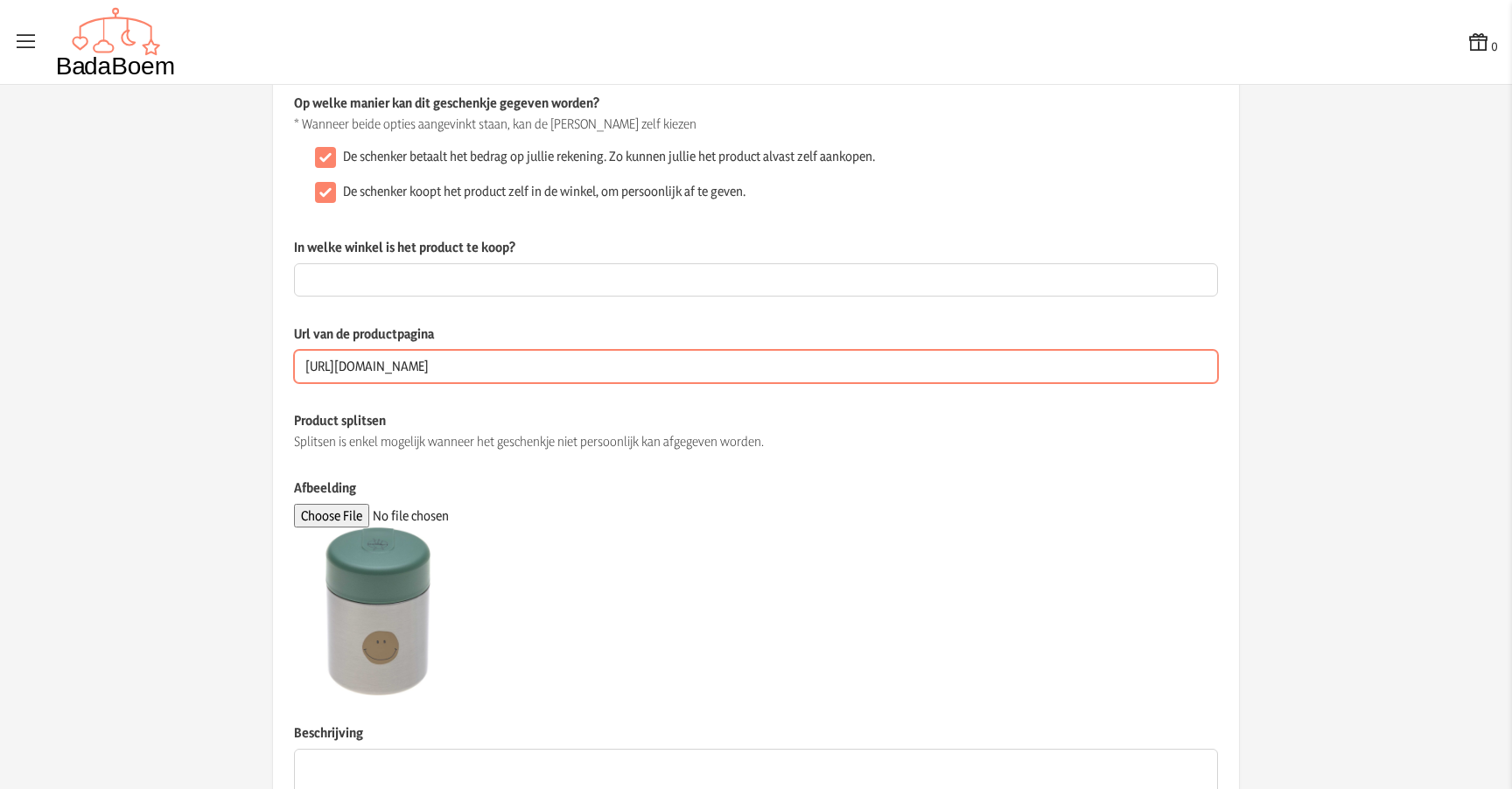
scroll to position [0, 0]
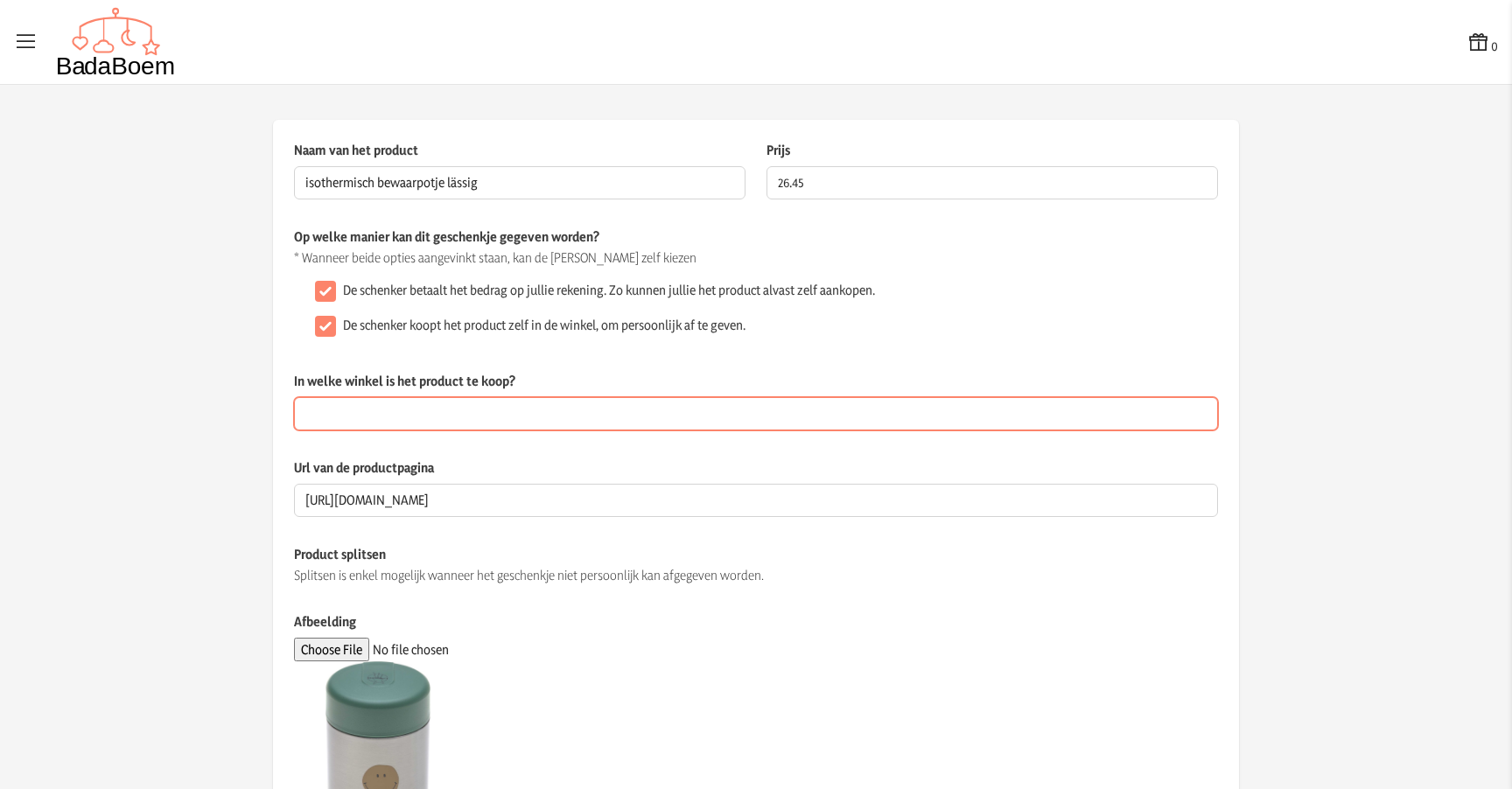
click at [420, 417] on input "In welke winkel is het product te koop?" at bounding box center [756, 414] width 924 height 33
type input "B"
type input "Online"
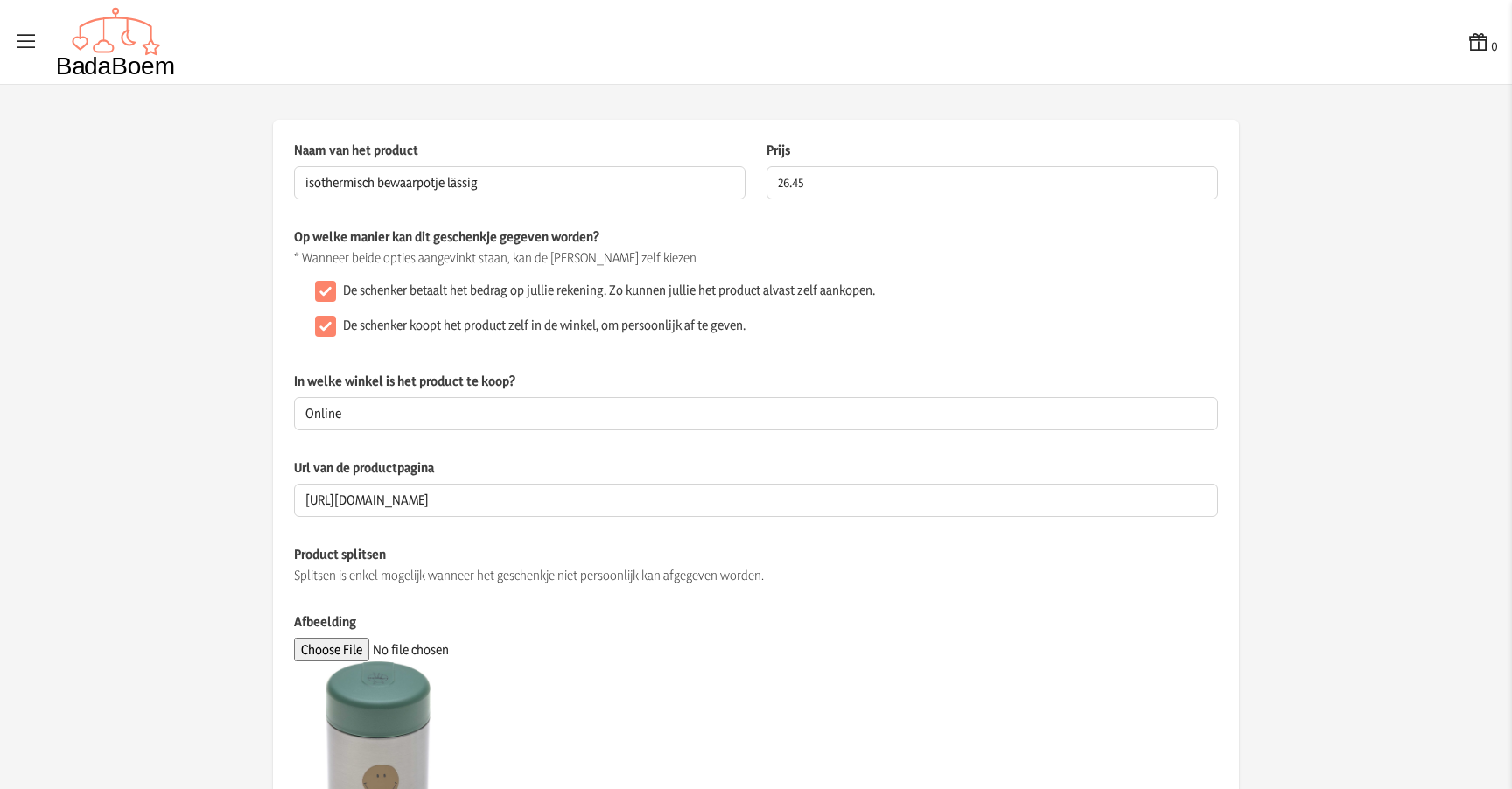
click at [638, 358] on div "Op welke manier kan dit geschenkje gegeven worden? * Wanneer beide opties aange…" at bounding box center [756, 300] width 924 height 144
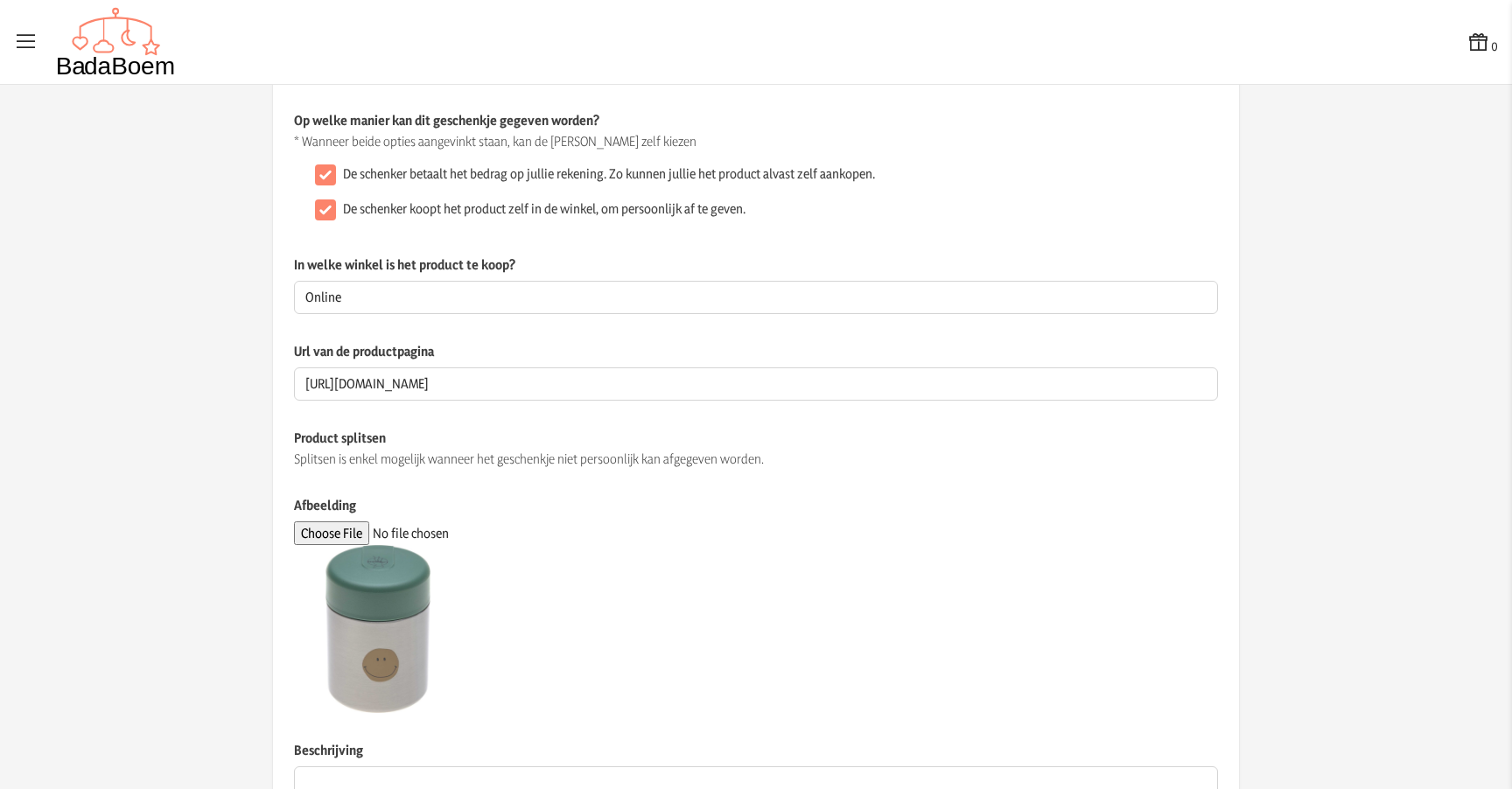
scroll to position [314, 0]
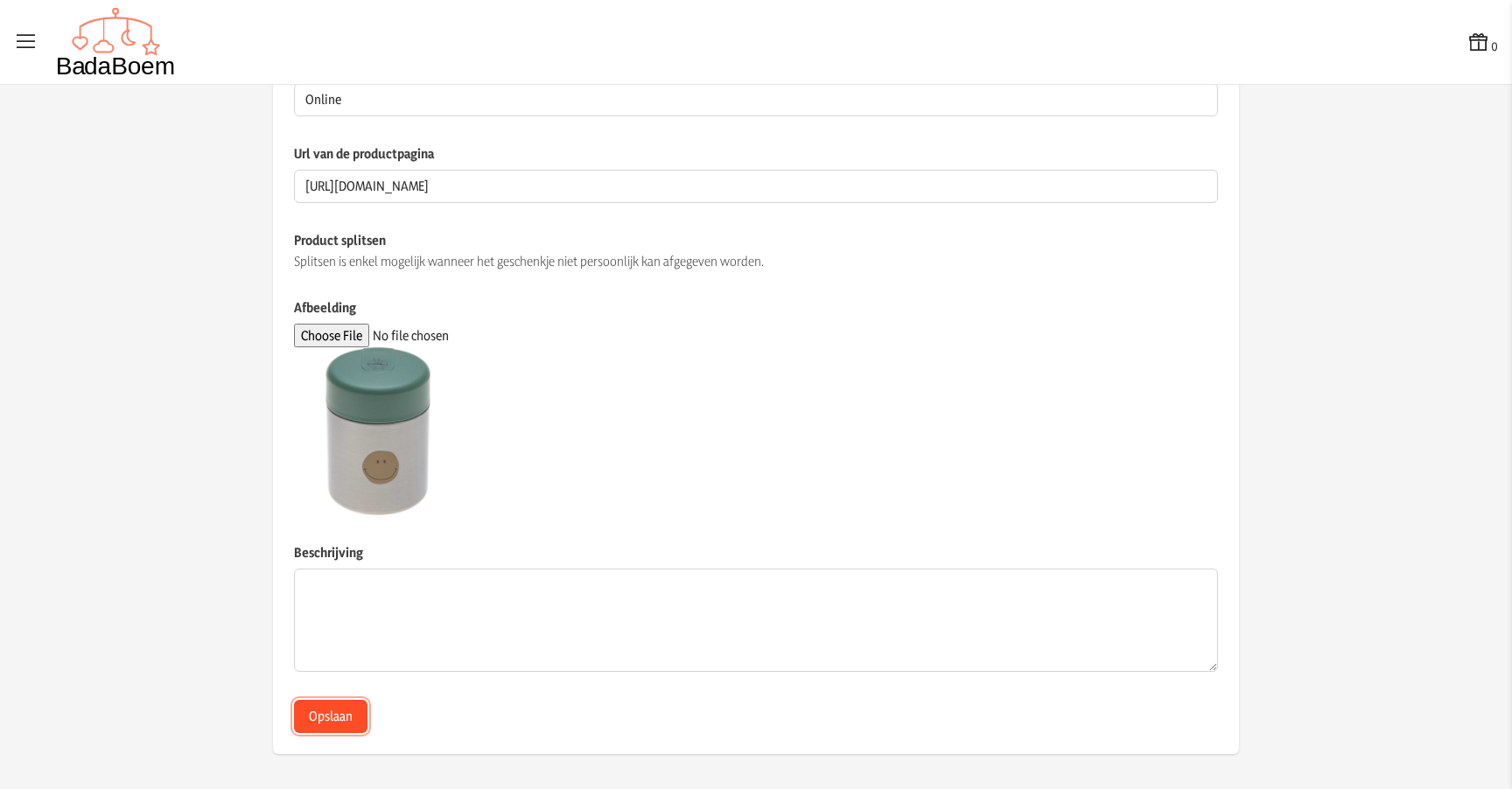
click at [324, 721] on button "Opslaan" at bounding box center [330, 717] width 74 height 33
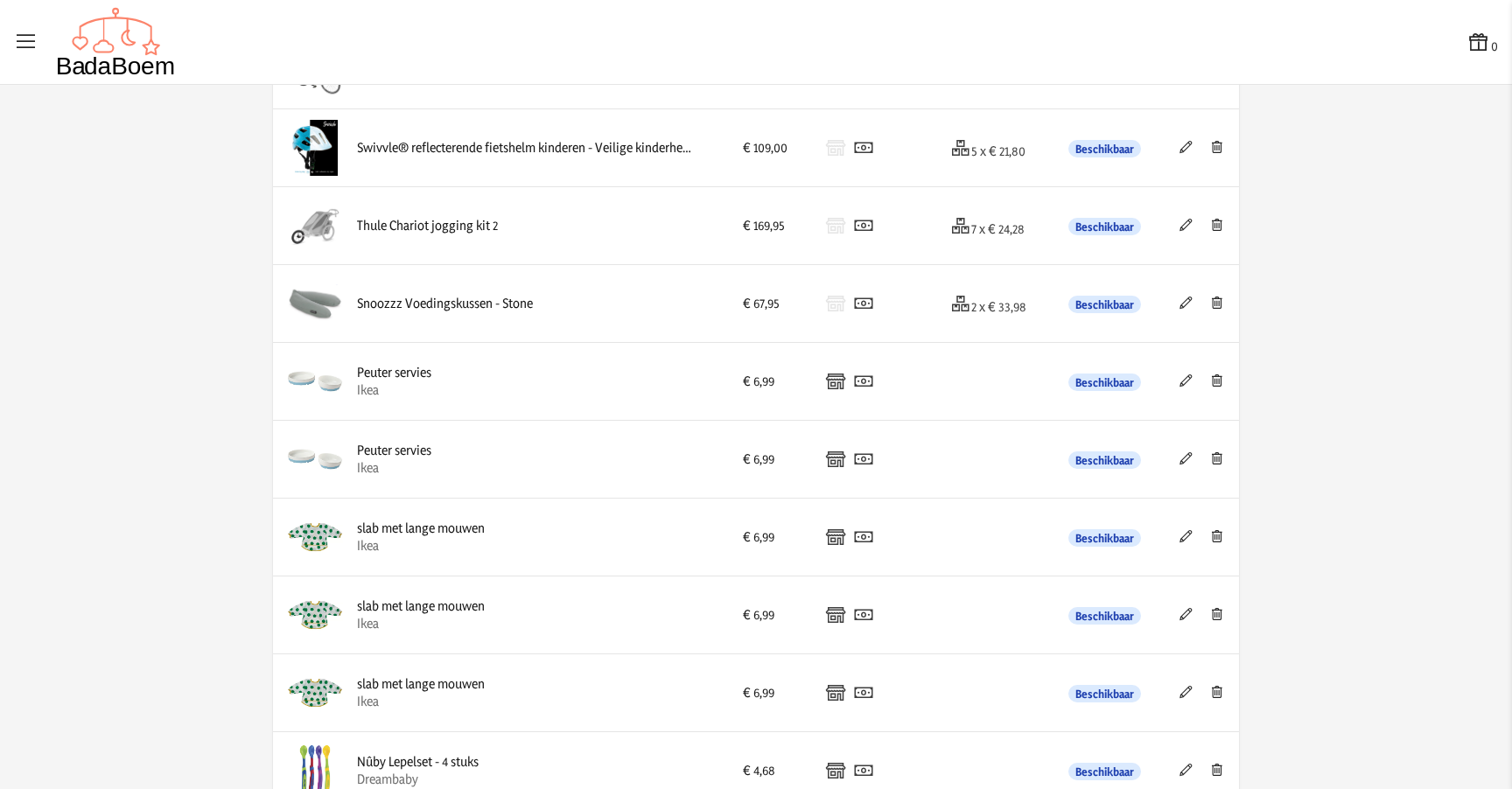
scroll to position [2156, 0]
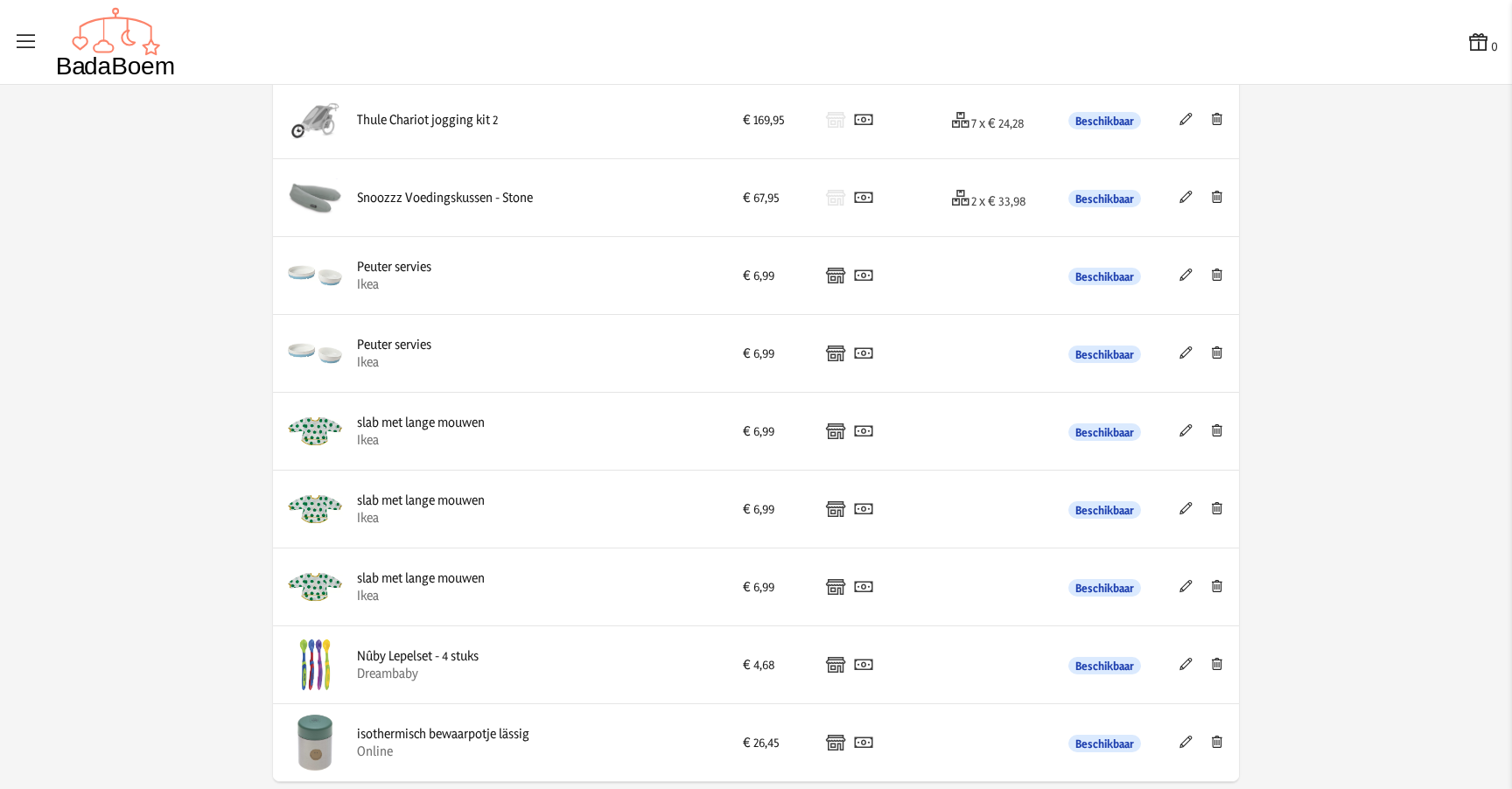
click at [307, 431] on img at bounding box center [314, 431] width 56 height 56
click at [1185, 430] on icon at bounding box center [1186, 430] width 17 height 12
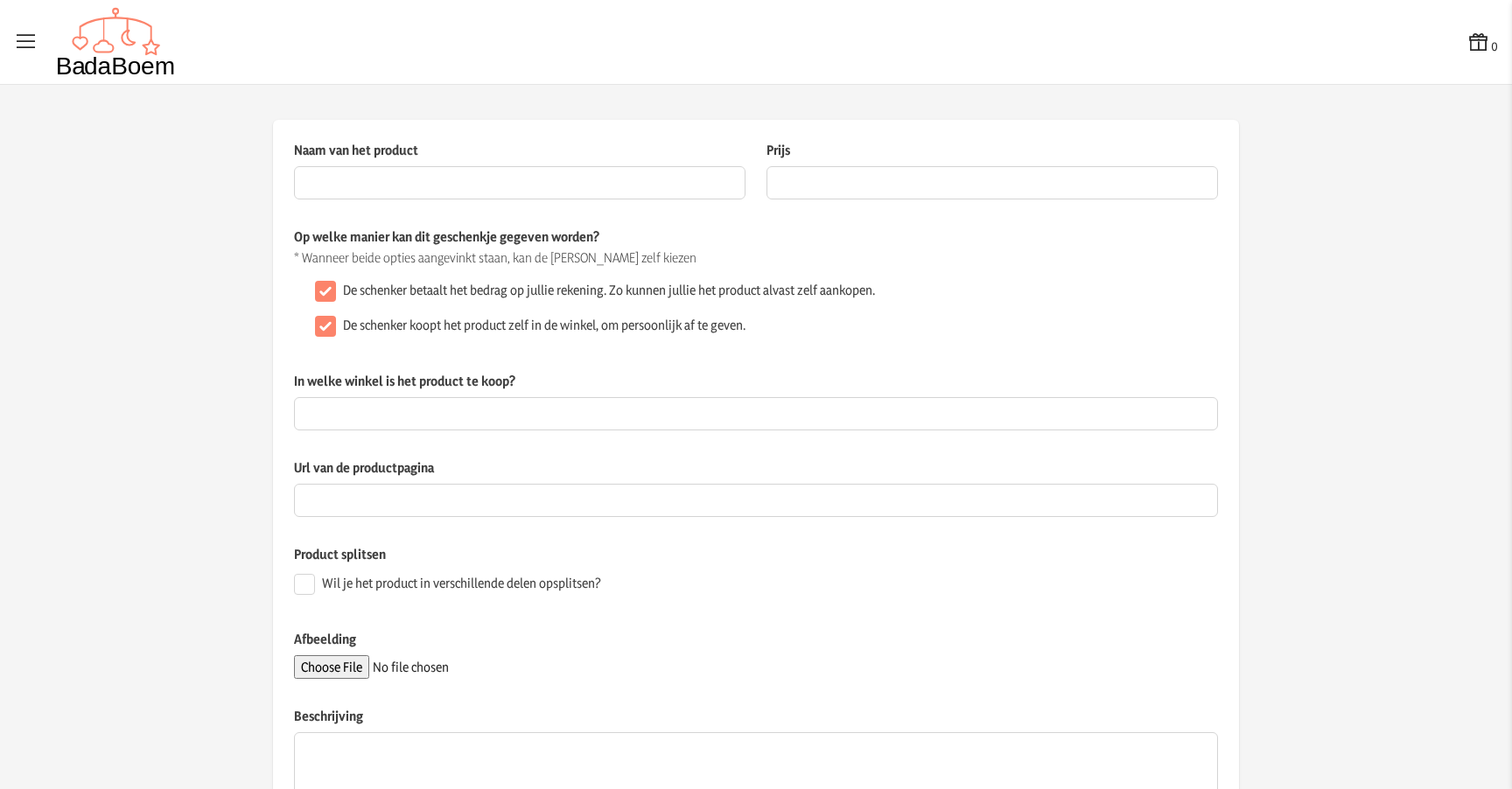
type input "slab met lange mouwen"
type input "6.99"
type input "Ikea"
type input "[URL][DOMAIN_NAME]"
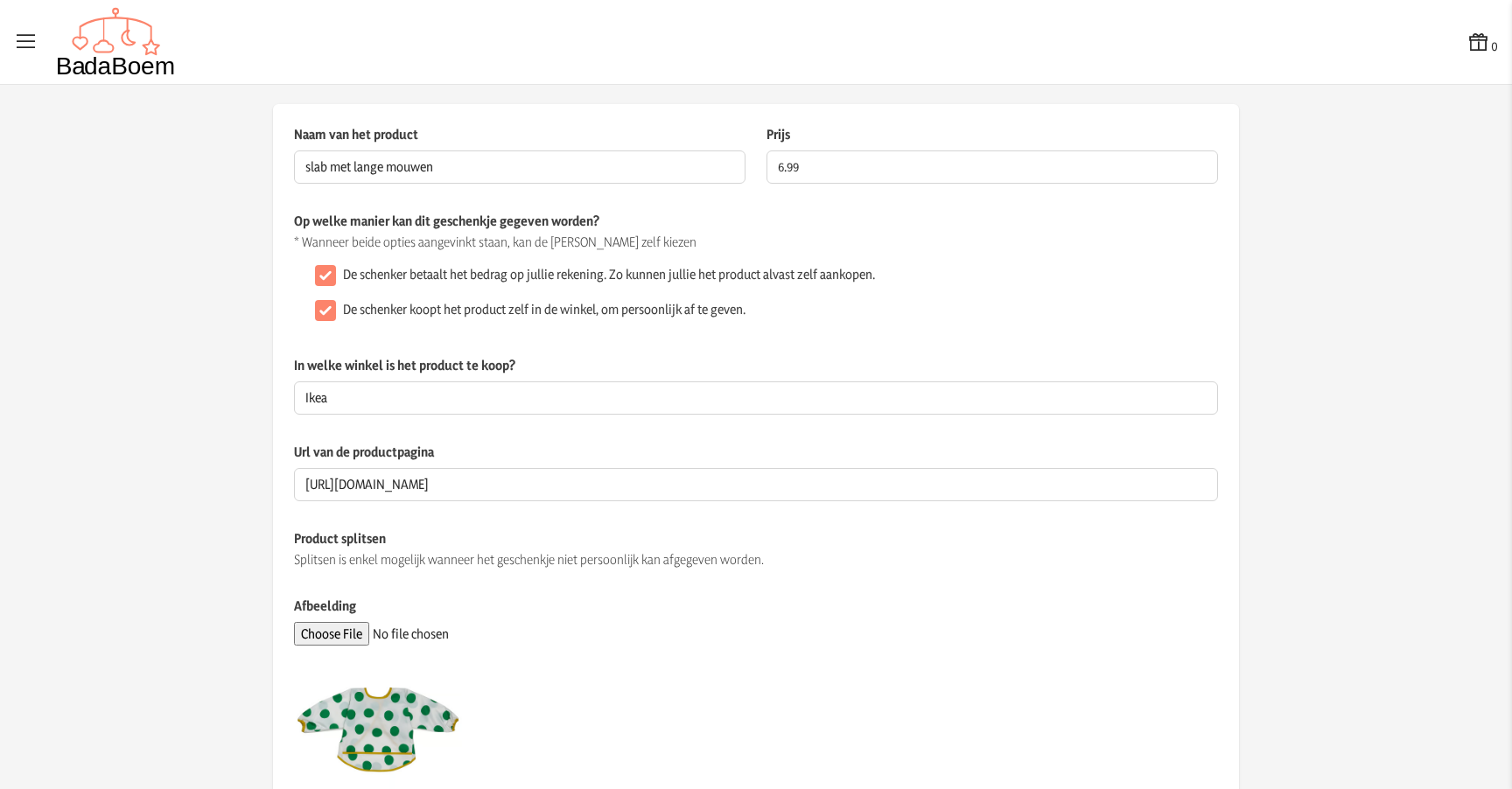
scroll to position [314, 0]
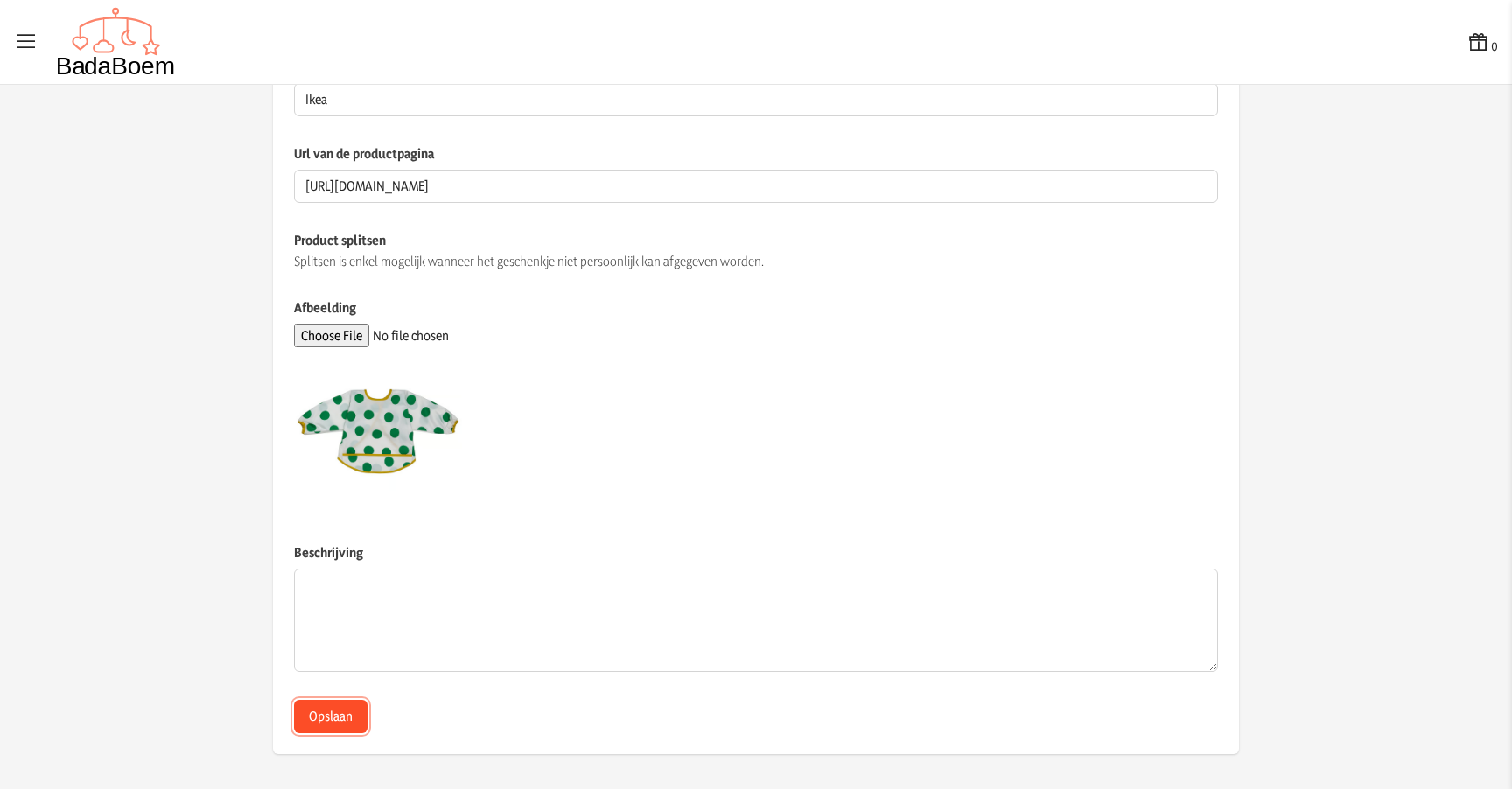
click at [320, 714] on button "Opslaan" at bounding box center [330, 717] width 74 height 33
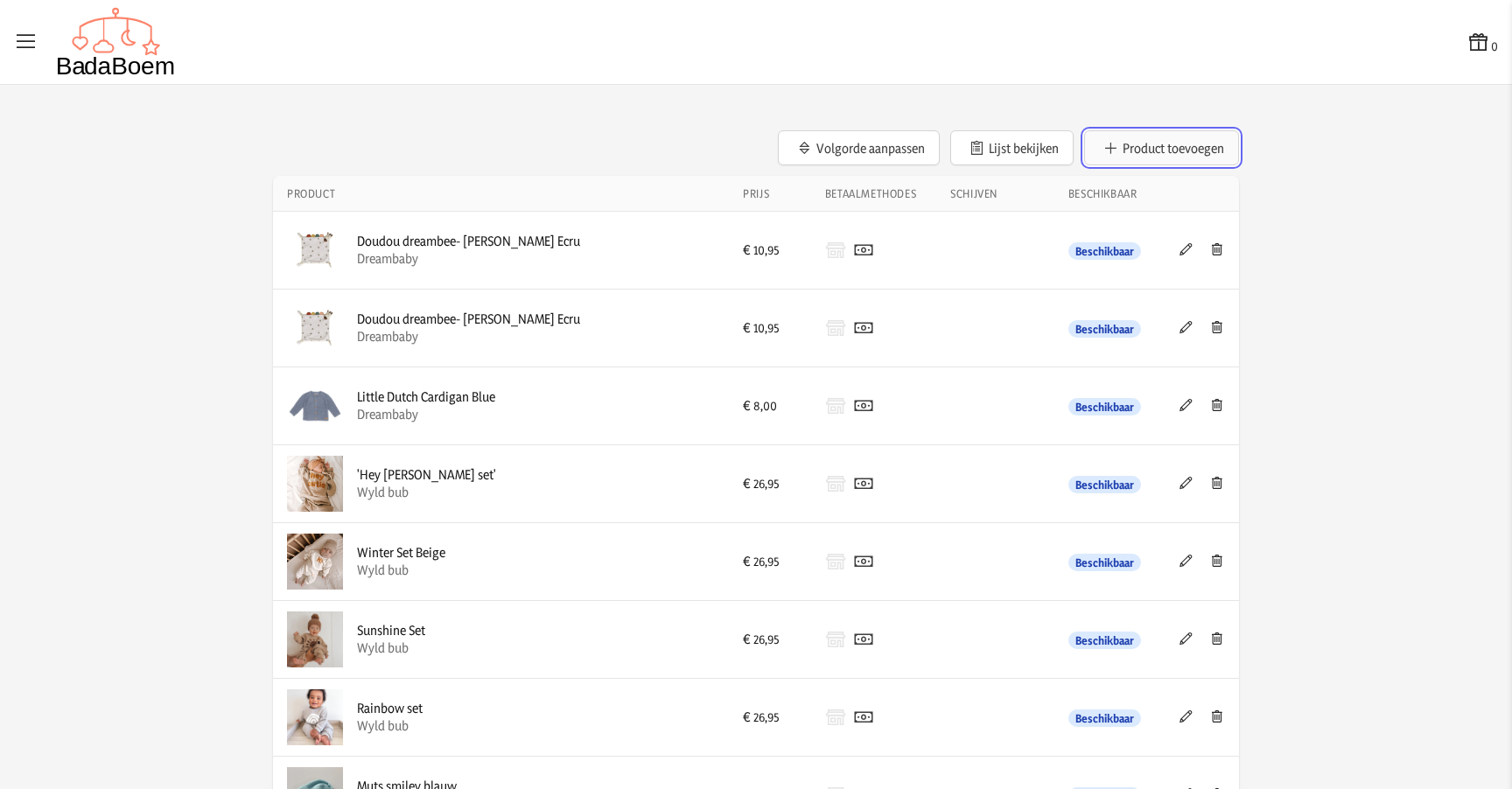
click at [1130, 147] on button "Product toevoegen" at bounding box center [1162, 148] width 155 height 35
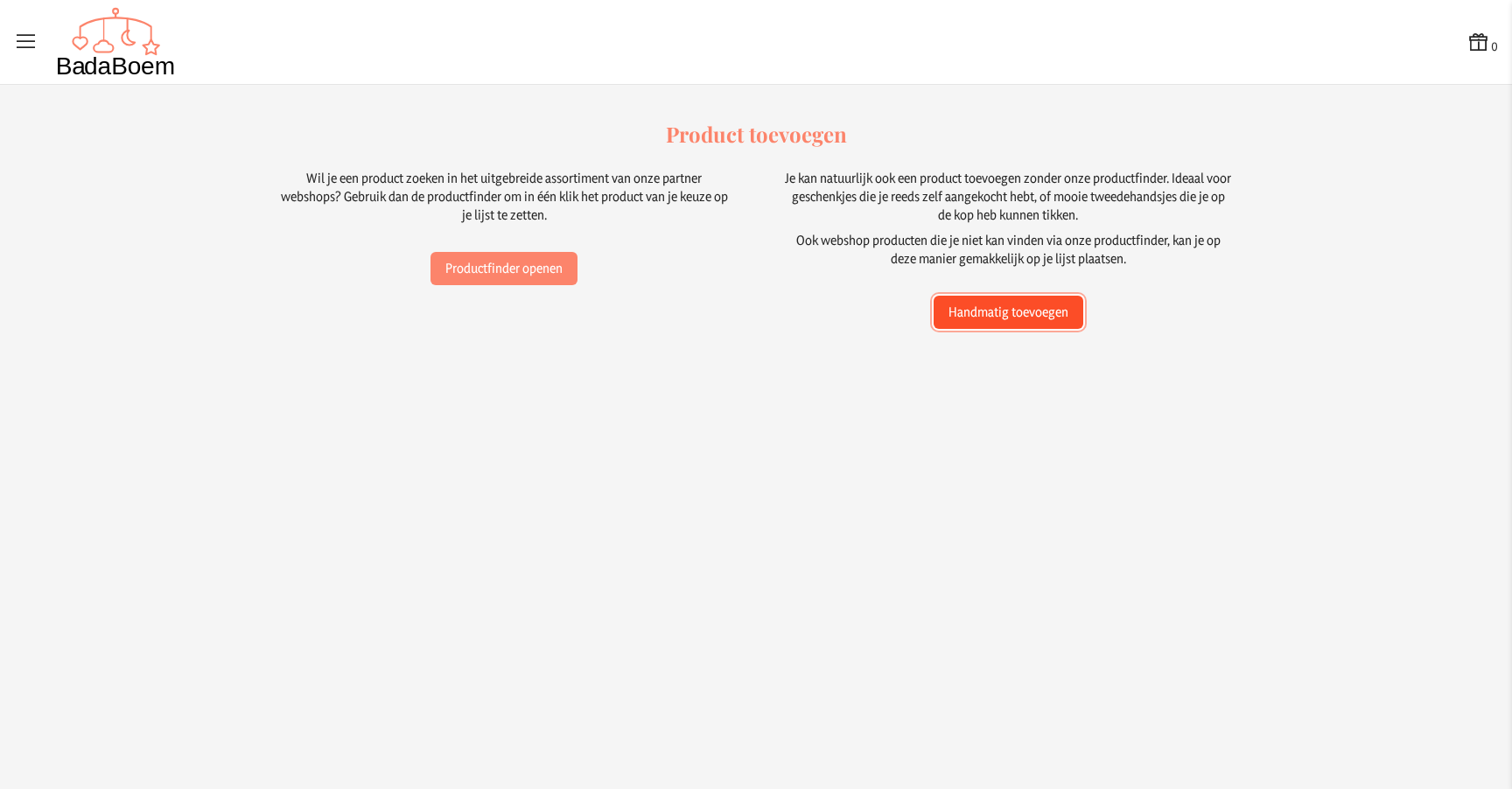
click at [970, 314] on button "Handmatig toevoegen" at bounding box center [1008, 312] width 149 height 33
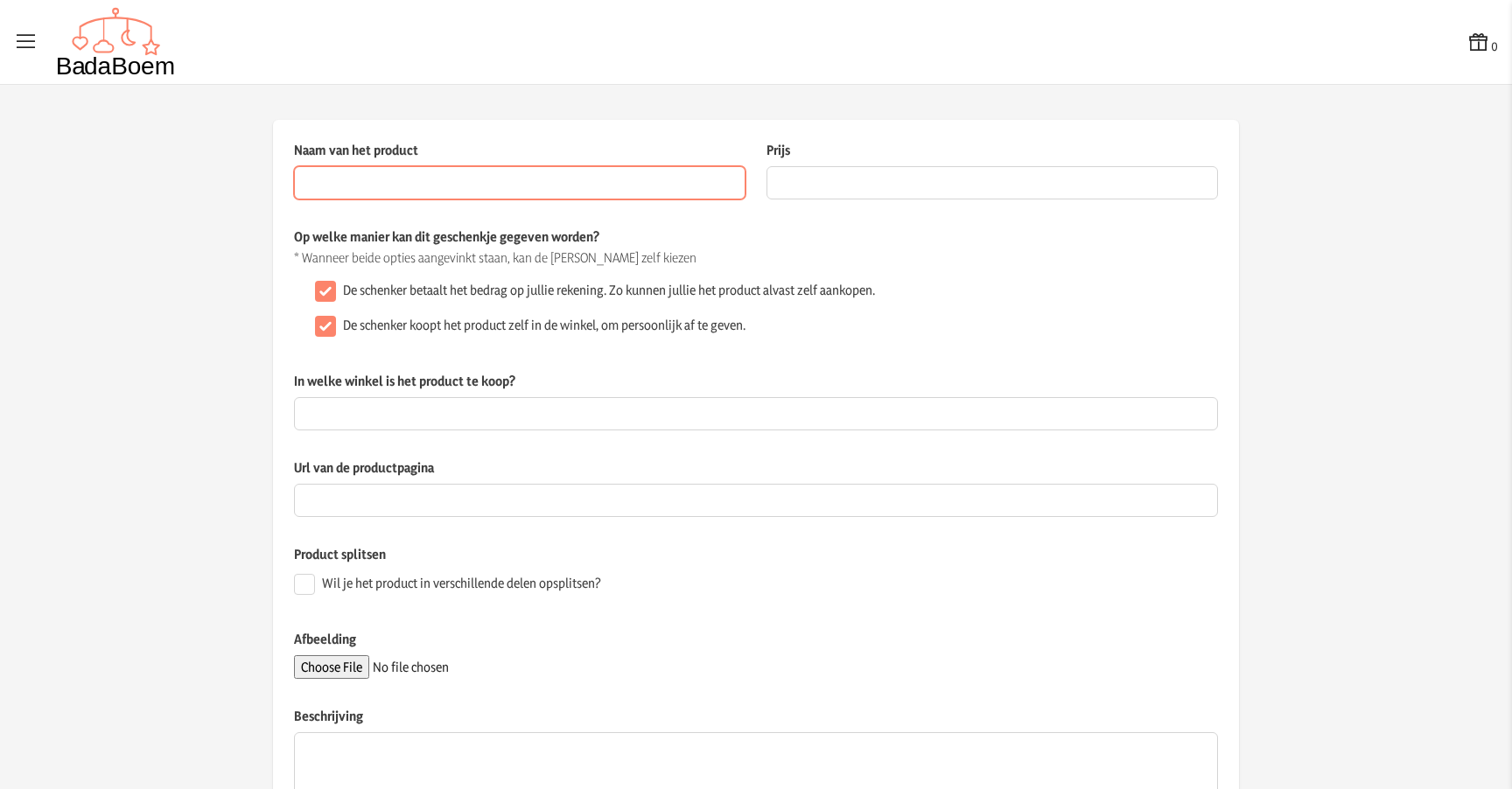
click at [534, 189] on input "Naam van het product" at bounding box center [520, 183] width 452 height 33
paste input "Munchkin Miracle Anti-Lek 360° Drinkbeker"
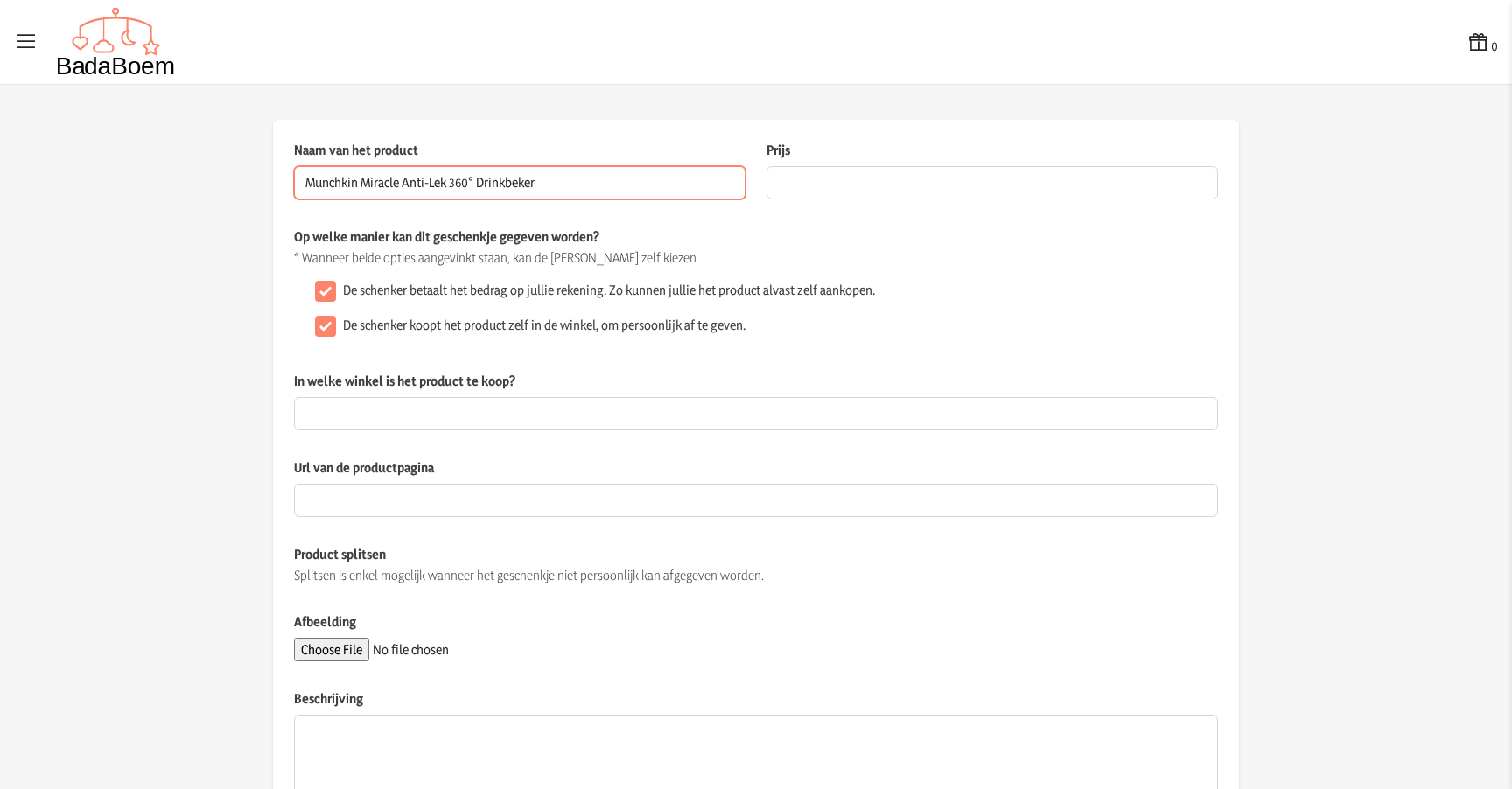
type input "Munchkin Miracle Anti-Lek 360° Drinkbeker"
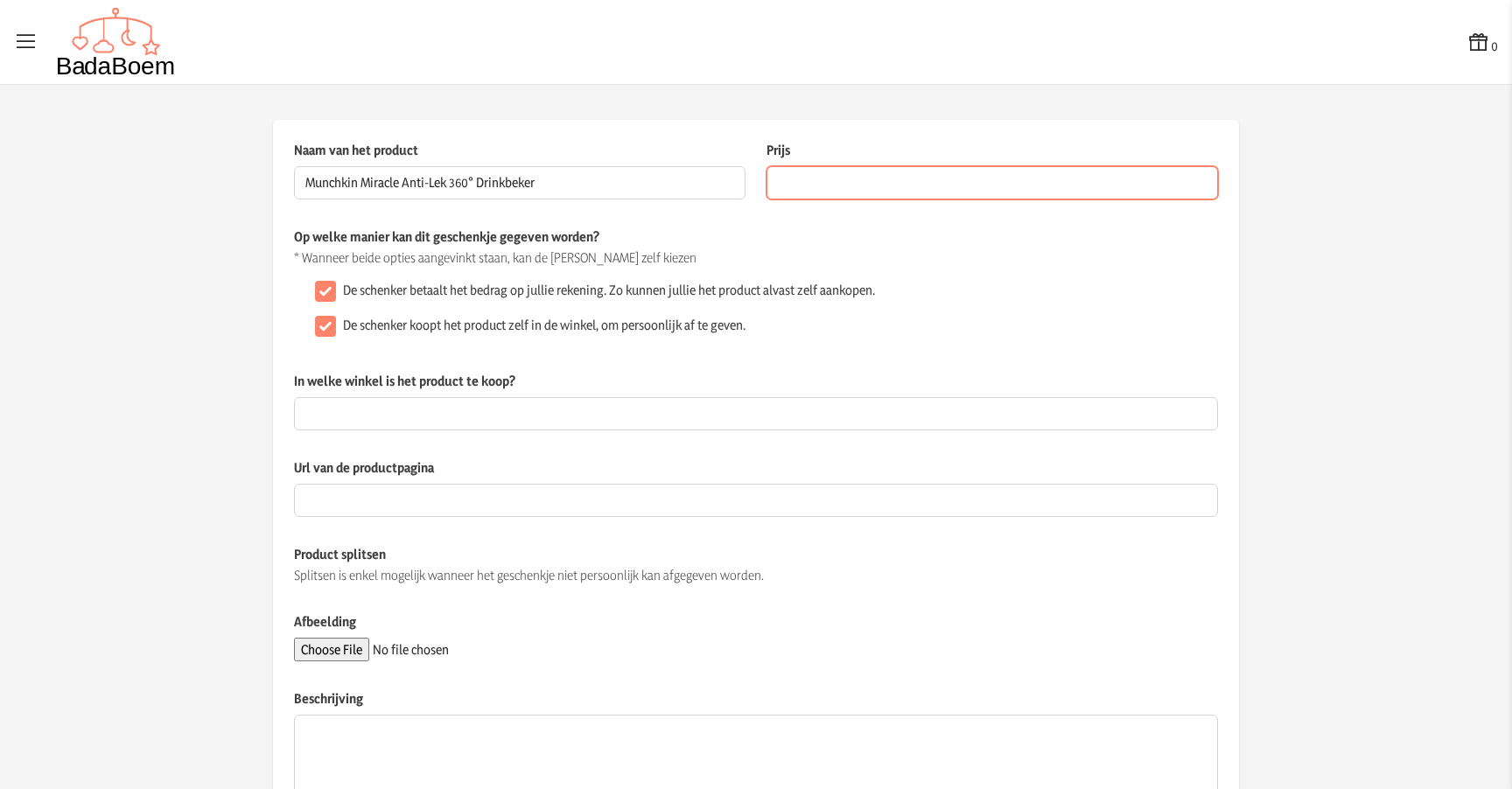
click at [870, 181] on input "Prijs" at bounding box center [992, 183] width 452 height 33
type input "11.95"
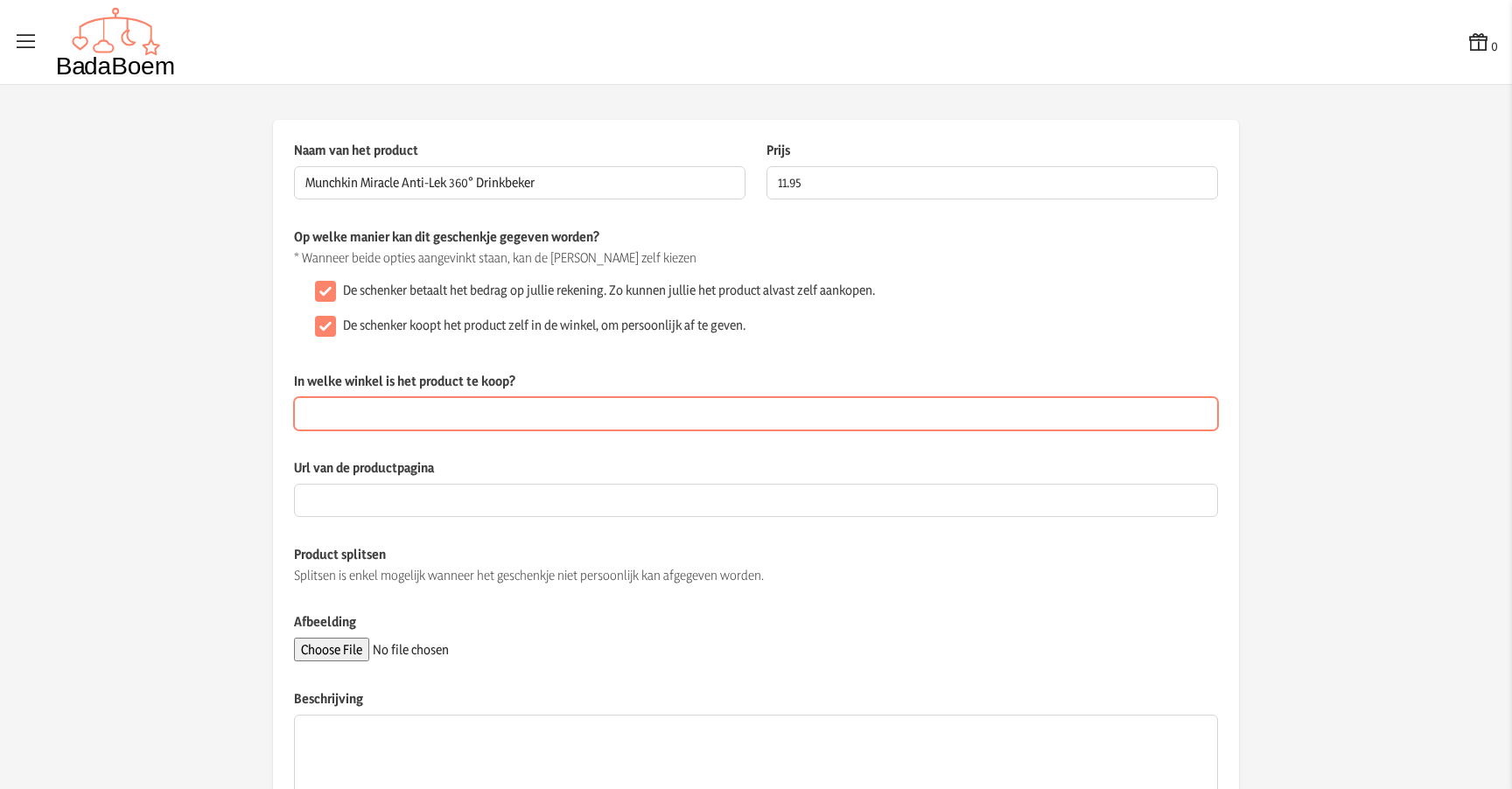
click at [480, 412] on input "In welke winkel is het product te koop?" at bounding box center [756, 414] width 924 height 33
type input "online"
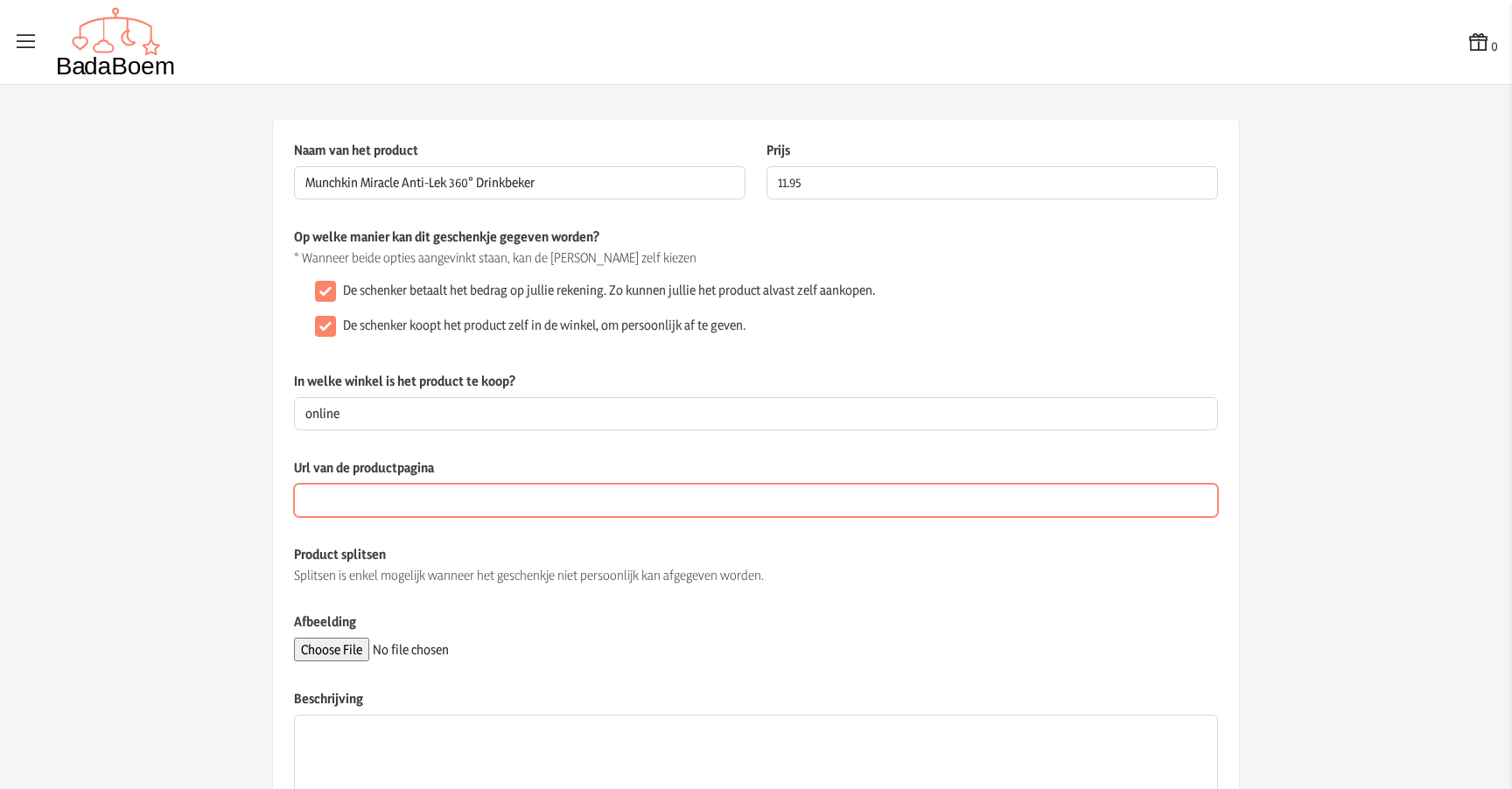
click at [462, 492] on input "Url van de productpagina" at bounding box center [756, 501] width 924 height 33
paste input "[URL][DOMAIN_NAME]"
type input "[URL][DOMAIN_NAME]"
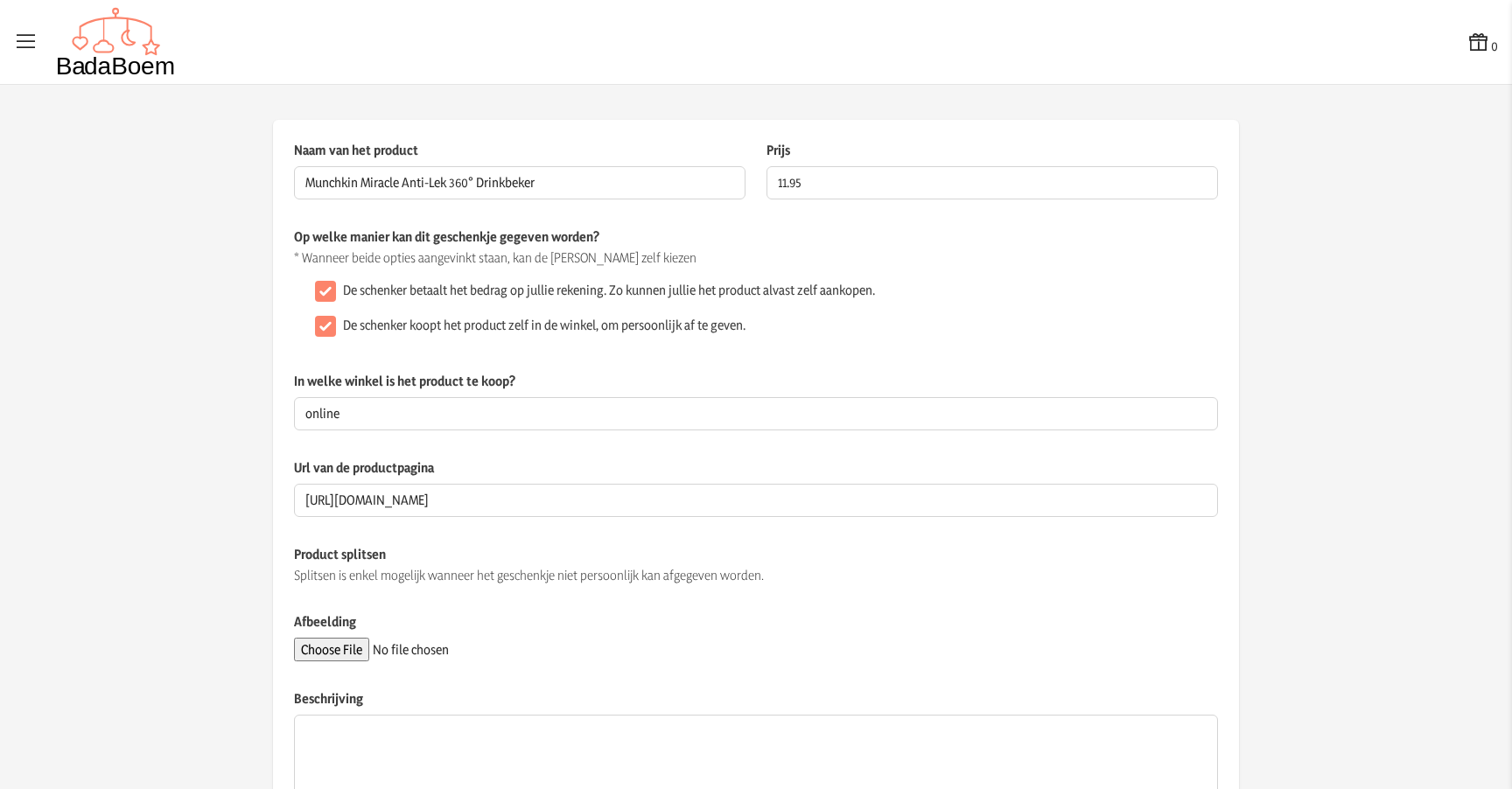
scroll to position [0, 0]
click at [852, 568] on div "Splitsen is enkel mogelijk wanneer het geschenkje niet persoonlijk kan afgegeve…" at bounding box center [756, 576] width 924 height 18
click at [357, 651] on input "Afbeelding" at bounding box center [413, 649] width 238 height 24
type input "C:\fakepath\drinkbeker.jpg"
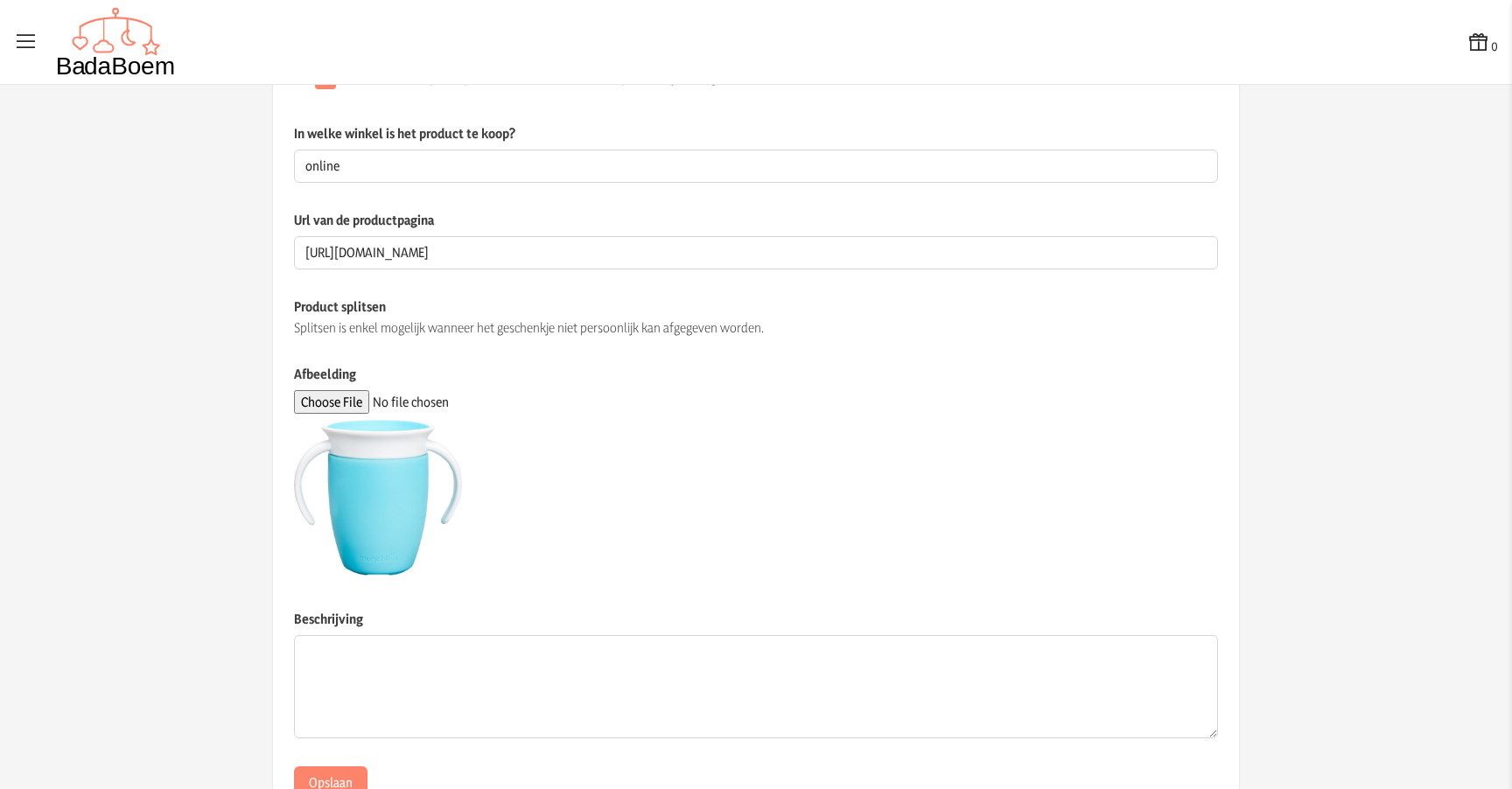
scroll to position [314, 0]
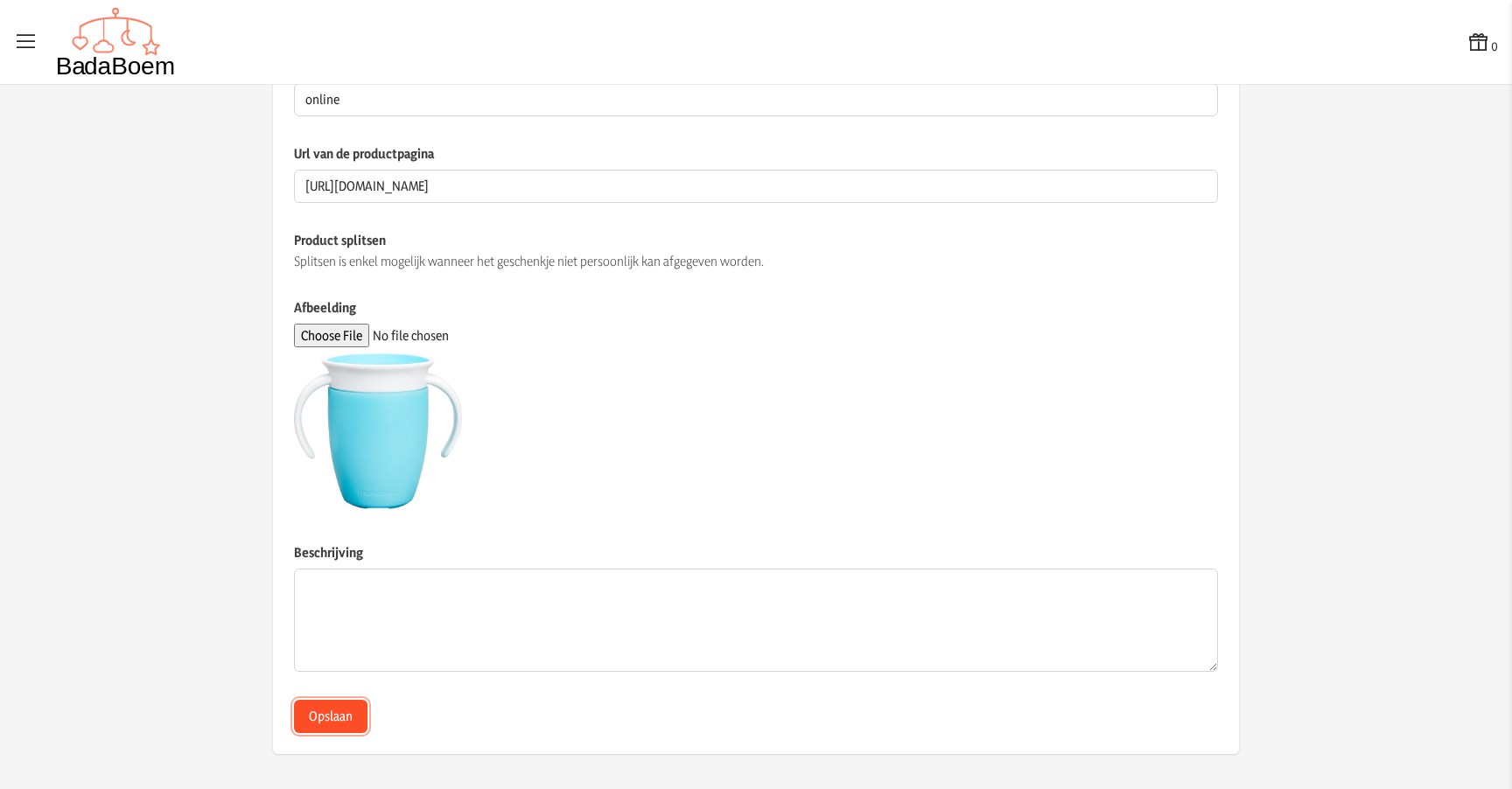
click at [333, 709] on button "Opslaan" at bounding box center [330, 717] width 74 height 33
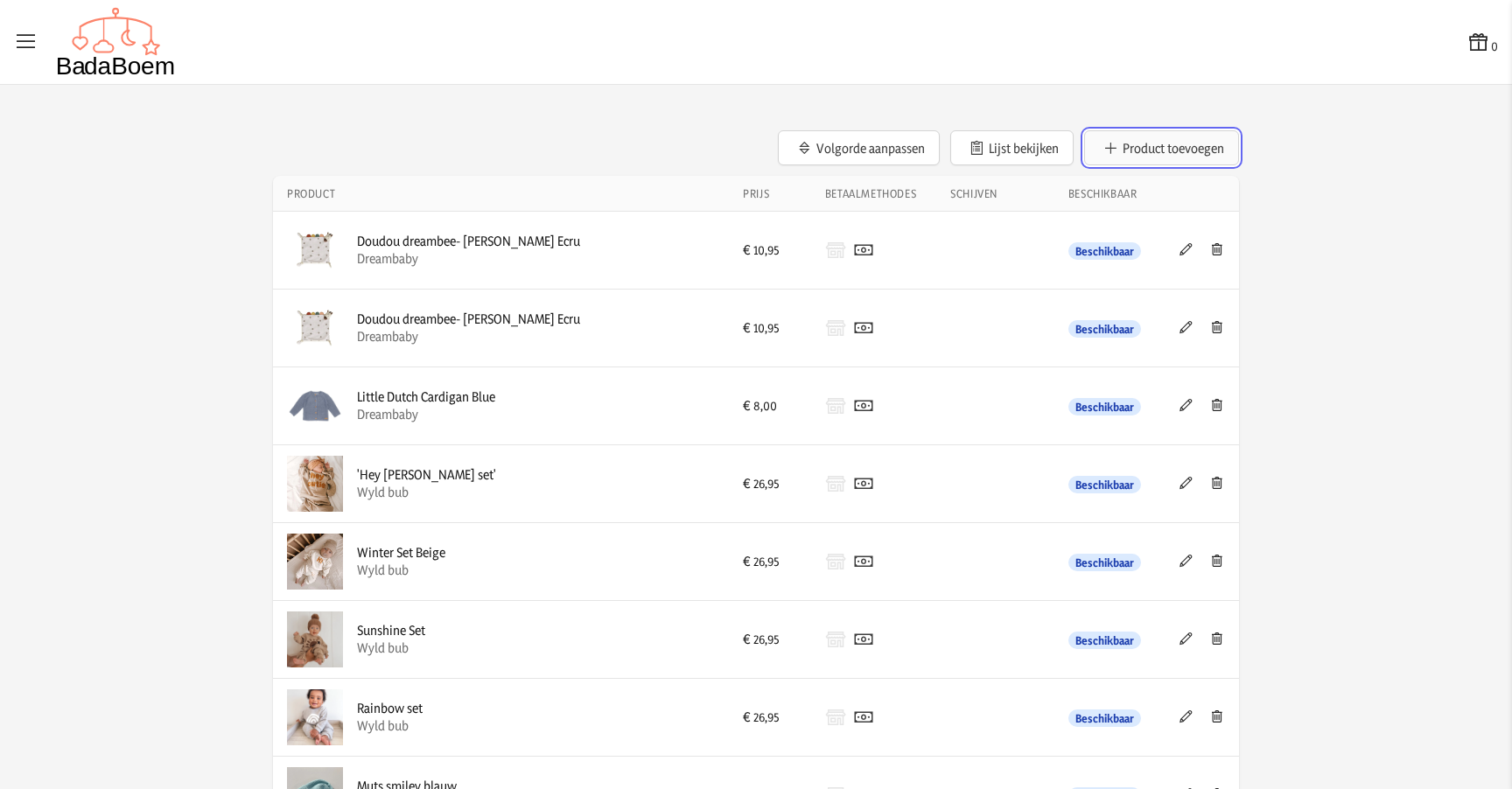
click at [1142, 147] on button "Product toevoegen" at bounding box center [1162, 148] width 155 height 35
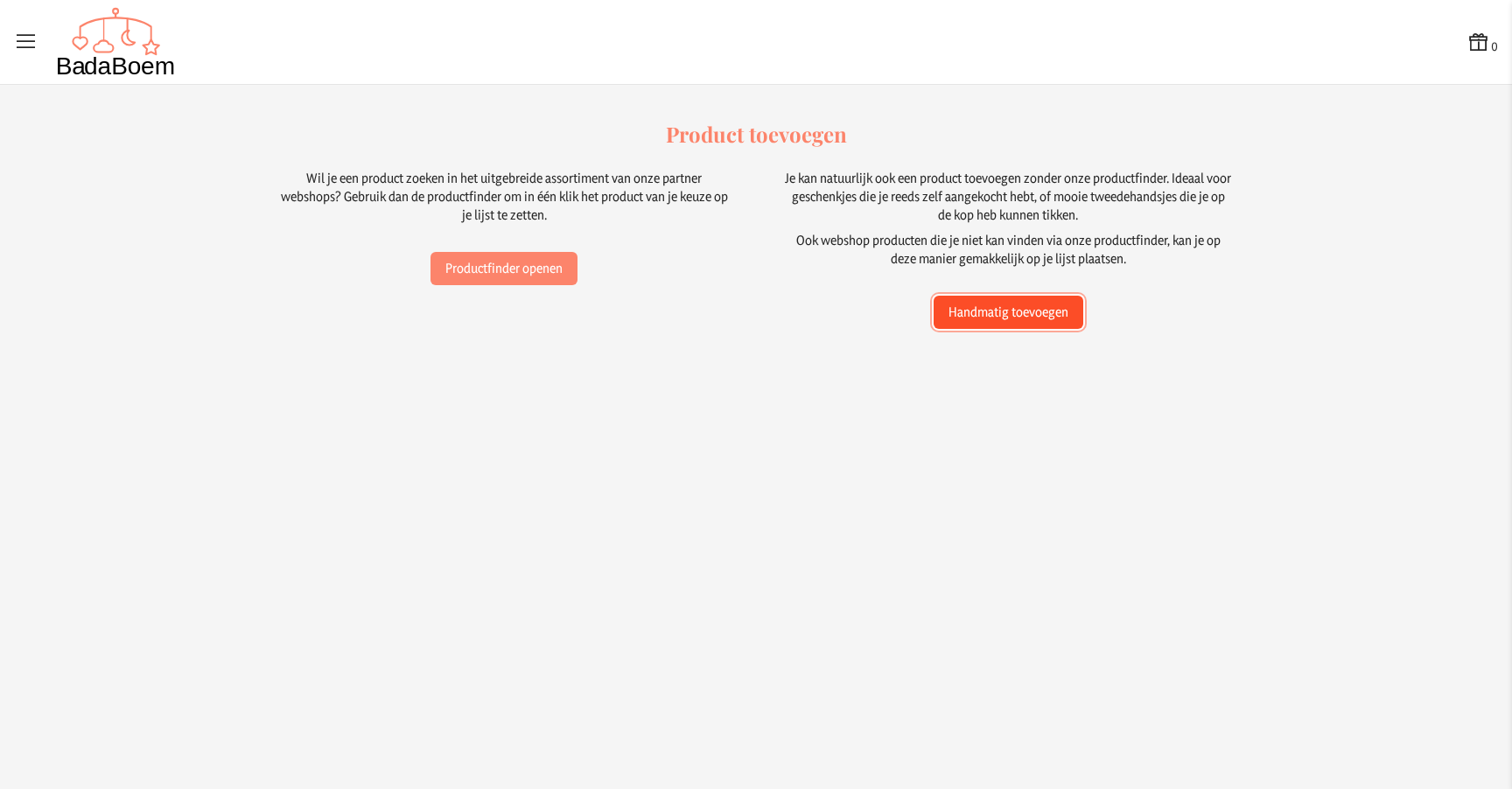
click at [967, 301] on button "Handmatig toevoegen" at bounding box center [1008, 312] width 149 height 33
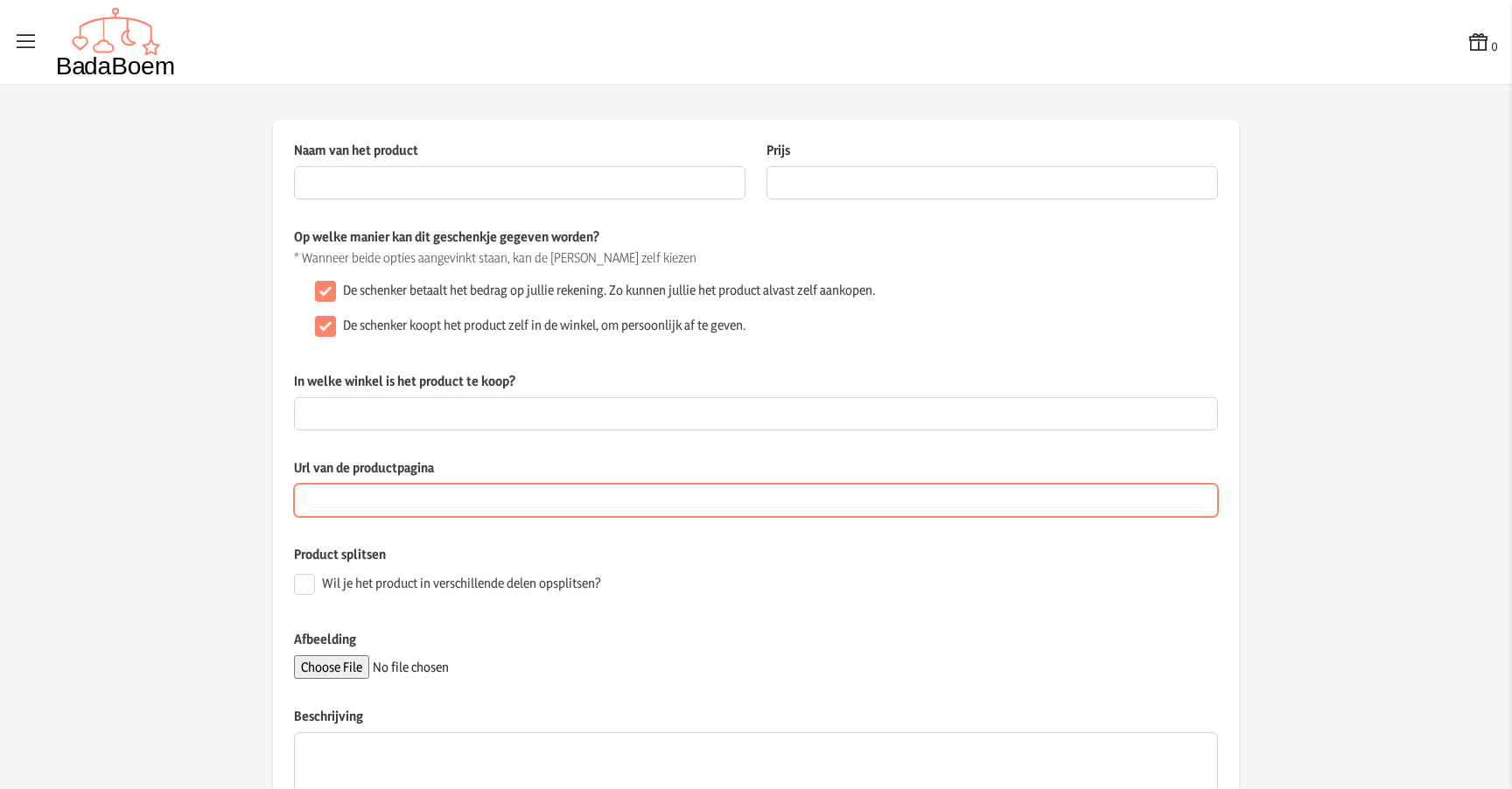
click at [405, 500] on input "Url van de productpagina" at bounding box center [756, 501] width 924 height 33
paste input "[URL][DOMAIN_NAME]"
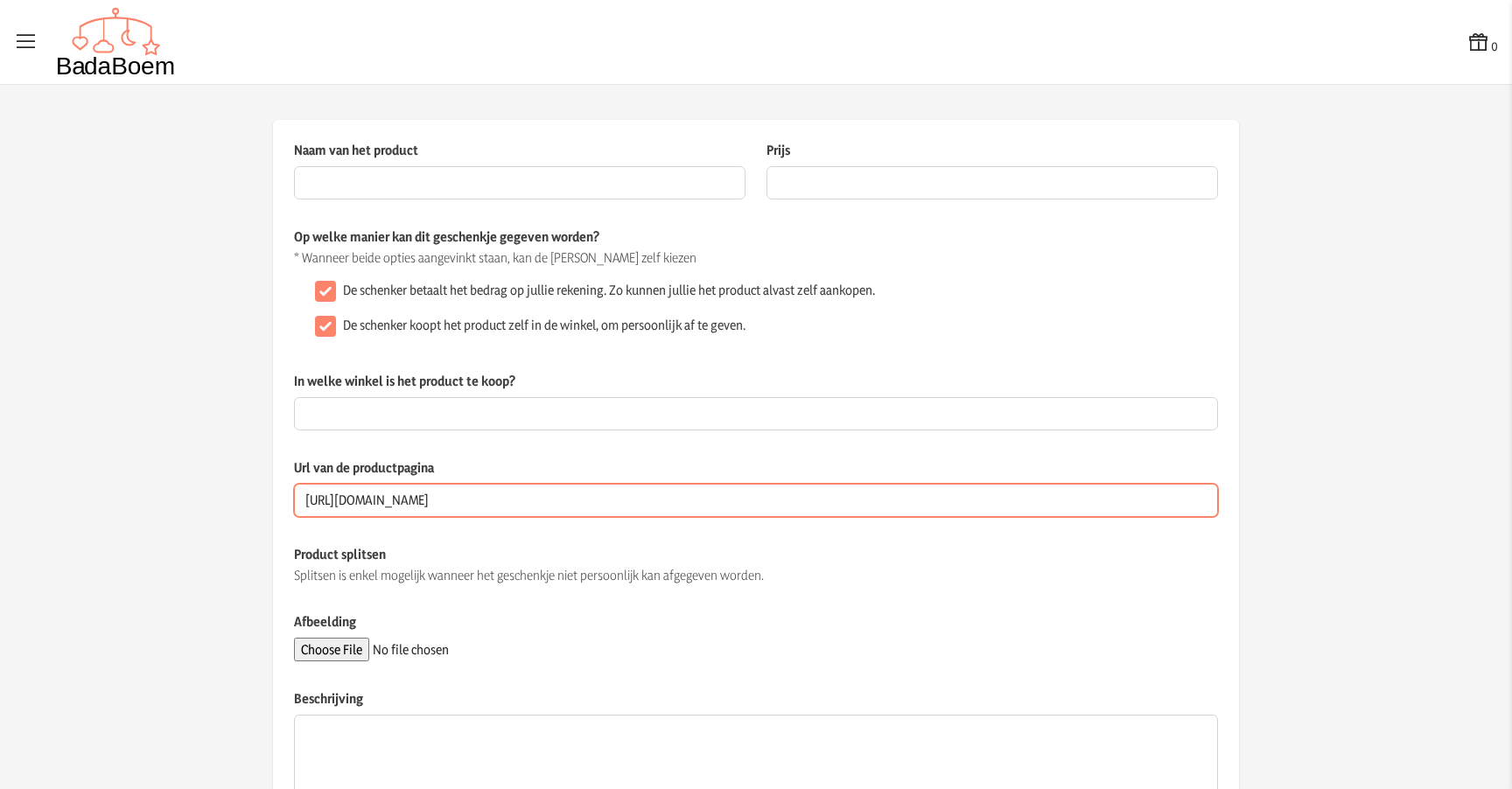
type input "[URL][DOMAIN_NAME]"
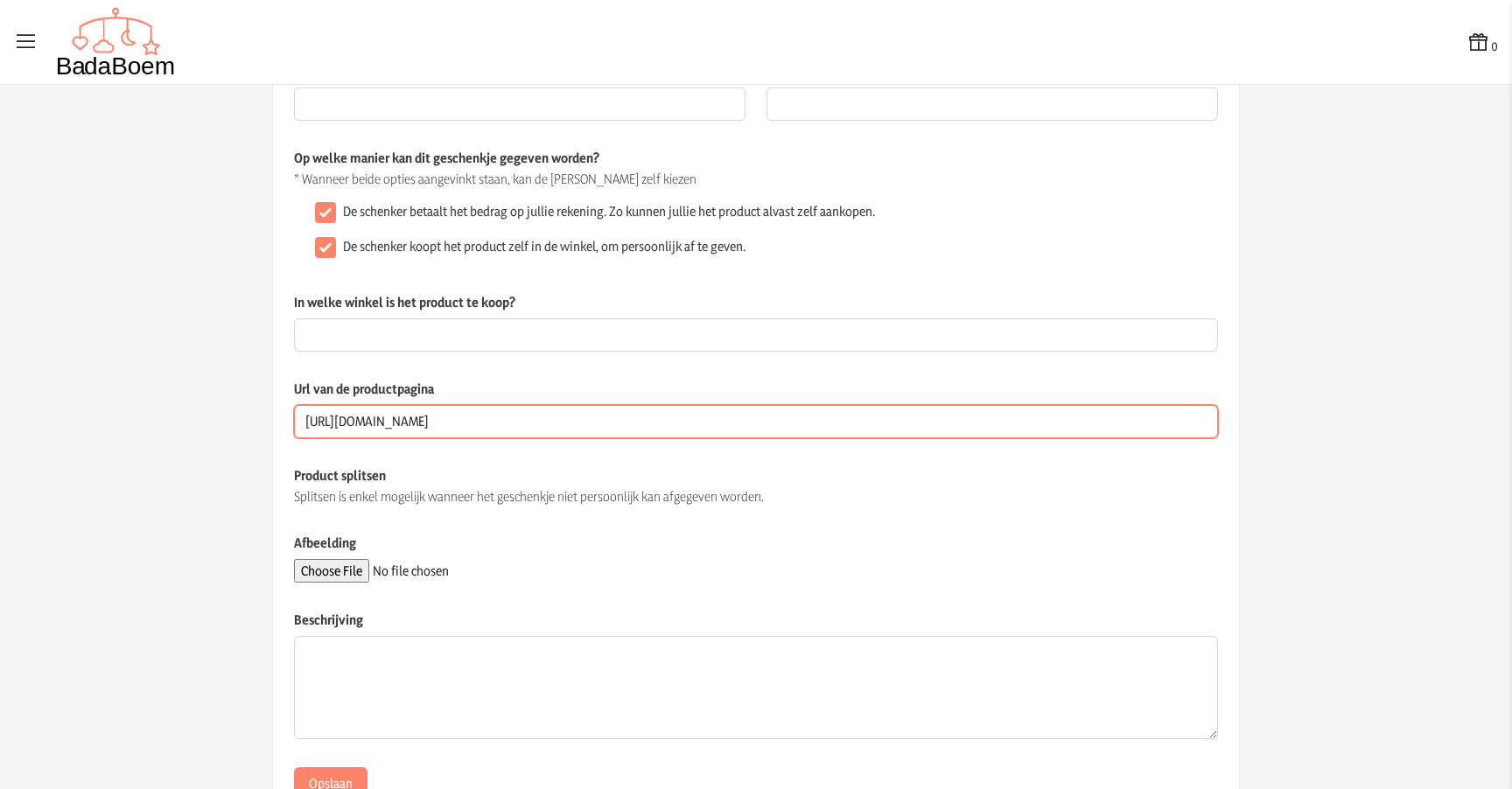
scroll to position [110, 0]
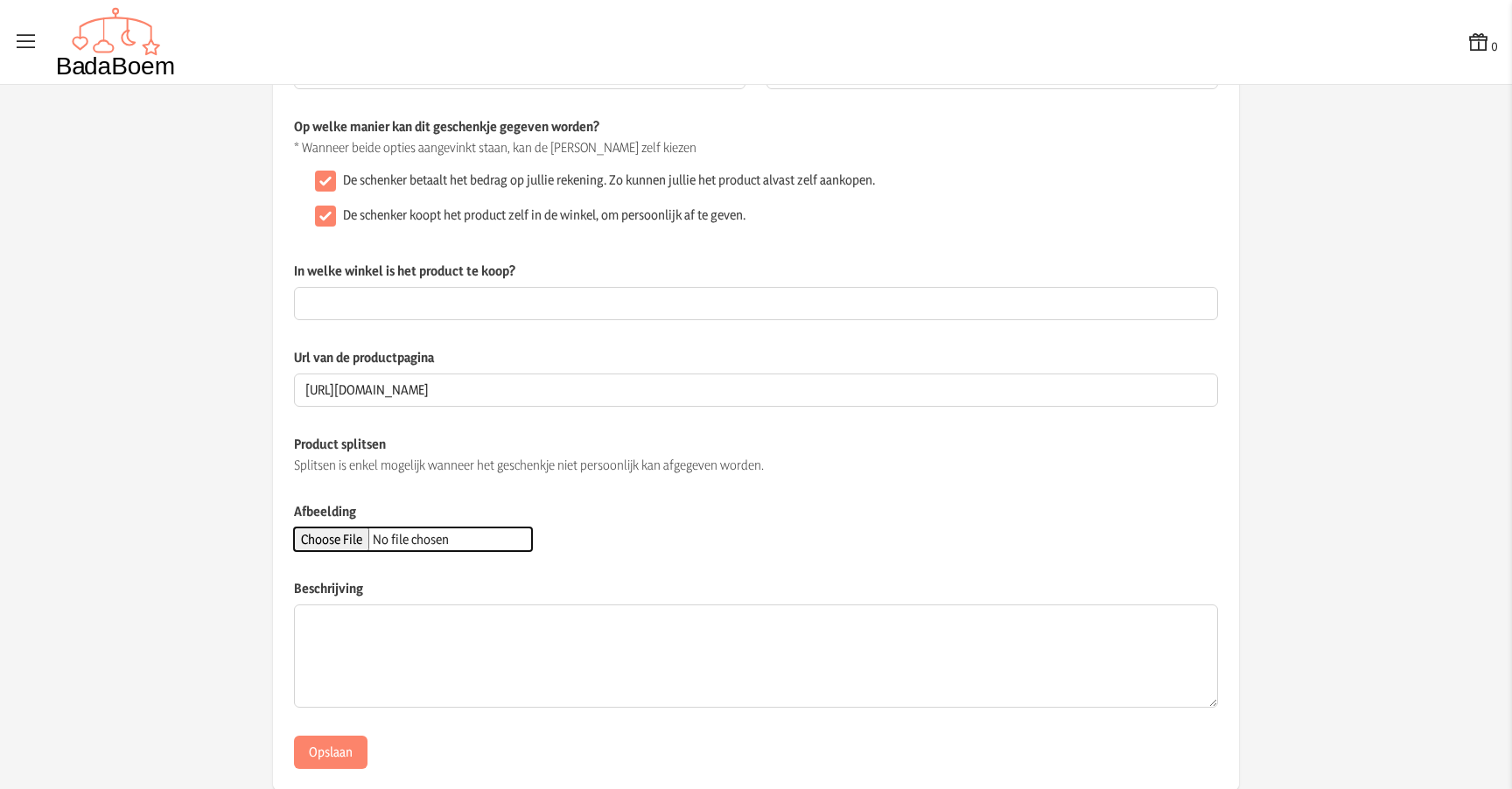
click at [357, 545] on input "Afbeelding" at bounding box center [413, 539] width 238 height 24
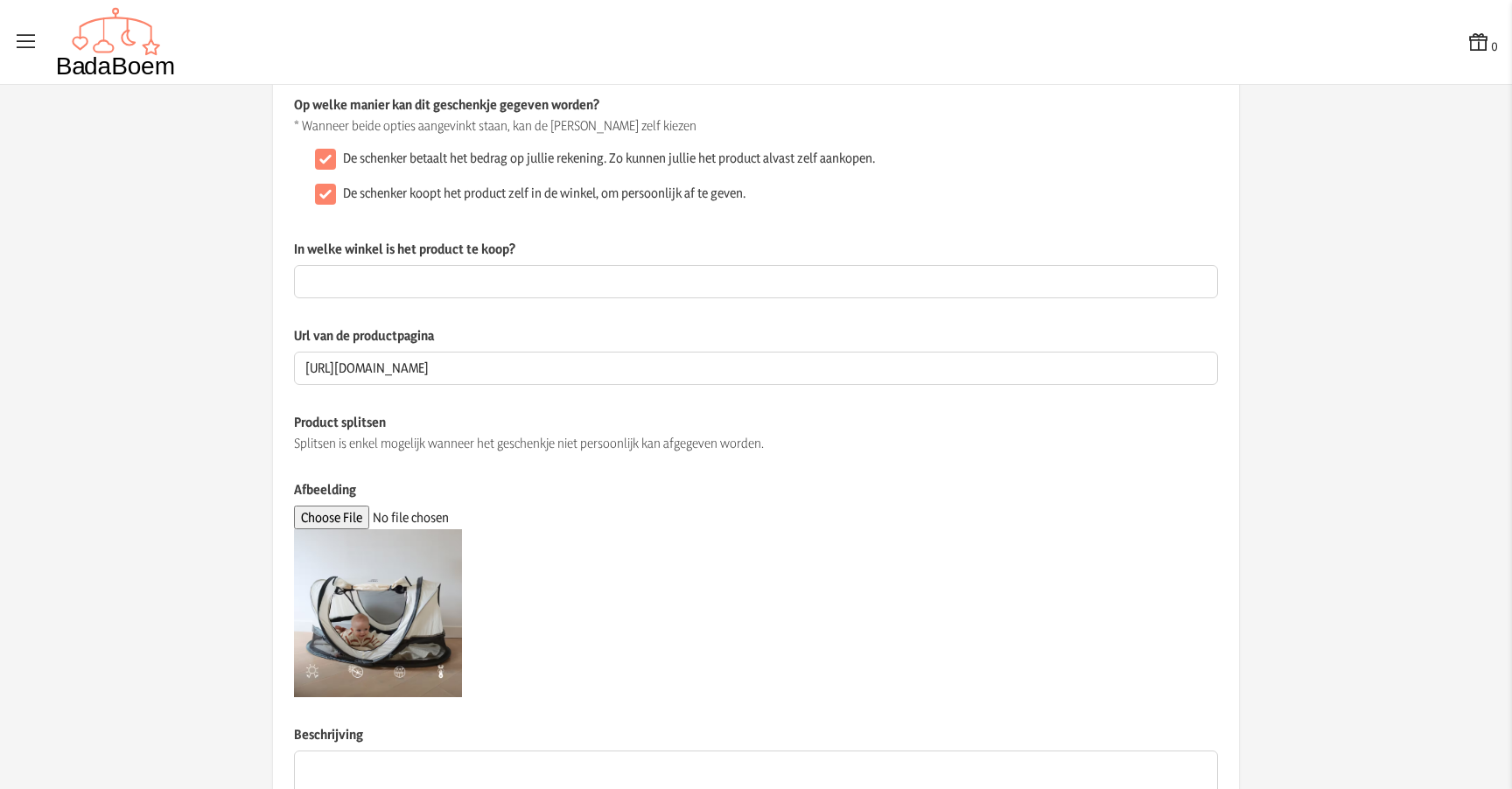
scroll to position [0, 0]
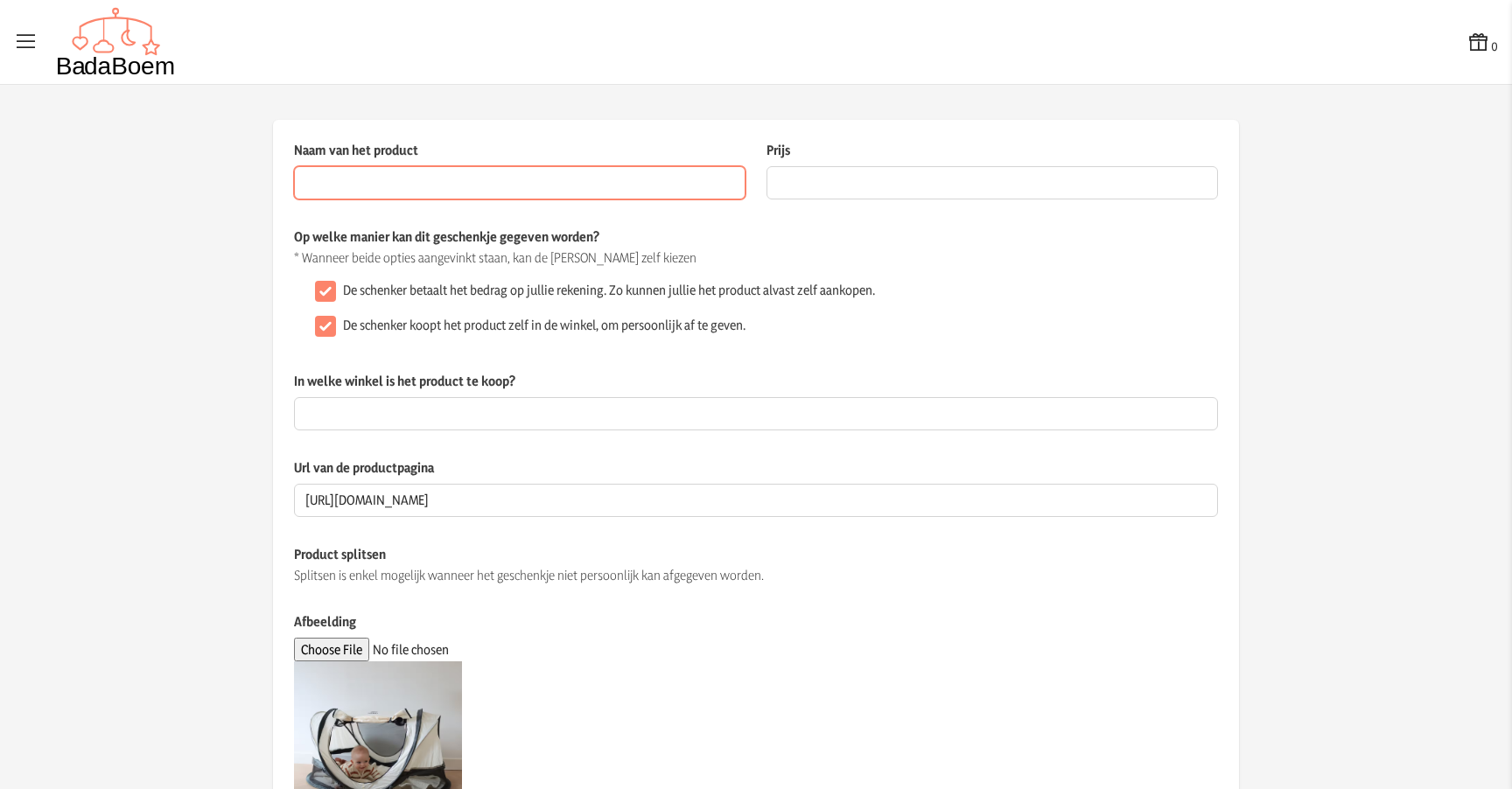
click at [412, 186] on input "Naam van het product" at bounding box center [520, 183] width 452 height 33
paste input "[PERSON_NAME] 2024 Campingbedje"
type input "[PERSON_NAME] 2024 Campingbedje"
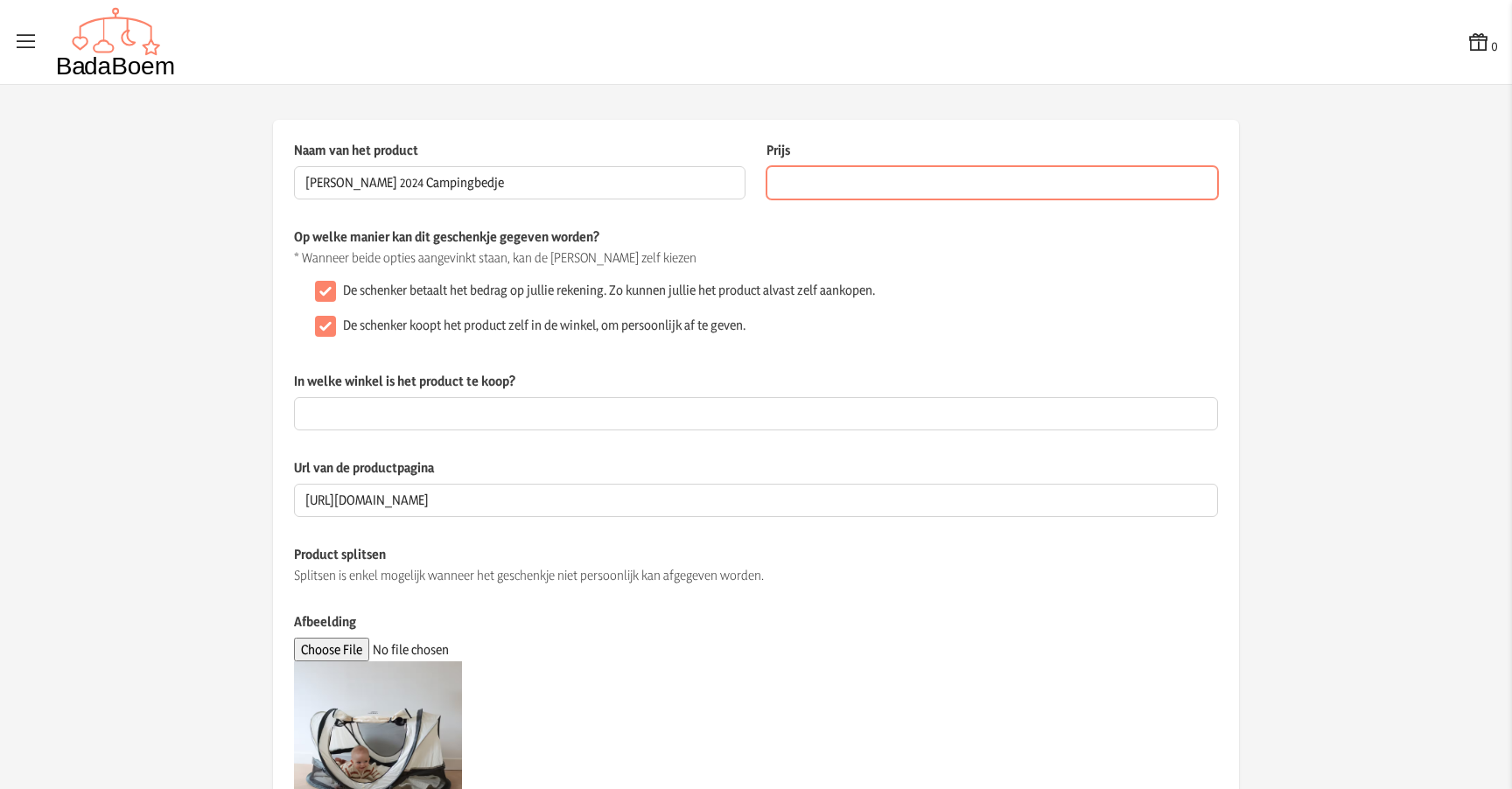
click at [852, 190] on input "Prijs" at bounding box center [992, 183] width 452 height 33
type input "89.95"
click at [317, 327] on input "De schenker koopt het product zelf in de winkel, om persoonlijk af te geven." at bounding box center [325, 326] width 21 height 21
checkbox input "false"
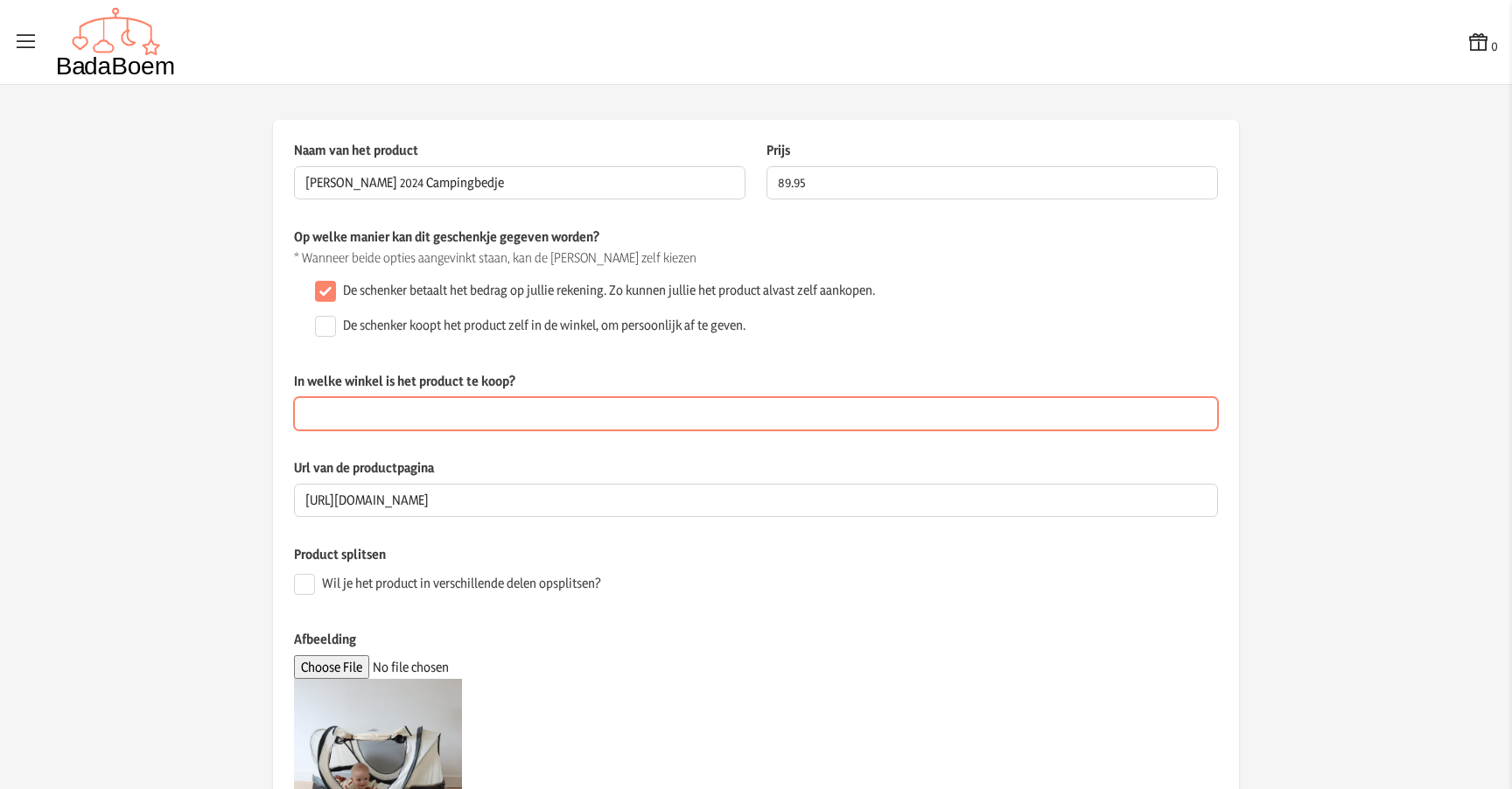
click at [506, 415] on input "In welke winkel is het product te koop?" at bounding box center [756, 414] width 924 height 33
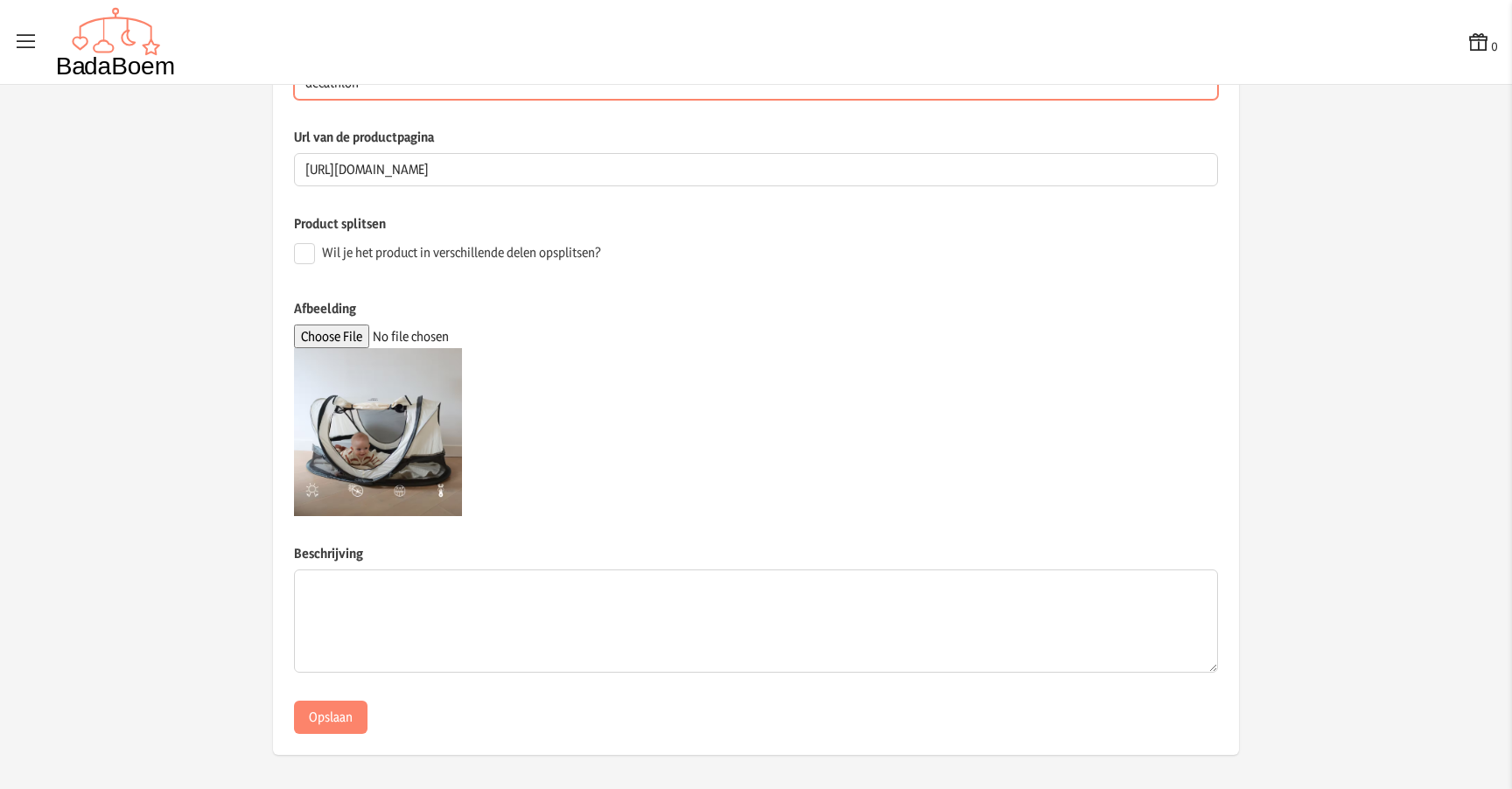
scroll to position [332, 0]
type input "decathlon"
click at [303, 250] on input "Wil je het product in verschillende delen opsplitsen?" at bounding box center [304, 253] width 21 height 21
checkbox input "true"
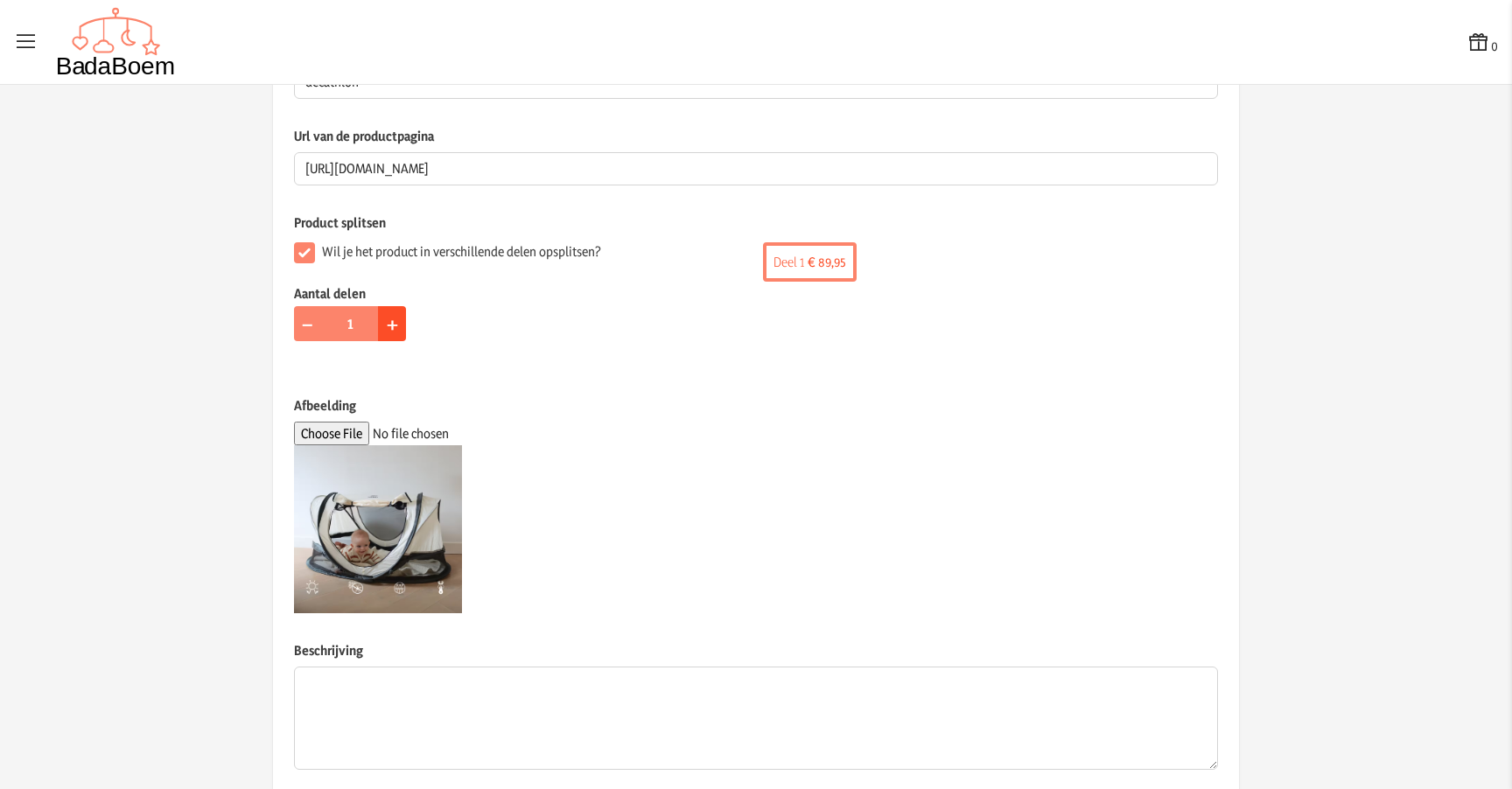
click at [387, 322] on span "+" at bounding box center [393, 323] width 12 height 28
type input "3"
click at [797, 408] on label "Afbeelding" at bounding box center [756, 410] width 924 height 26
click at [532, 422] on input "Afbeelding" at bounding box center [413, 433] width 238 height 24
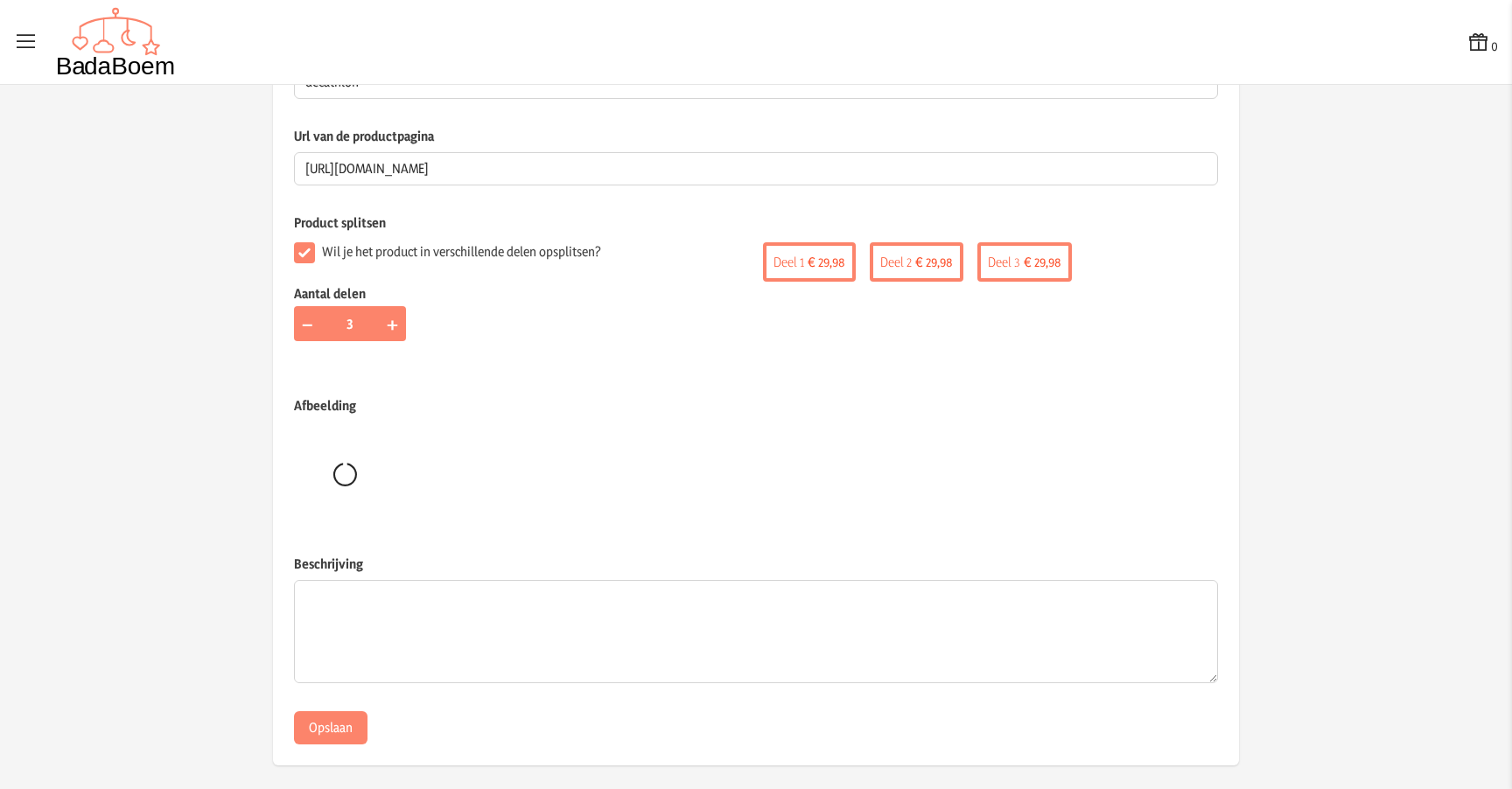
click at [797, 411] on label "Afbeelding" at bounding box center [756, 410] width 924 height 26
click at [0, 0] on input "Afbeelding" at bounding box center [0, 0] width 0 height 0
type input "C:\fakepath\babybed.avif"
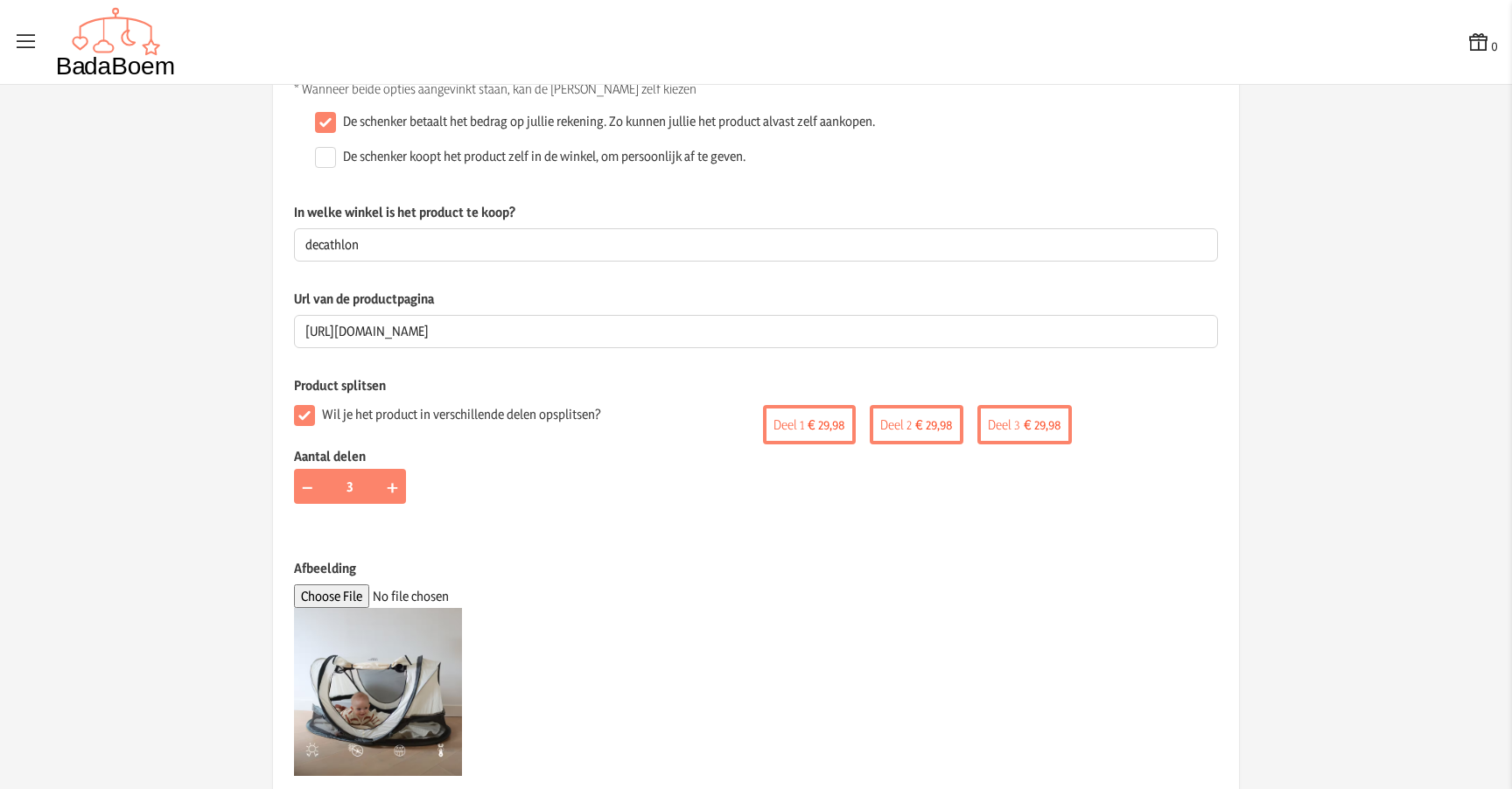
scroll to position [429, 0]
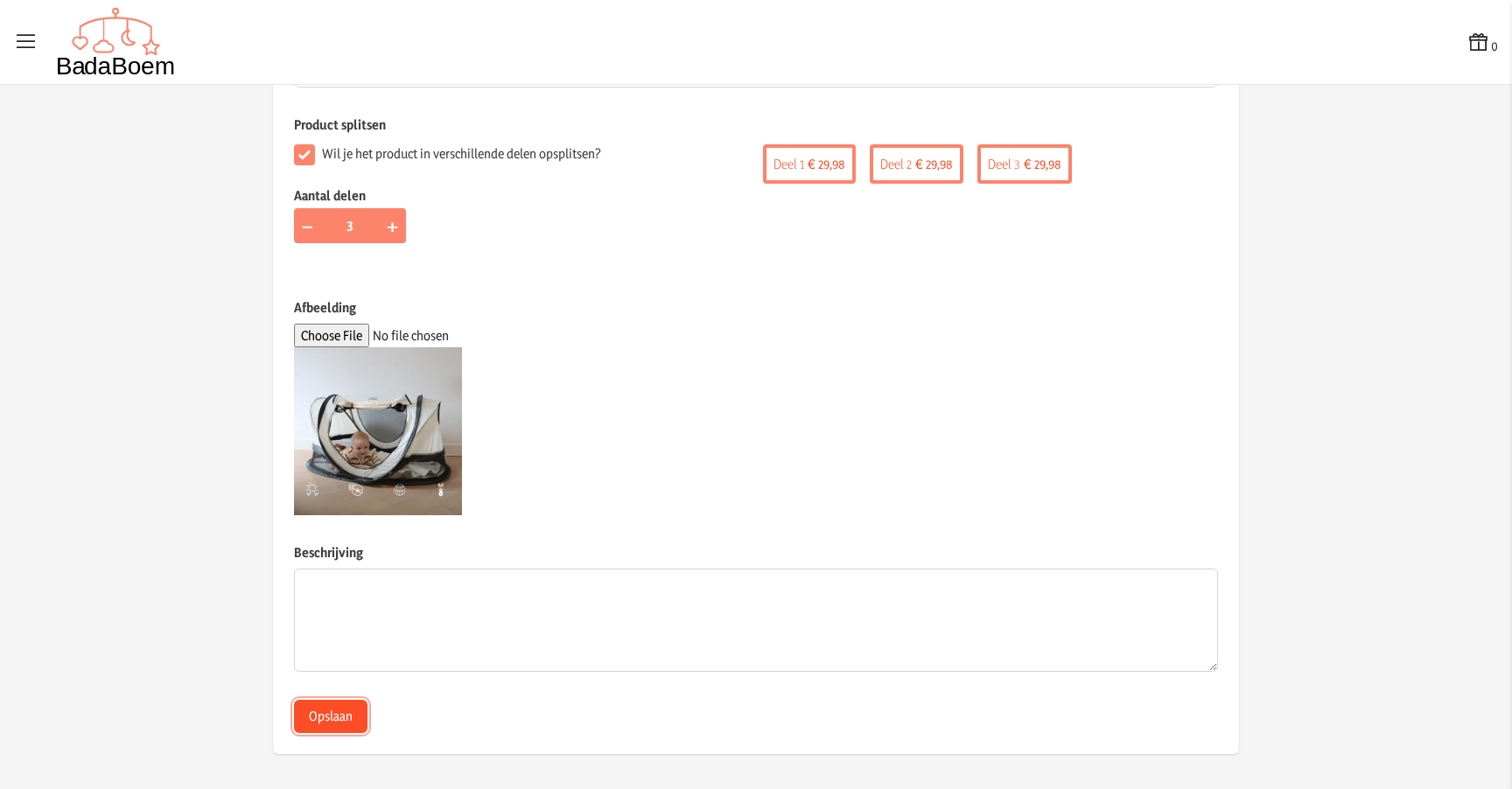
click at [336, 714] on button "Opslaan" at bounding box center [330, 717] width 74 height 33
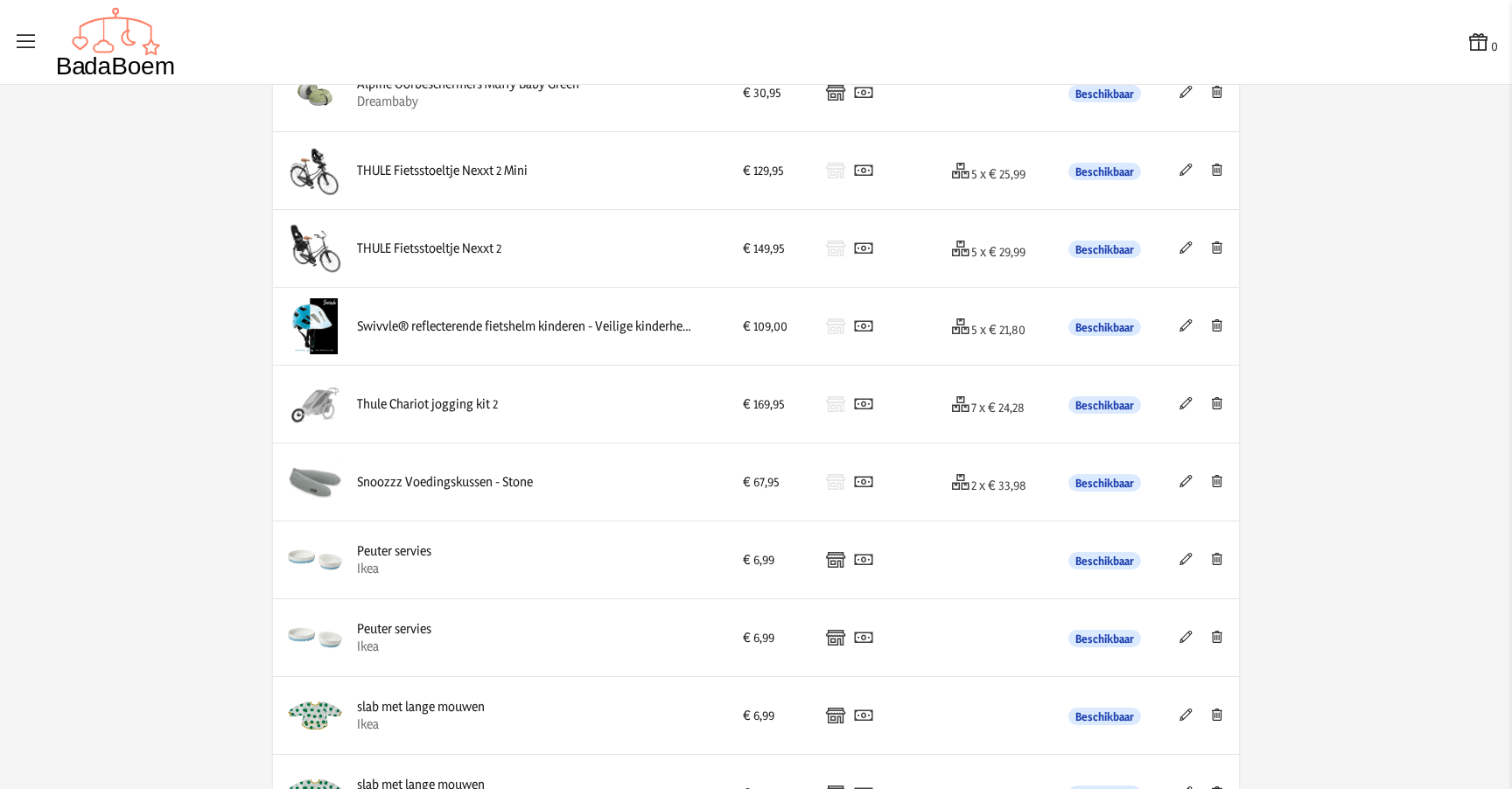
scroll to position [2312, 0]
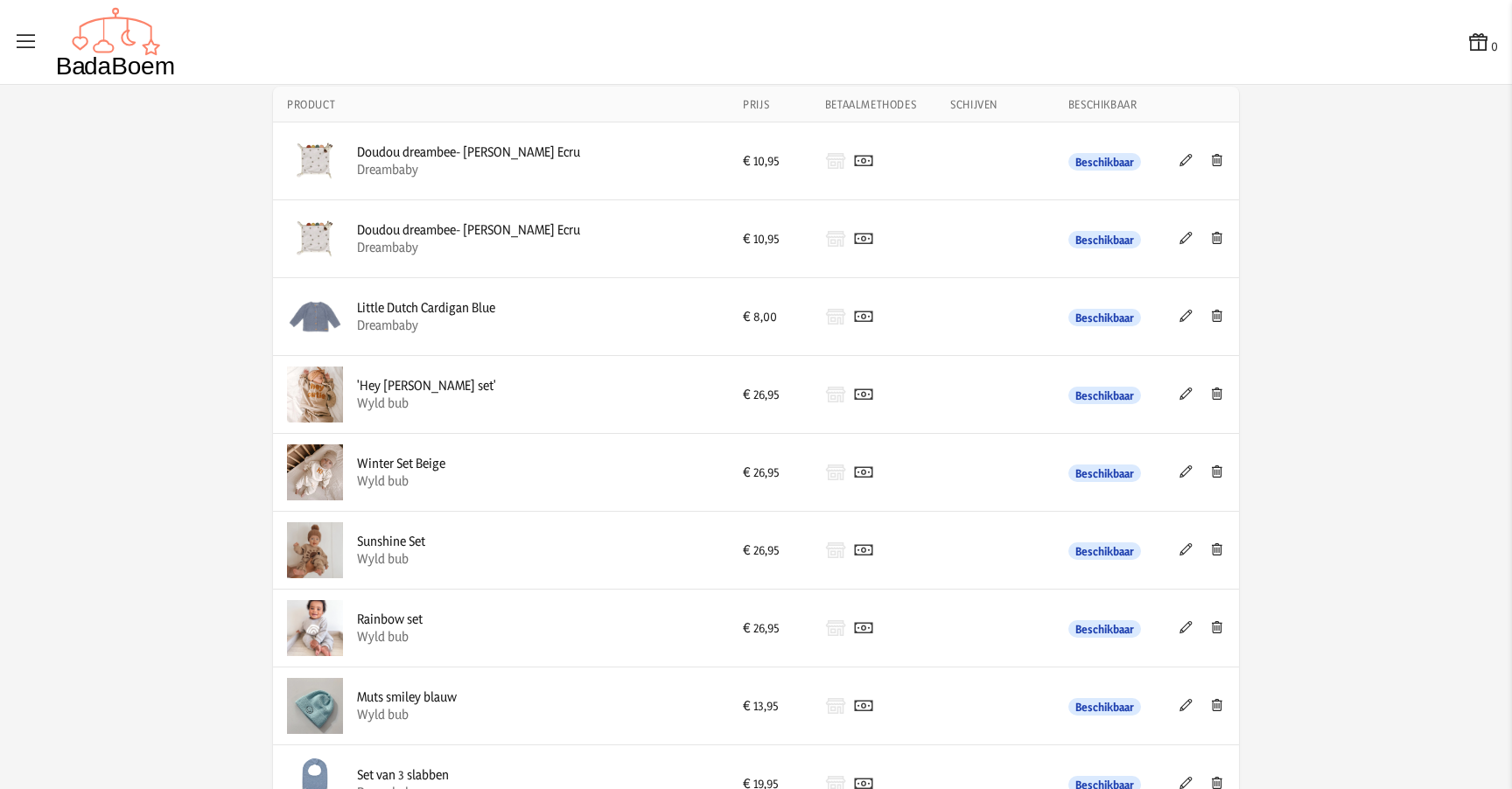
scroll to position [111, 0]
